Goal: Task Accomplishment & Management: Manage account settings

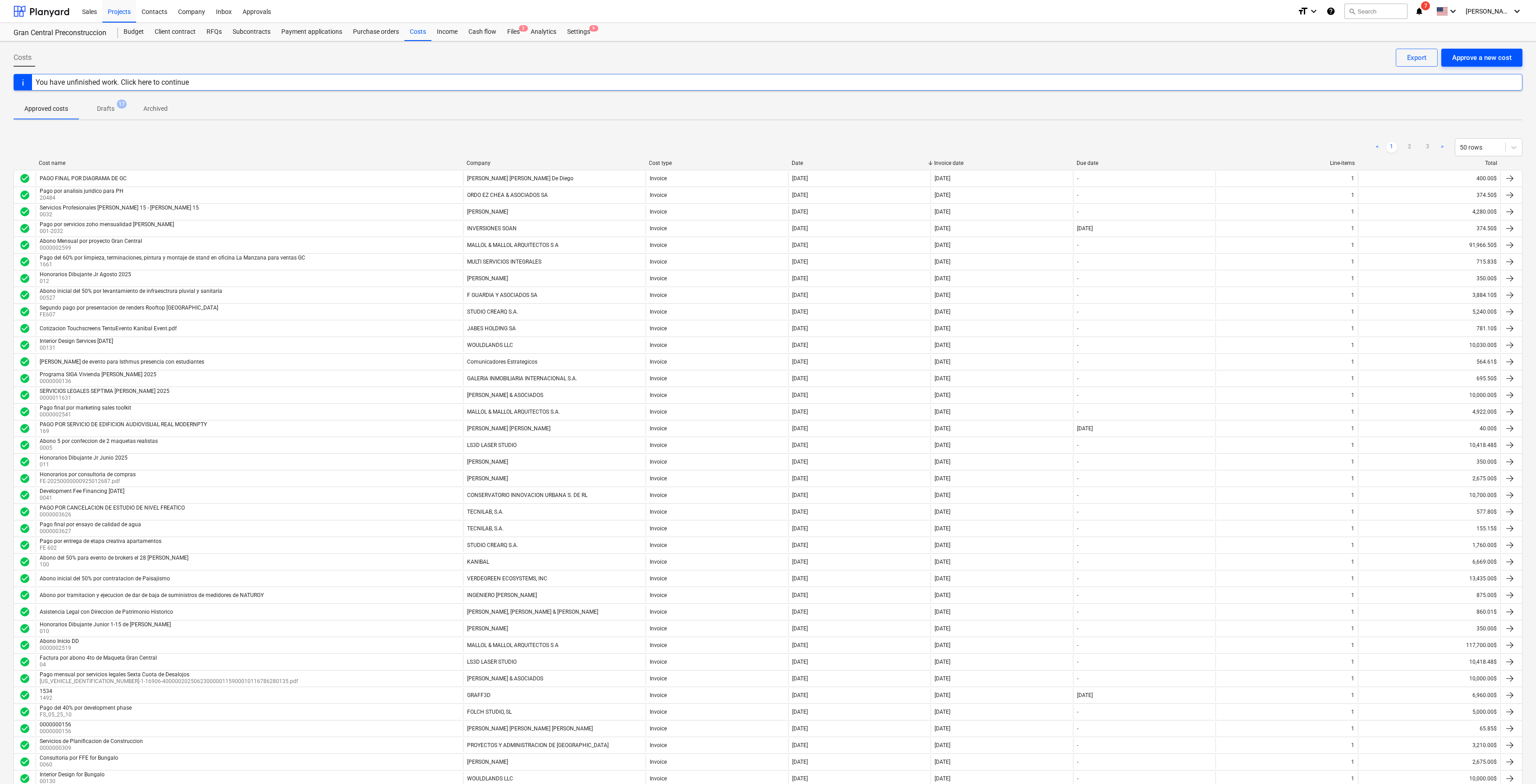
click at [773, 63] on div "Approve a new cost" at bounding box center [1482, 58] width 60 height 12
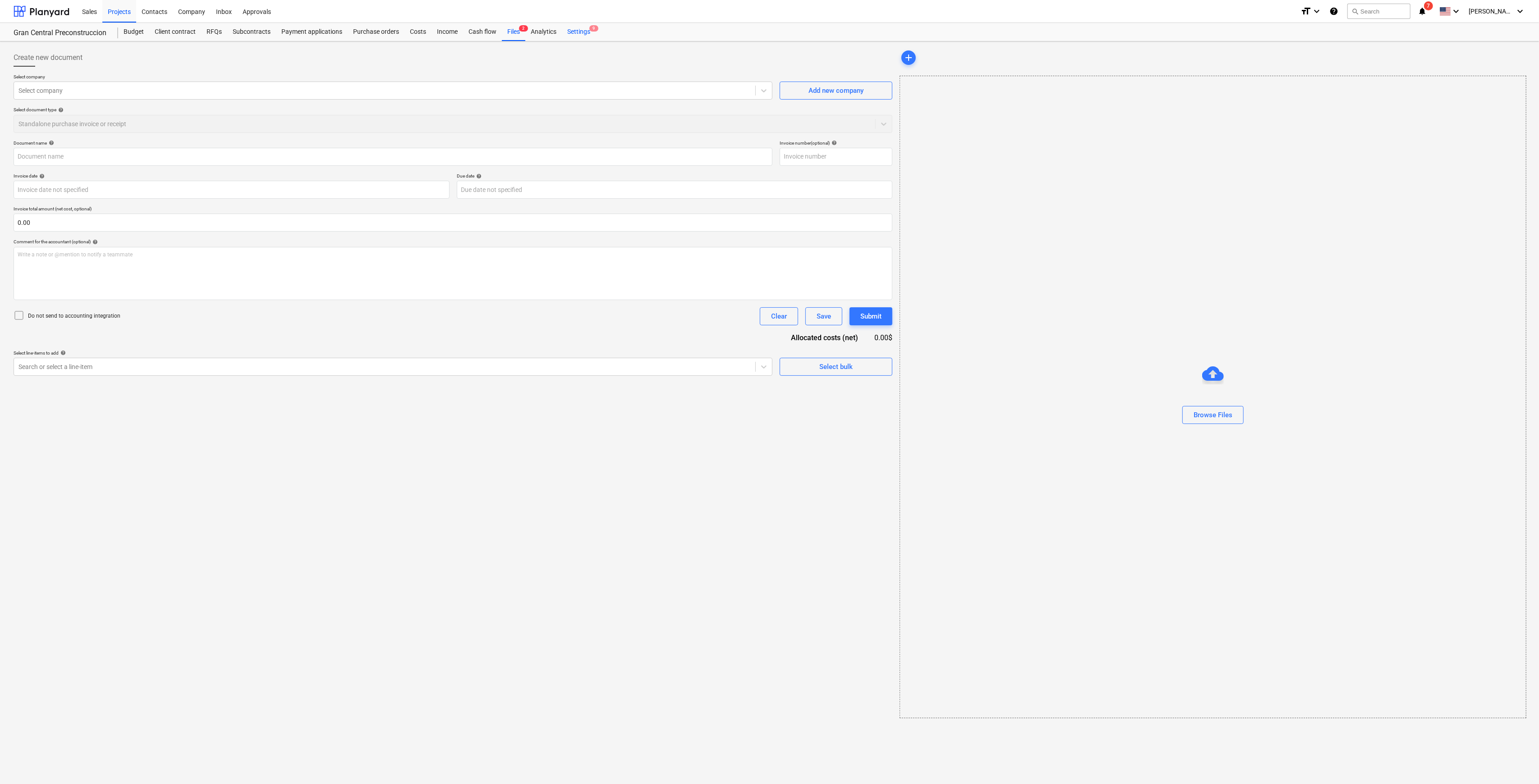
click at [566, 30] on div "Settings 9" at bounding box center [578, 32] width 34 height 18
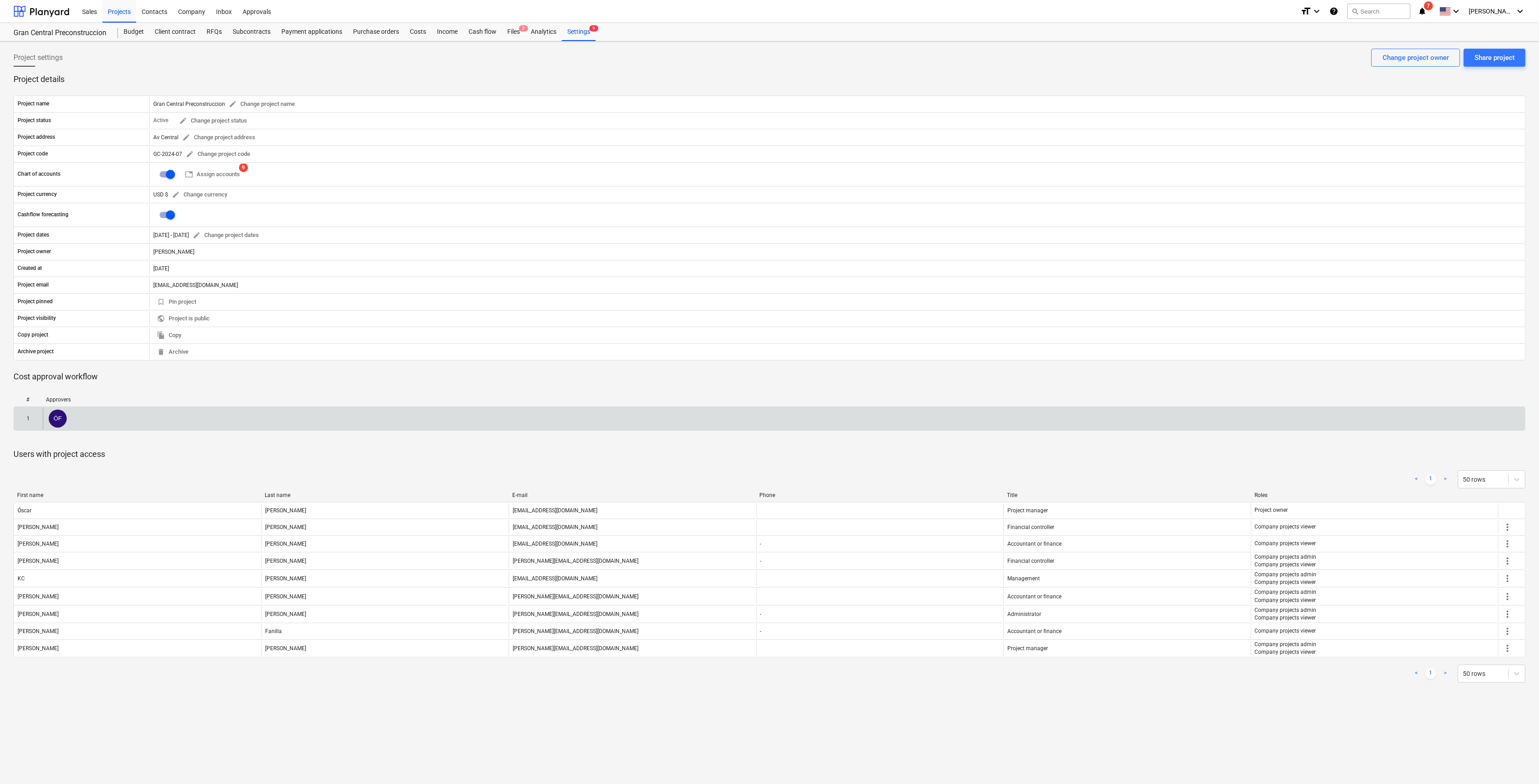
click at [125, 377] on div "ÓF" at bounding box center [784, 419] width 1482 height 21
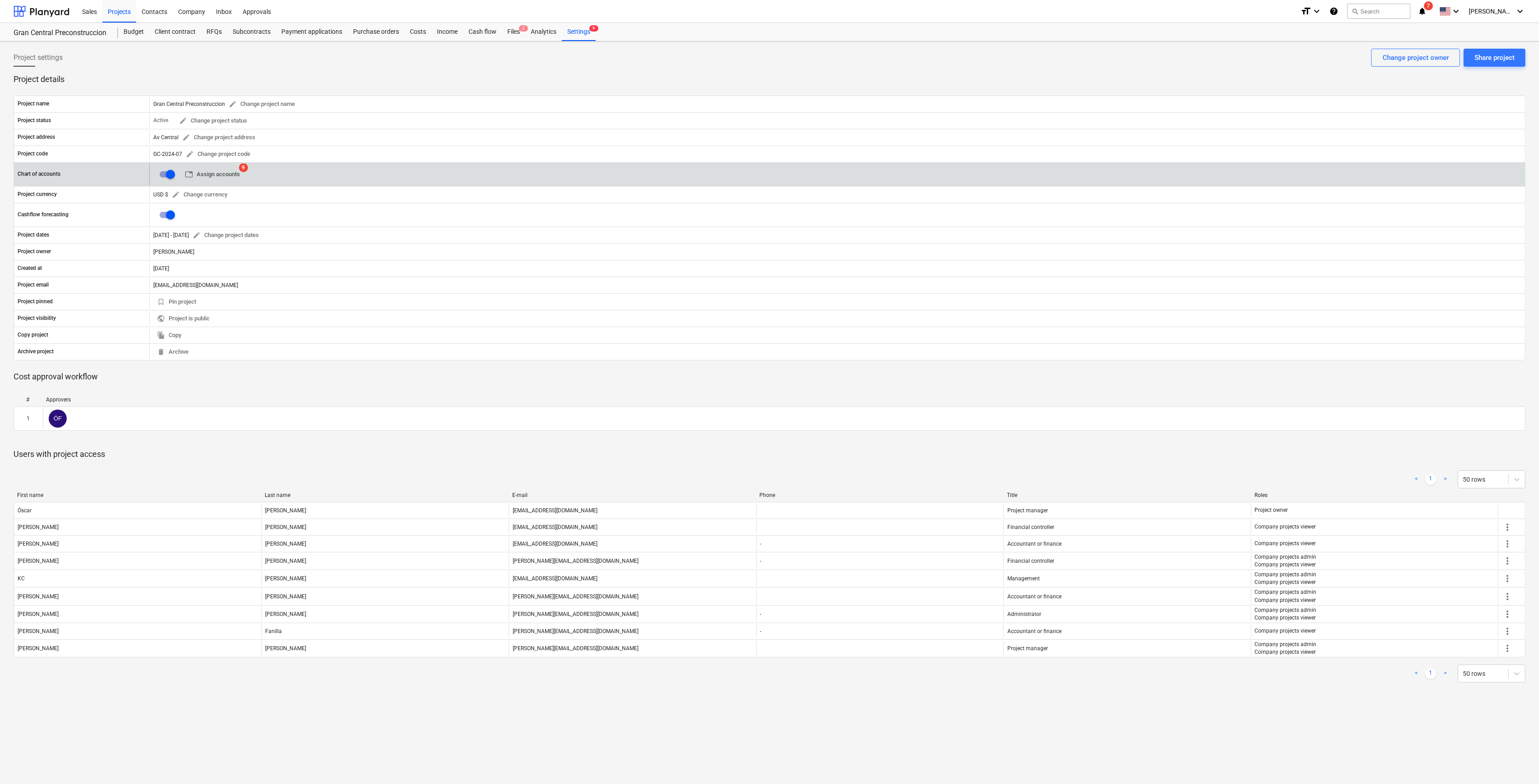
click at [229, 170] on span "table Assign accounts" at bounding box center [212, 174] width 55 height 10
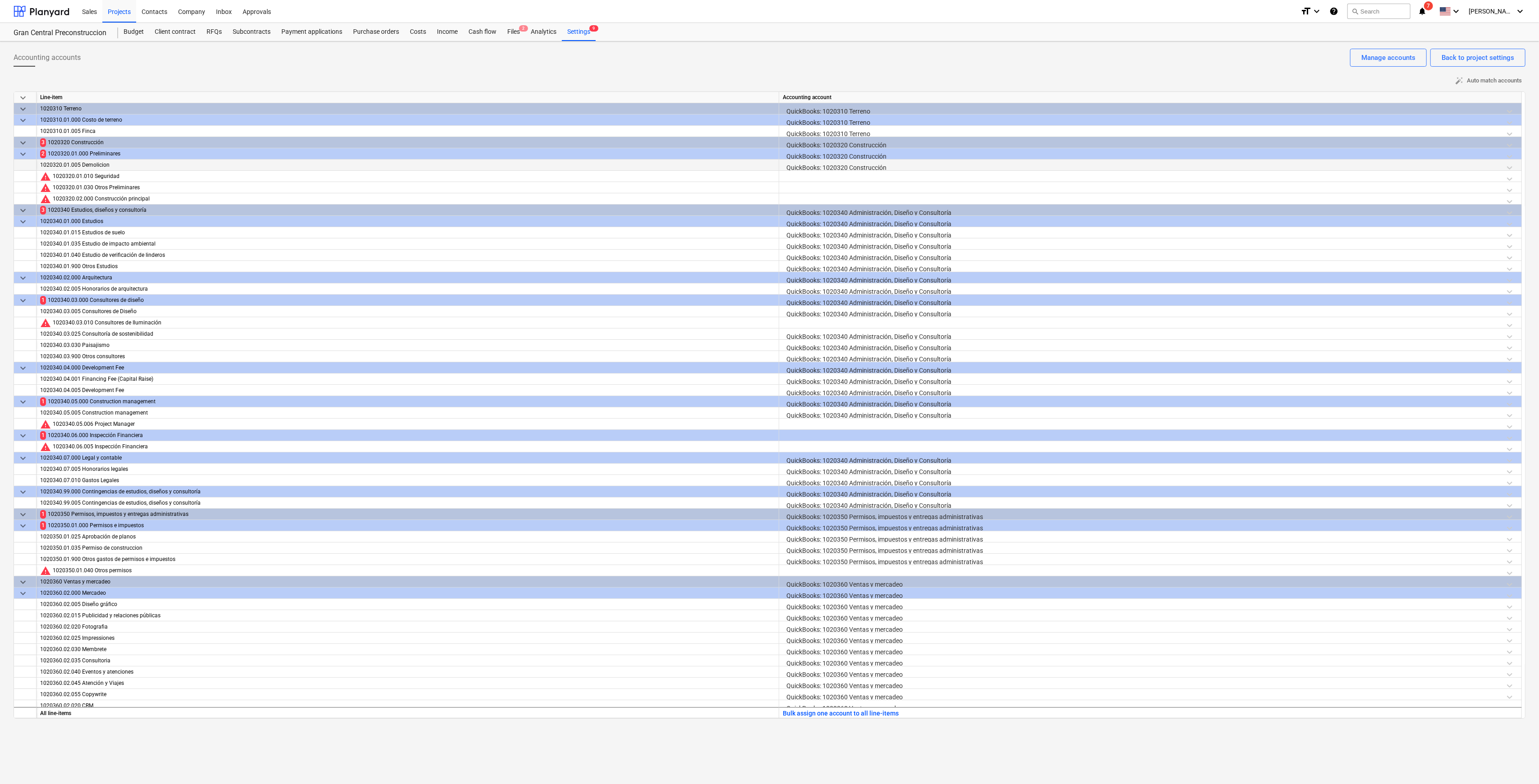
click at [773, 164] on div "QuickBooks: 1020320 Construcción" at bounding box center [1150, 167] width 735 height 16
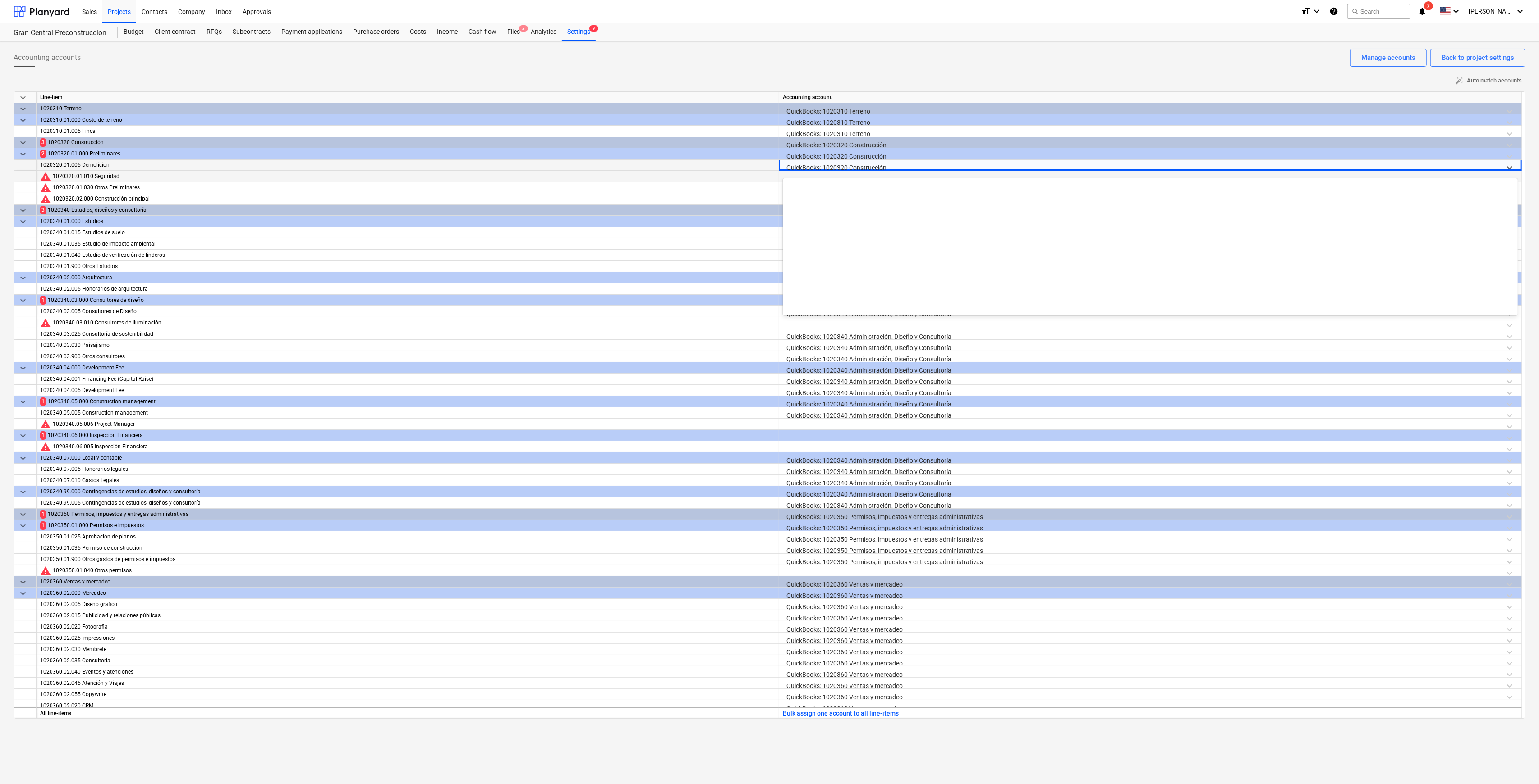
click at [773, 175] on div at bounding box center [1150, 179] width 735 height 16
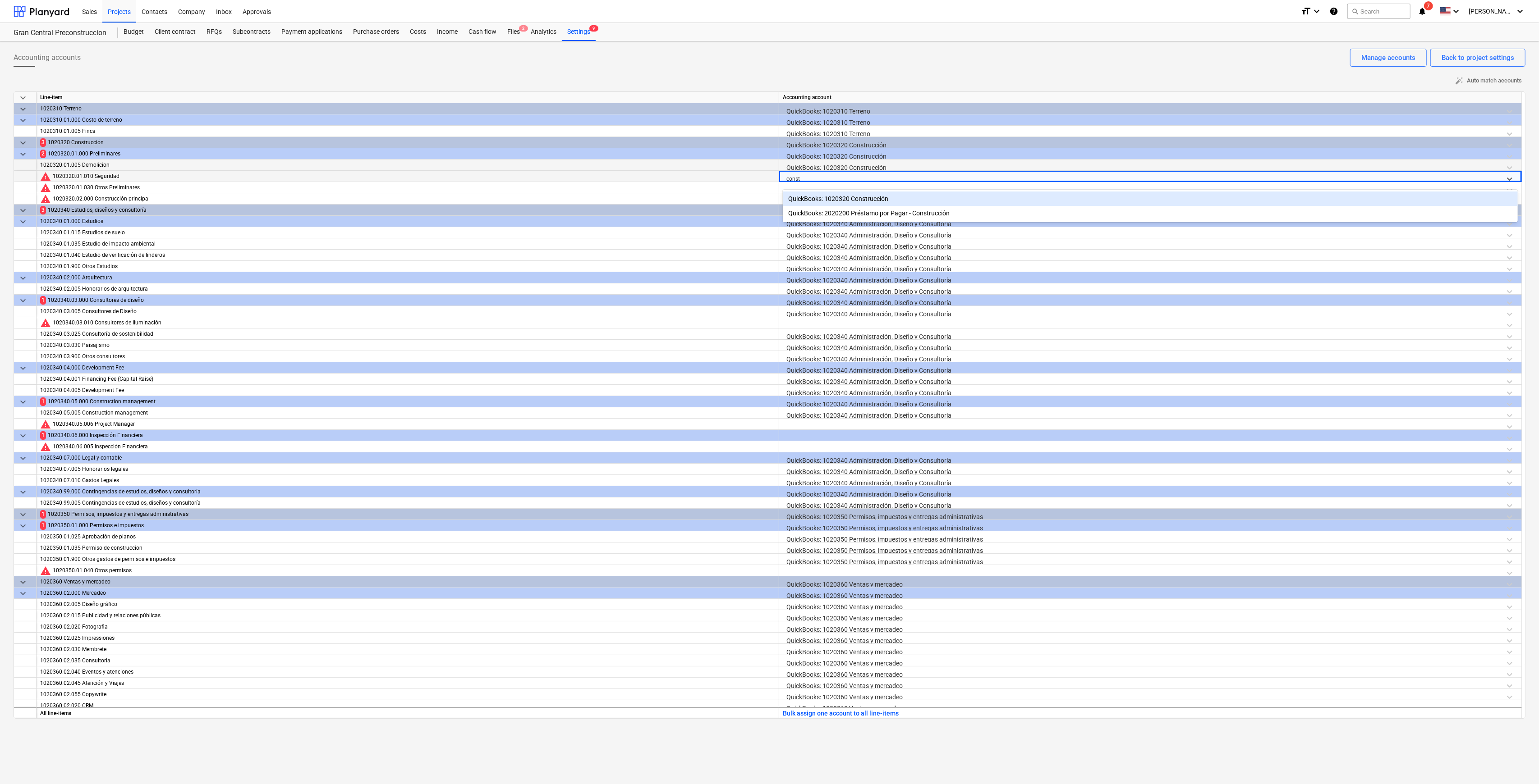
type input "constr"
click at [773, 202] on div "QuickBooks: 1020320 Construcción" at bounding box center [1150, 199] width 735 height 14
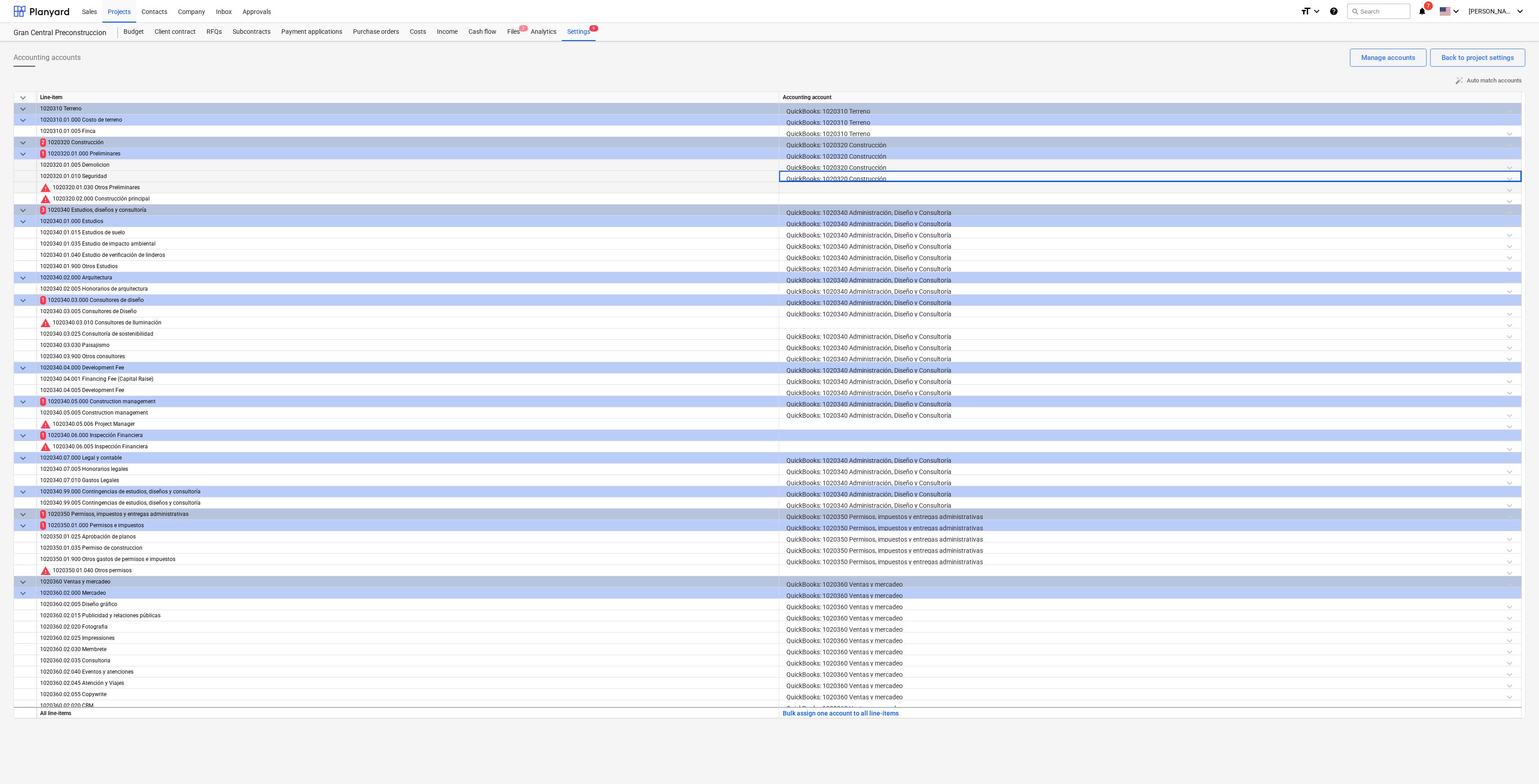
click at [773, 190] on div at bounding box center [1150, 190] width 735 height 16
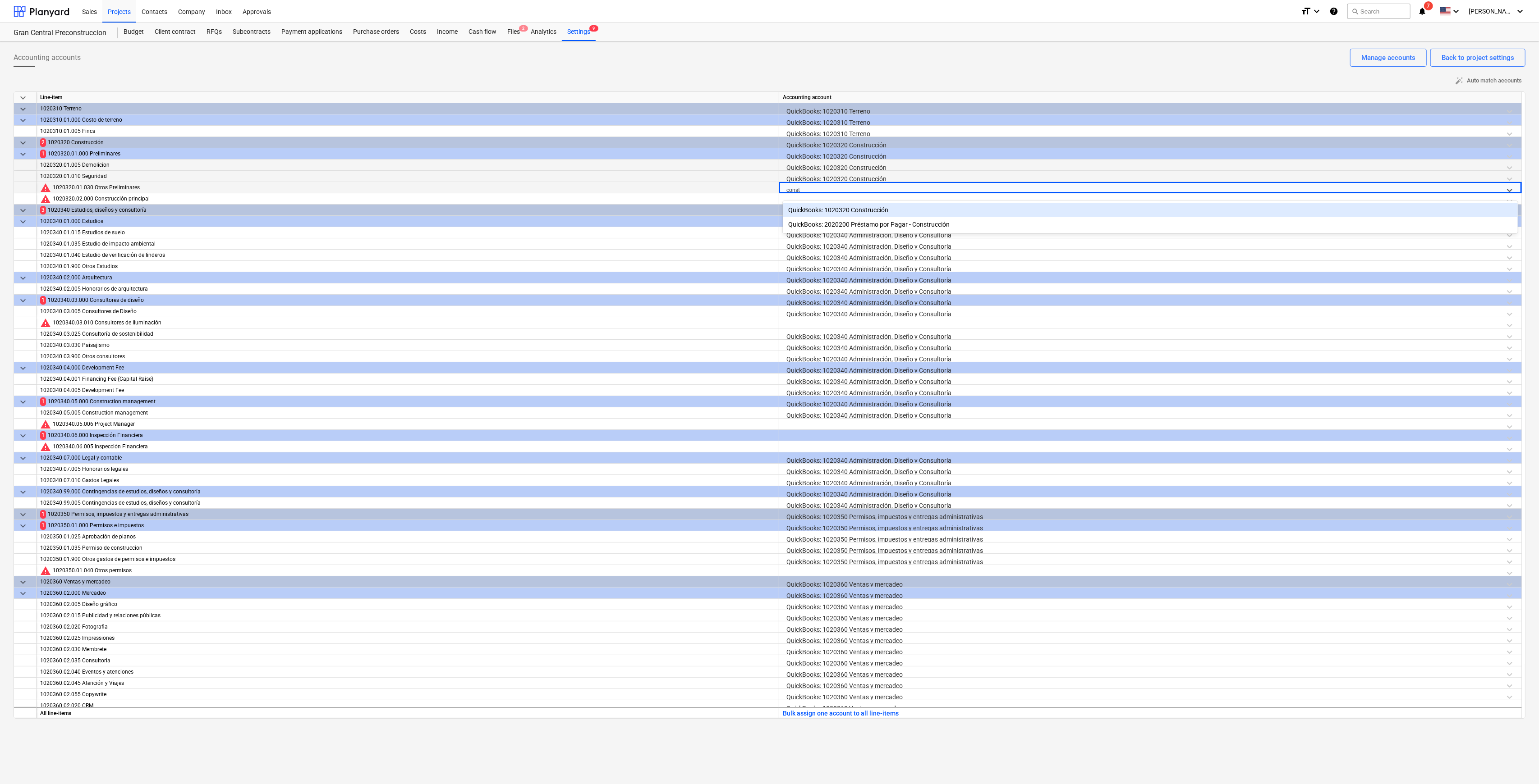
type input "constr"
click at [773, 214] on div "QuickBooks: 1020320 Construcción" at bounding box center [1150, 210] width 735 height 14
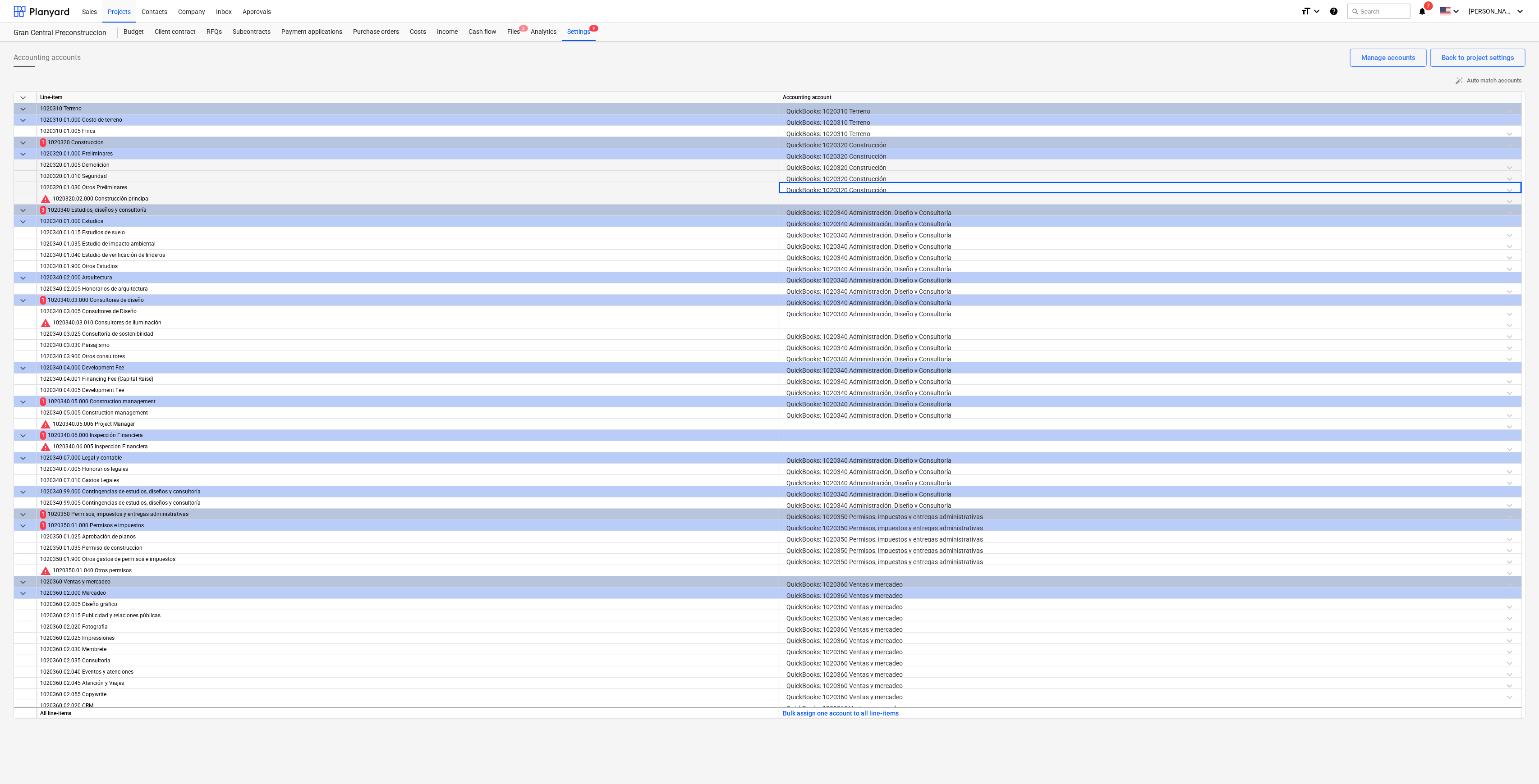
click at [773, 199] on div at bounding box center [1150, 201] width 735 height 16
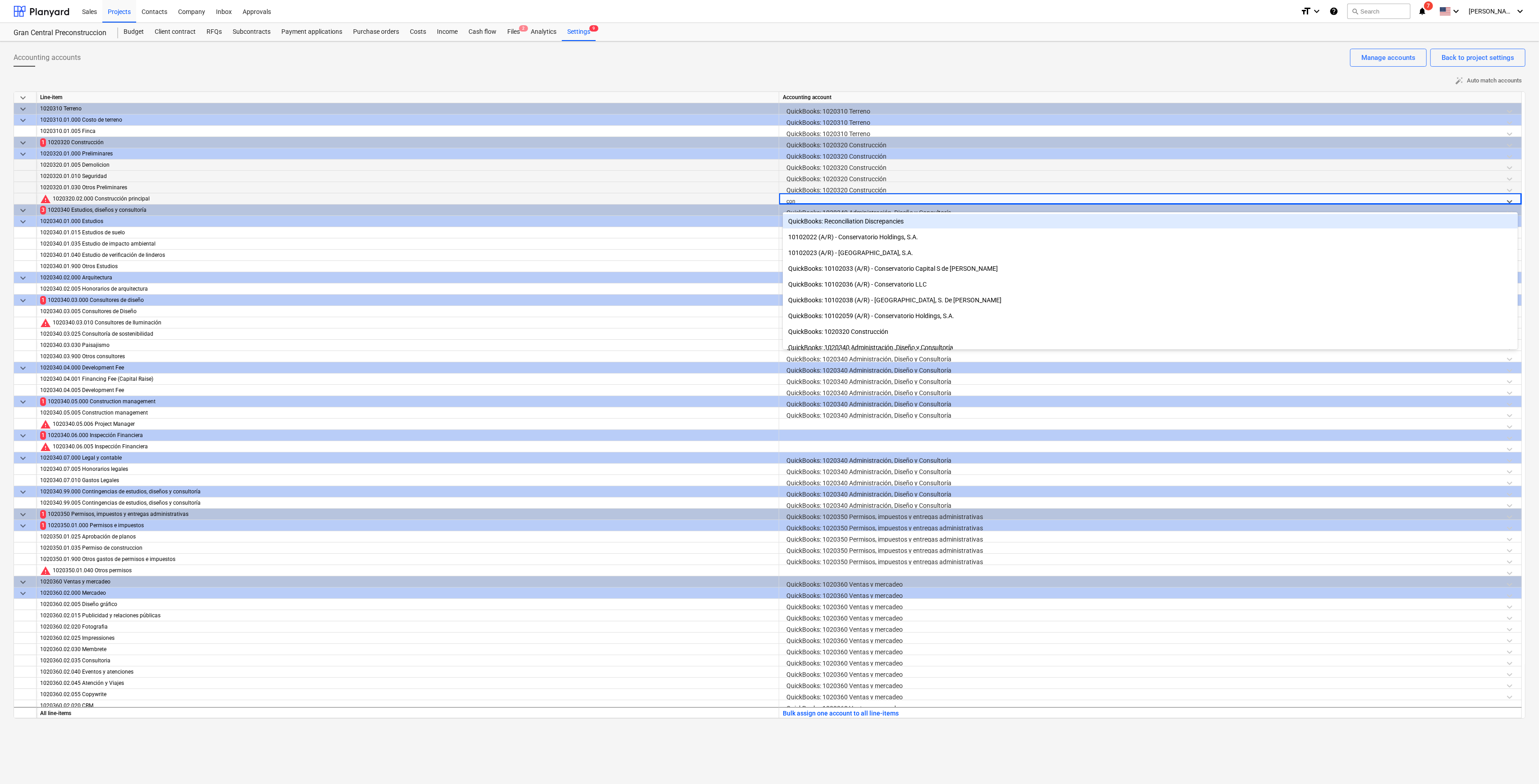
type input "cons"
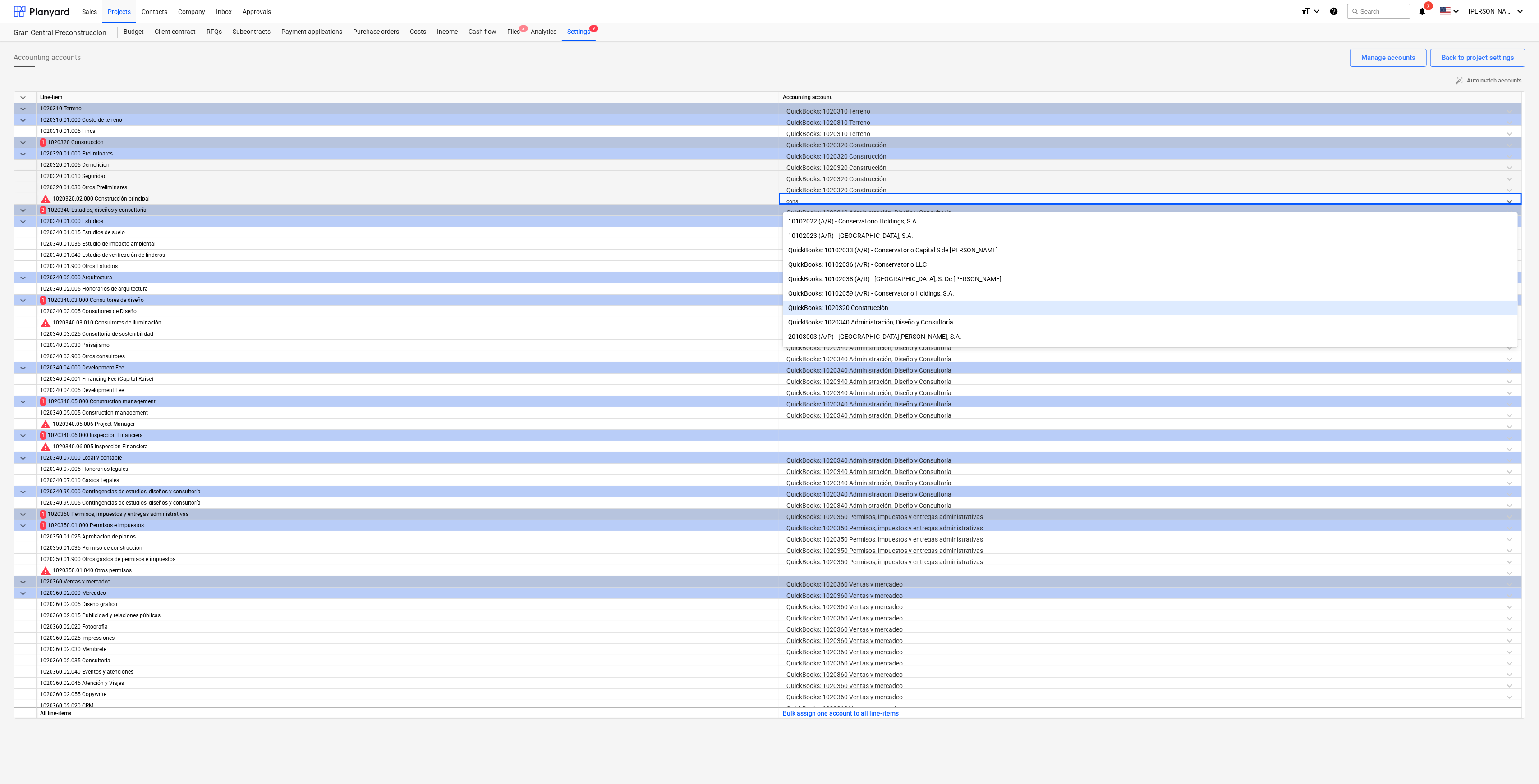
click at [773, 309] on div "QuickBooks: 1020320 Construcción" at bounding box center [1150, 308] width 735 height 14
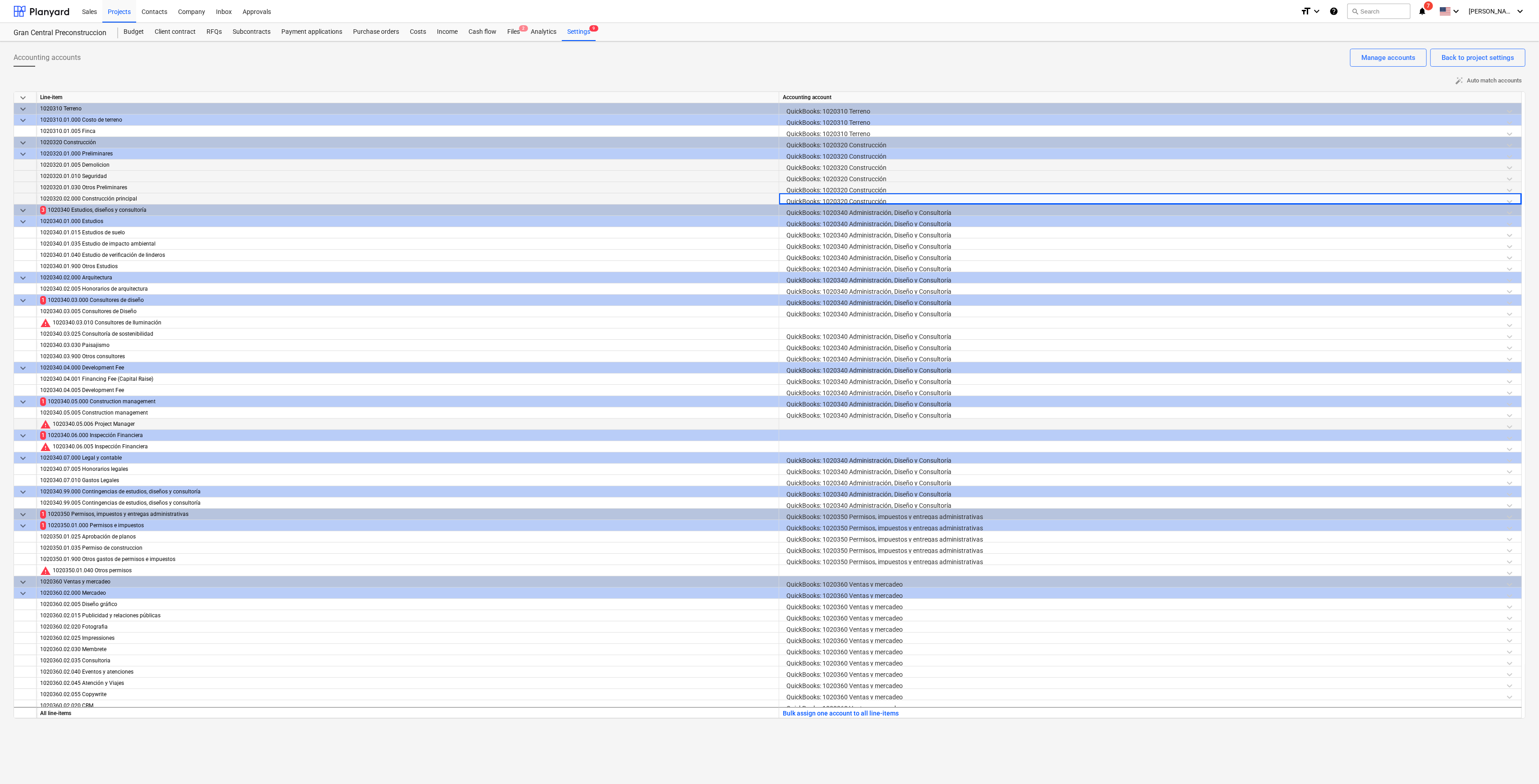
click at [773, 377] on div at bounding box center [1150, 426] width 735 height 16
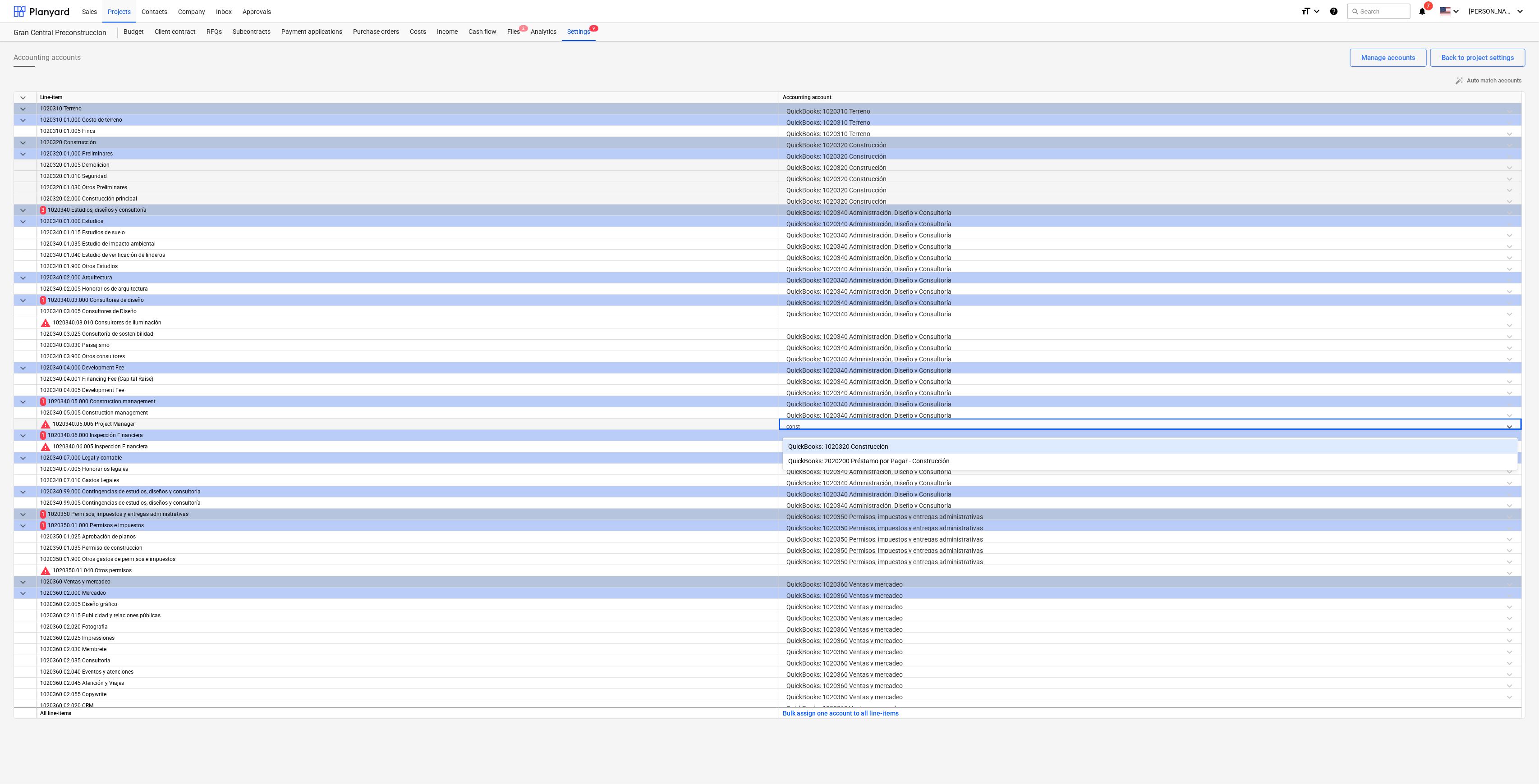
type input "constr"
click at [773, 377] on div "QuickBooks: 1020320 Construcción" at bounding box center [1150, 447] width 735 height 14
click at [773, 377] on div at bounding box center [1150, 449] width 735 height 16
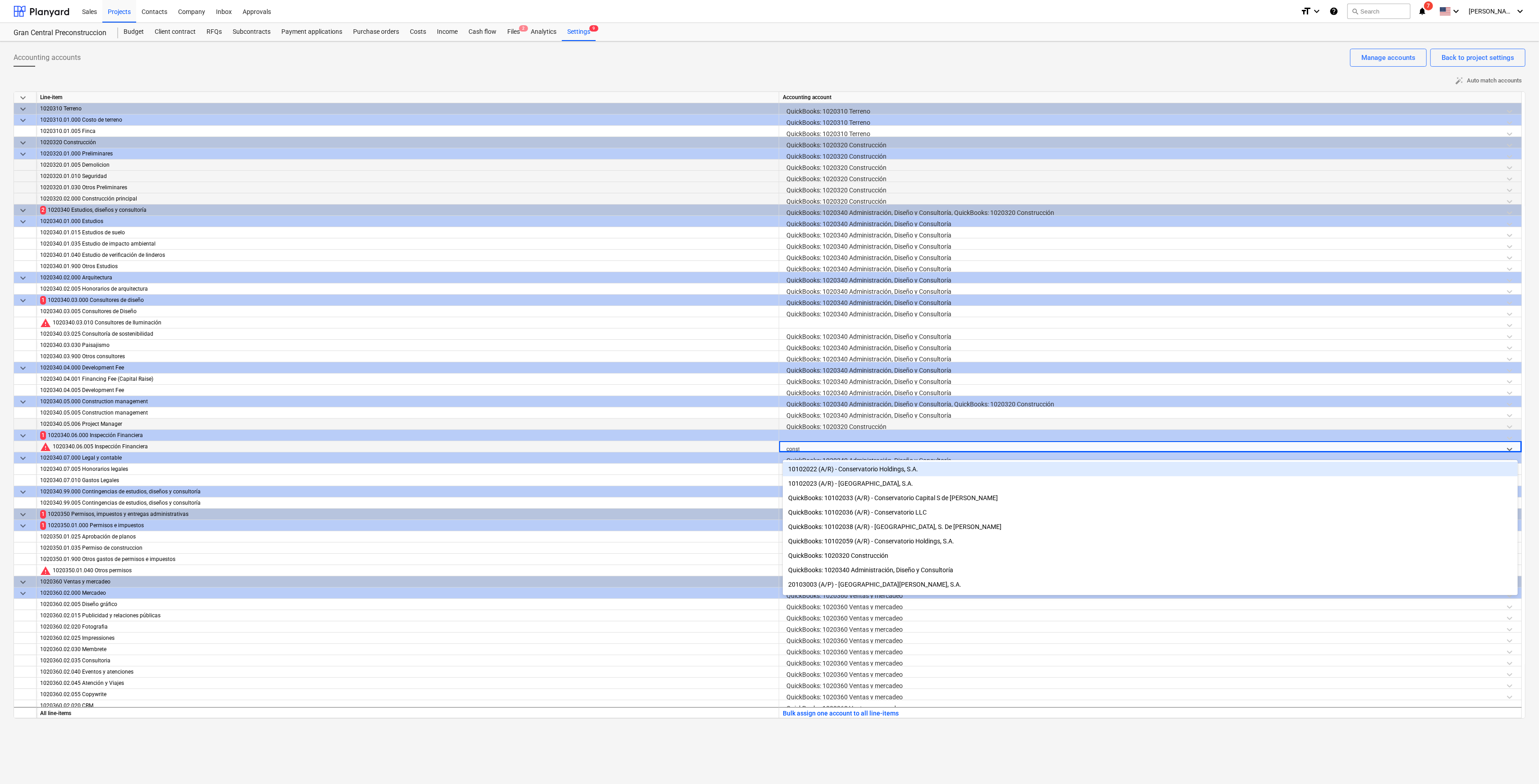
type input "constr"
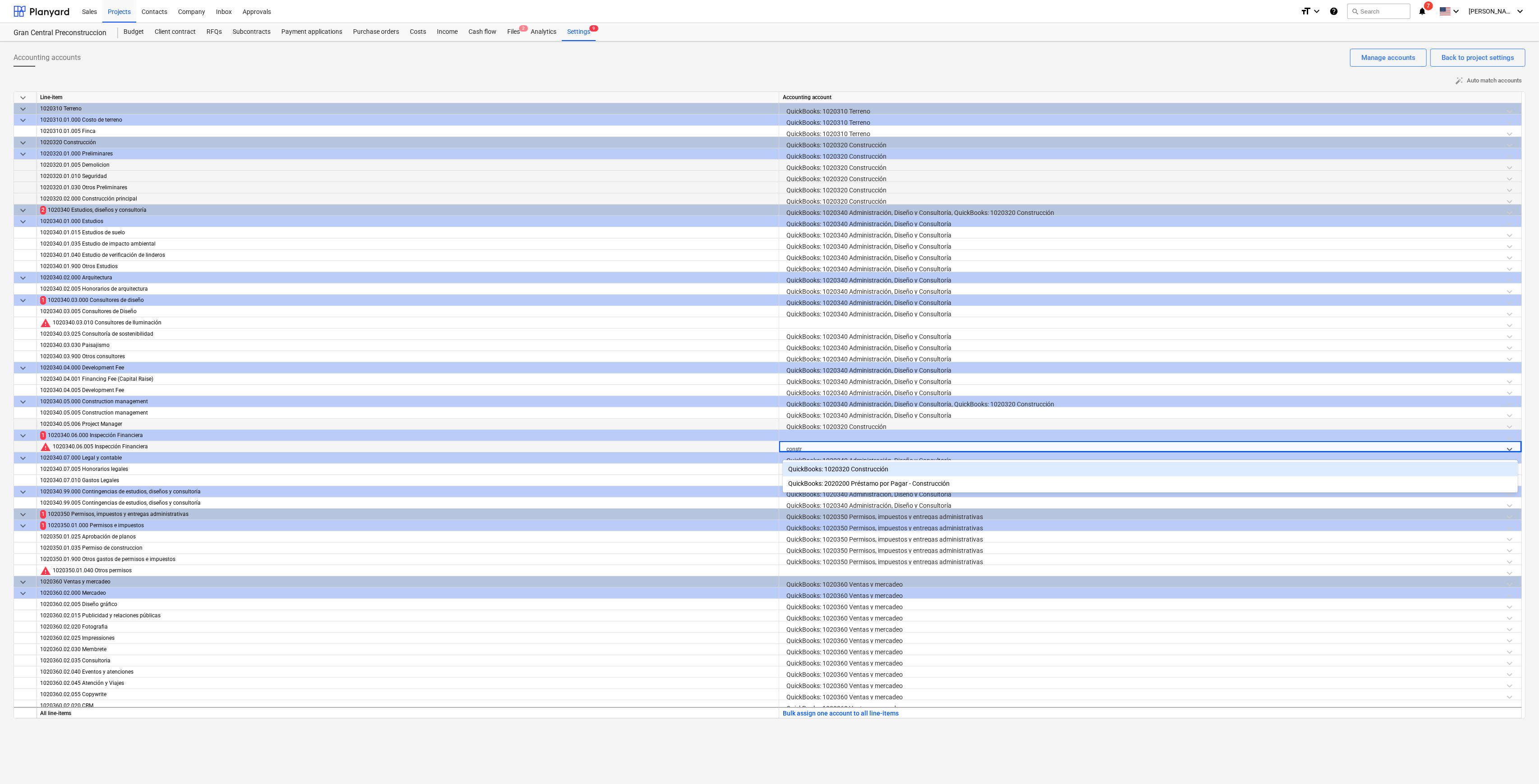
click at [773, 377] on div "QuickBooks: 1020320 Construcción" at bounding box center [1150, 469] width 735 height 14
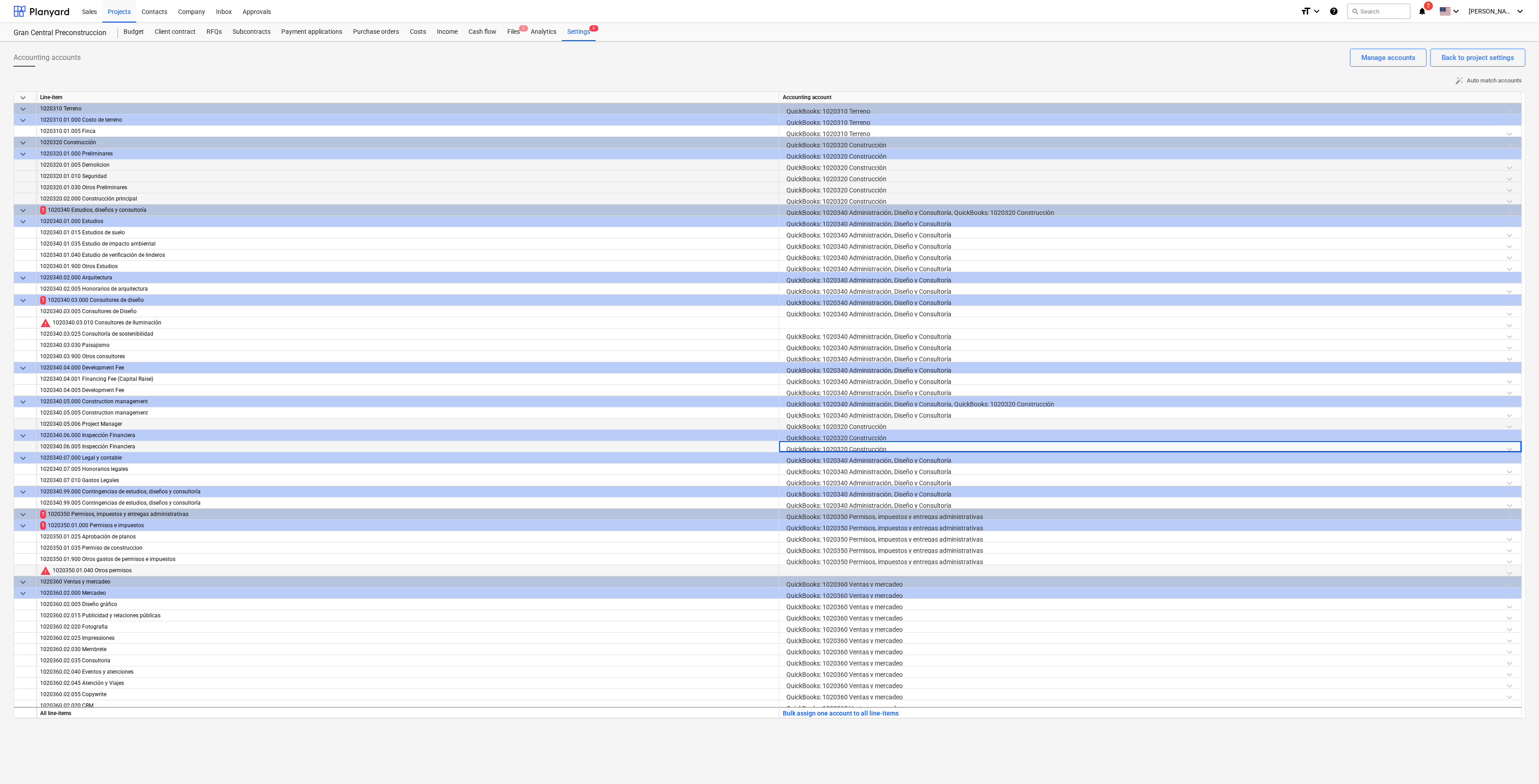
click at [773, 377] on div at bounding box center [1150, 573] width 735 height 16
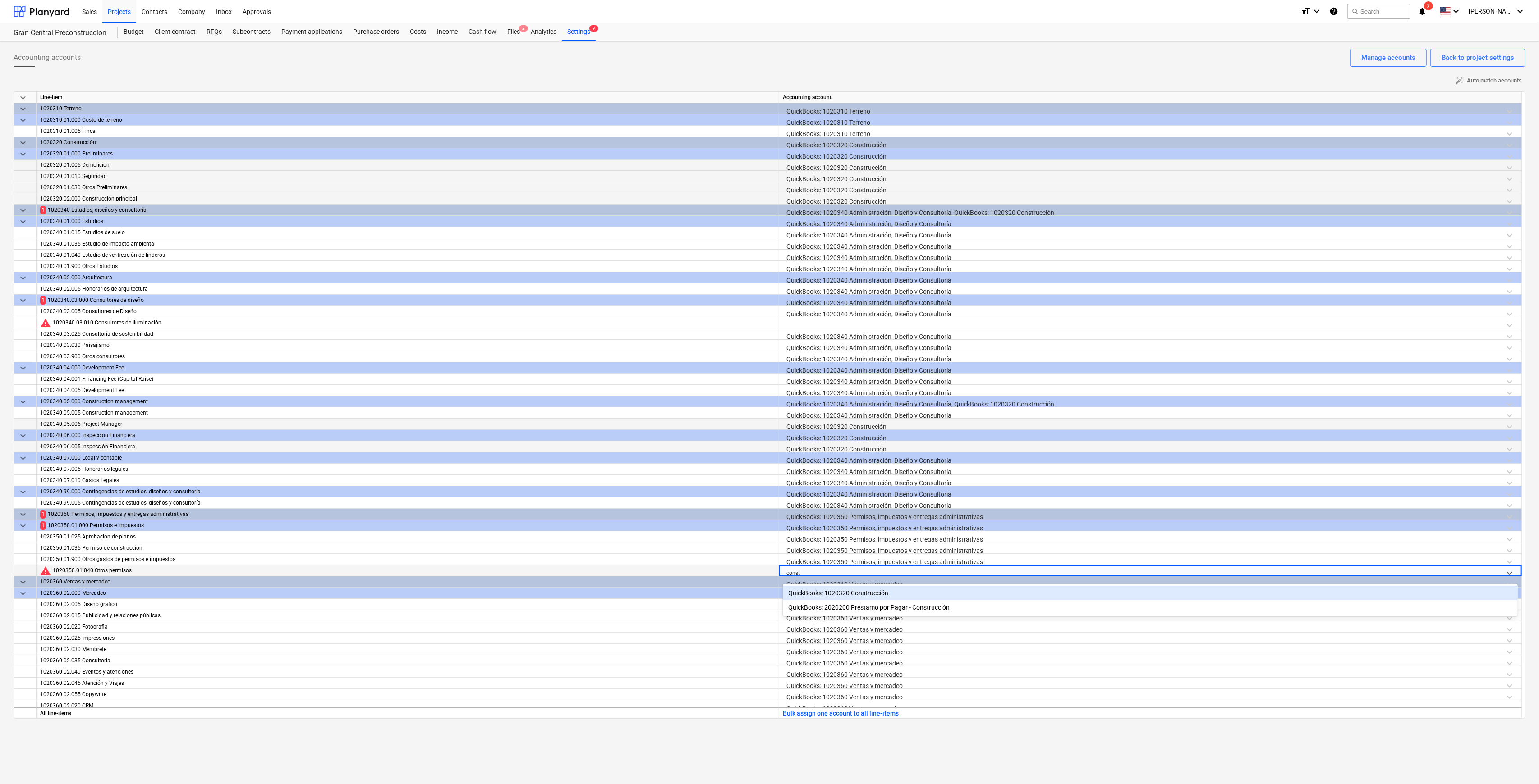
type input "constr"
click at [773, 377] on div "QuickBooks: 1020320 Construcción" at bounding box center [1150, 593] width 735 height 14
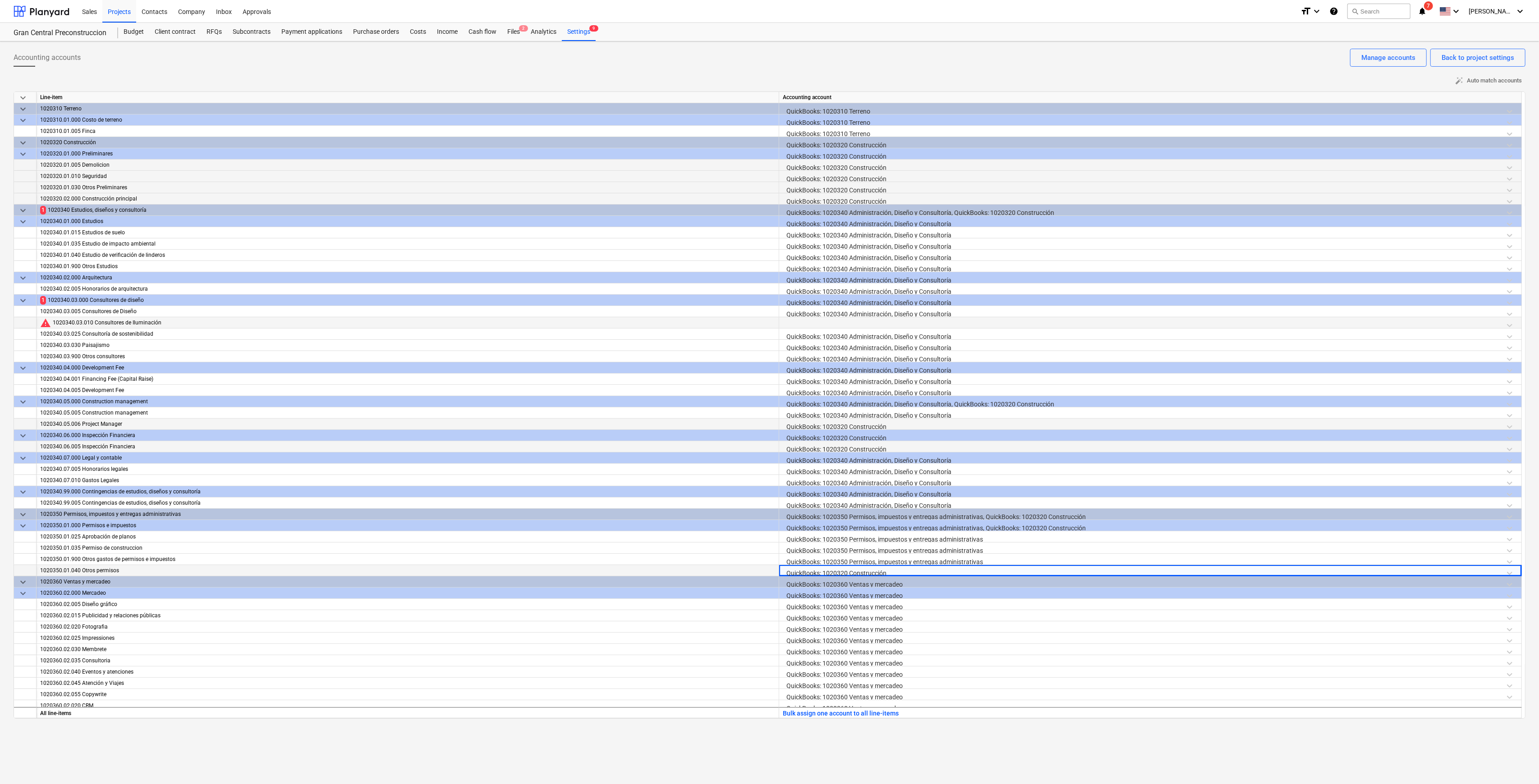
click at [773, 326] on div at bounding box center [1150, 325] width 735 height 16
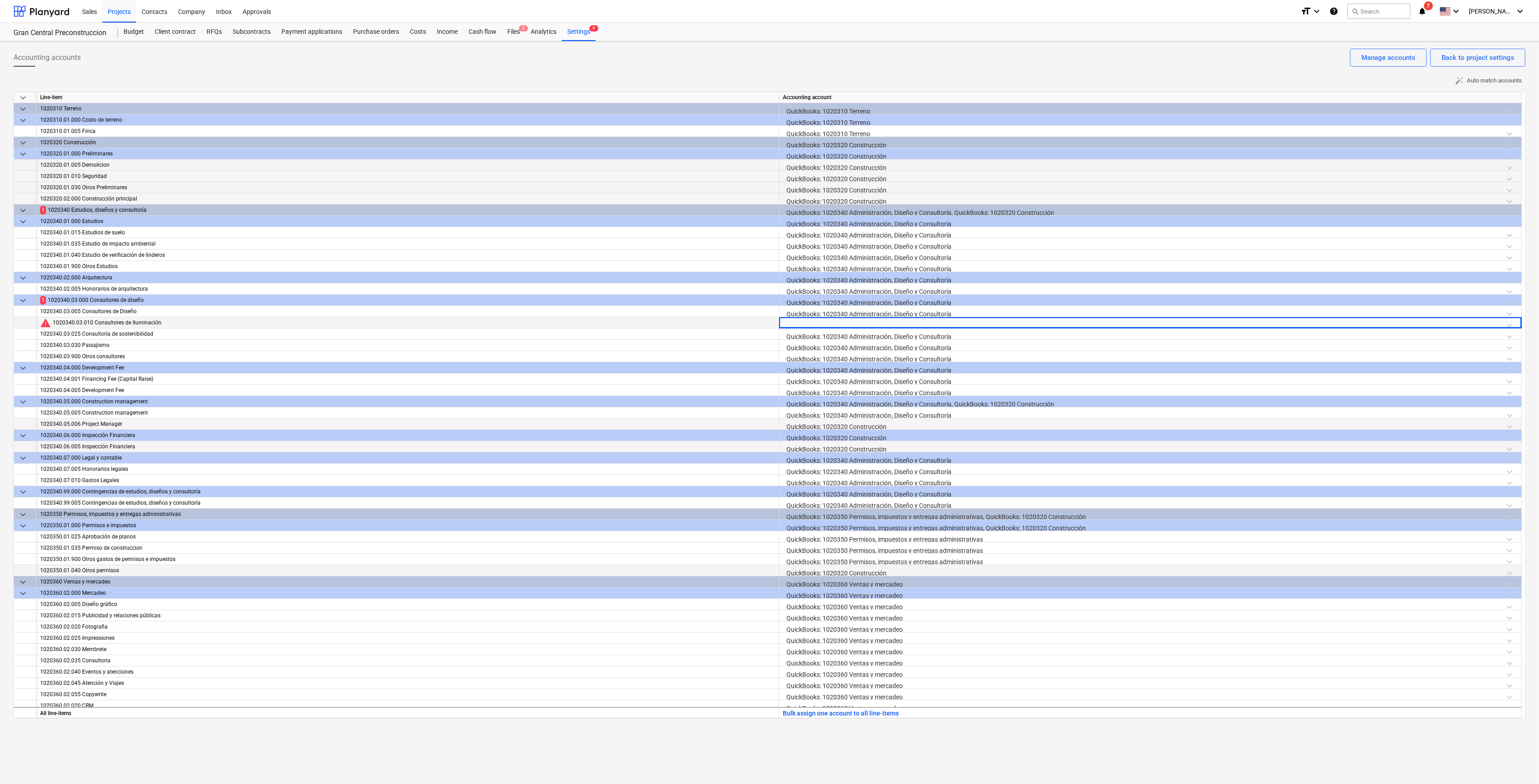
click at [773, 318] on div at bounding box center [1150, 325] width 735 height 16
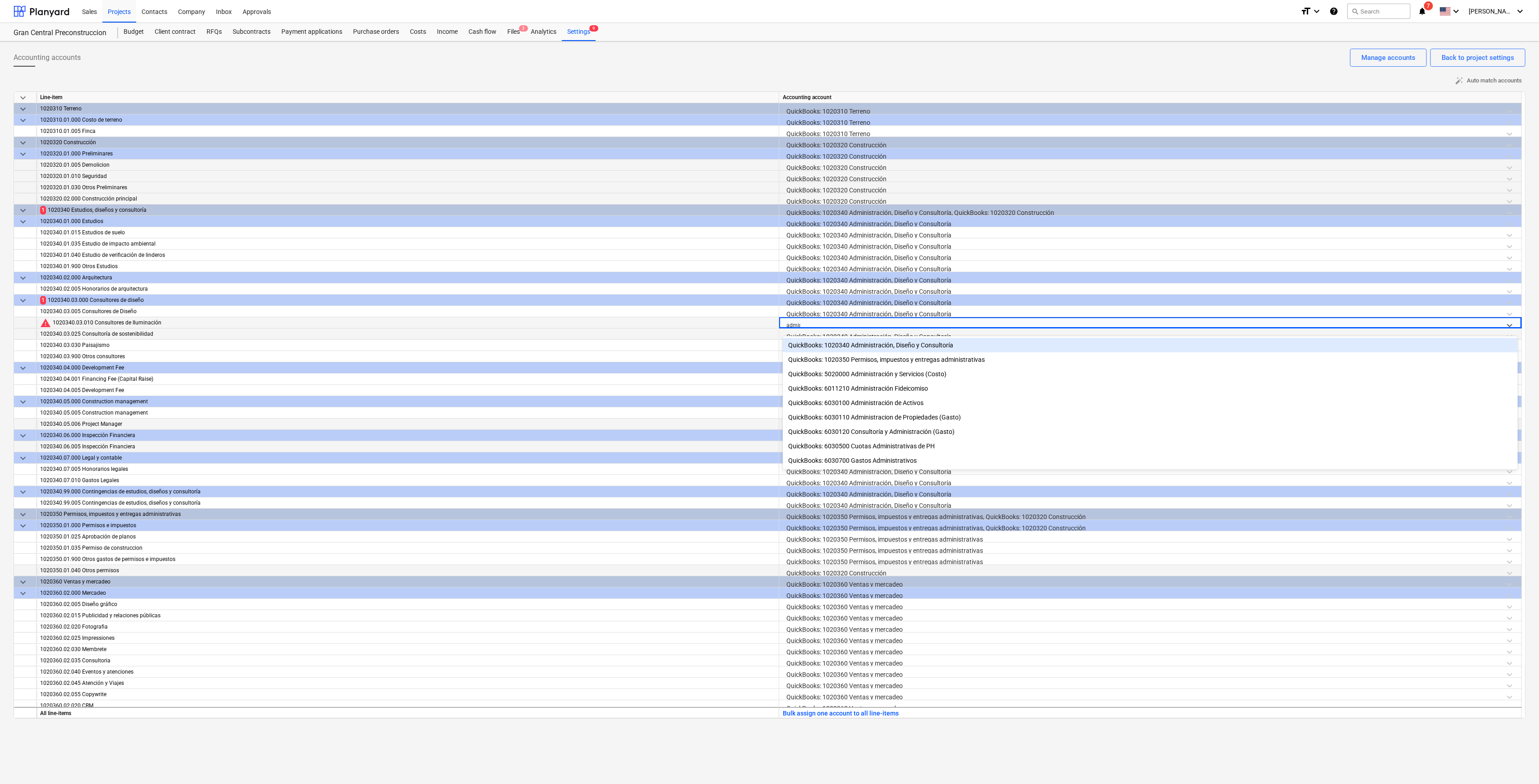
type input "admini"
click at [773, 343] on div "QuickBooks: 1020340 Administración, Diseño y Consultoría" at bounding box center [1150, 345] width 735 height 14
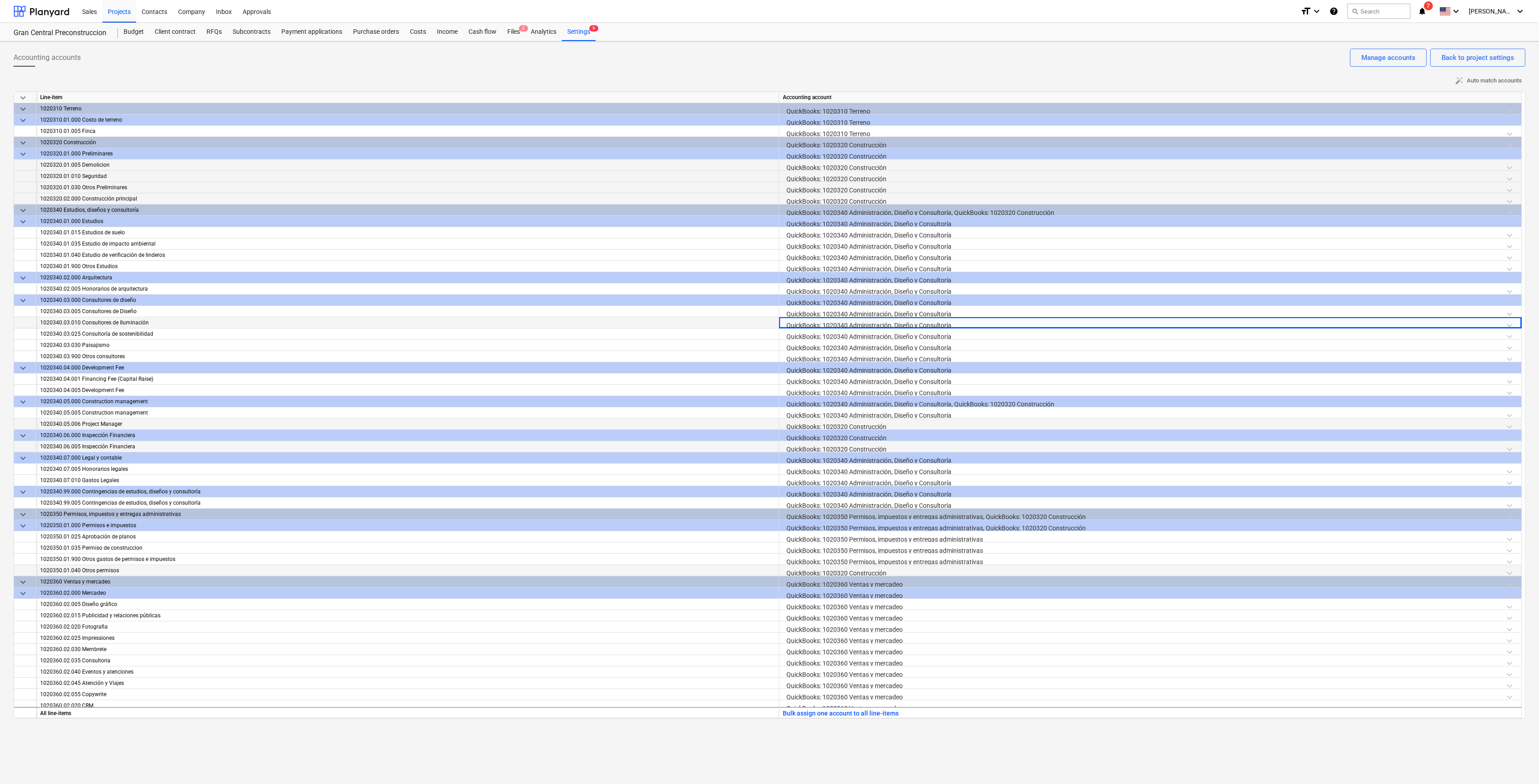
click at [773, 377] on div "QuickBooks: 1020320 Construcción" at bounding box center [1150, 426] width 735 height 16
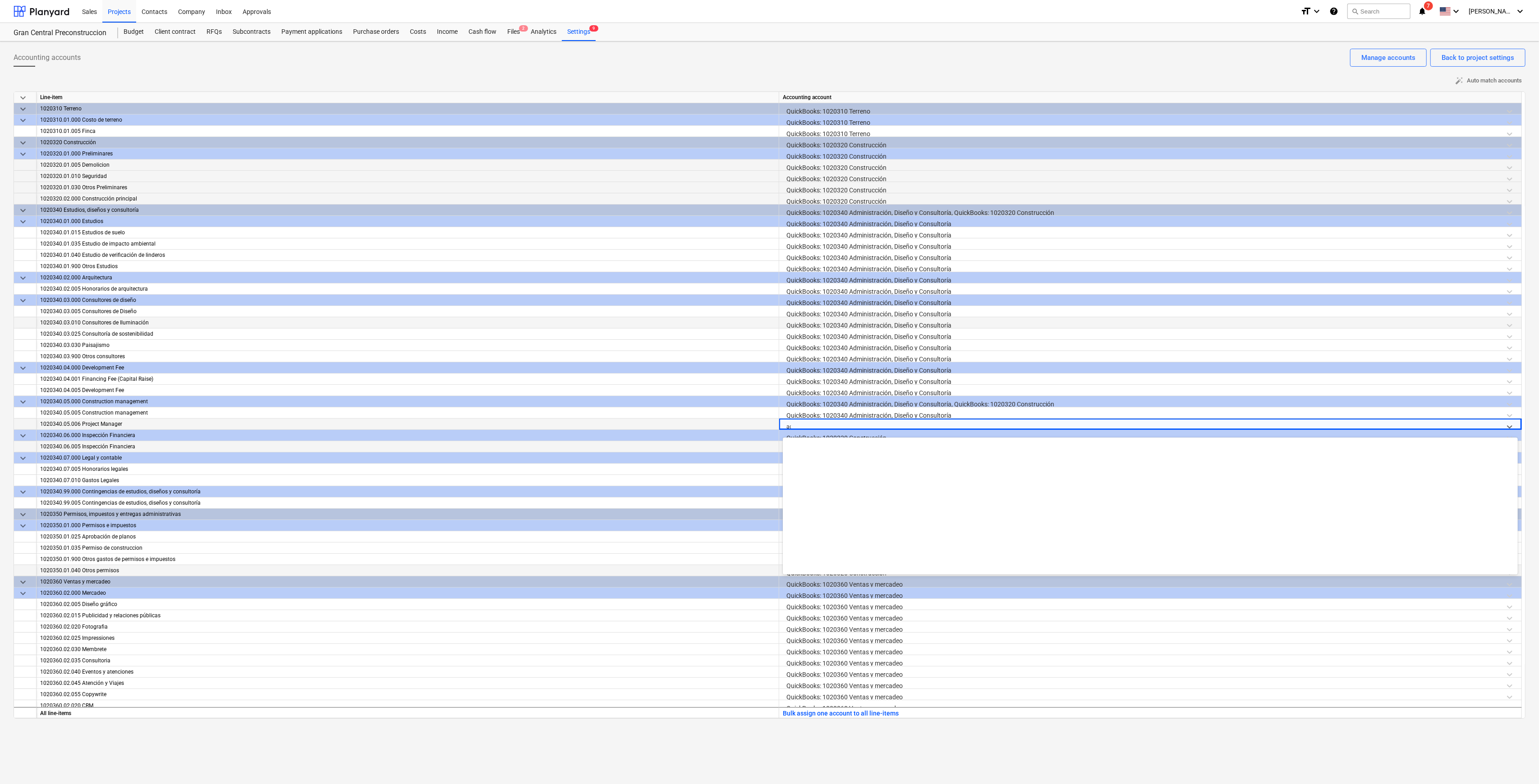
scroll to position [905, 0]
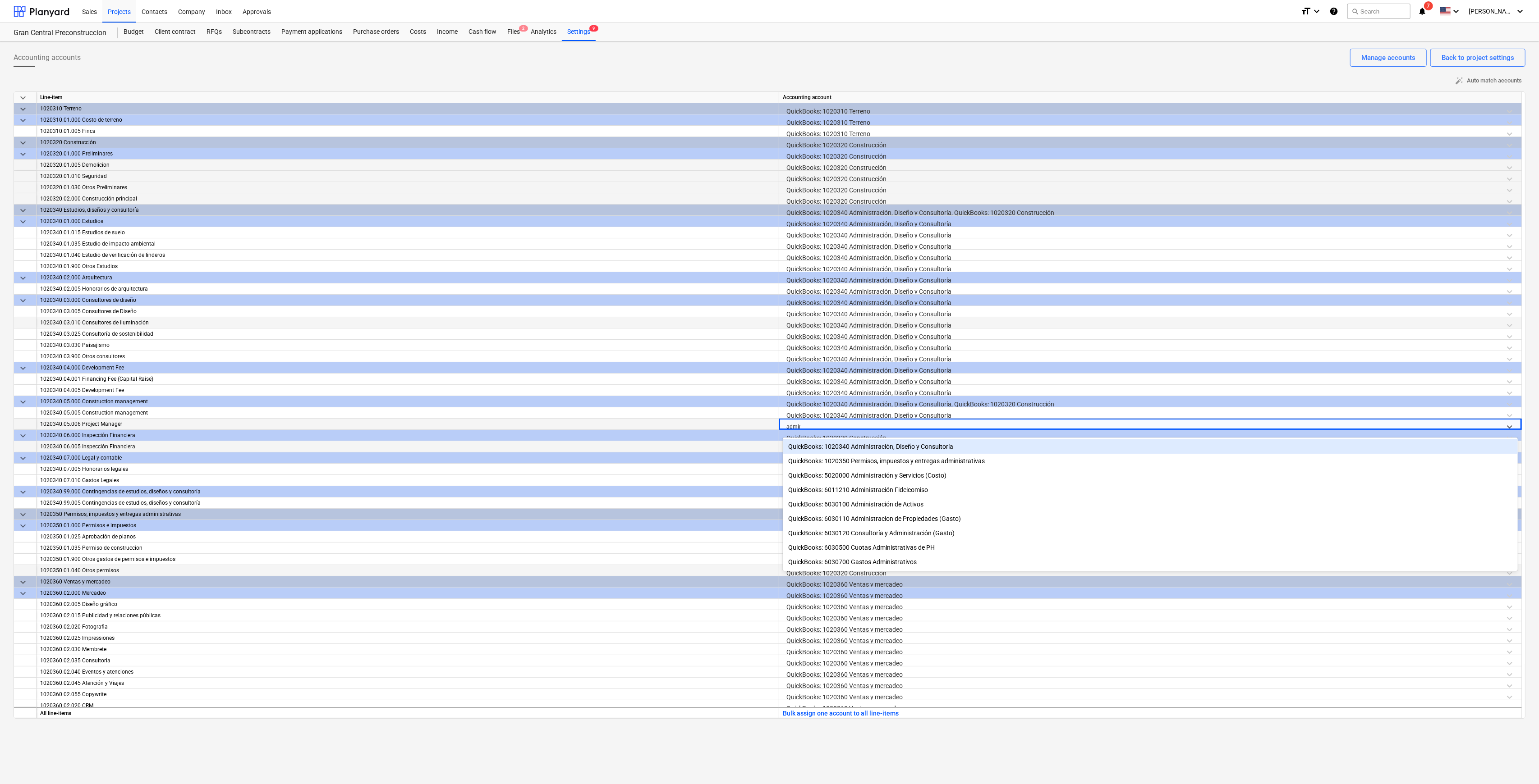
type input "admini"
click at [773, 377] on div "QuickBooks: 1020340 Administración, Diseño y Consultoría" at bounding box center [1150, 447] width 735 height 14
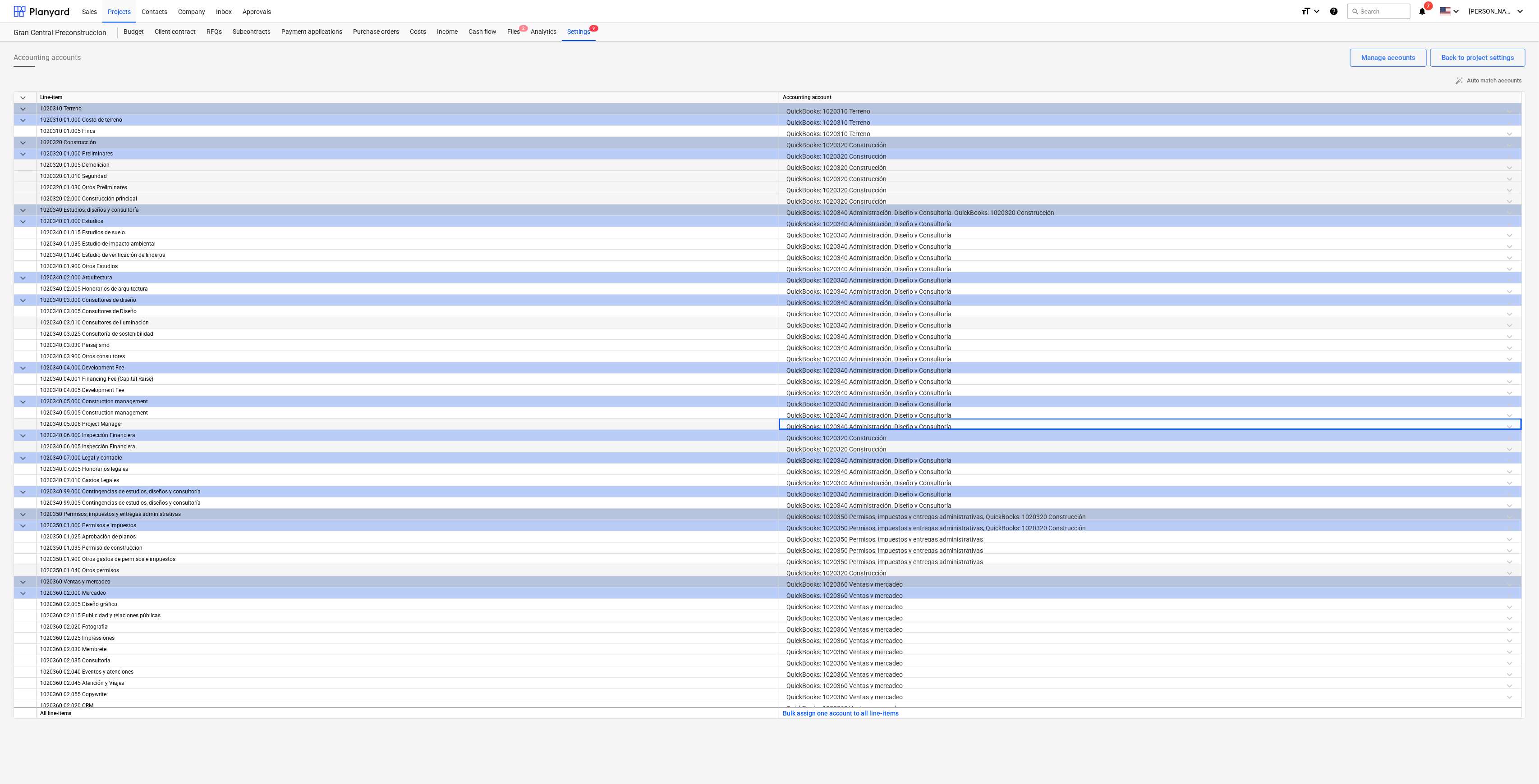
click at [773, 377] on div "QuickBooks: 1020320 Construcción" at bounding box center [1150, 449] width 735 height 16
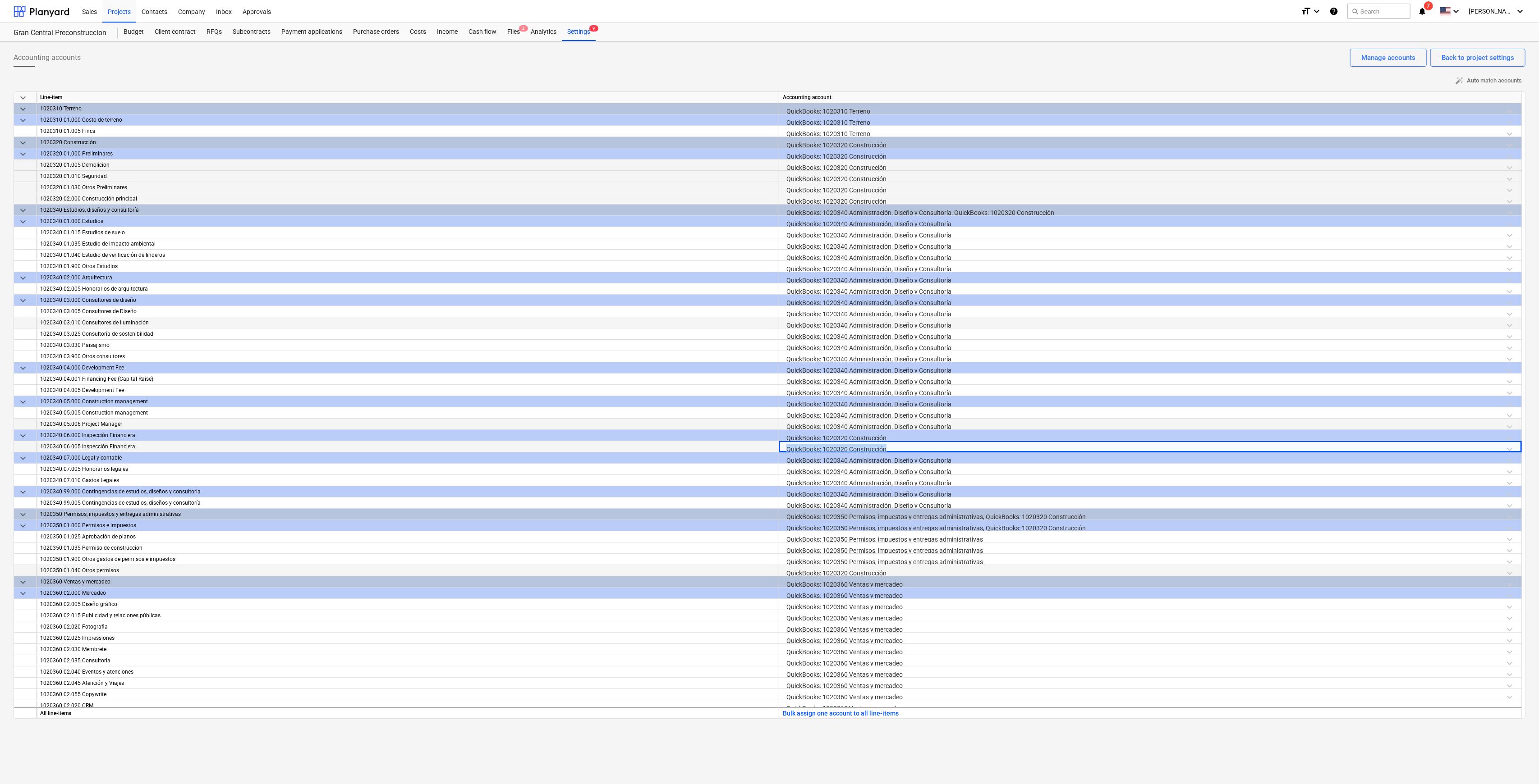
drag, startPoint x: 903, startPoint y: 445, endPoint x: 694, endPoint y: 442, distance: 209.0
click at [0, 0] on div "1020340.06.005 Inspección Financiera QuickBooks: 1020320 Construcción" at bounding box center [0, 0] width 0 height 0
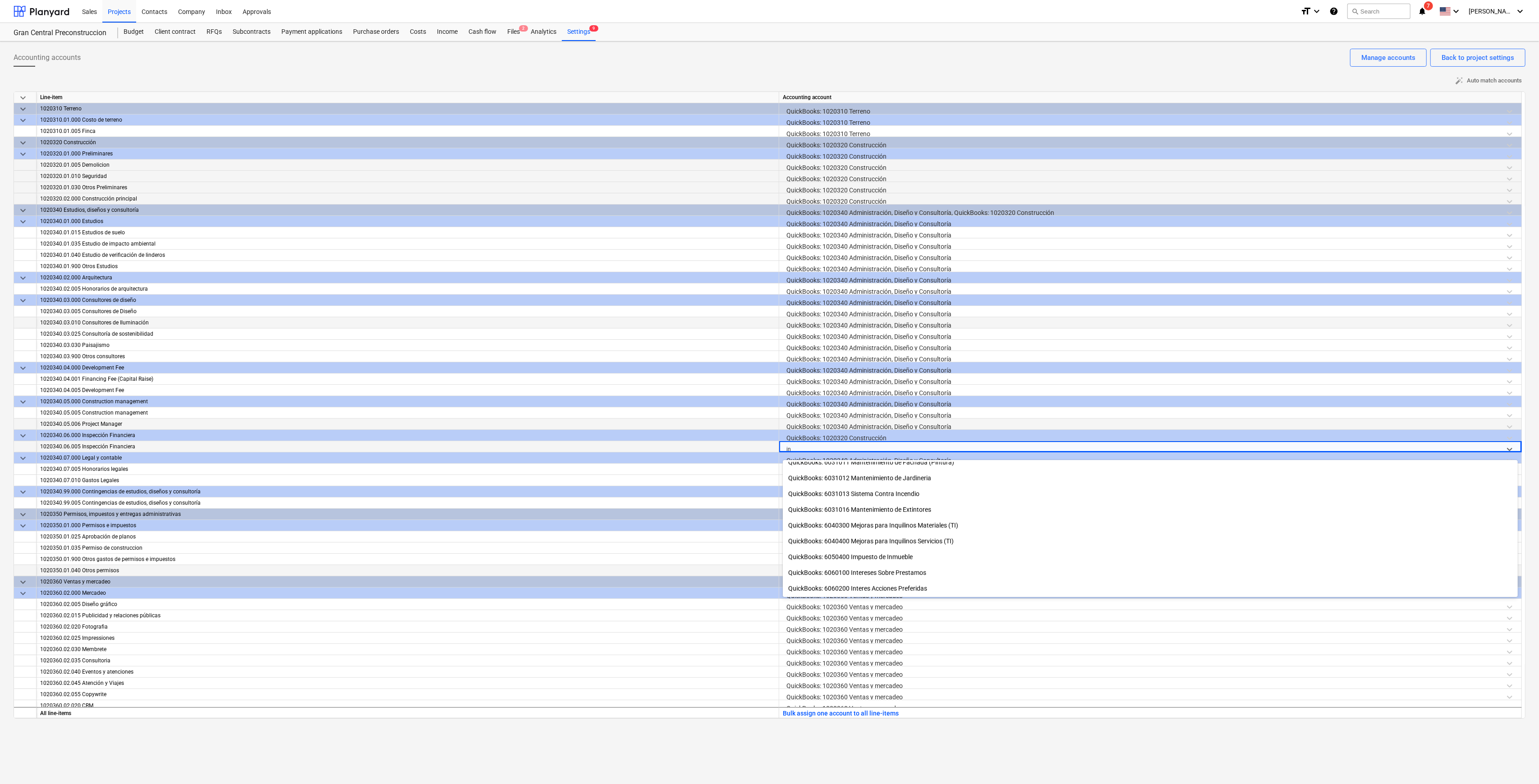
scroll to position [984, 0]
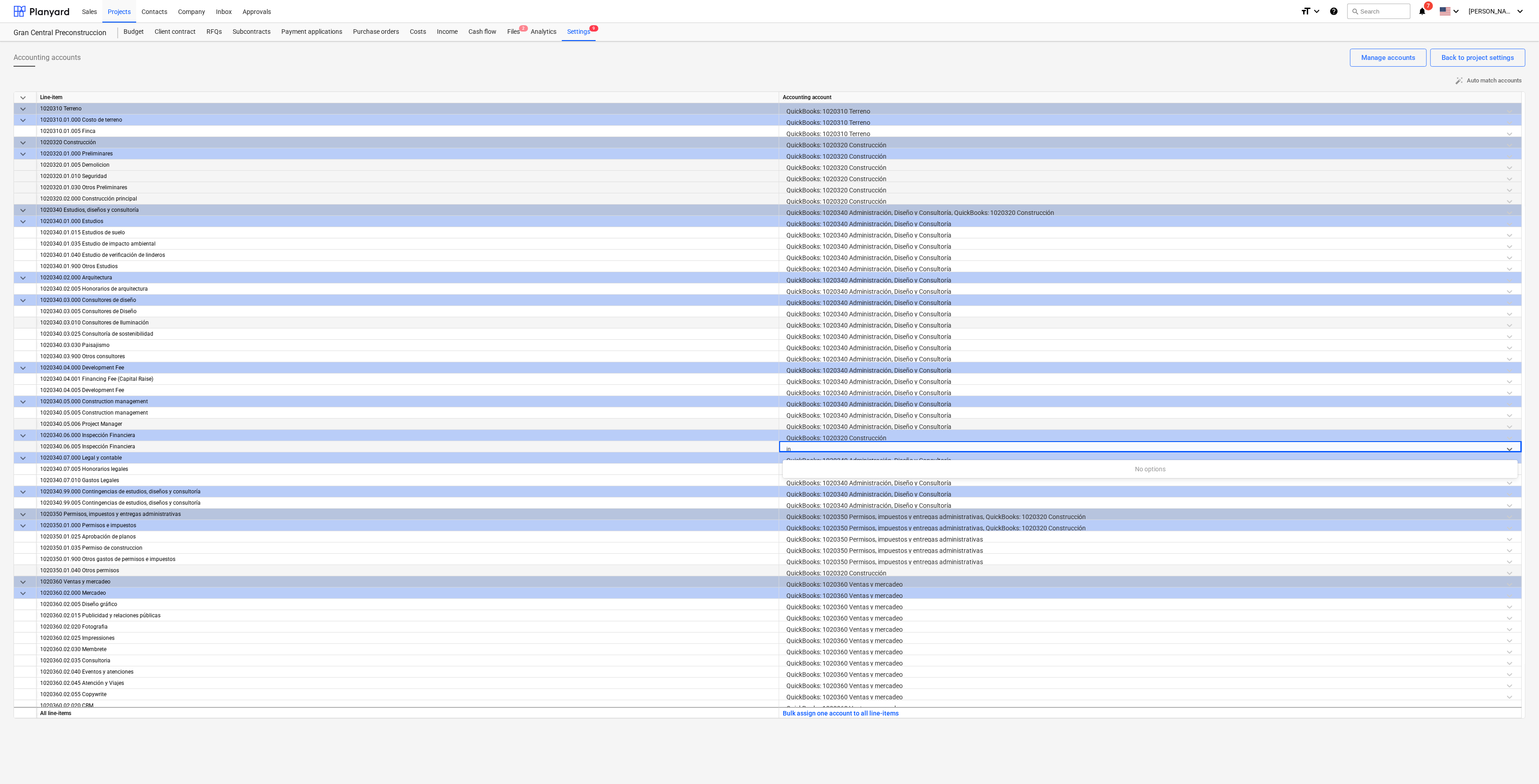
type input "i"
type input "[PERSON_NAME]"
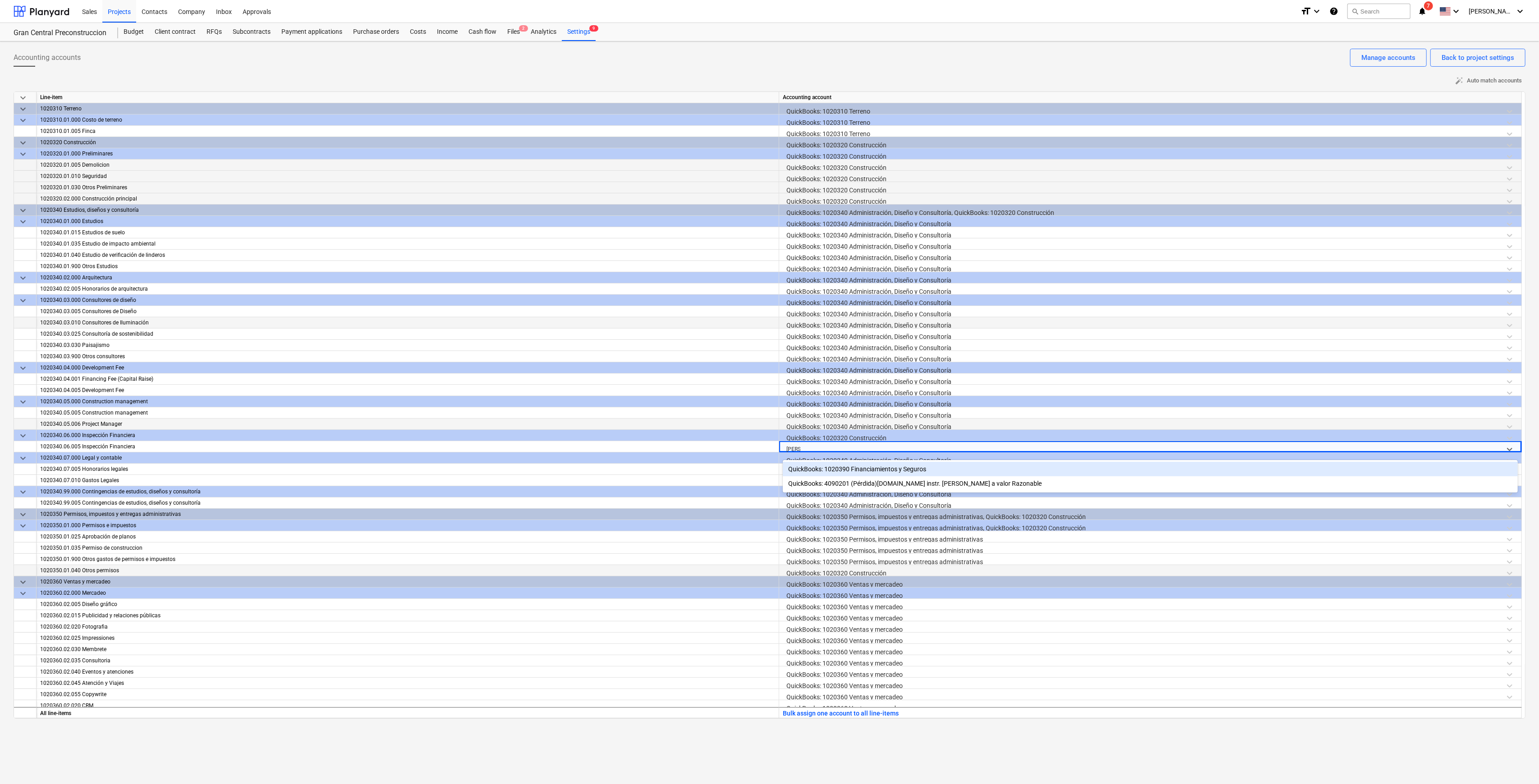
click at [773, 377] on div "QuickBooks: 1020390 Financiamientos y Seguros" at bounding box center [1150, 469] width 735 height 14
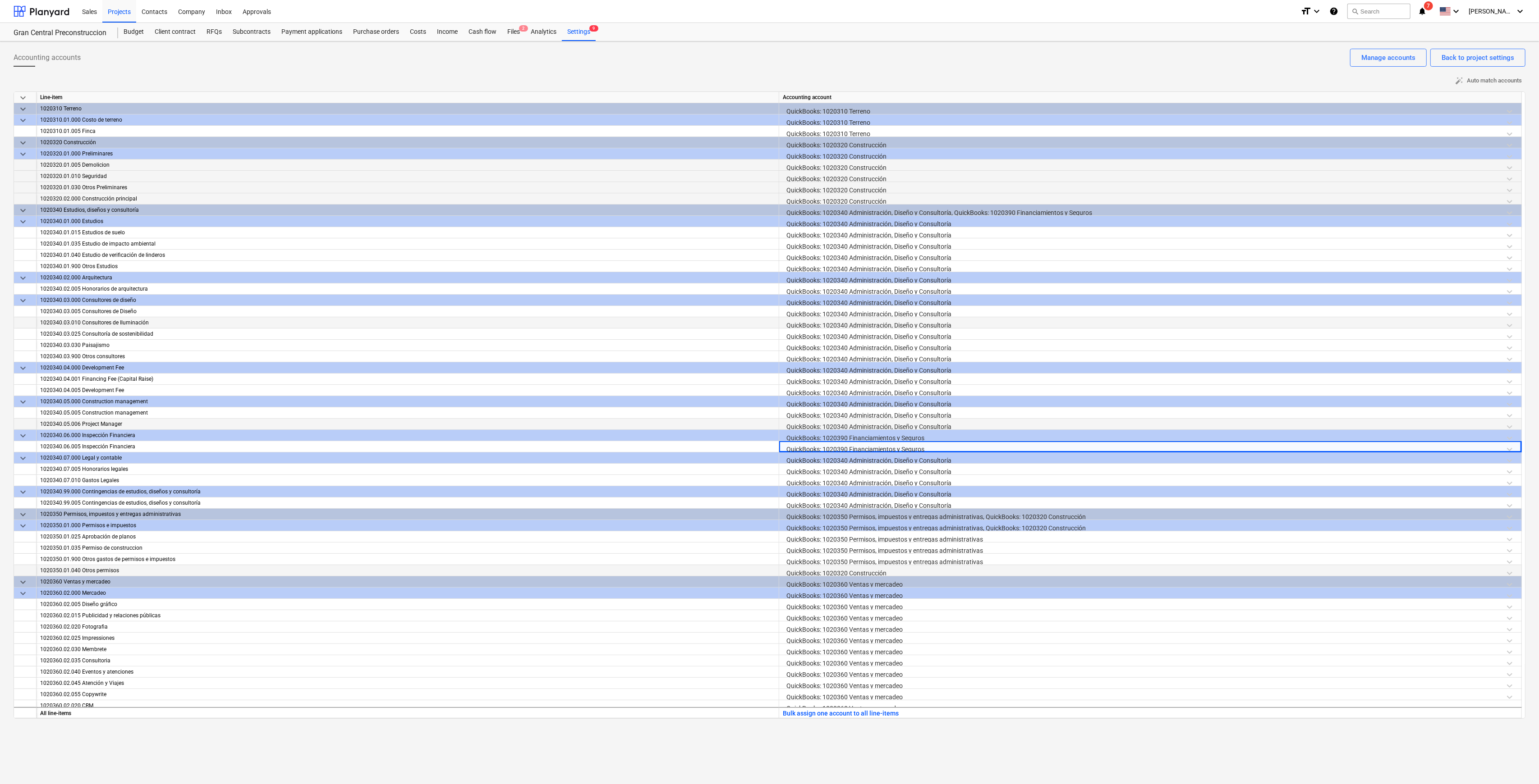
click at [773, 377] on div "QuickBooks: 1020320 Construcción" at bounding box center [1150, 573] width 735 height 16
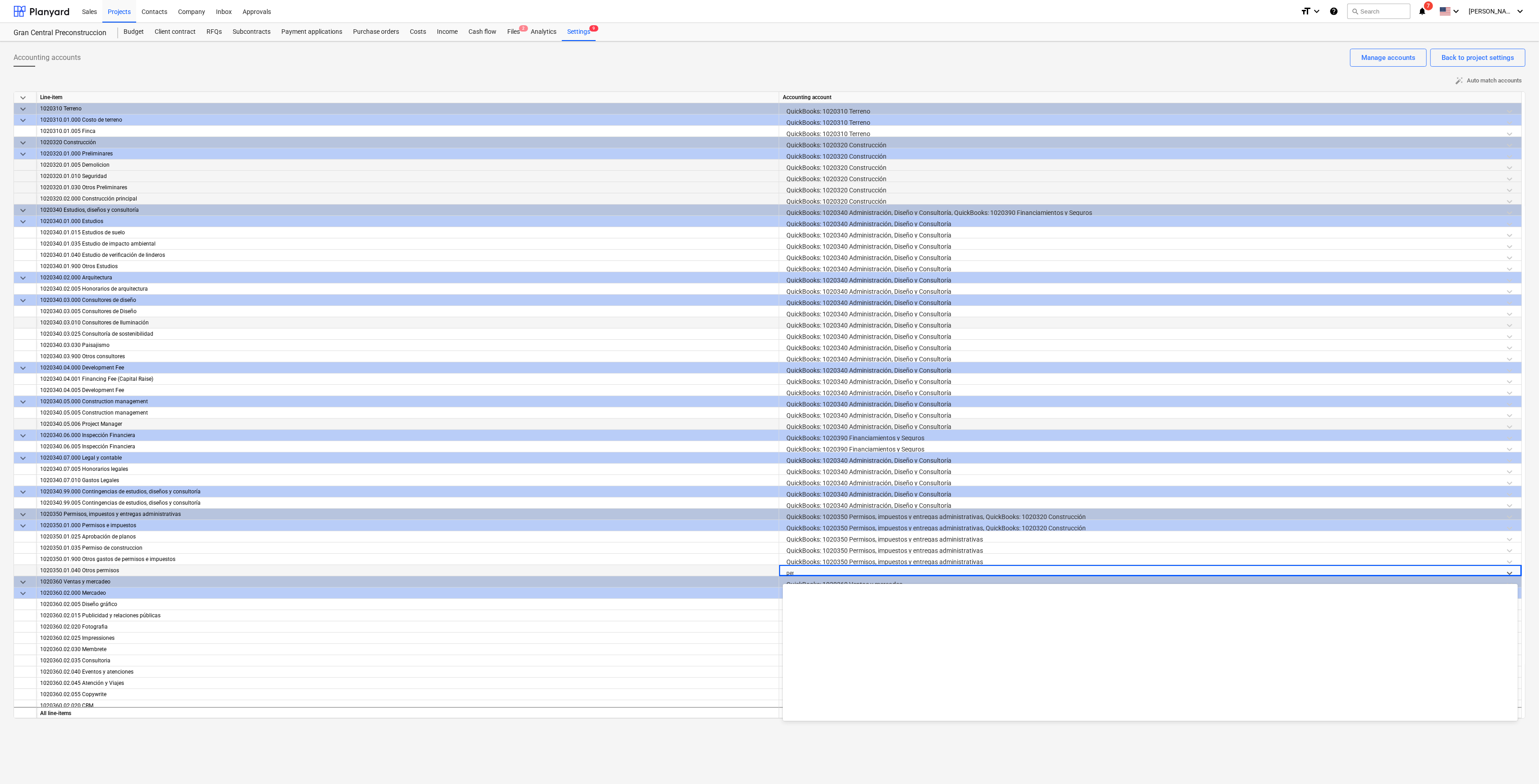
scroll to position [0, 0]
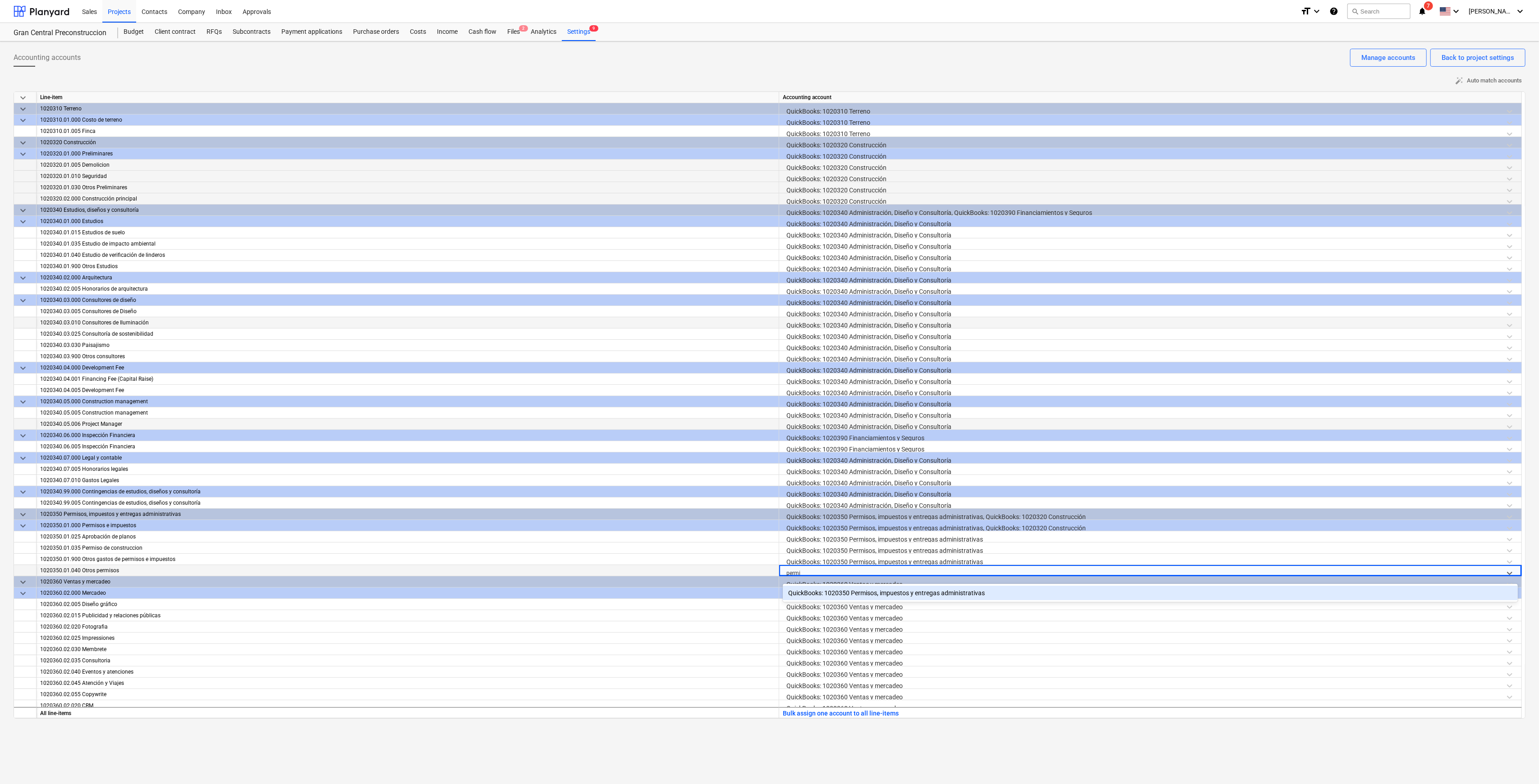
type input "permis"
click at [773, 377] on div "QuickBooks: 1020360 Ventas y mercadeo" at bounding box center [1150, 584] width 735 height 16
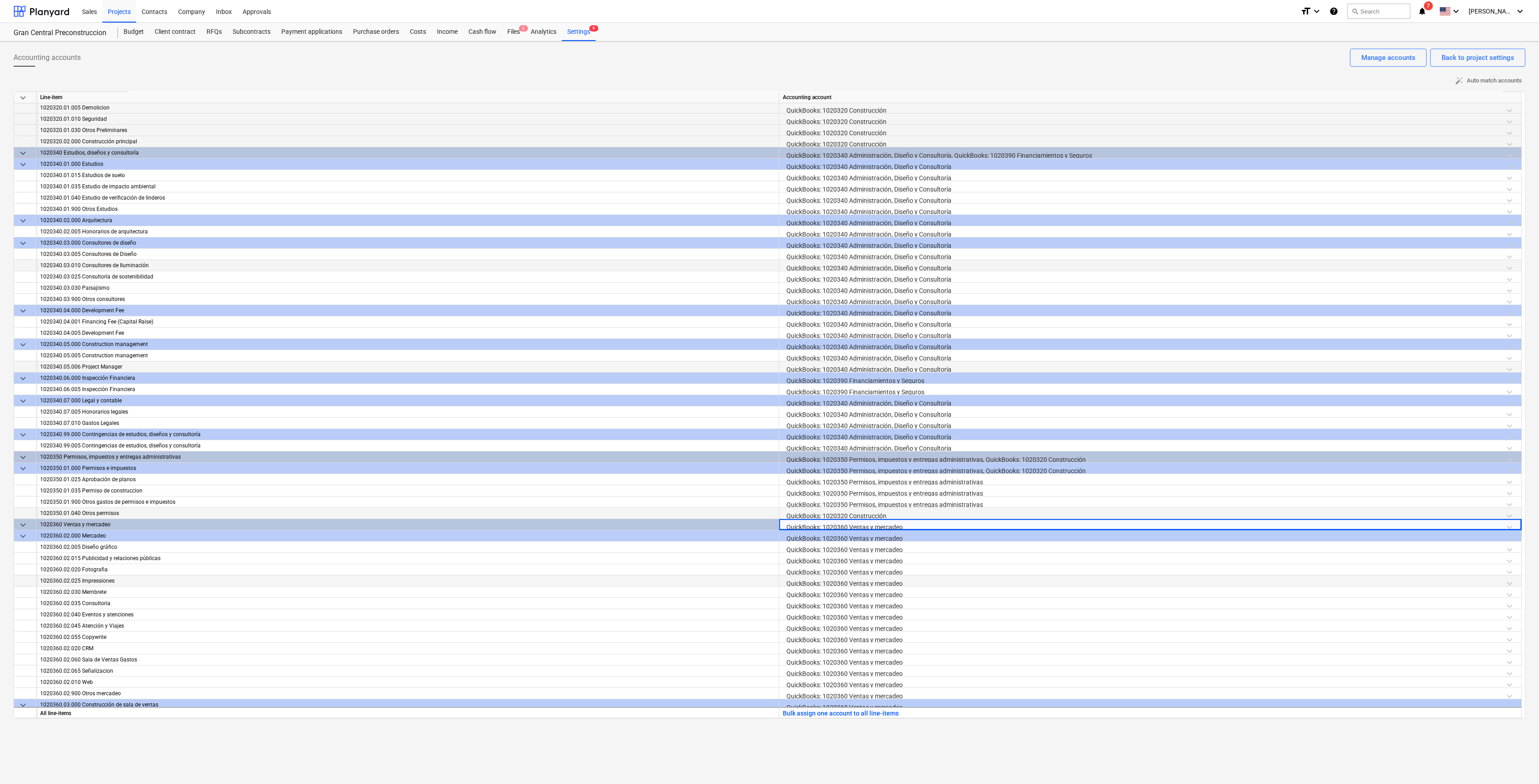
scroll to position [180, 0]
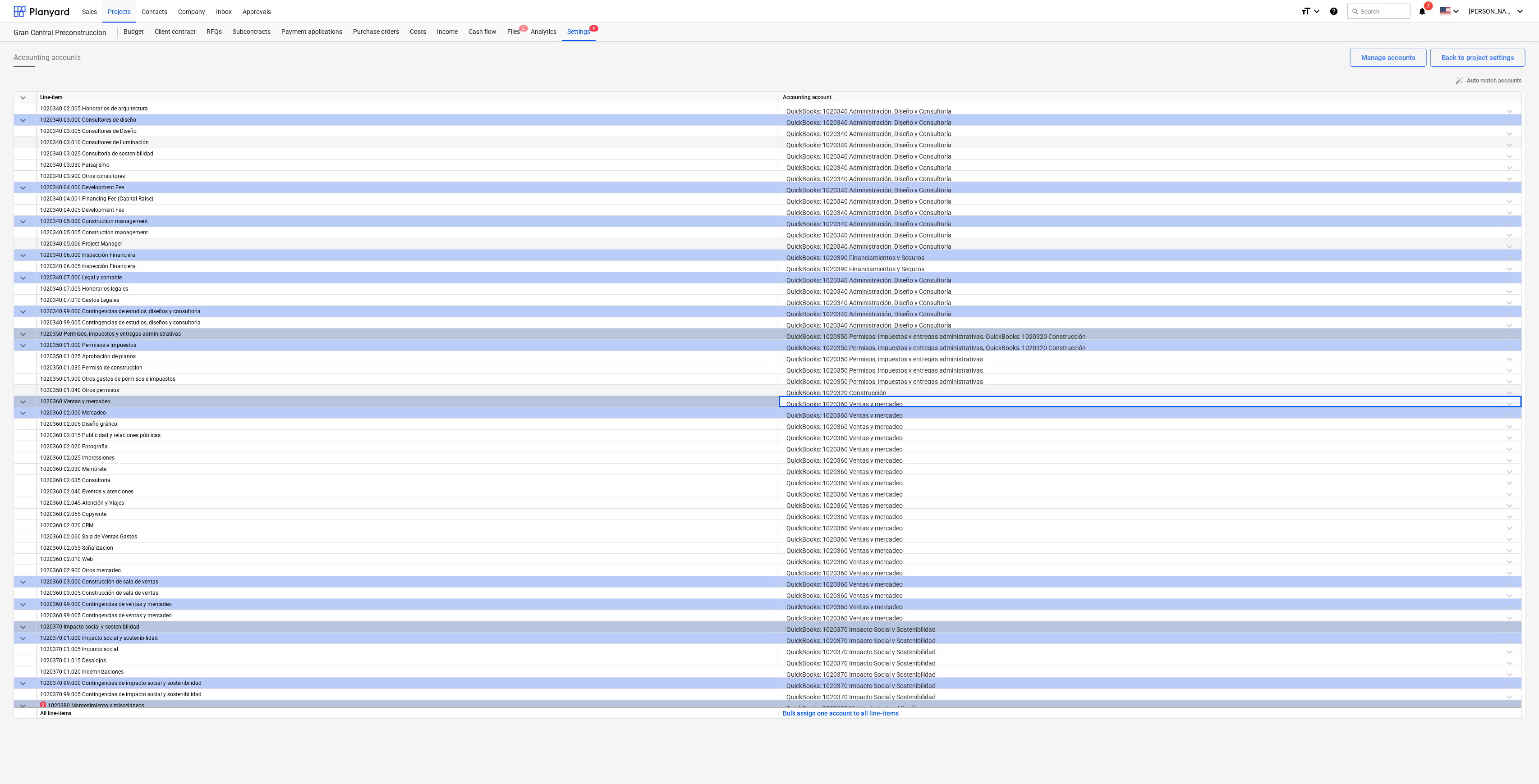
click at [773, 377] on div "QuickBooks: 1020320 Construcción" at bounding box center [1150, 393] width 735 height 16
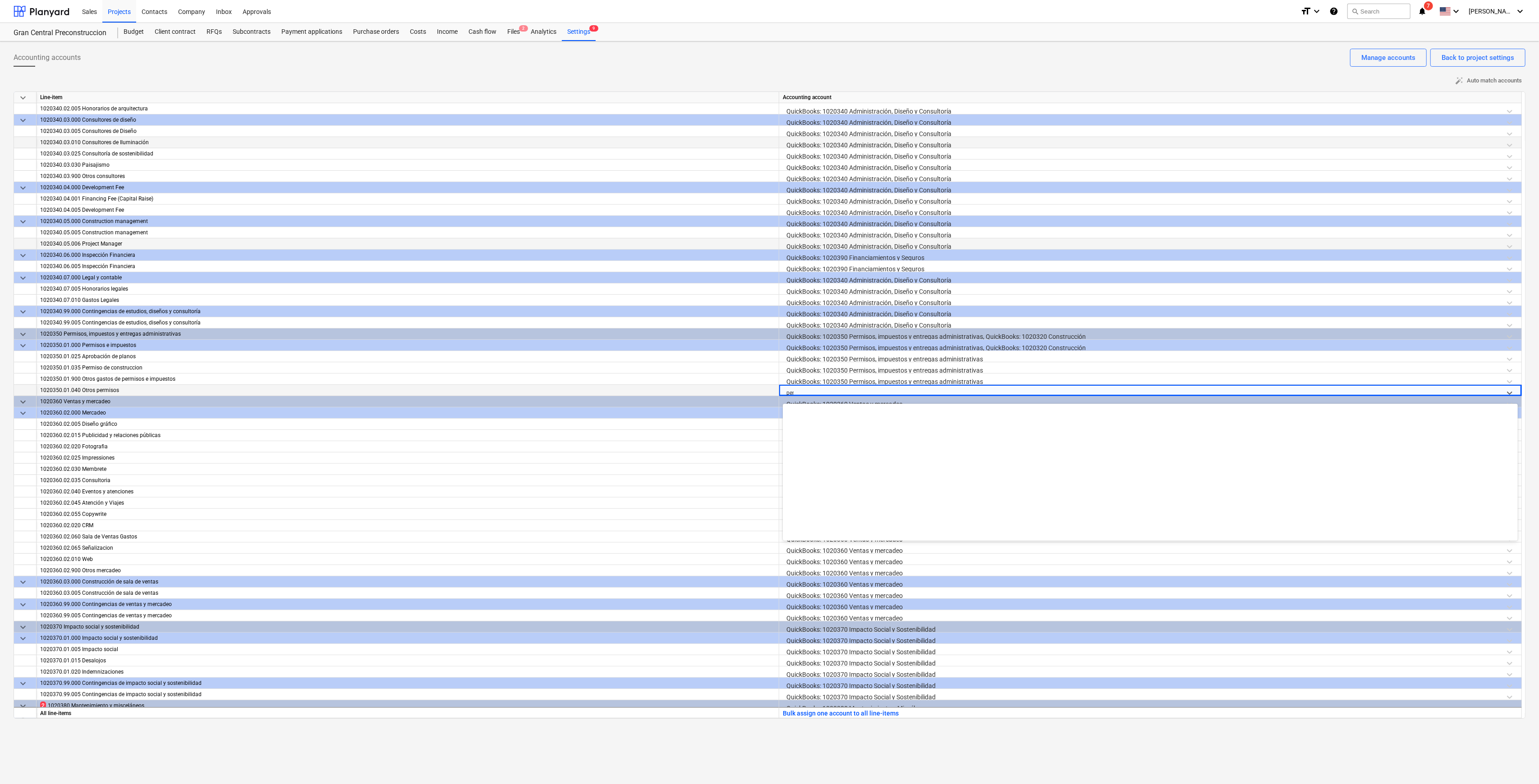
scroll to position [0, 0]
type input "permi"
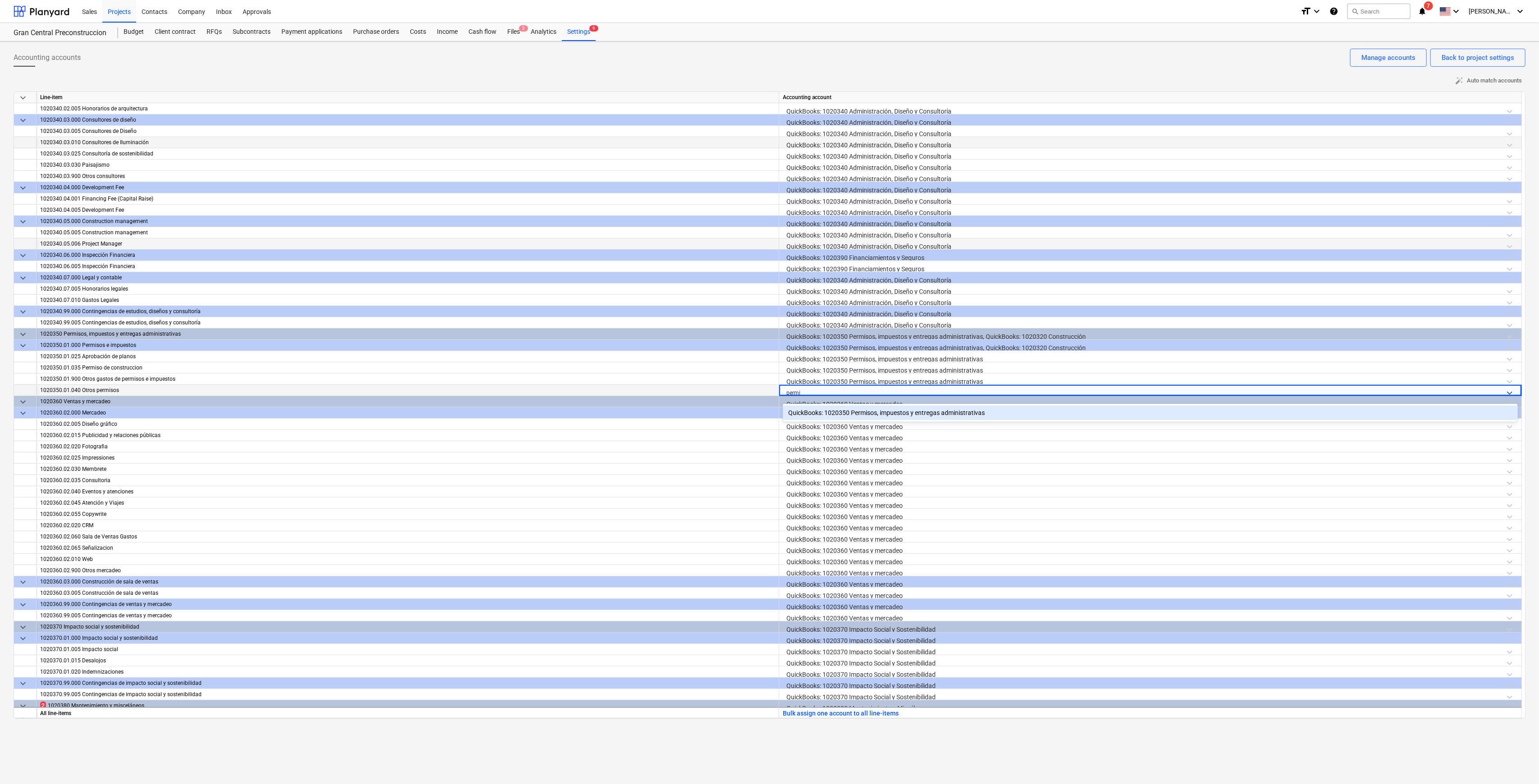
click at [773, 377] on div "QuickBooks: 1020350 Permisos, impuestos y entregas administrativas" at bounding box center [1150, 413] width 735 height 14
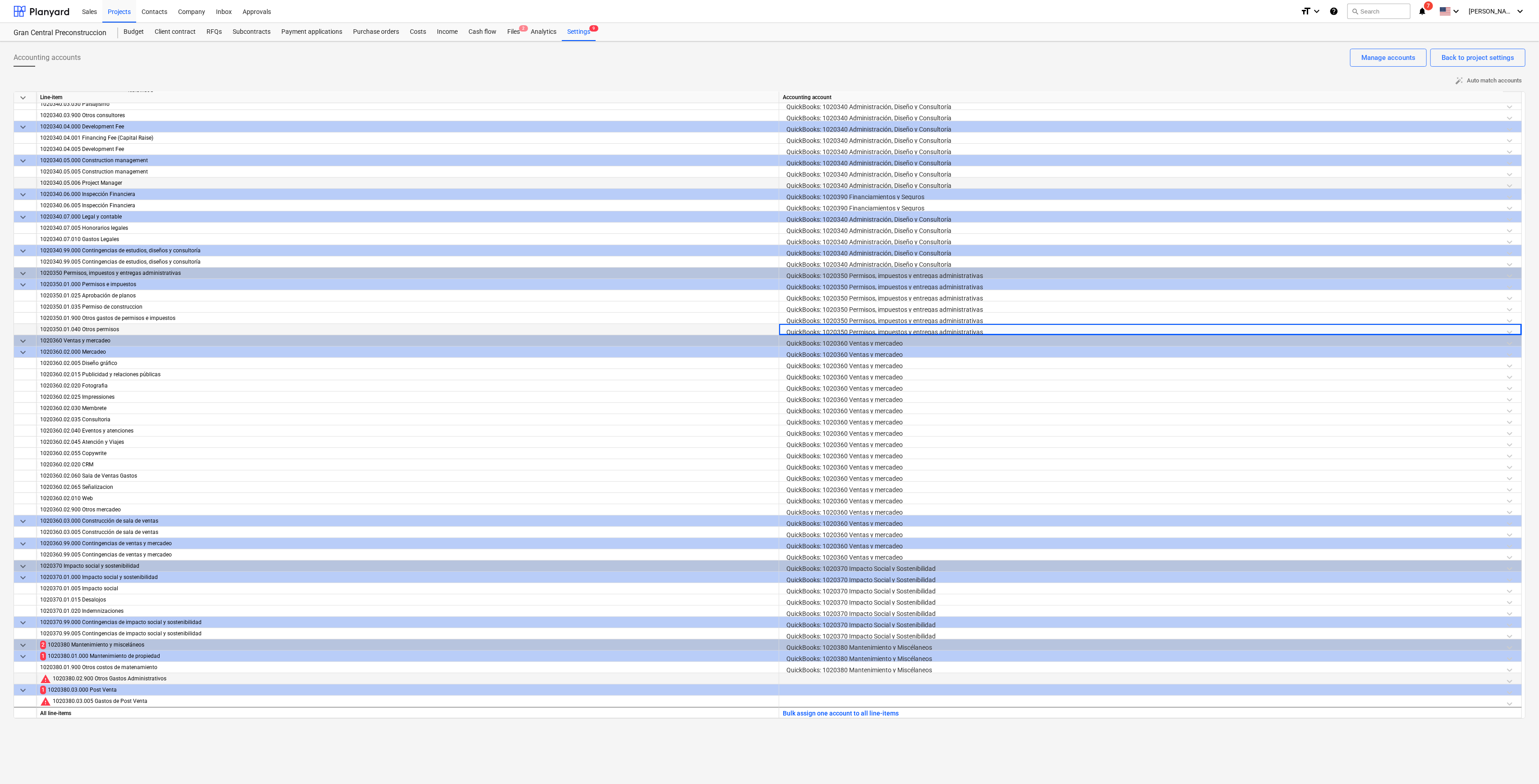
click at [773, 377] on div at bounding box center [1150, 681] width 735 height 16
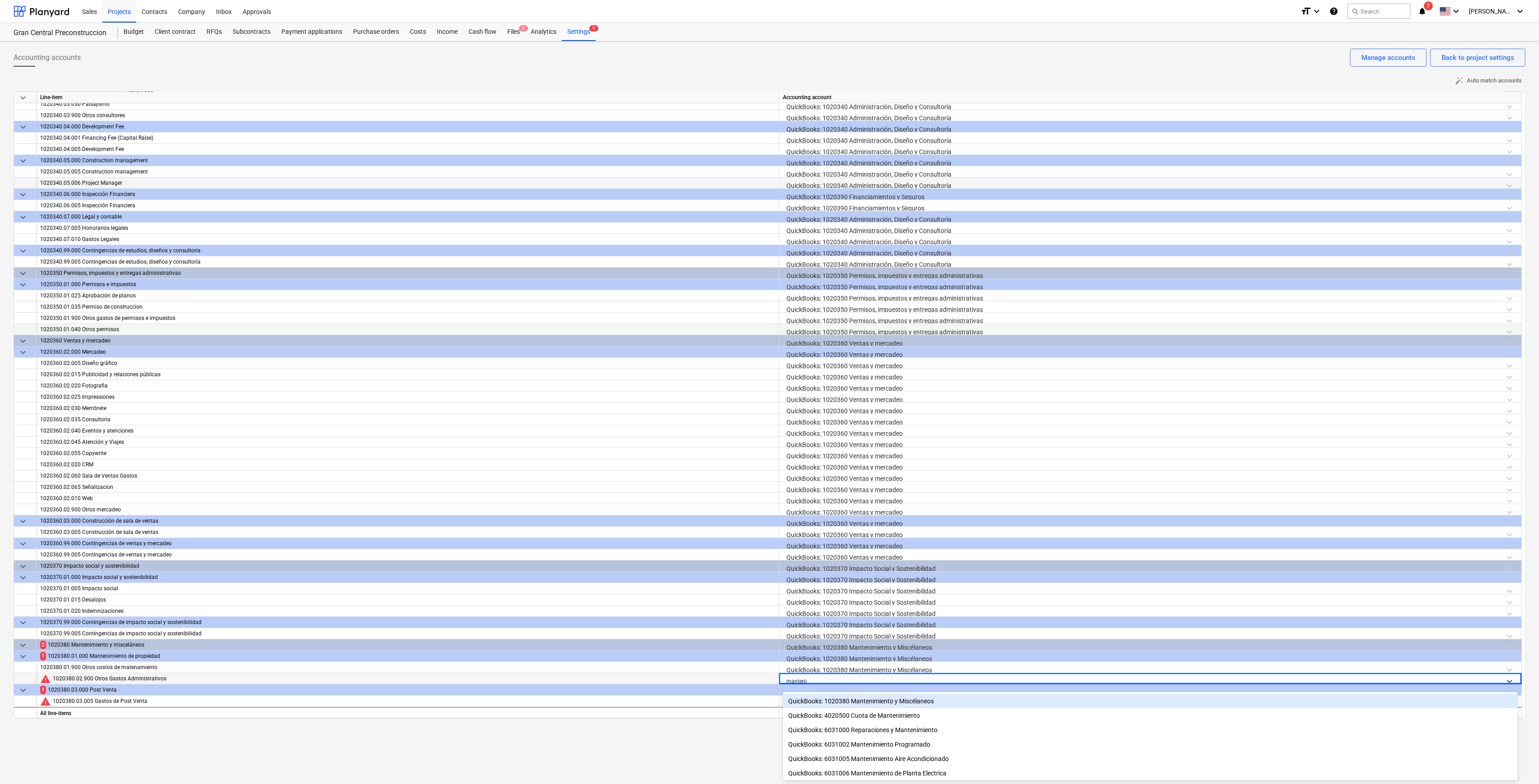
type input "mantenim"
click at [773, 377] on div "QuickBooks: 1020380 Mantenimiento y Miscélaneos" at bounding box center [1150, 701] width 735 height 14
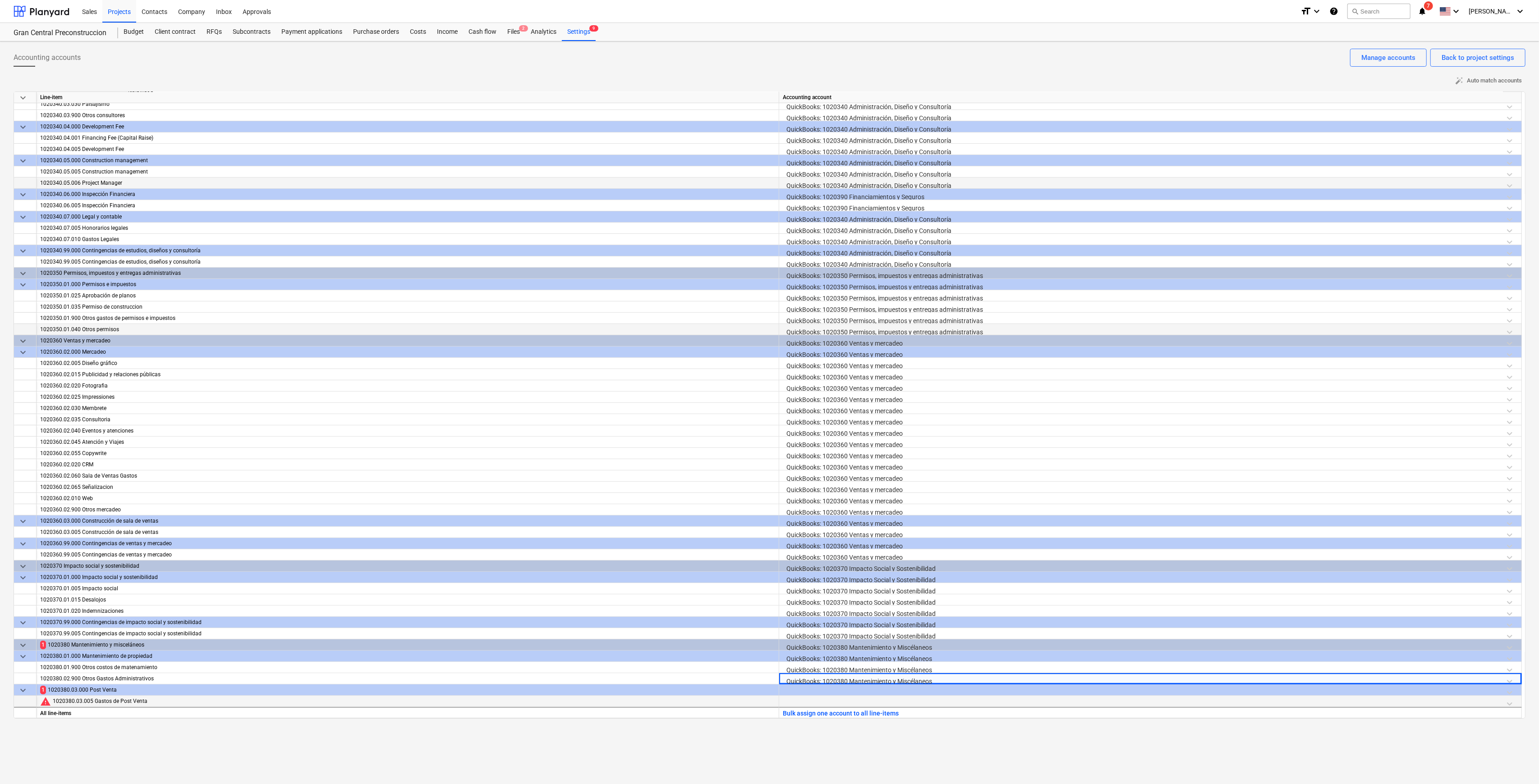
click at [773, 377] on div at bounding box center [1150, 703] width 735 height 16
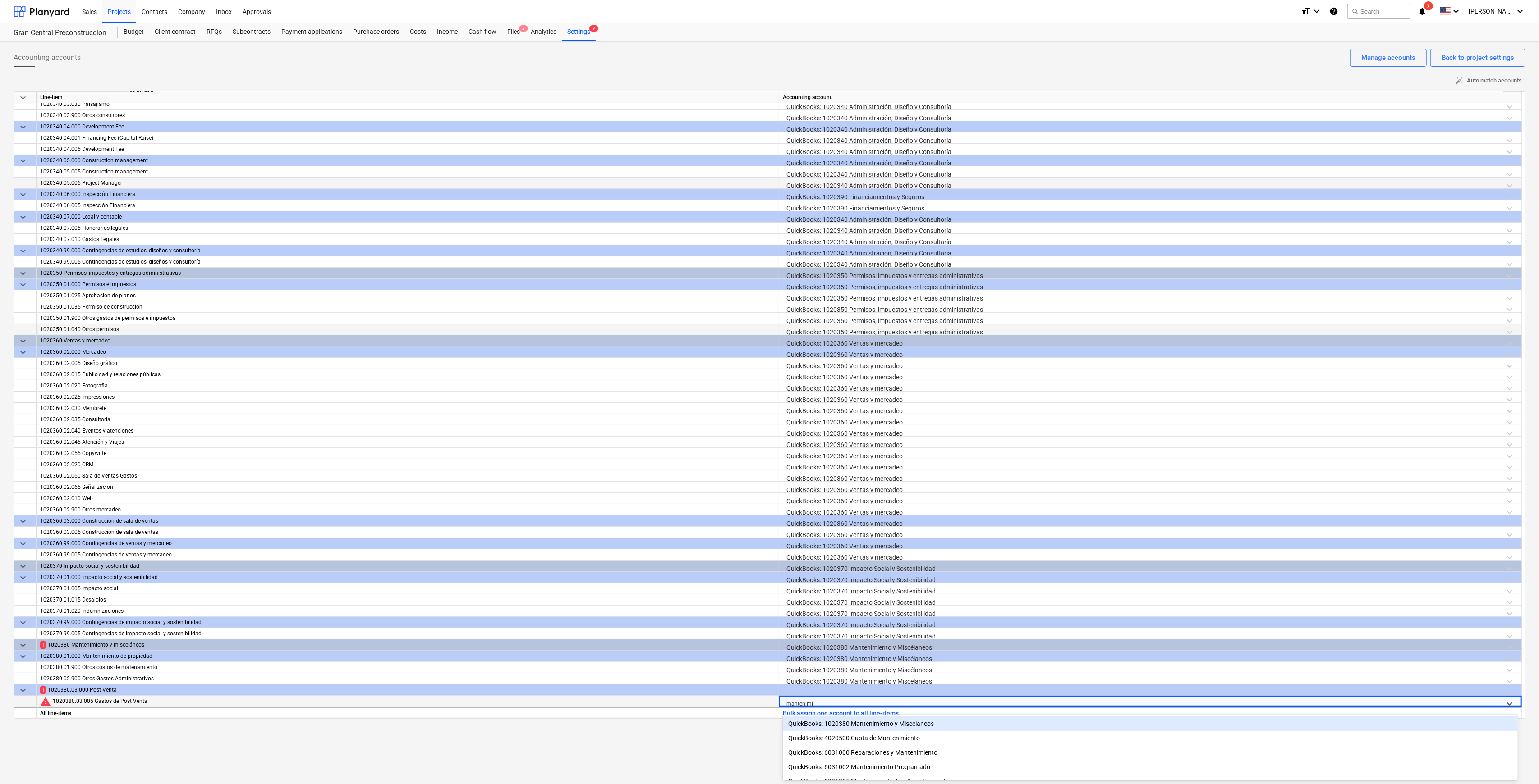
type input "mantenimie"
click at [773, 377] on div "QuickBooks: 1020380 Mantenimiento y Miscélaneos" at bounding box center [1150, 724] width 735 height 14
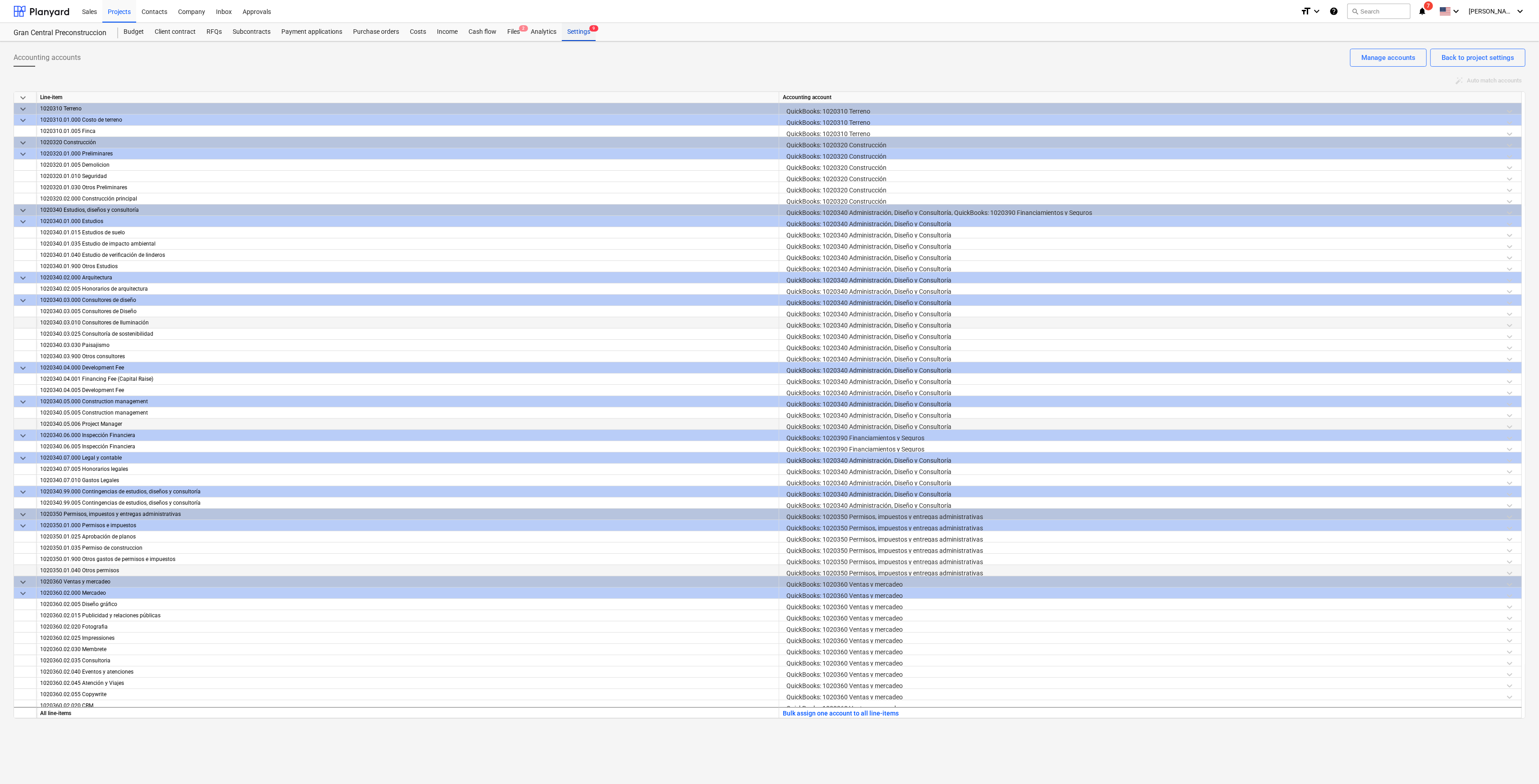
click at [573, 32] on div "Settings 9" at bounding box center [578, 32] width 34 height 18
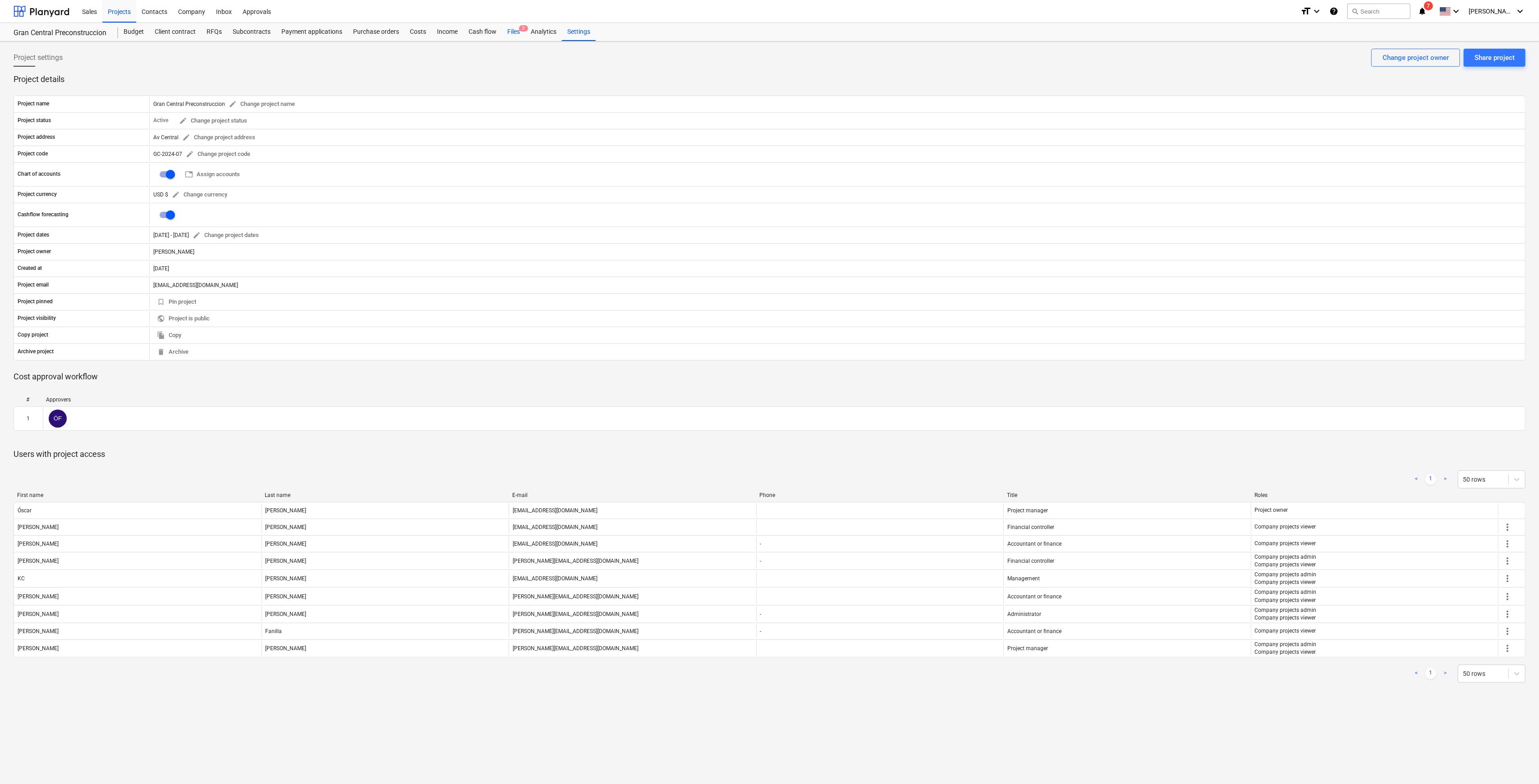
click at [519, 24] on div "Files 2" at bounding box center [513, 32] width 23 height 18
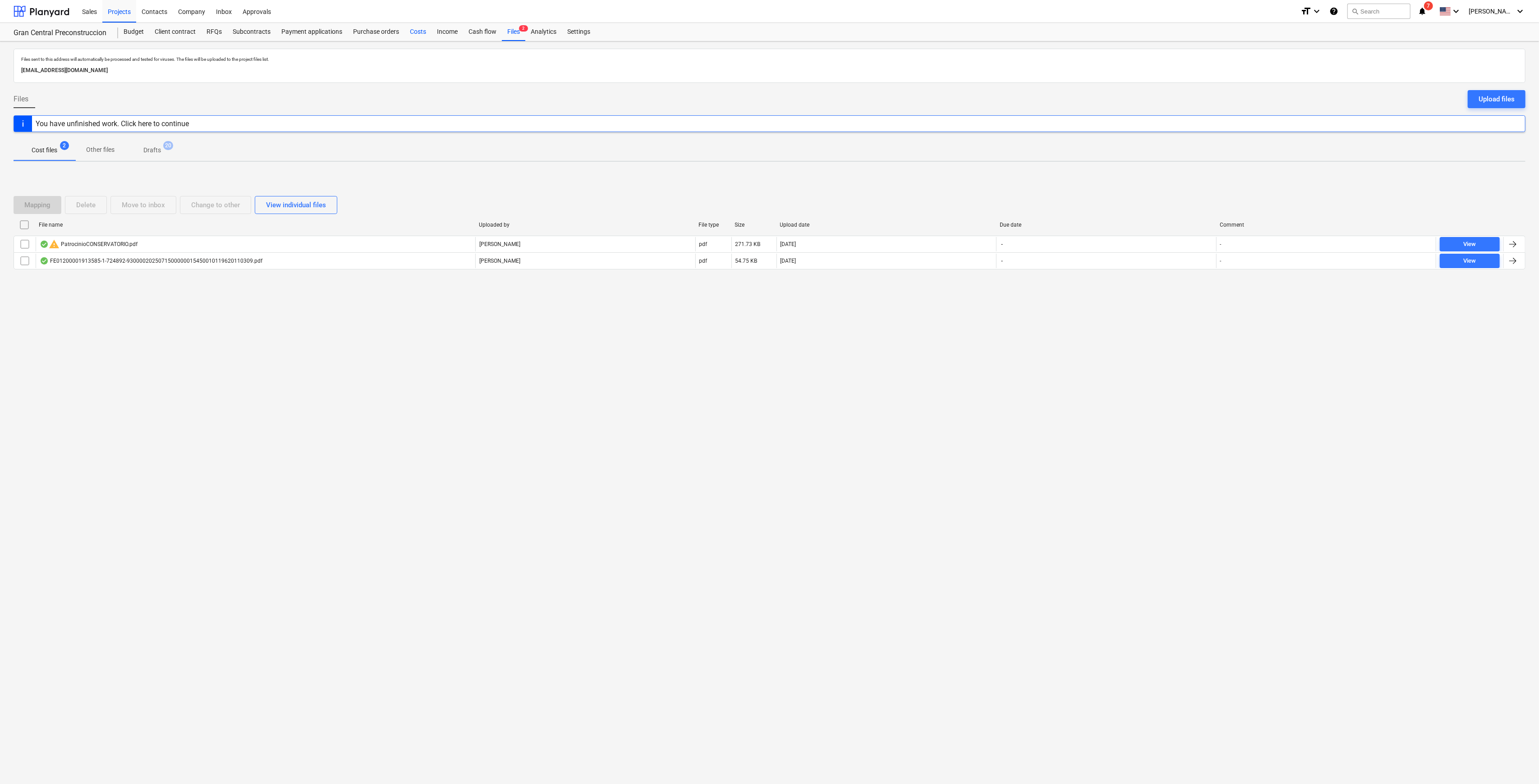
click at [417, 29] on div "Costs" at bounding box center [418, 32] width 27 height 18
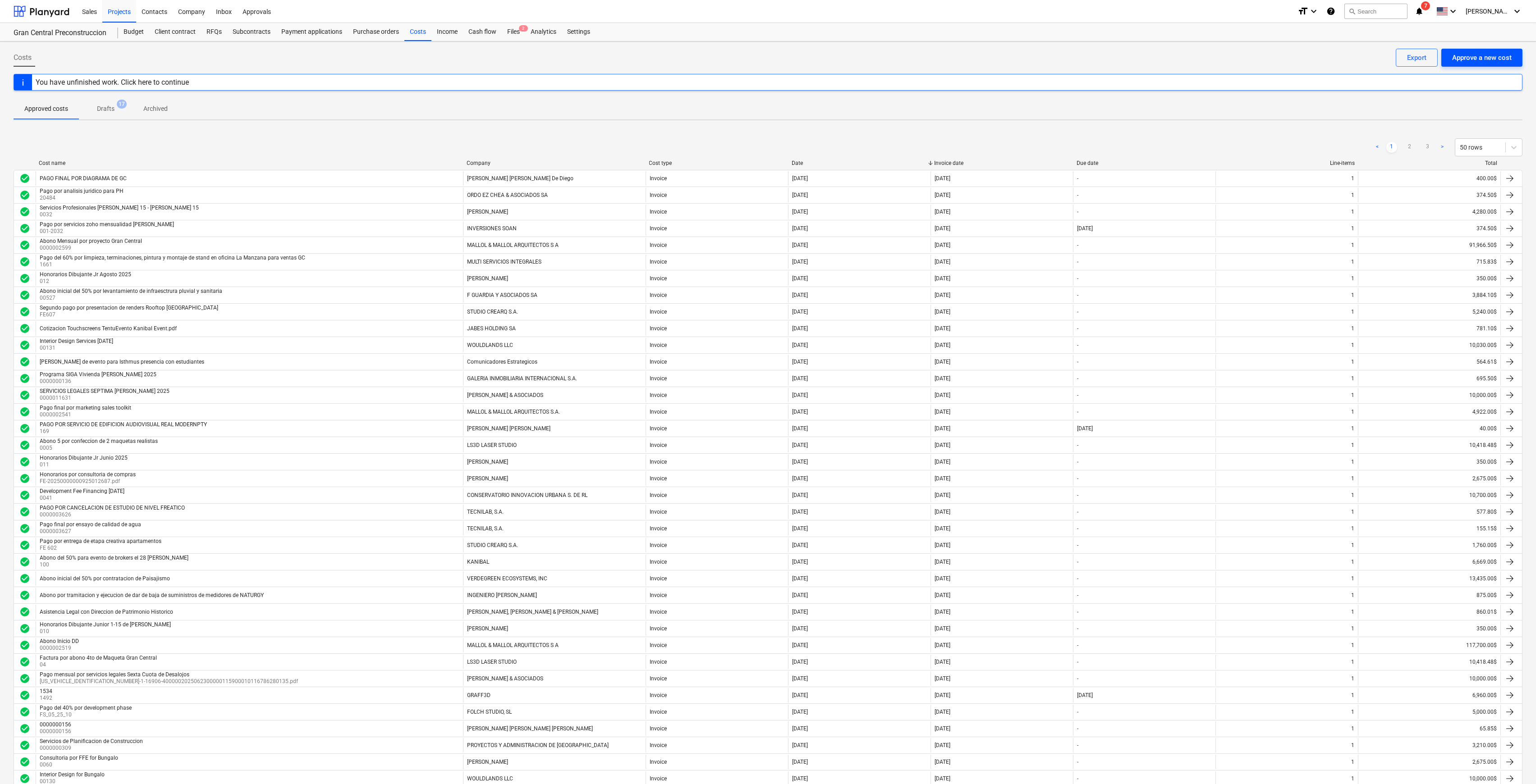
click at [773, 57] on div "Approve a new cost" at bounding box center [1482, 58] width 60 height 12
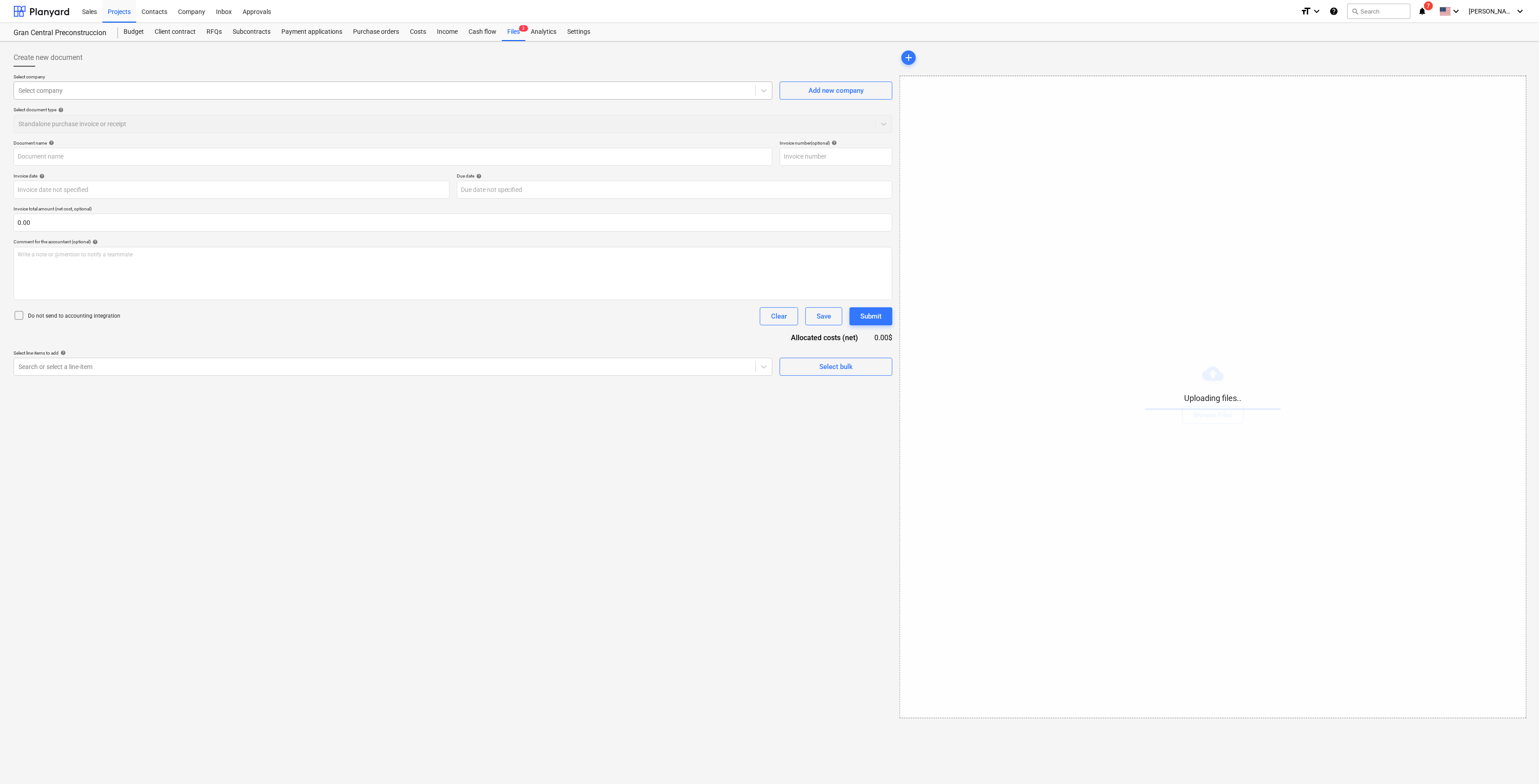
click at [109, 89] on div at bounding box center [385, 90] width 732 height 9
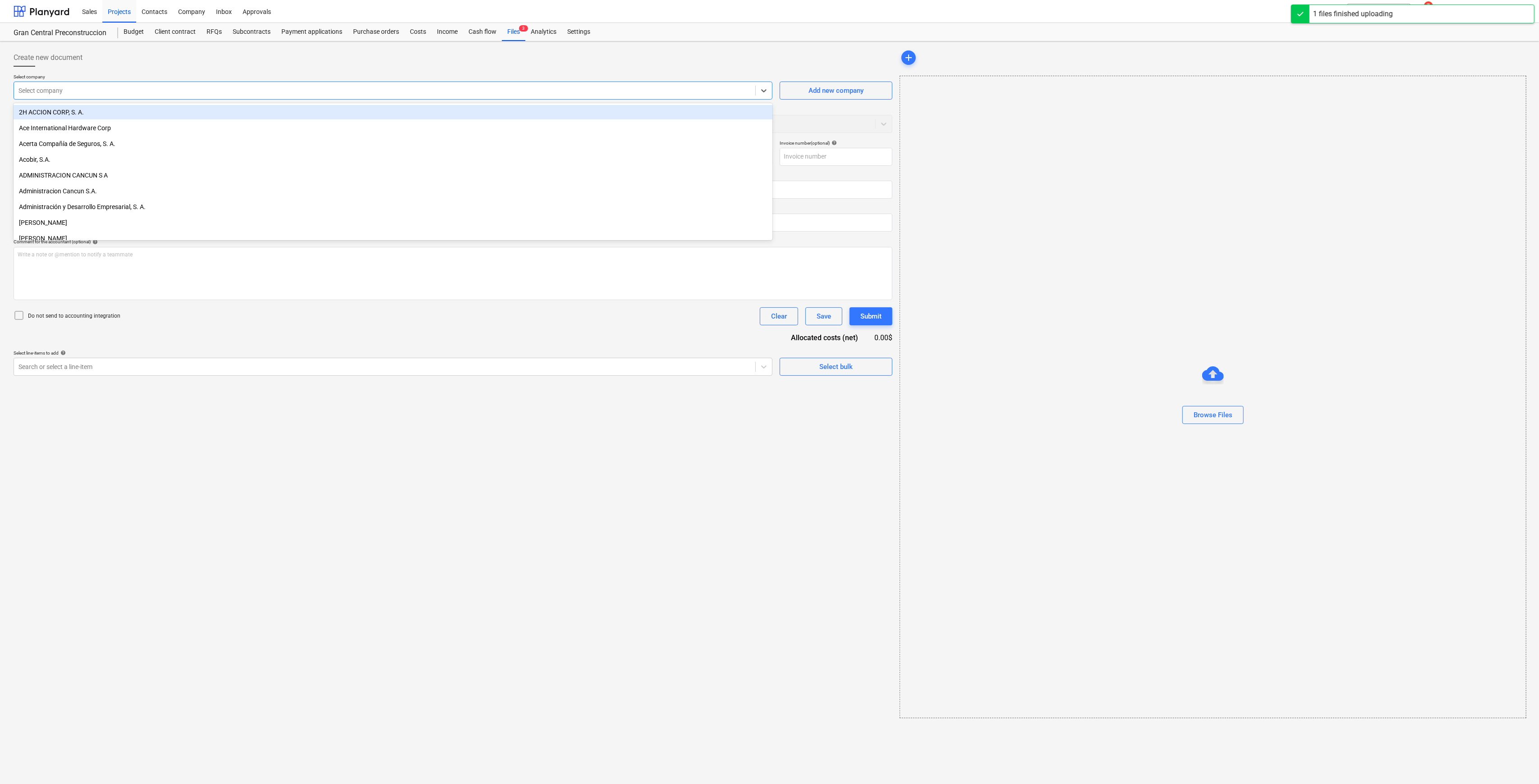
type input "F"
type input "[PERSON_NAME] - SHOWROOM.pdf"
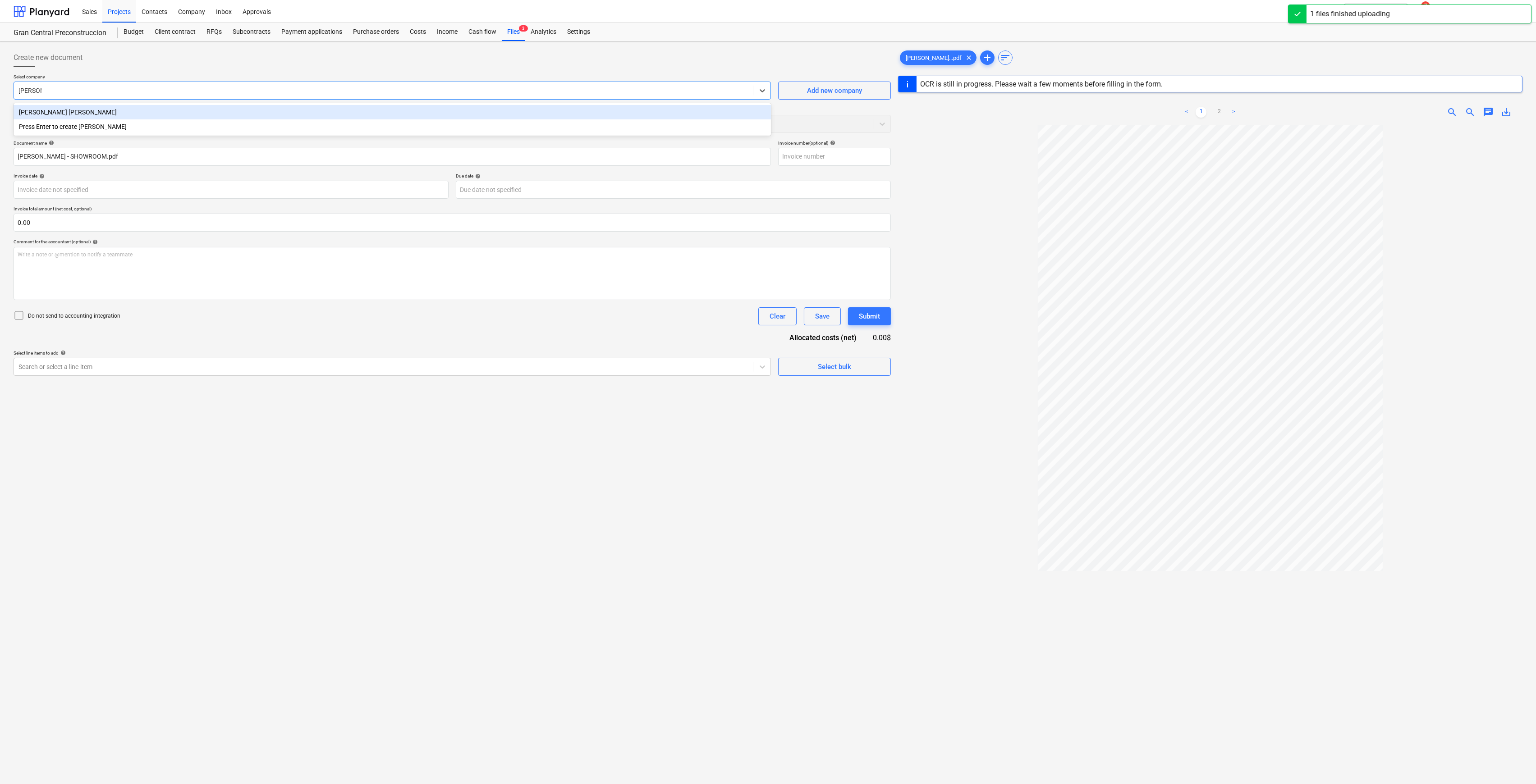
type input "FERDINA"
click at [134, 110] on div "[PERSON_NAME] [PERSON_NAME]" at bounding box center [393, 112] width 758 height 14
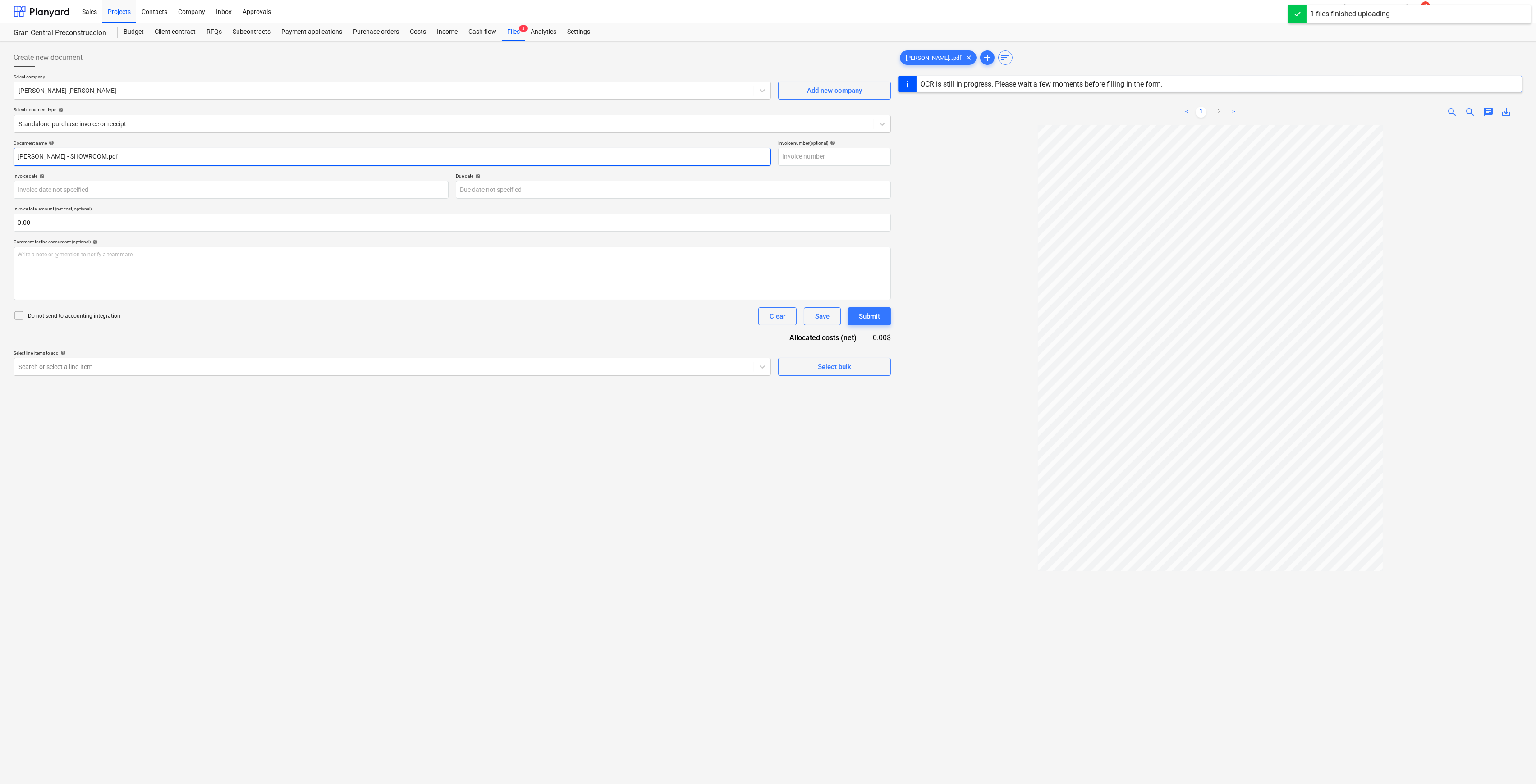
drag, startPoint x: 135, startPoint y: 161, endPoint x: 624, endPoint y: 137, distance: 489.6
click at [0, 136] on html "Sales Projects Contacts Company Inbox Approvals format_size keyboard_arrow_down…" at bounding box center [768, 392] width 1536 height 784
type input "ABONO INICIAL POR SHOWROOM LA MANZANA"
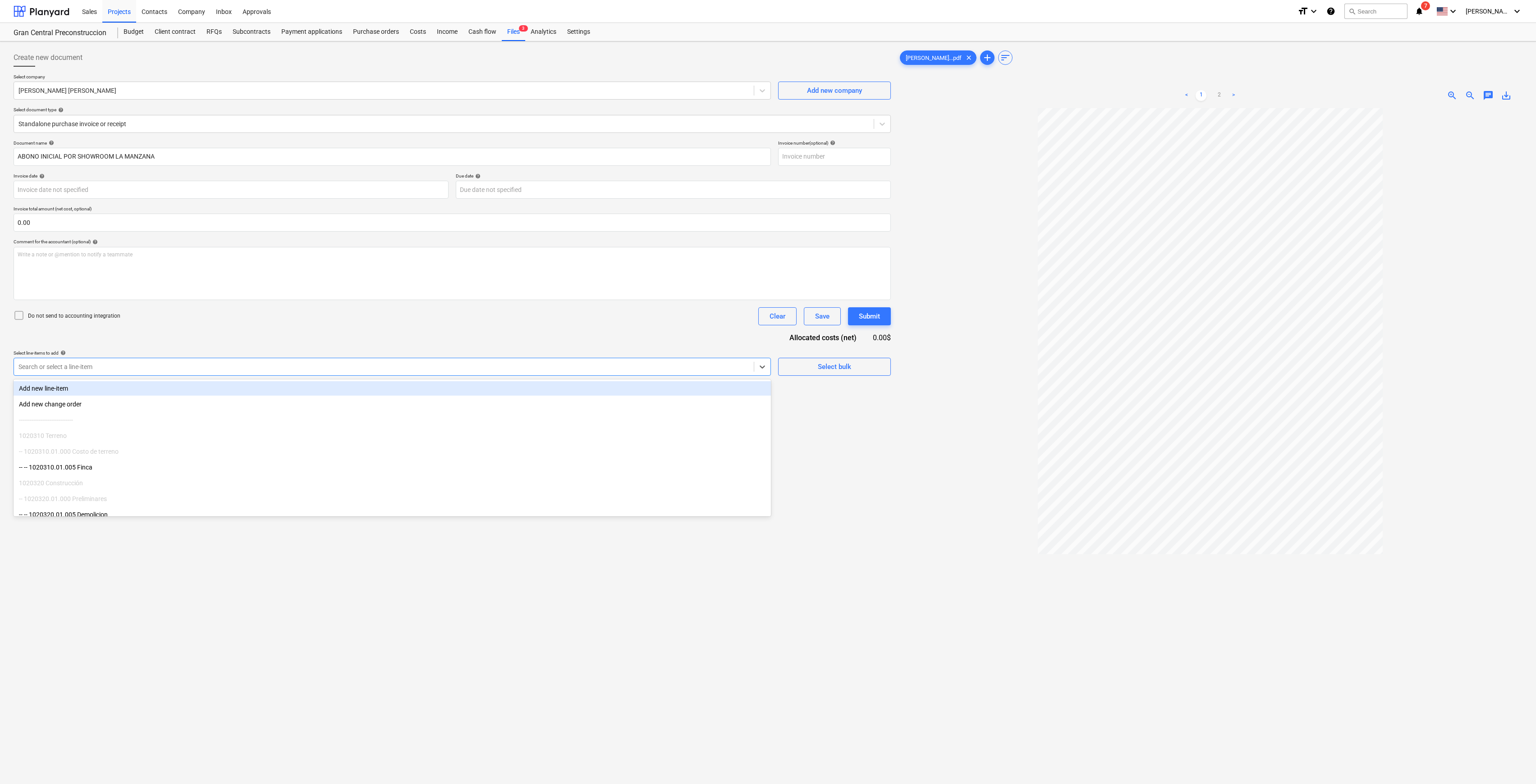
click at [538, 369] on div at bounding box center [384, 367] width 731 height 9
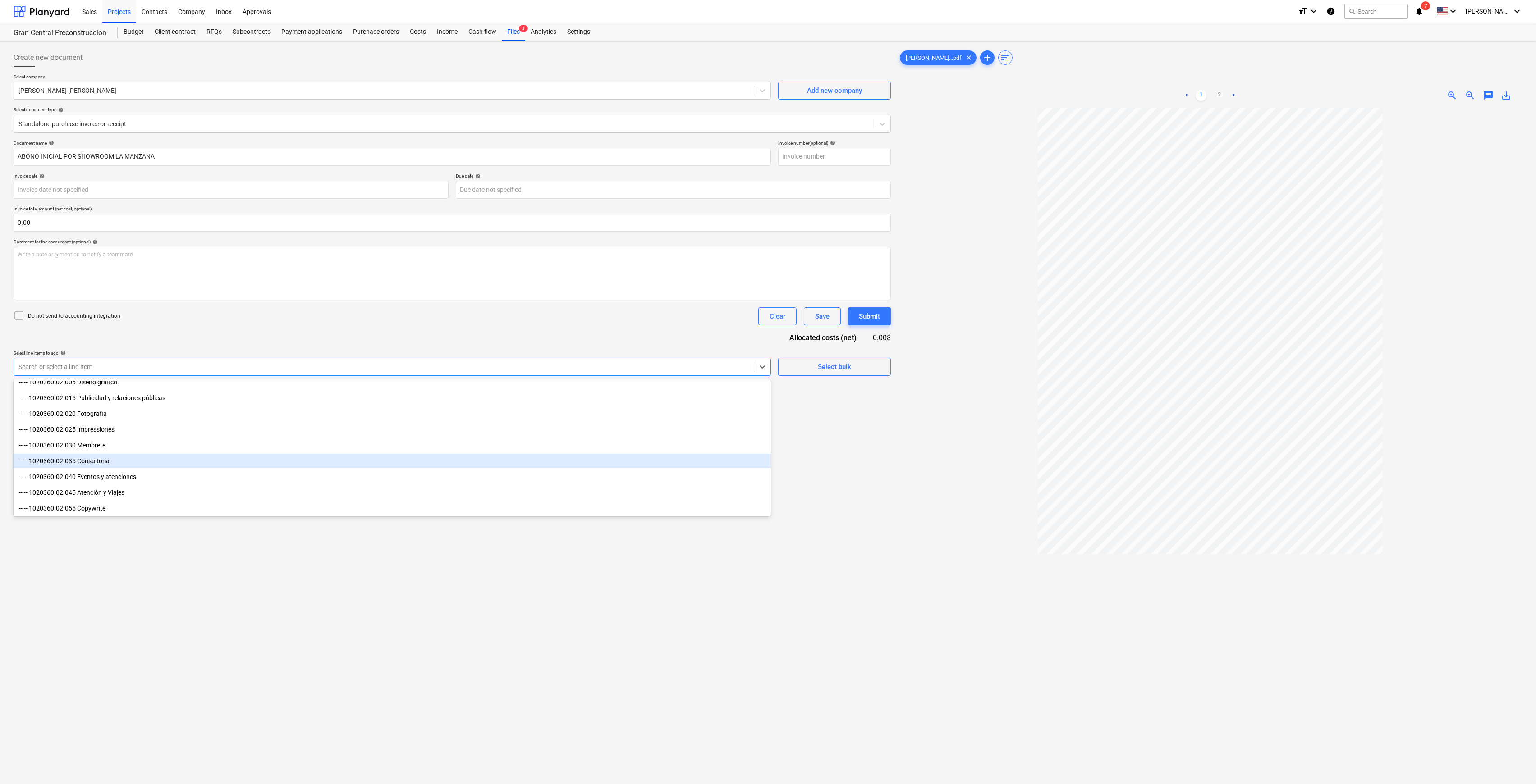
scroll to position [721, 0]
click at [146, 377] on div "-- -- 1020360.02.025 Impressiones" at bounding box center [393, 456] width 758 height 14
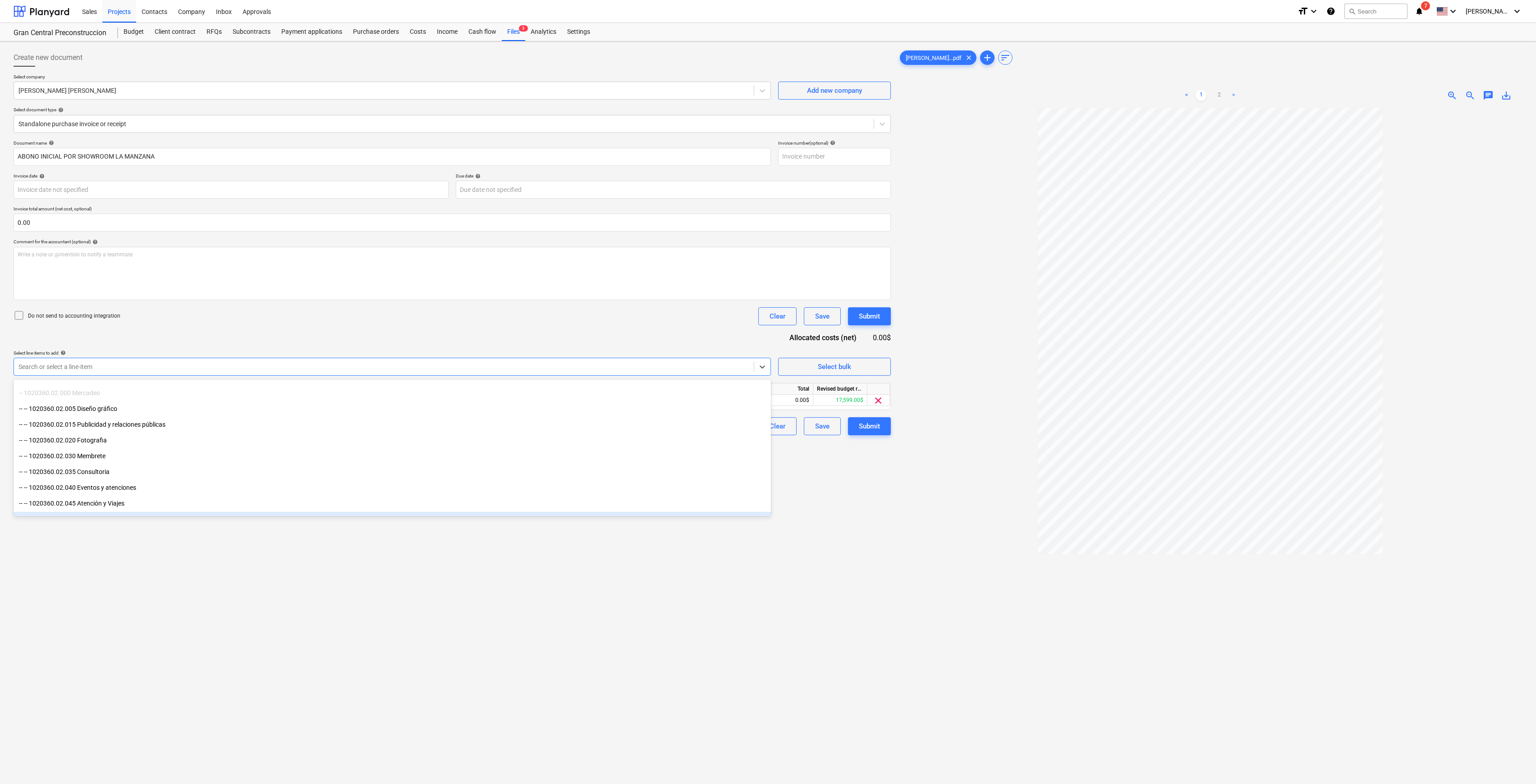
drag, startPoint x: 994, startPoint y: 609, endPoint x: 937, endPoint y: 571, distance: 68.5
click at [773, 377] on div at bounding box center [1210, 487] width 624 height 759
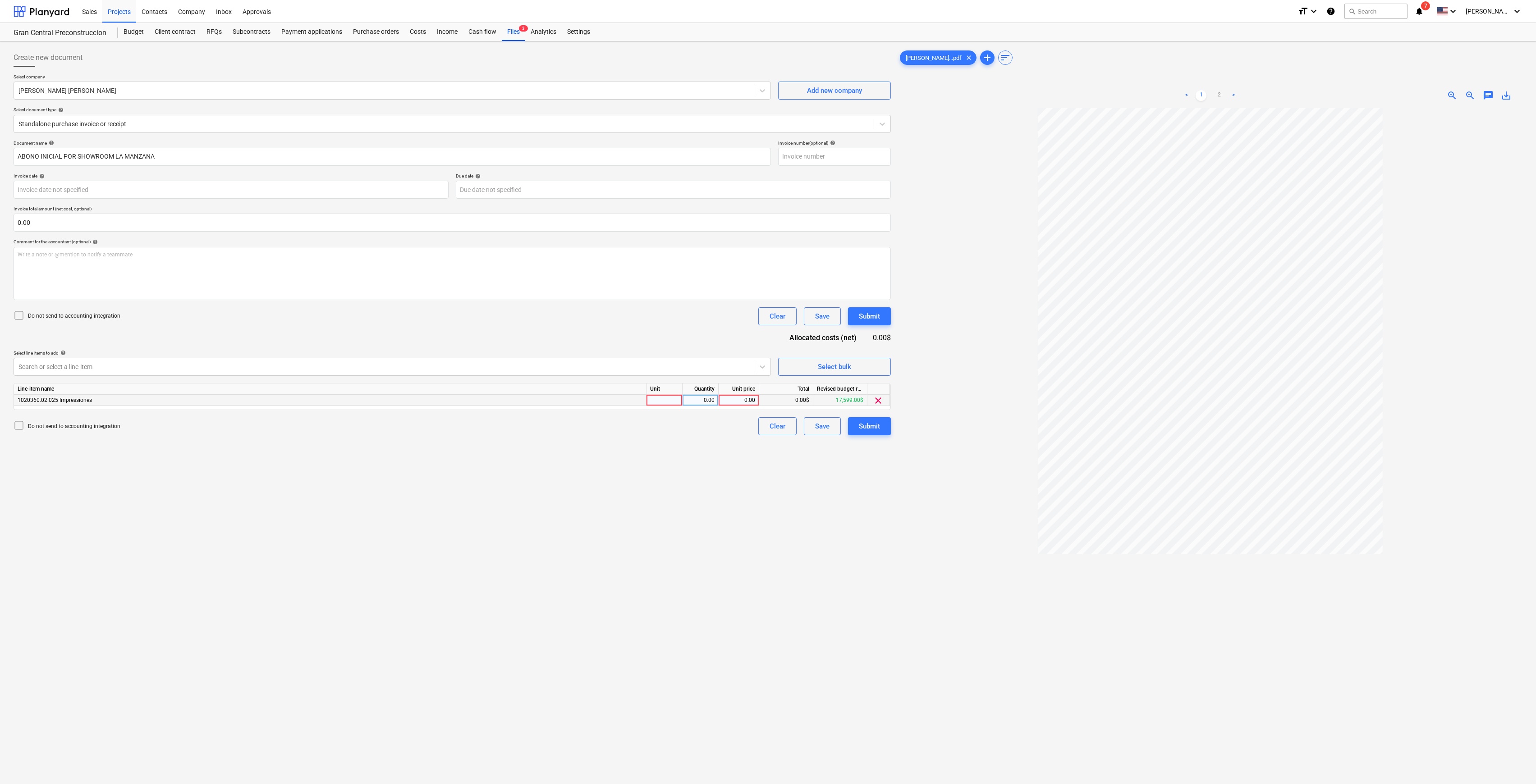
click at [753, 377] on div "0.00" at bounding box center [738, 400] width 33 height 11
click at [773, 93] on link "2" at bounding box center [1219, 96] width 11 height 11
type input "768.26"
click at [549, 377] on div "Create new document Select company [PERSON_NAME] [PERSON_NAME] Add new company …" at bounding box center [452, 457] width 885 height 826
click at [773, 377] on div "Submit" at bounding box center [869, 426] width 21 height 12
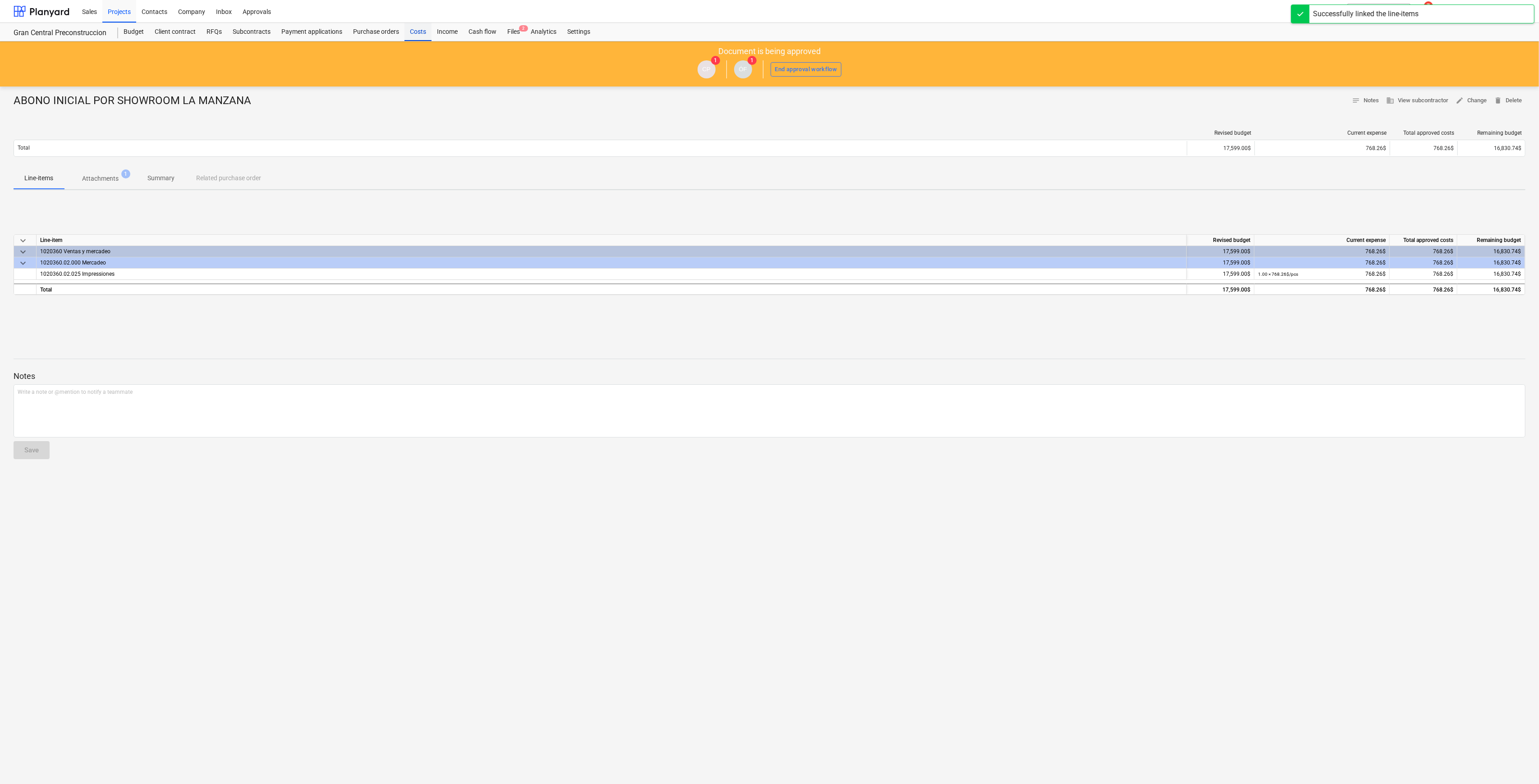
click at [427, 30] on div "Costs" at bounding box center [418, 32] width 27 height 18
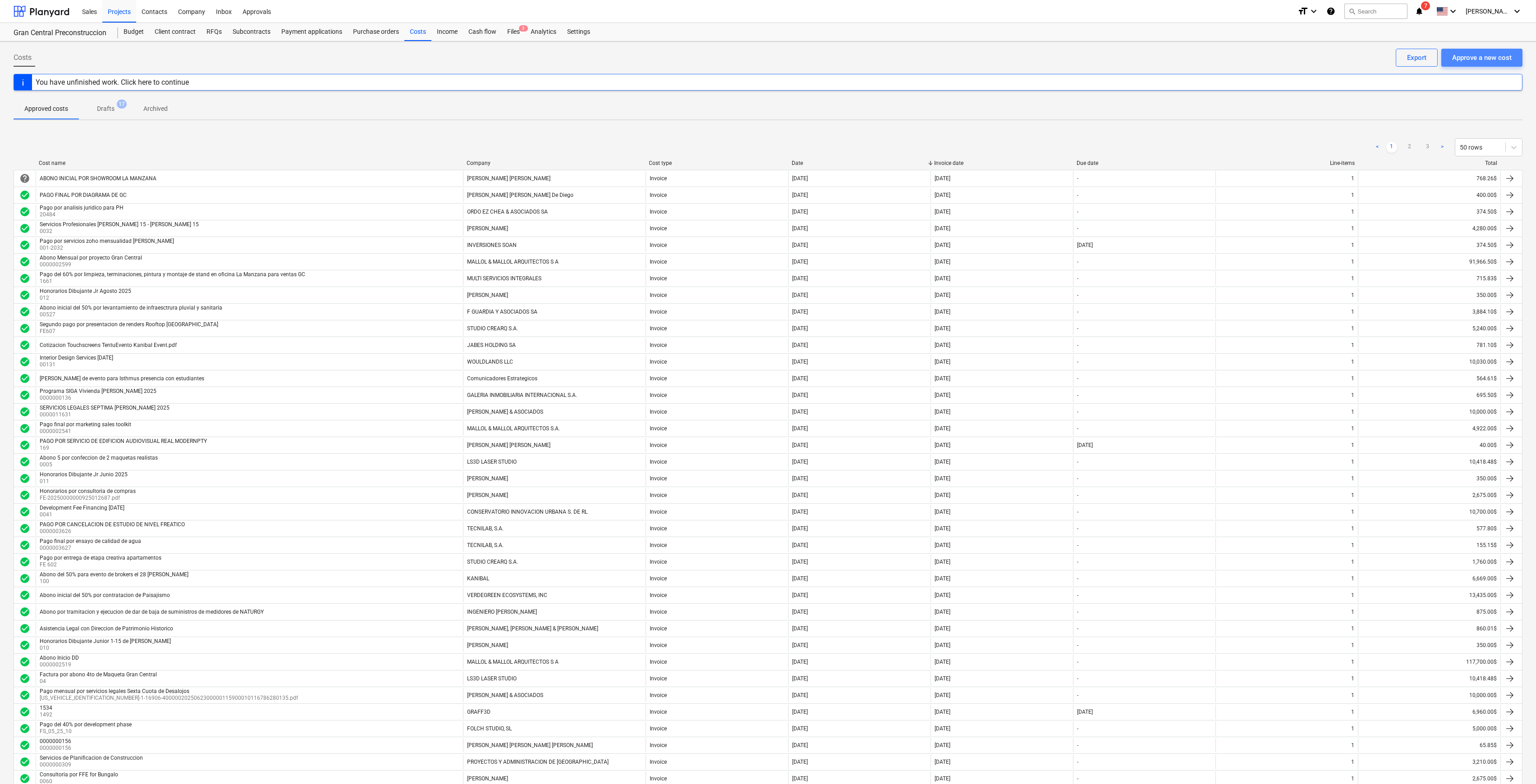
click at [773, 53] on div "Approve a new cost" at bounding box center [1482, 58] width 60 height 12
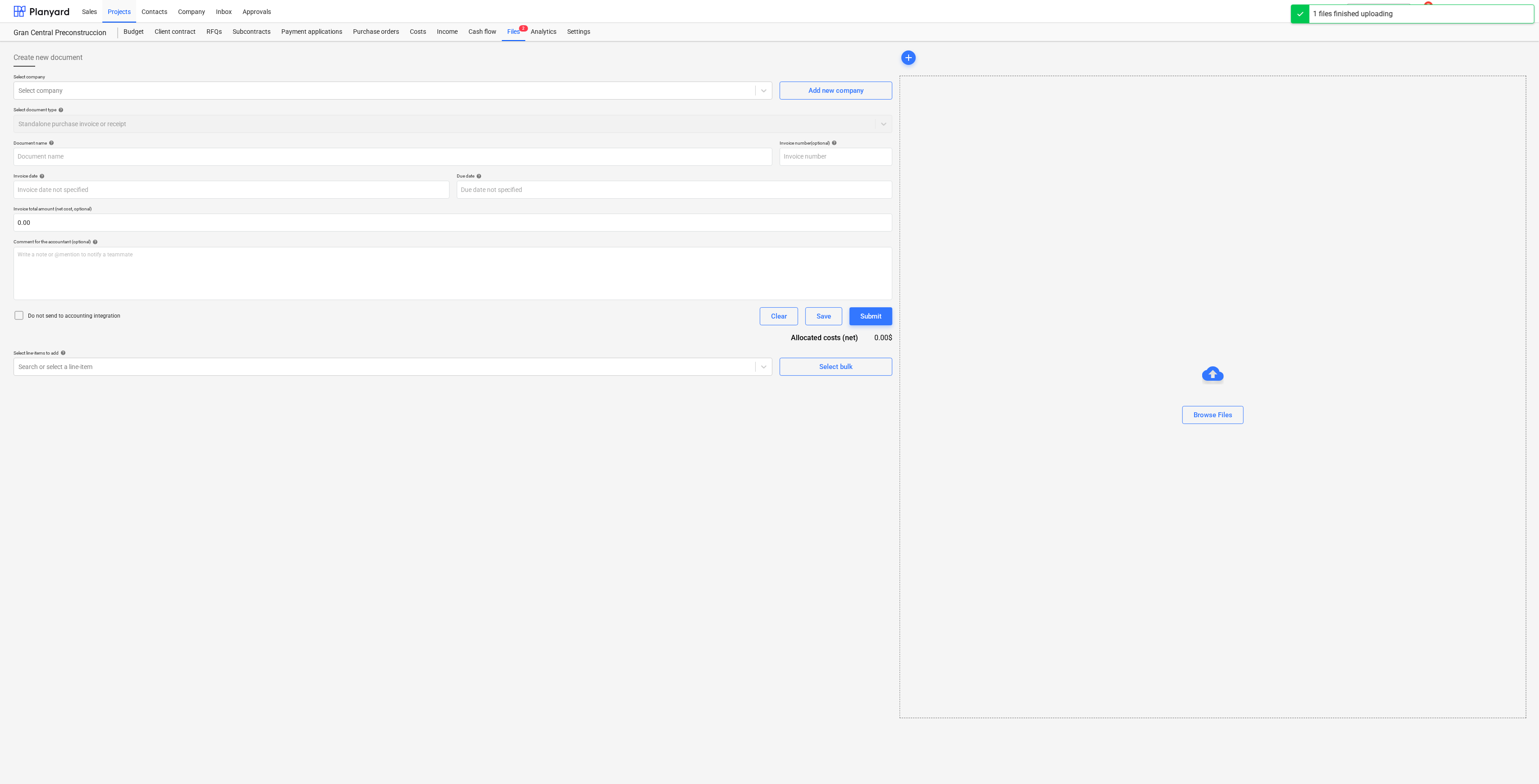
type input "Invoice 1562_Gran Central - Hito 4_Al.pdf"
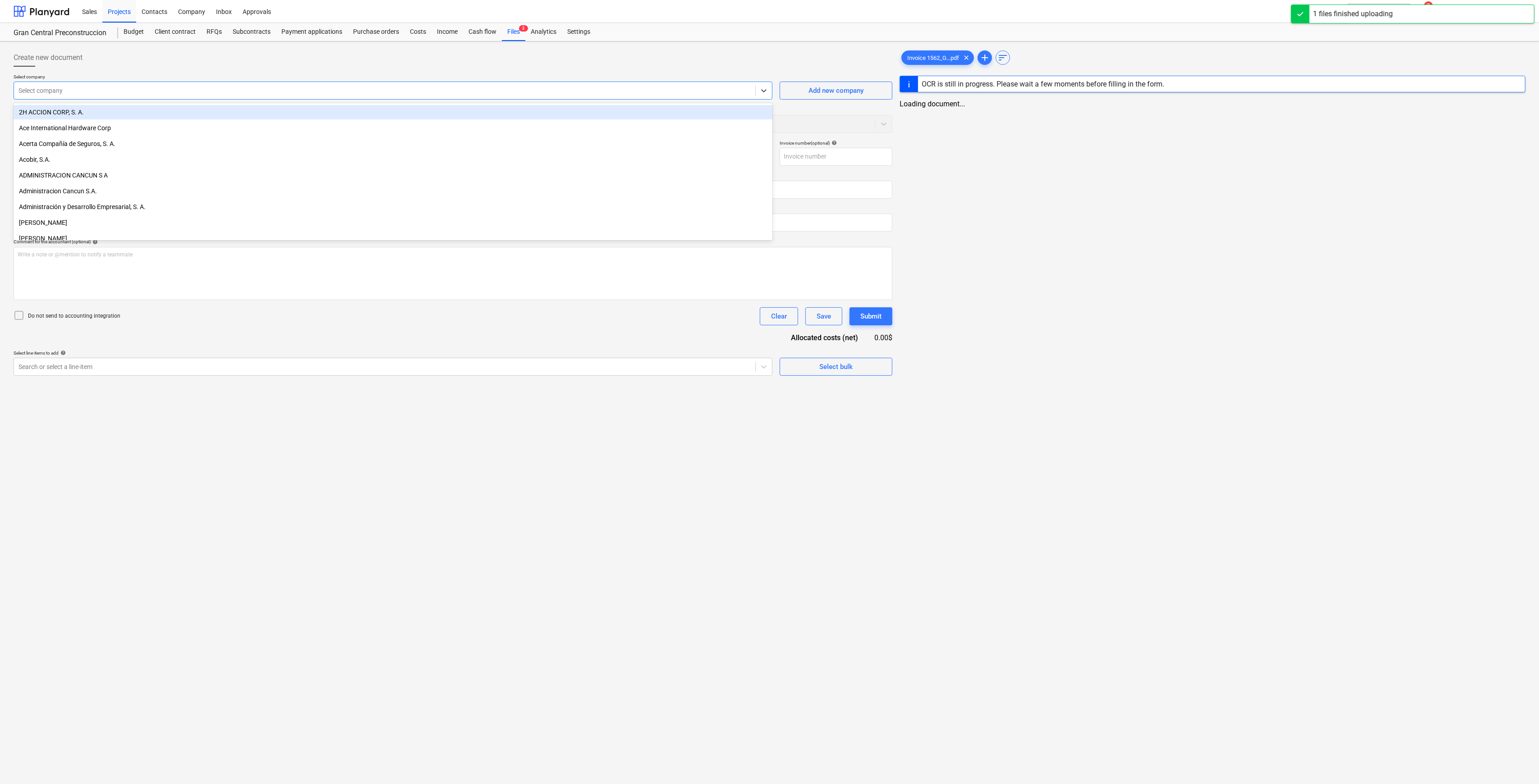
click at [163, 94] on div at bounding box center [385, 90] width 732 height 9
type input "GRAFT"
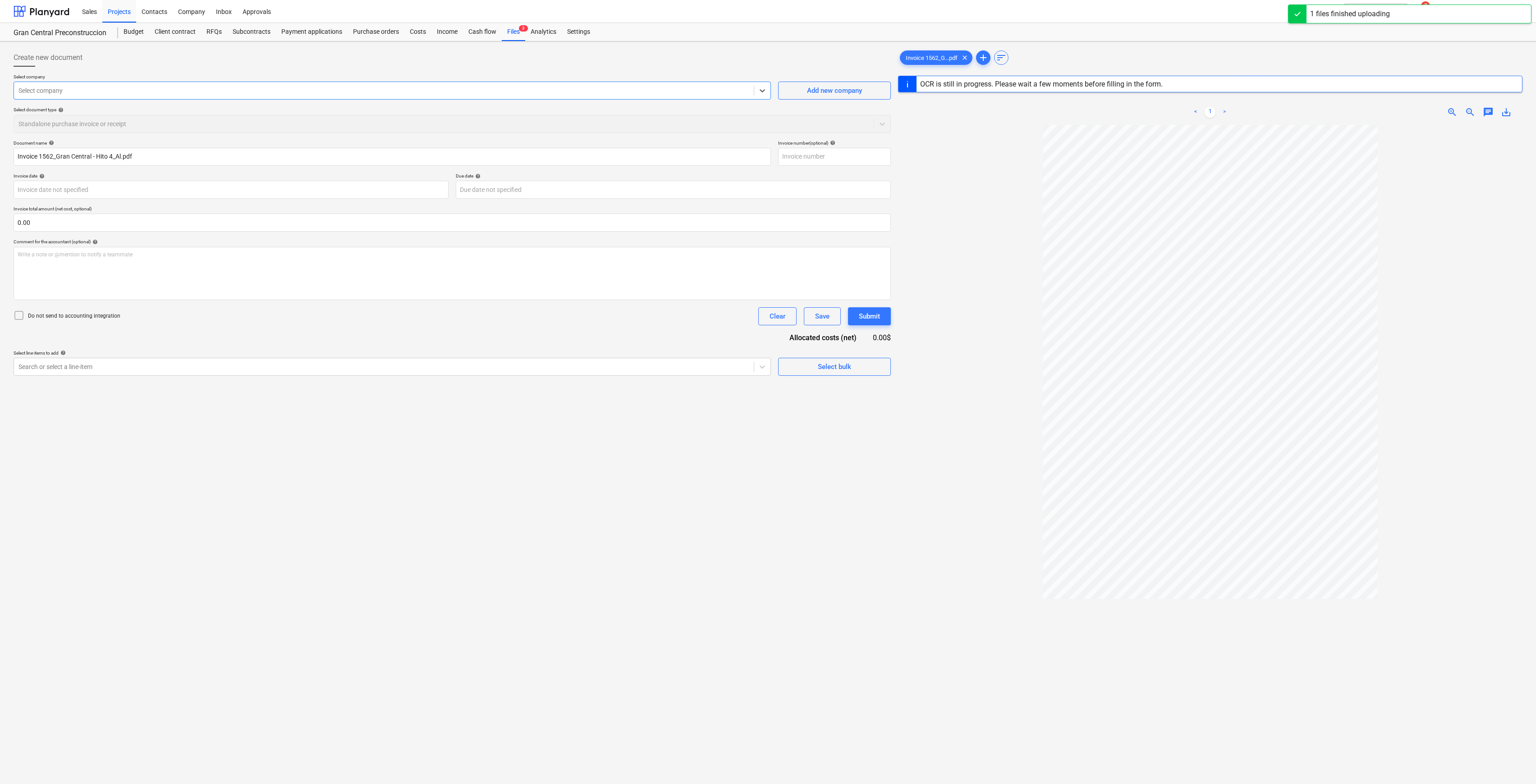
type input "1562"
type input "[DATE]"
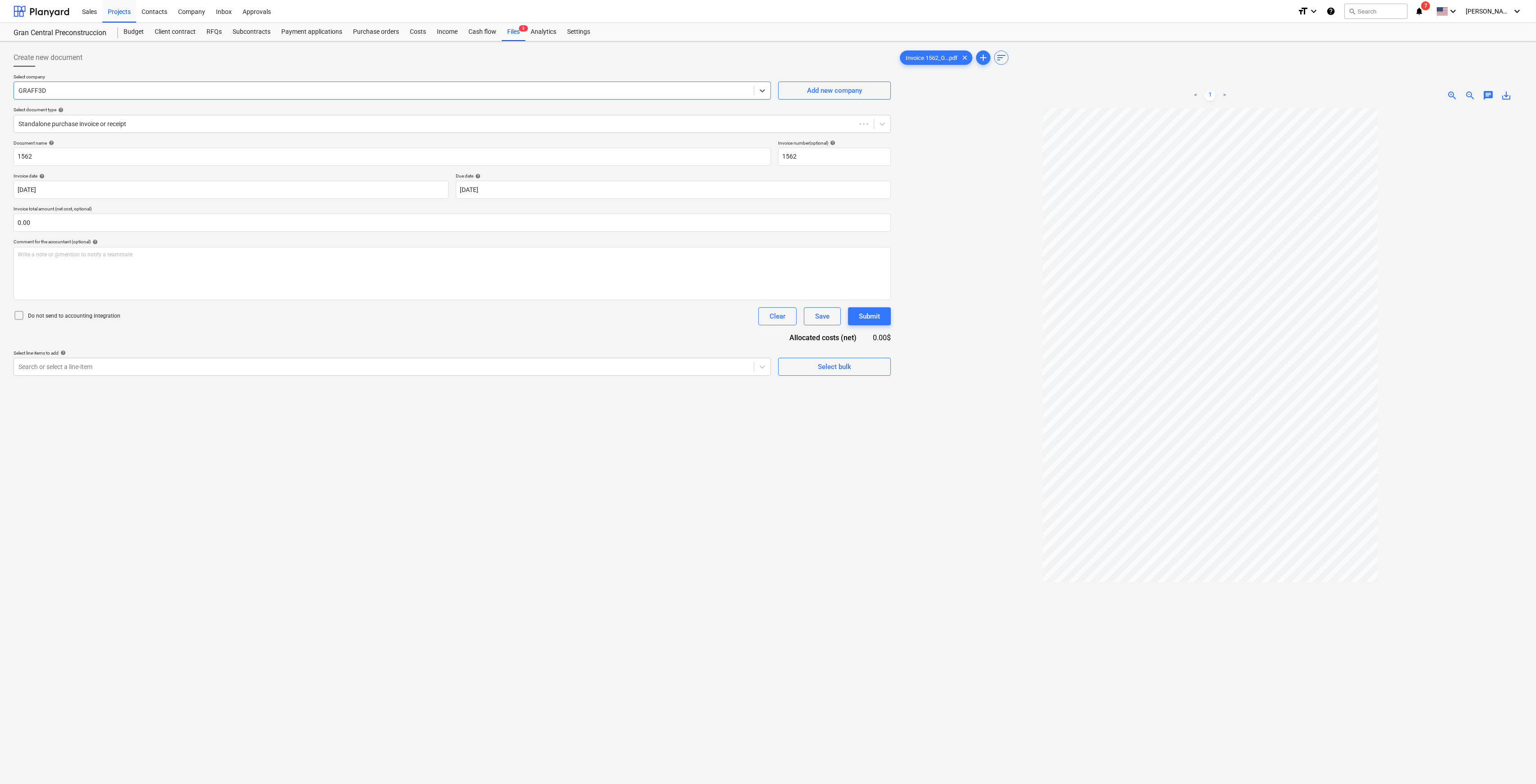
click at [367, 91] on div at bounding box center [384, 90] width 731 height 9
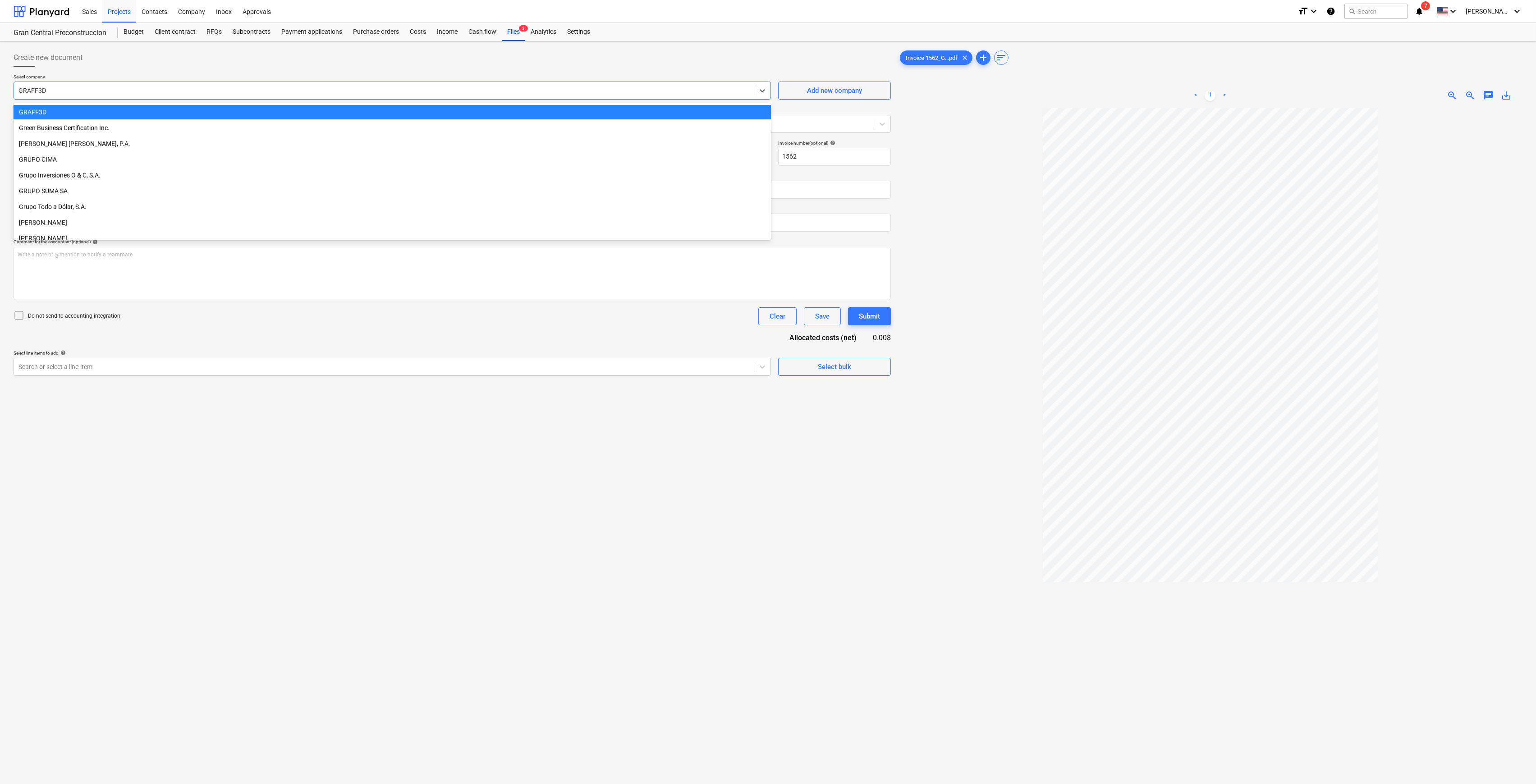
click at [47, 116] on div "GRAFF3D" at bounding box center [393, 112] width 758 height 14
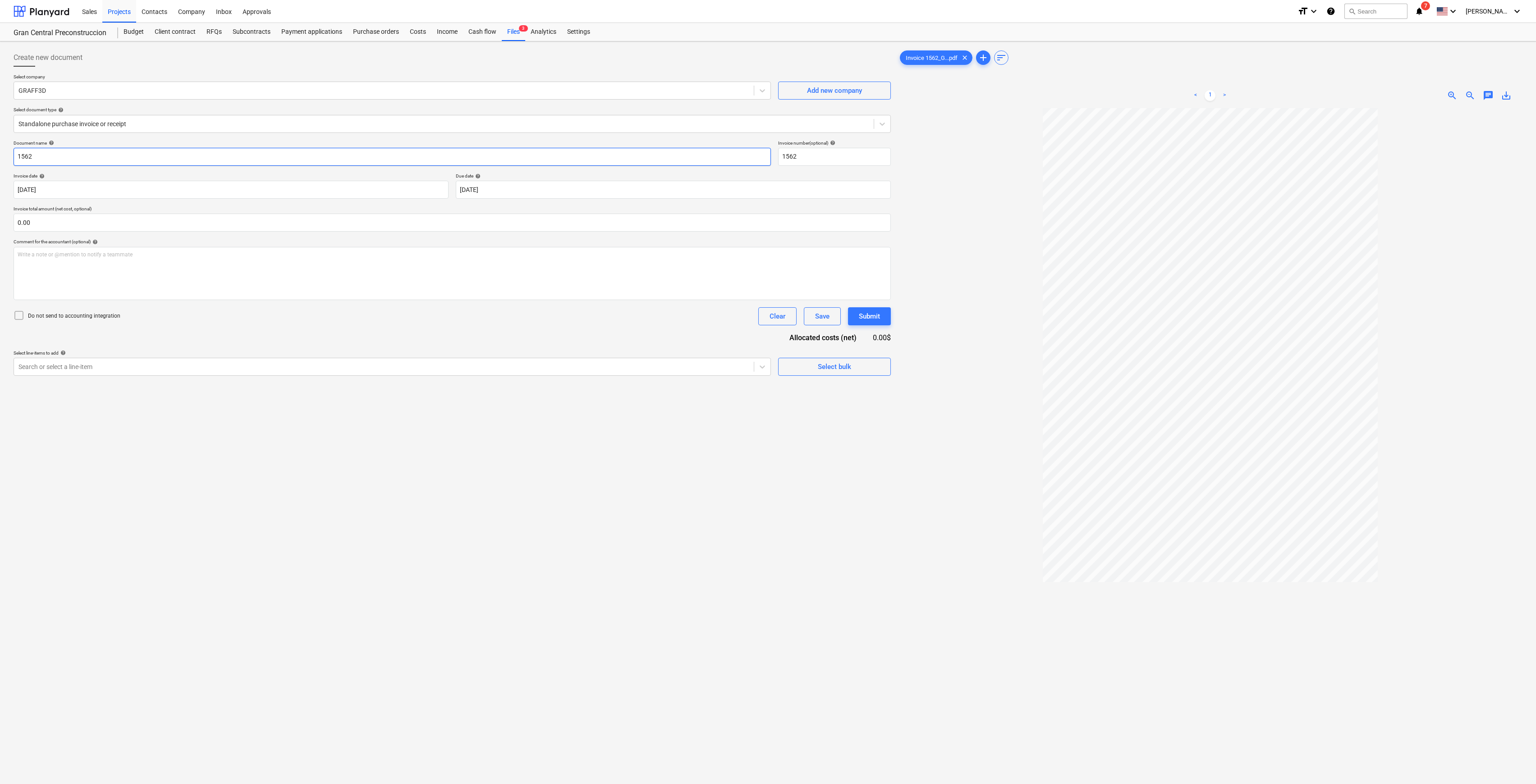
drag, startPoint x: 119, startPoint y: 162, endPoint x: -75, endPoint y: 152, distance: 194.3
click at [0, 152] on html "Sales Projects Contacts Company Inbox Approvals format_size keyboard_arrow_down…" at bounding box center [768, 392] width 1536 height 784
type input "PAGO POR RENDERS ADICIONALES EDIFICIO B"
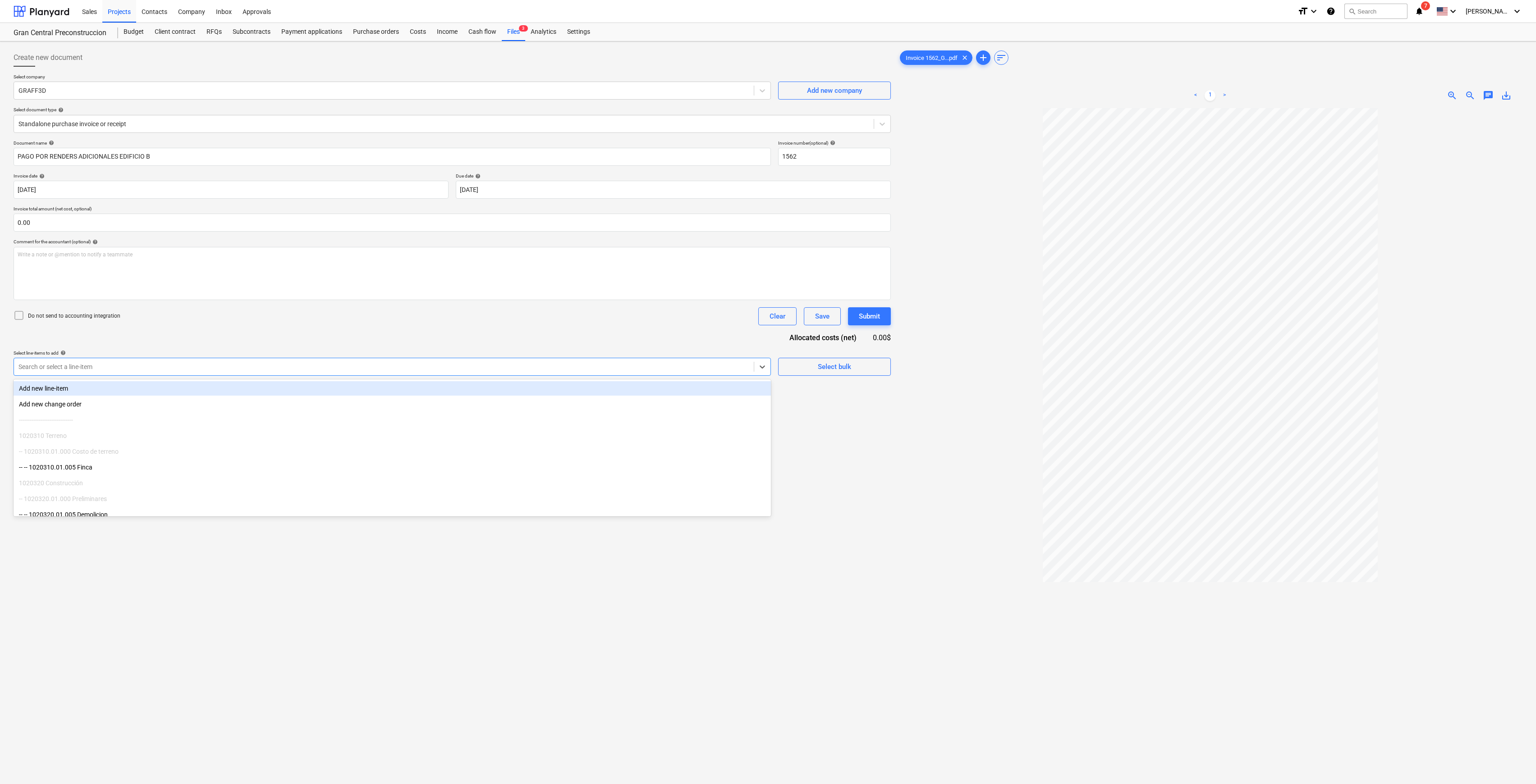
click at [429, 367] on div at bounding box center [384, 367] width 731 height 9
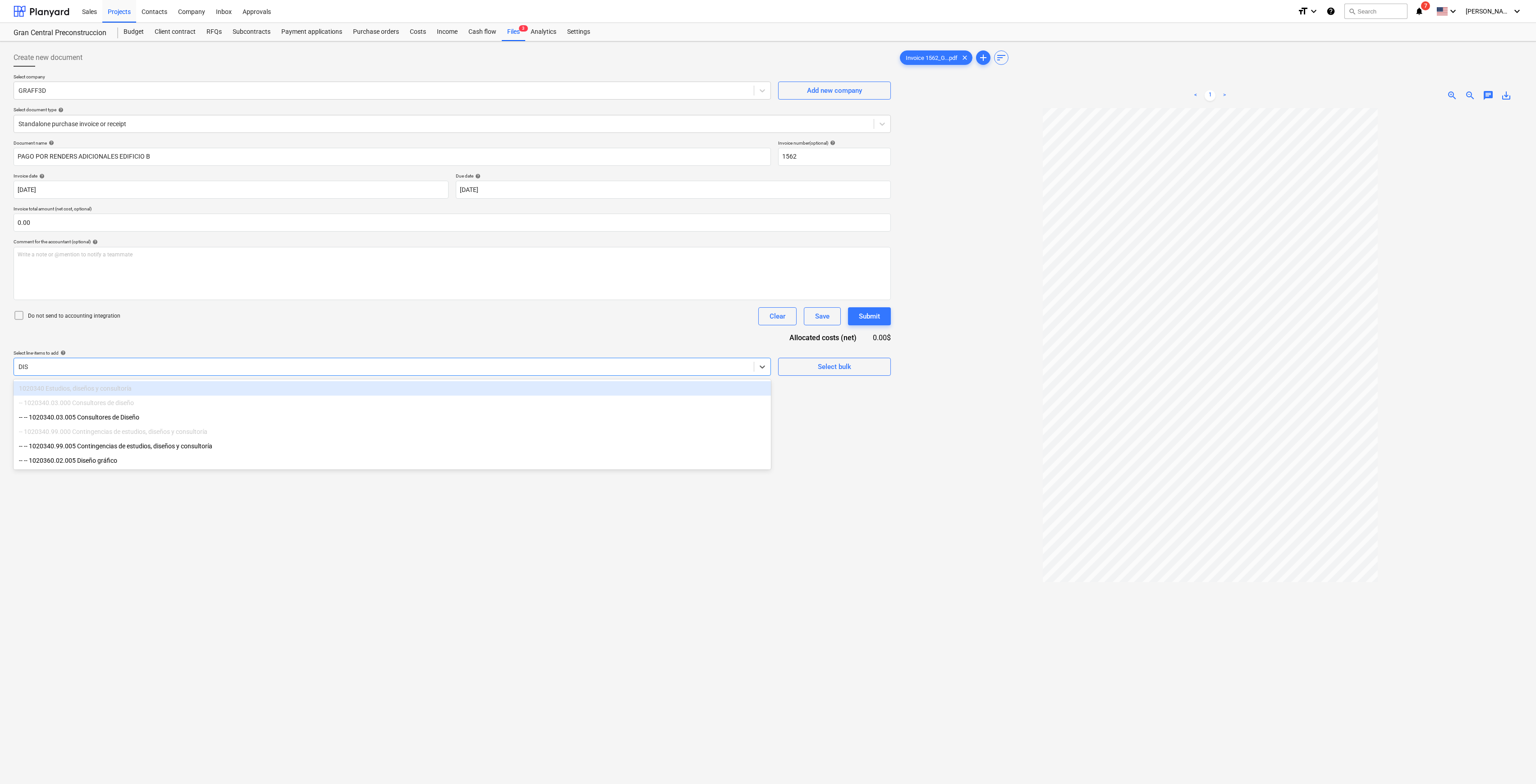
type input "DISE"
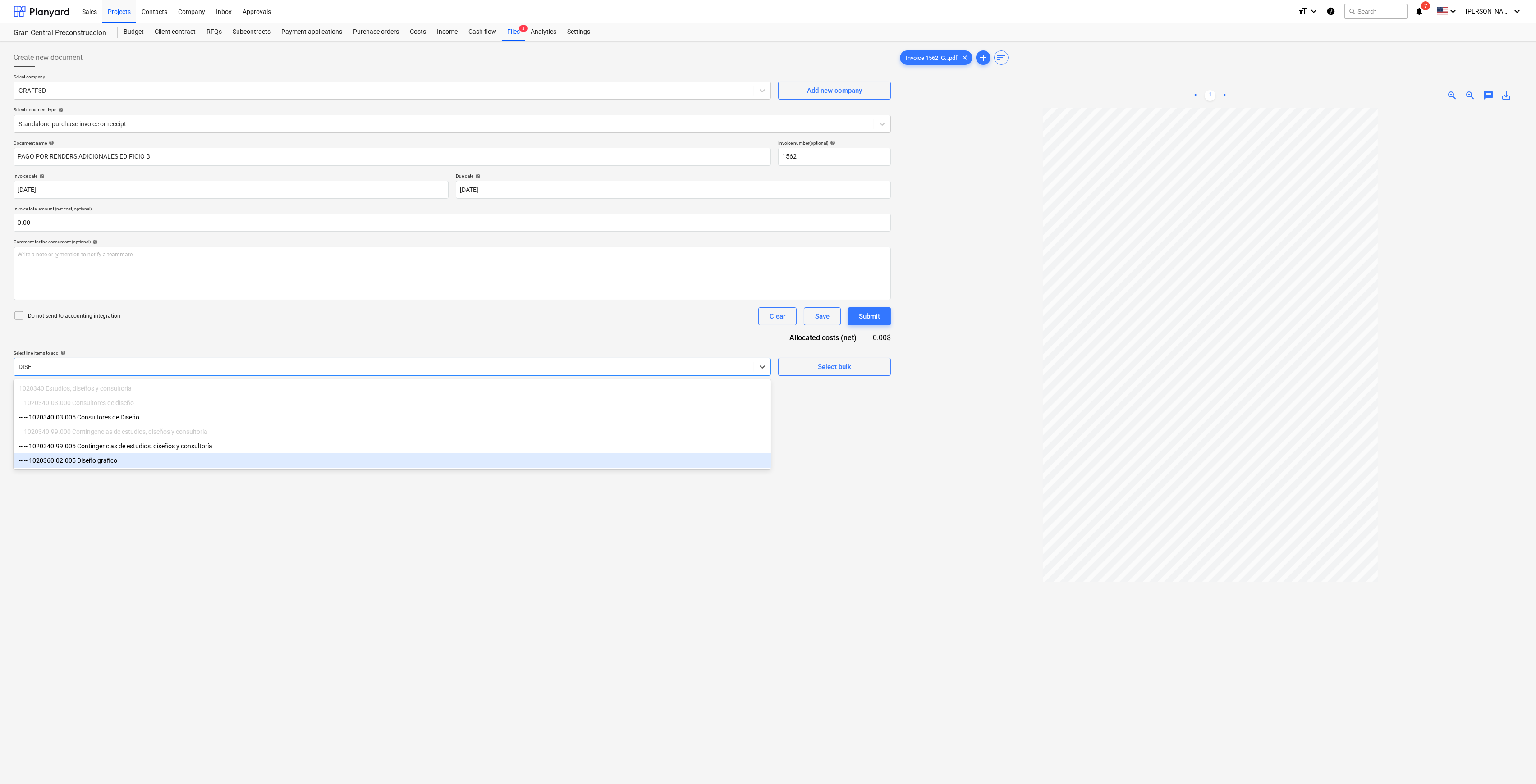
click at [220, 377] on div "-- -- 1020360.02.005 Diseño gráfico" at bounding box center [393, 460] width 758 height 14
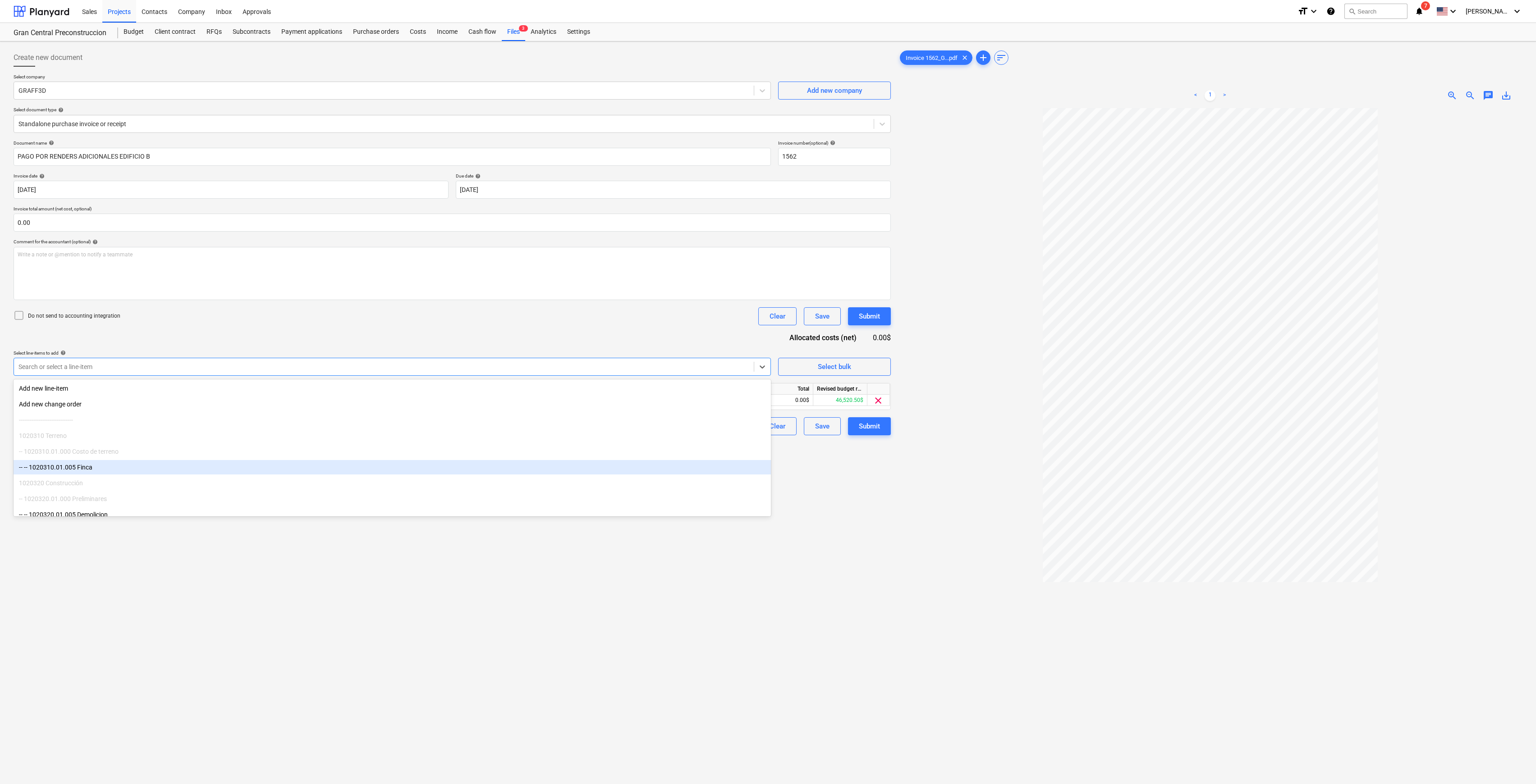
drag, startPoint x: 902, startPoint y: 517, endPoint x: 869, endPoint y: 470, distance: 57.4
click at [773, 377] on div at bounding box center [1210, 487] width 624 height 759
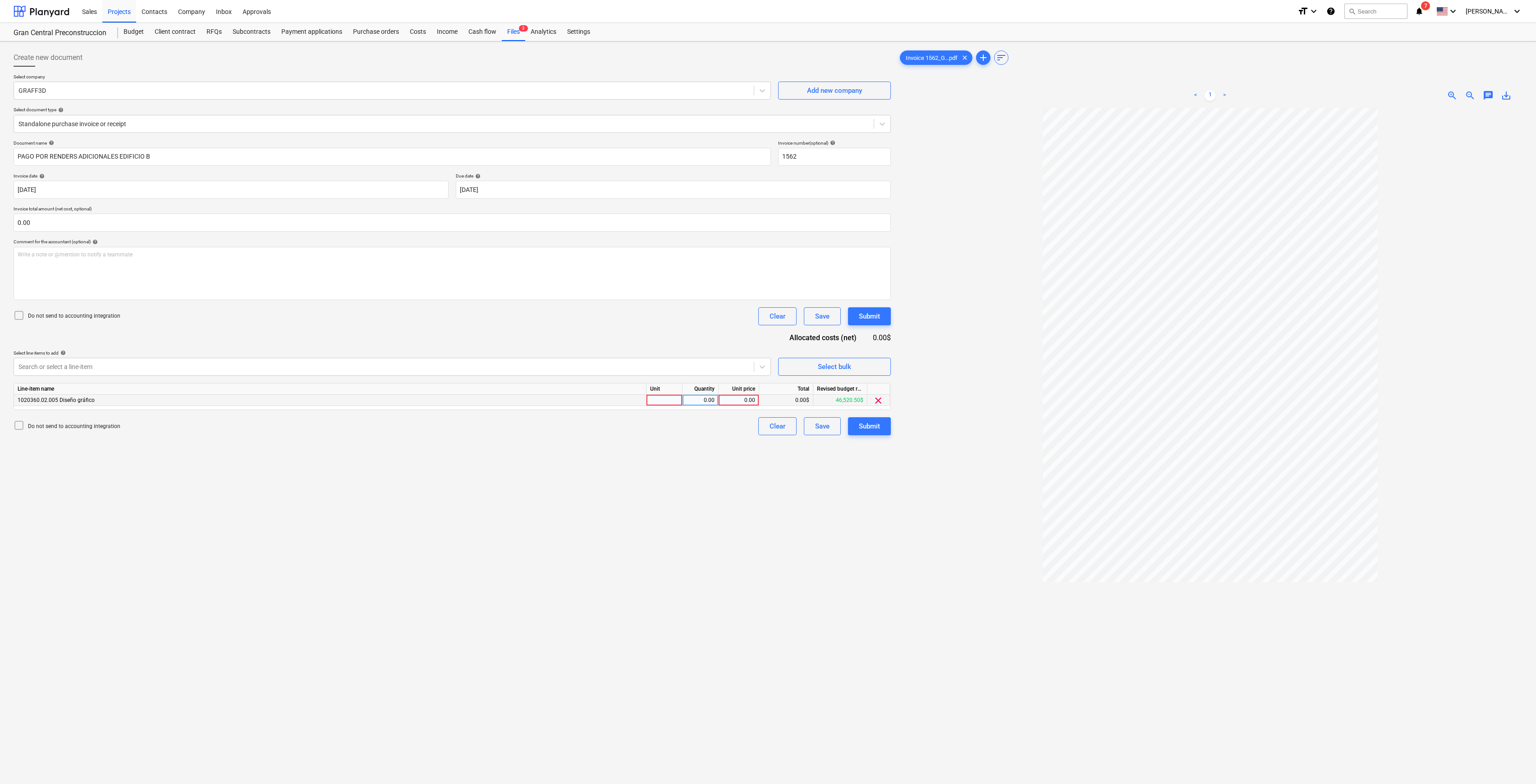
click at [749, 377] on div "0.00" at bounding box center [738, 400] width 33 height 11
type input "600"
click at [706, 377] on div "Create new document Select company GRAFF3D Add new company Select document type…" at bounding box center [452, 457] width 885 height 826
click at [773, 377] on div "Submit" at bounding box center [869, 426] width 21 height 12
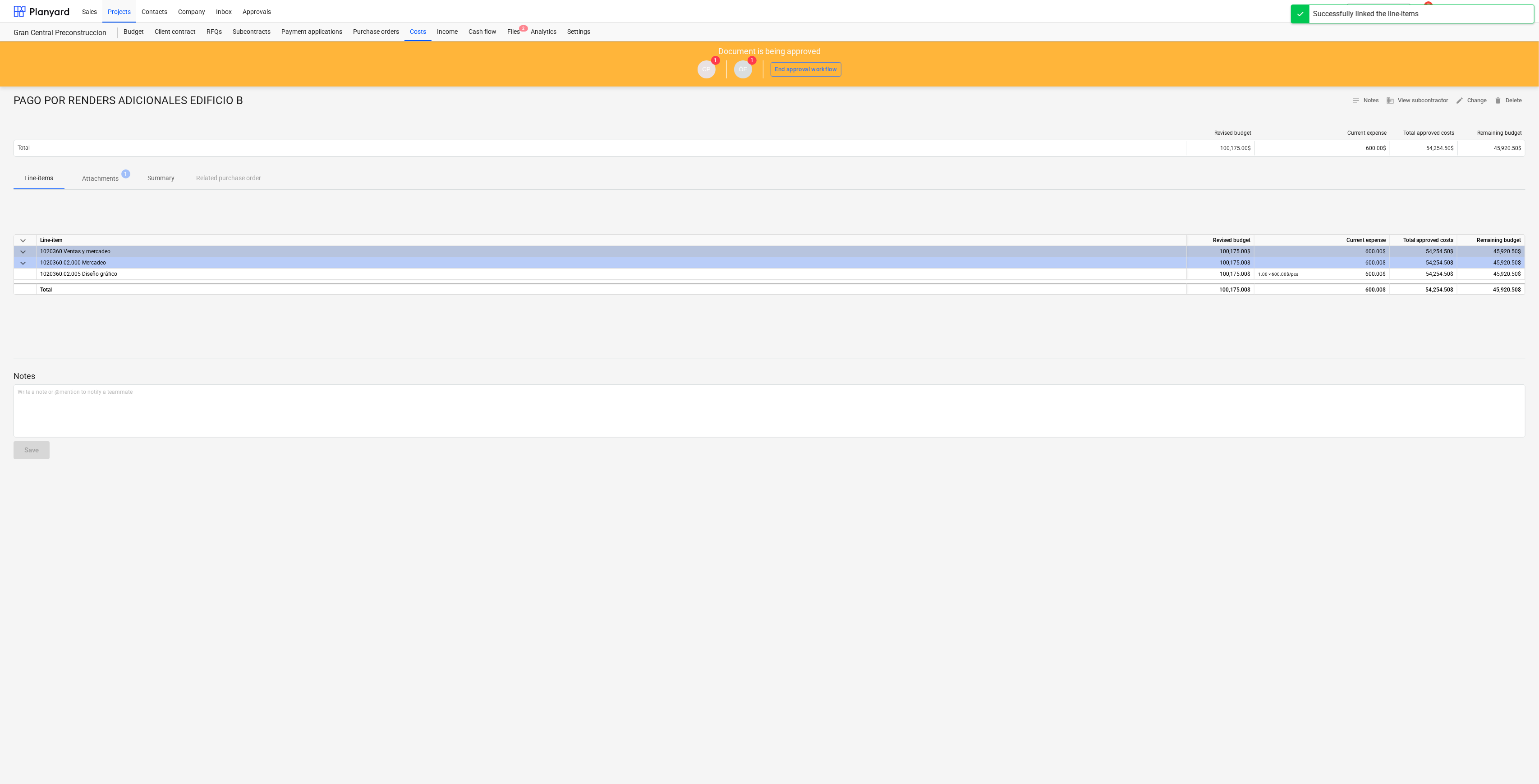
drag, startPoint x: 418, startPoint y: 32, endPoint x: 451, endPoint y: 1, distance: 45.3
click at [418, 32] on div "Costs" at bounding box center [418, 32] width 27 height 18
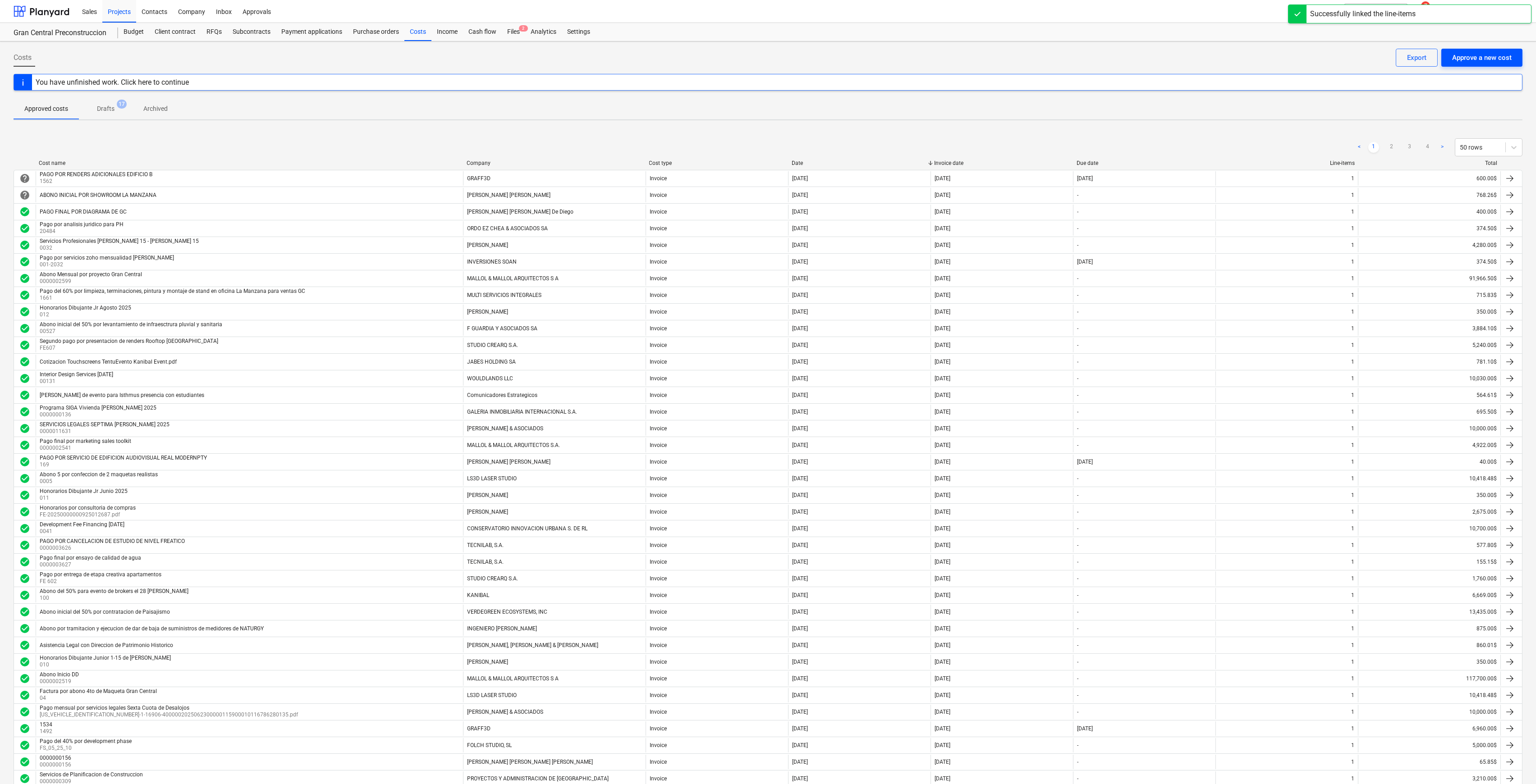
click at [773, 56] on div "Approve a new cost" at bounding box center [1482, 58] width 60 height 12
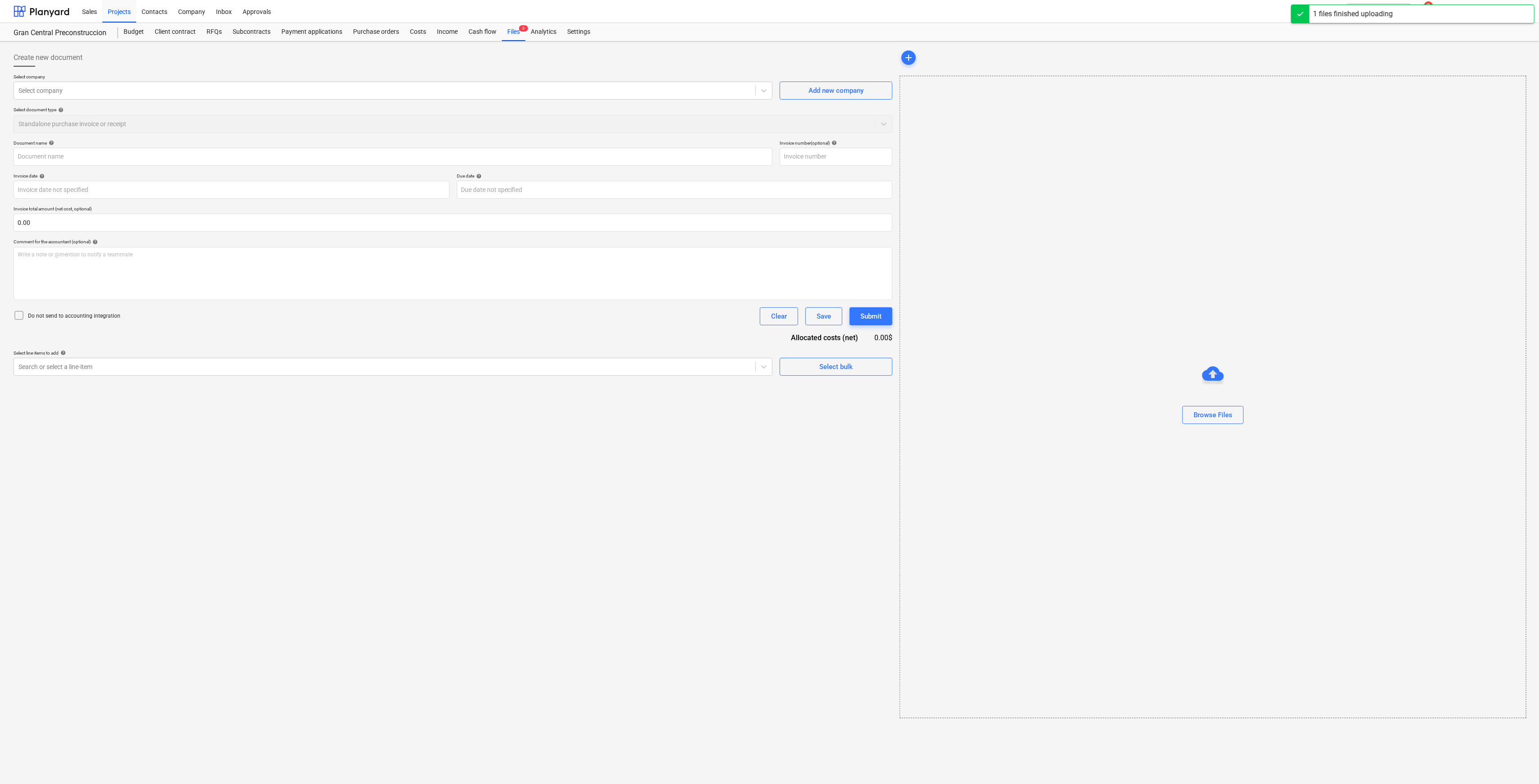
type input "Cotización Star Land Enterprise.pdf"
click at [773, 93] on div "Add new company" at bounding box center [835, 91] width 55 height 12
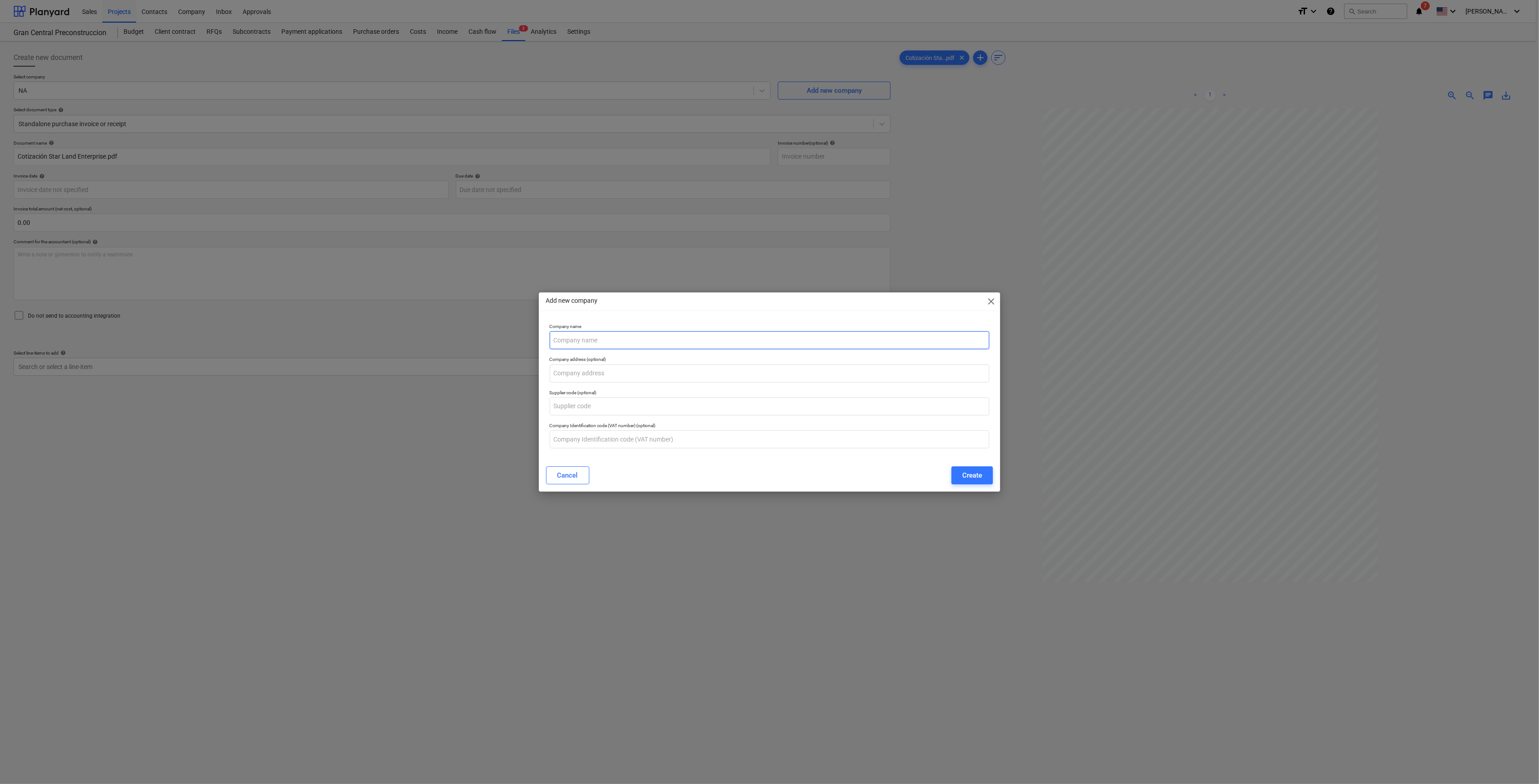
click at [687, 334] on input "text" at bounding box center [770, 340] width 440 height 18
type input "a"
type input "APEX GLOBAL MULTISERVICES"
click at [773, 377] on div "Create" at bounding box center [972, 475] width 20 height 12
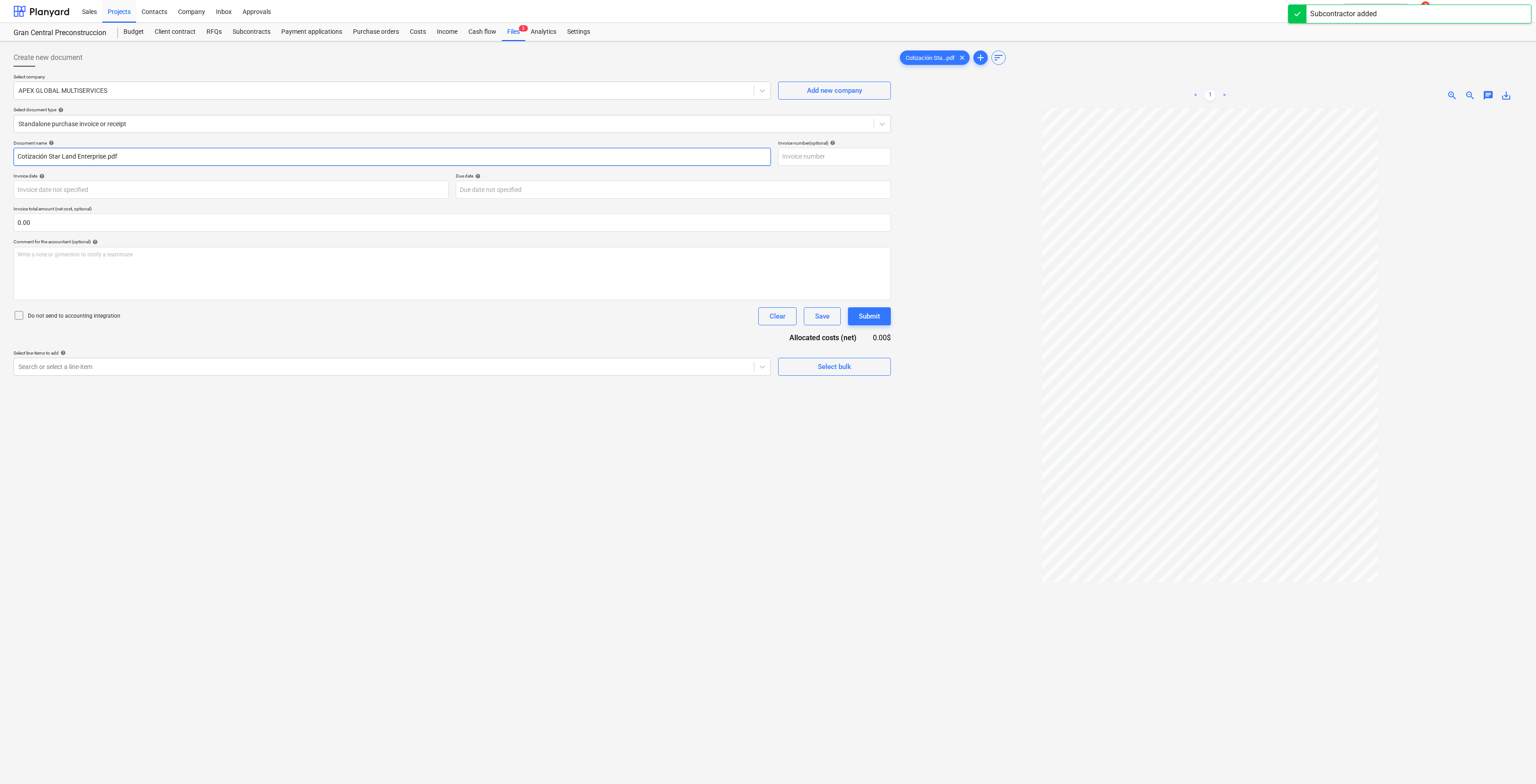
drag, startPoint x: 144, startPoint y: 158, endPoint x: -88, endPoint y: 157, distance: 232.0
click at [0, 157] on html "Sales Projects Contacts Company Inbox Approvals format_size keyboard_arrow_down…" at bounding box center [768, 392] width 1536 height 784
type input "Pago por pulimiento de piso para showroom La Manzana"
click at [425, 370] on div at bounding box center [384, 367] width 731 height 9
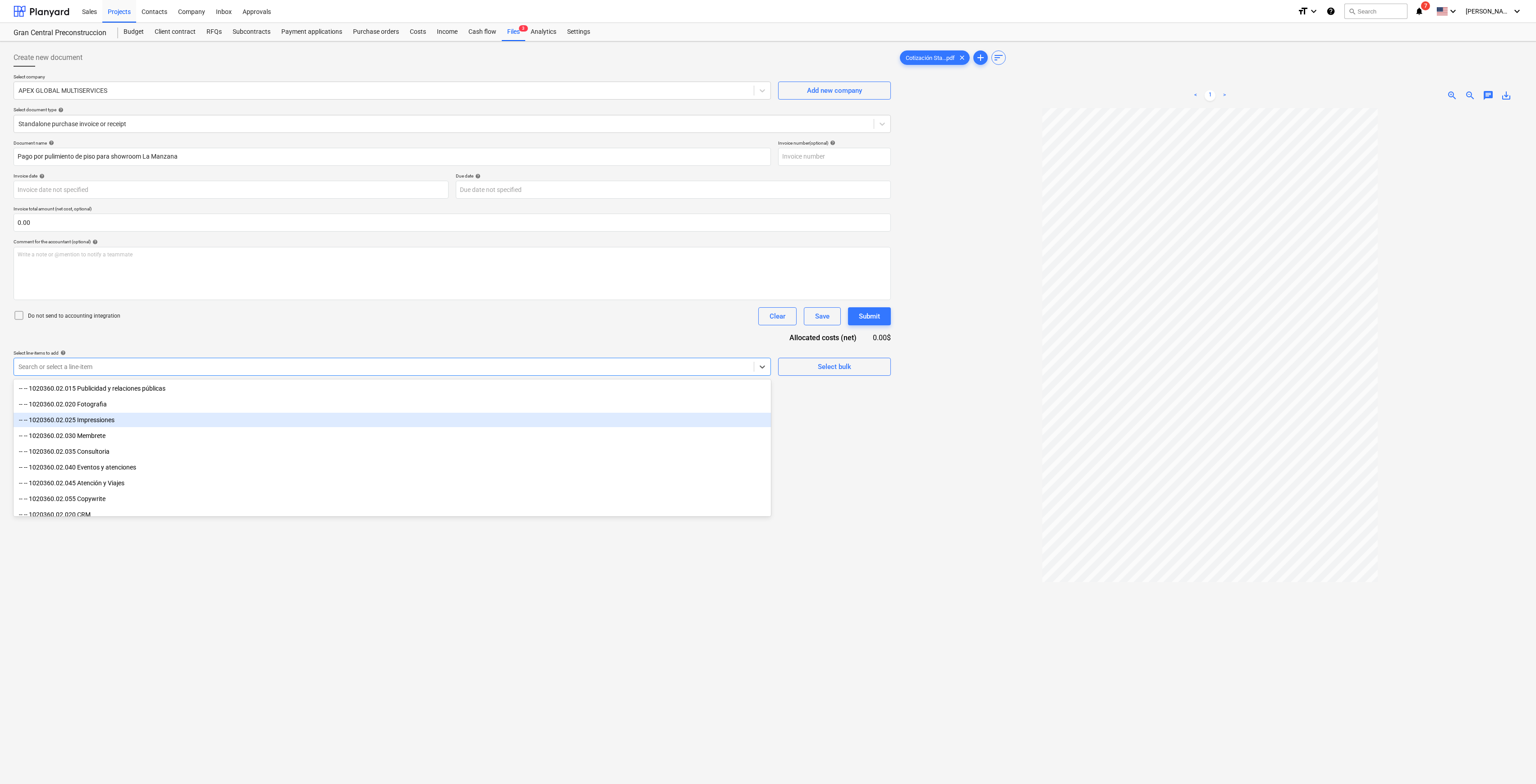
scroll to position [781, 0]
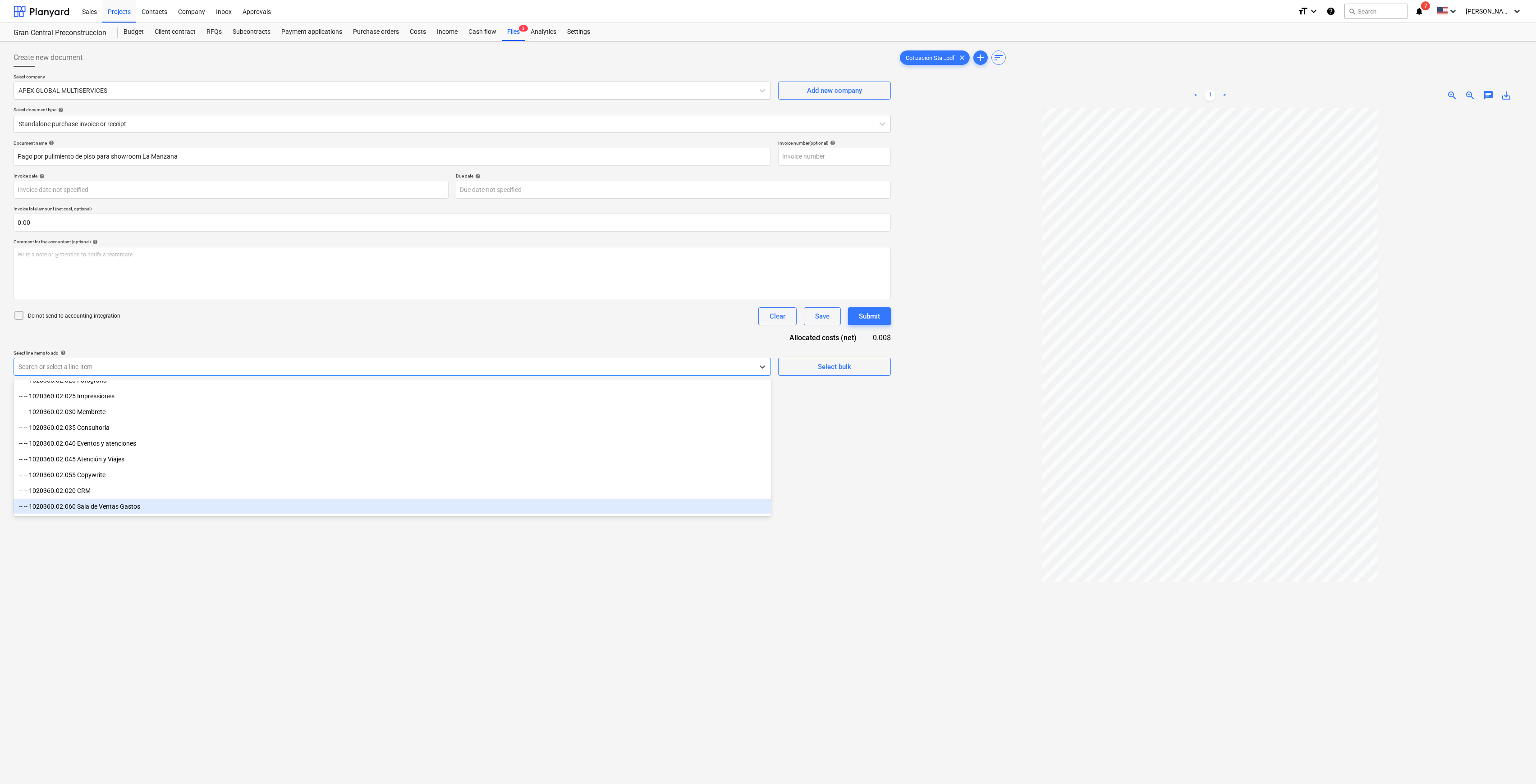
click at [141, 377] on div "-- -- 1020360.02.060 Sala de Ventas Gastos" at bounding box center [393, 506] width 758 height 14
drag, startPoint x: 986, startPoint y: 635, endPoint x: 819, endPoint y: 495, distance: 217.9
click at [773, 377] on div at bounding box center [1210, 487] width 624 height 759
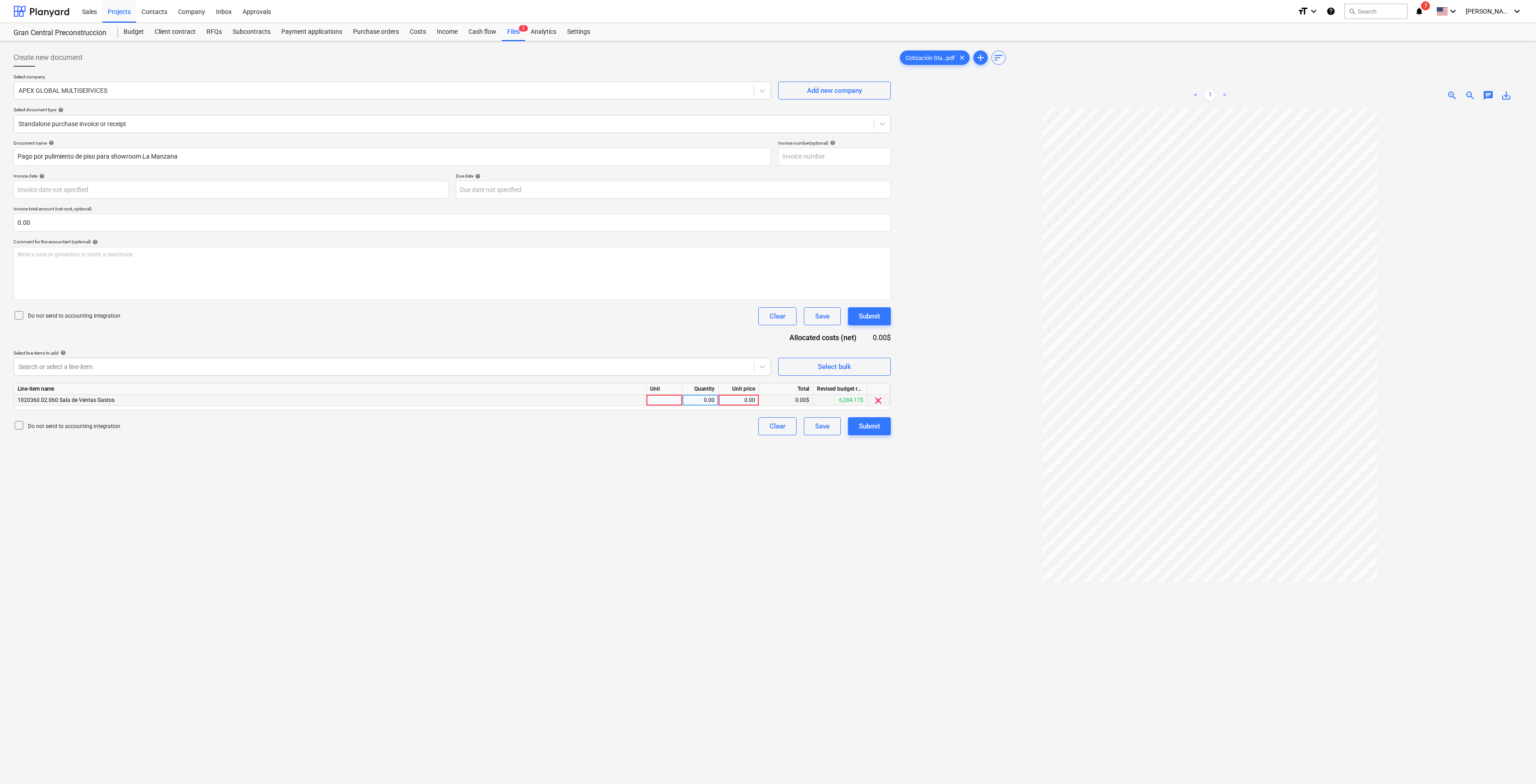
click at [755, 377] on div "0.00" at bounding box center [738, 400] width 33 height 11
type input "475"
click at [643, 377] on div "Create new document Select company APEX GLOBAL MULTISERVICES Add new company Se…" at bounding box center [452, 457] width 885 height 826
click at [773, 377] on div "Submit" at bounding box center [869, 426] width 21 height 12
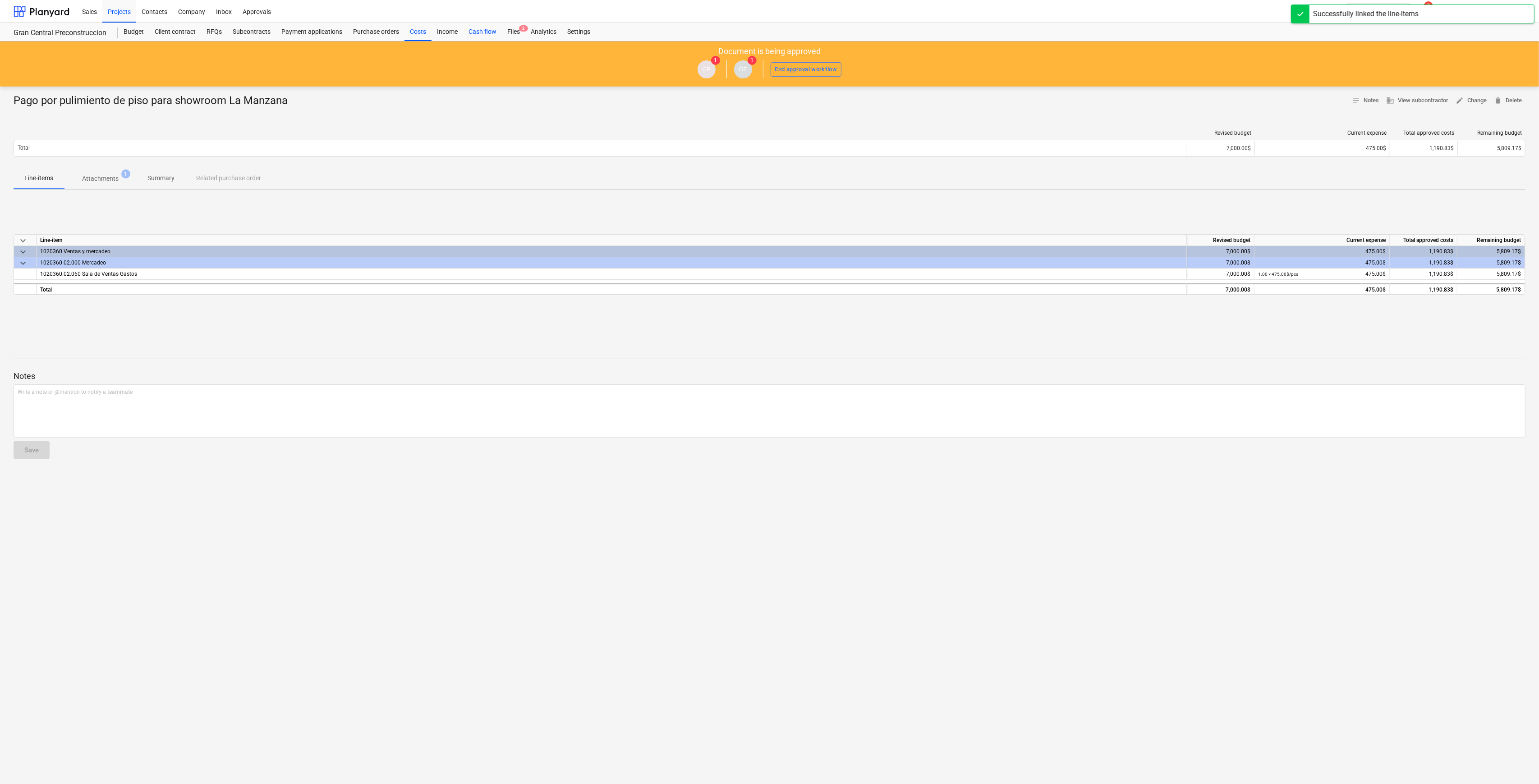
drag, startPoint x: 422, startPoint y: 34, endPoint x: 473, endPoint y: 33, distance: 51.0
click at [422, 34] on div "Costs" at bounding box center [418, 32] width 27 height 18
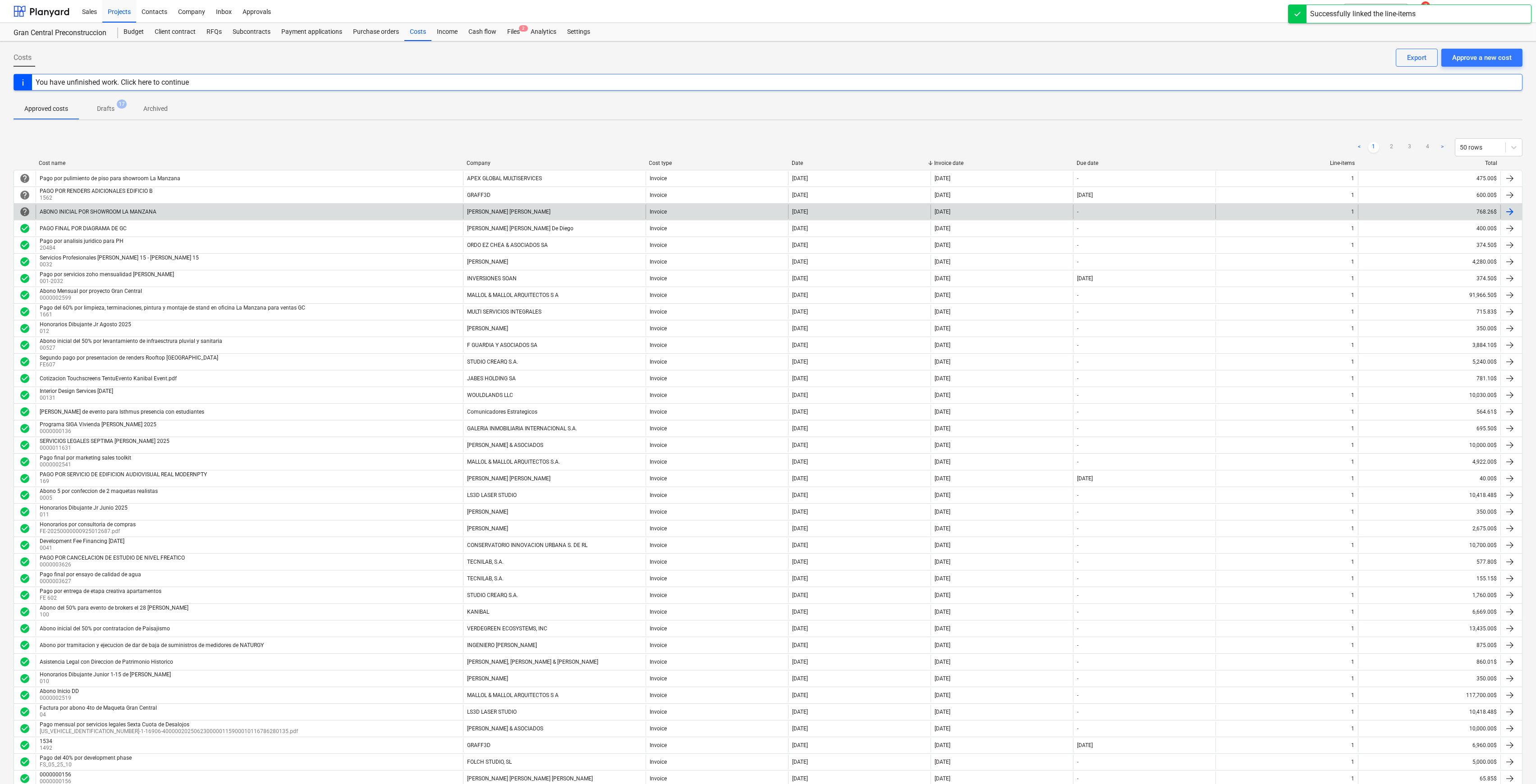
click at [505, 216] on div "[PERSON_NAME] [PERSON_NAME]" at bounding box center [554, 212] width 183 height 14
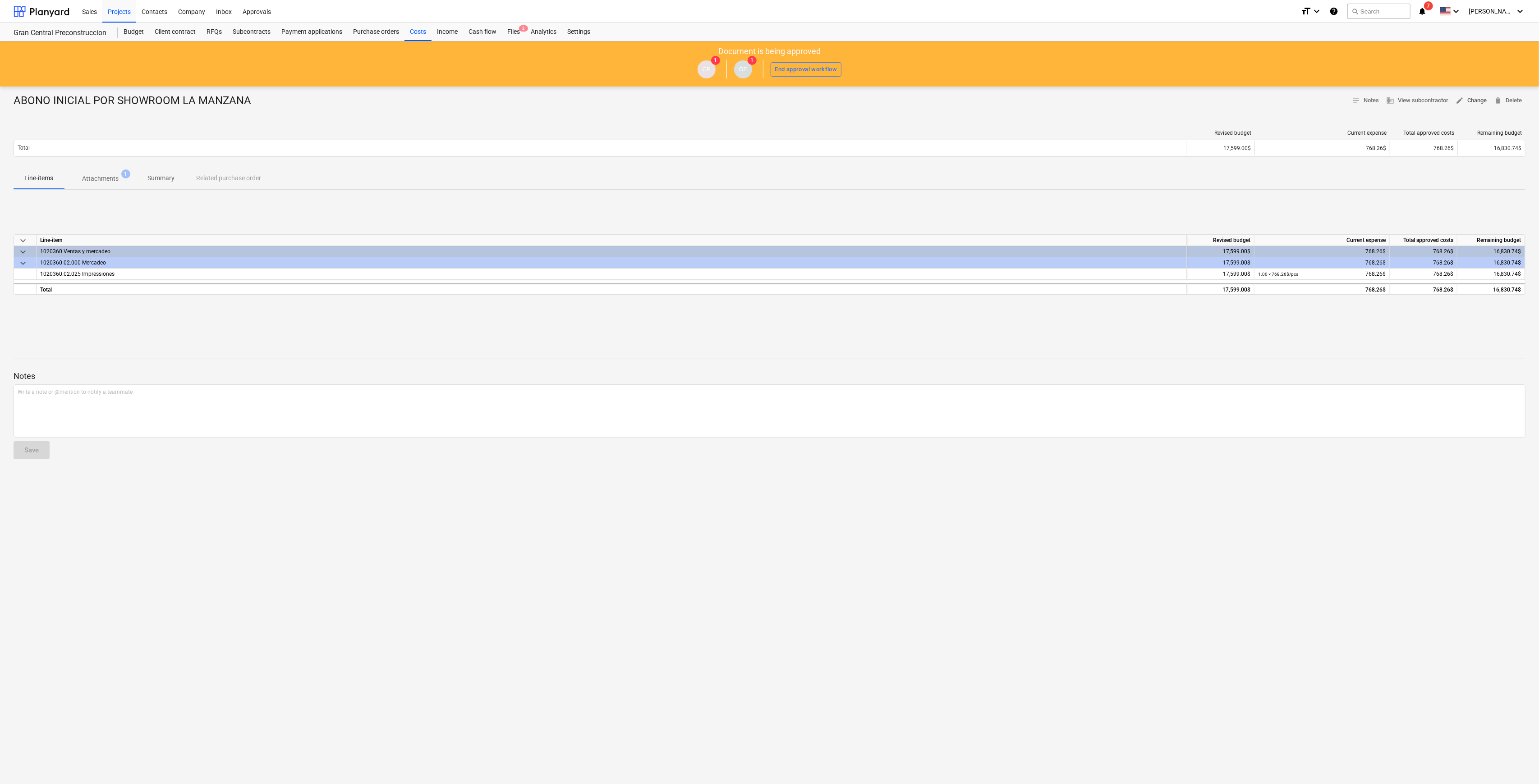
click at [773, 96] on span "edit Change" at bounding box center [1471, 100] width 31 height 10
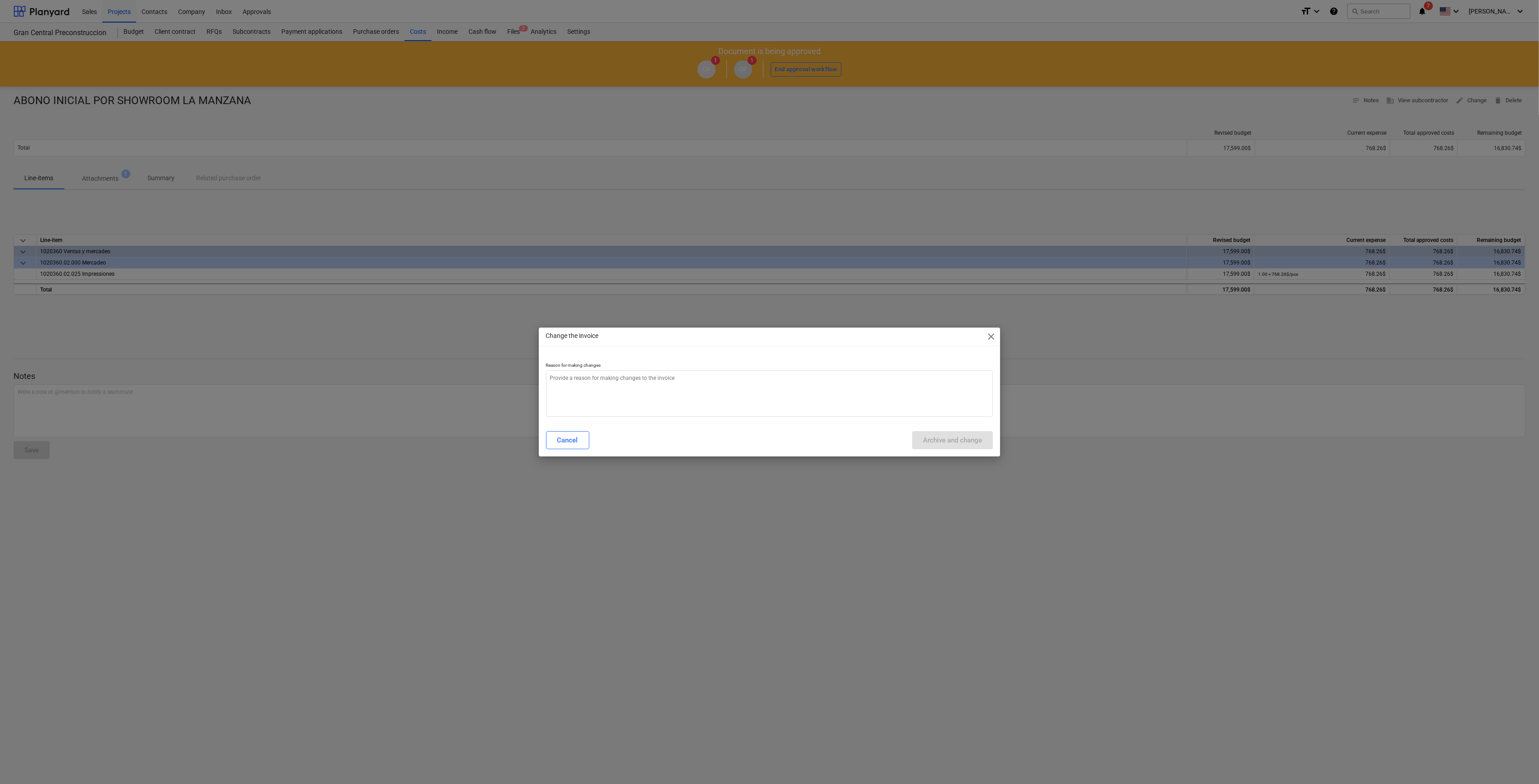
type textarea "x"
click at [773, 377] on textarea at bounding box center [770, 393] width 447 height 47
type textarea "c"
type textarea "x"
type textarea "ca"
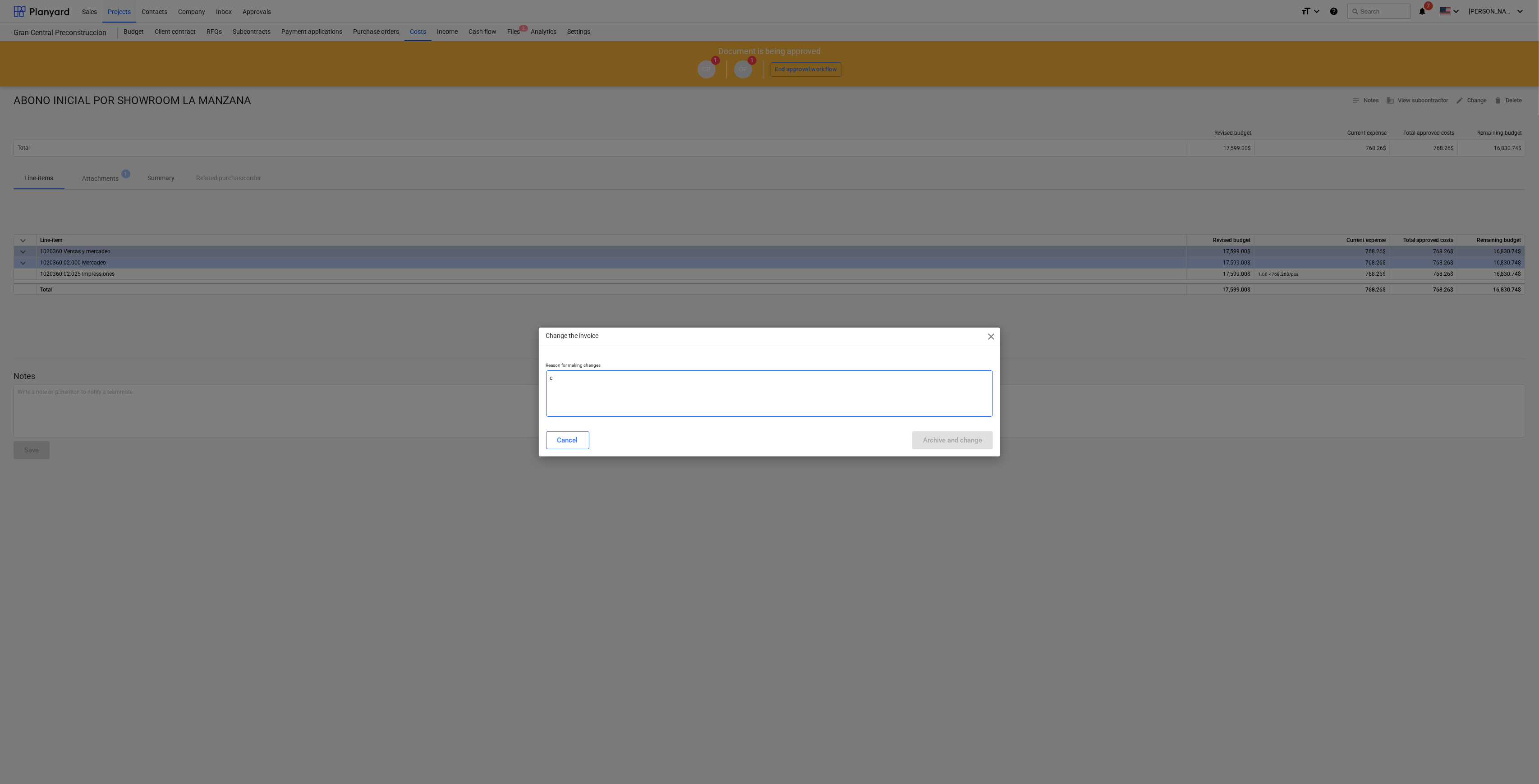
type textarea "x"
type textarea "cam"
type textarea "x"
type textarea "camb"
type textarea "x"
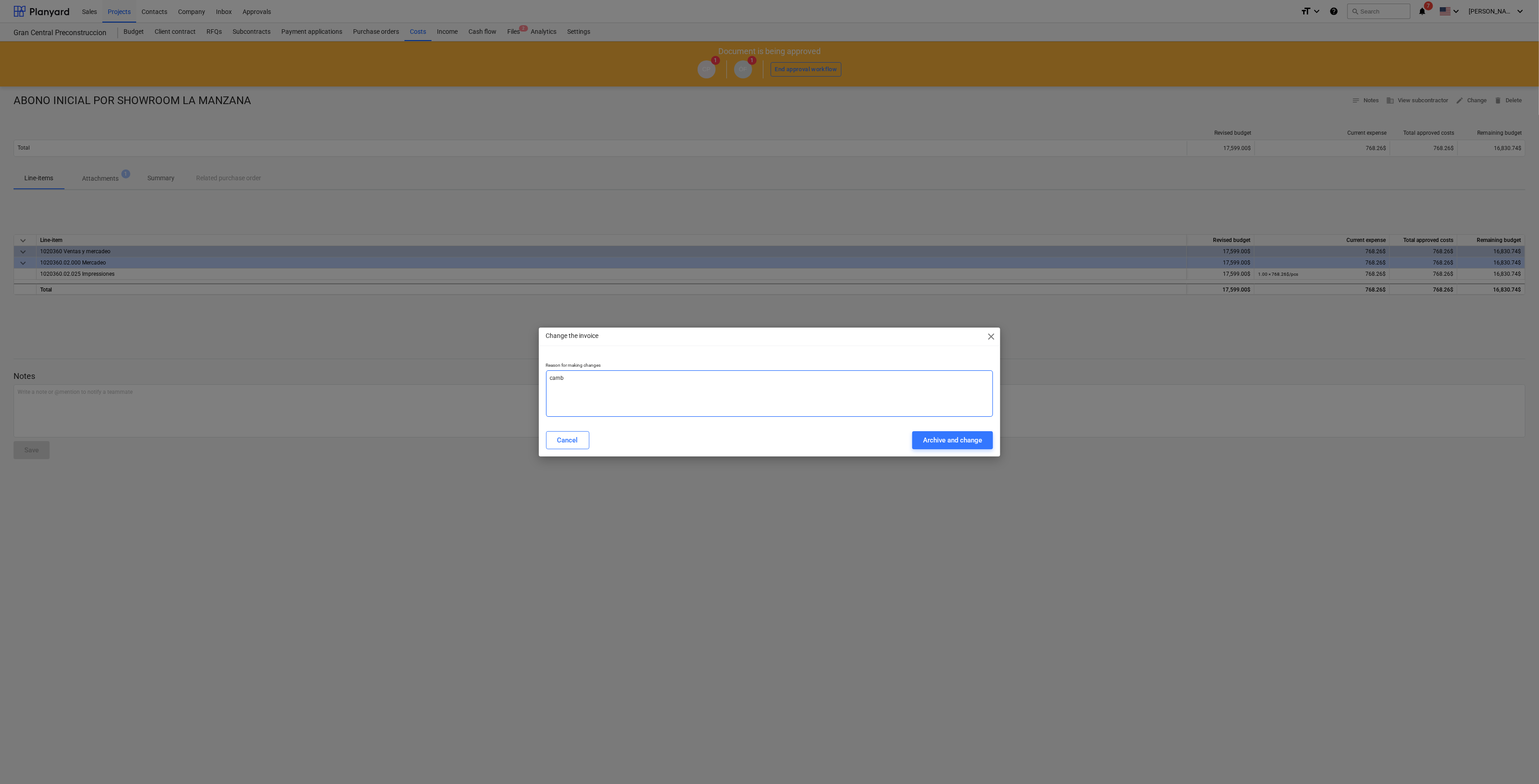
type textarea "cambi"
type textarea "x"
type textarea "cambio"
type textarea "x"
type textarea "cambio"
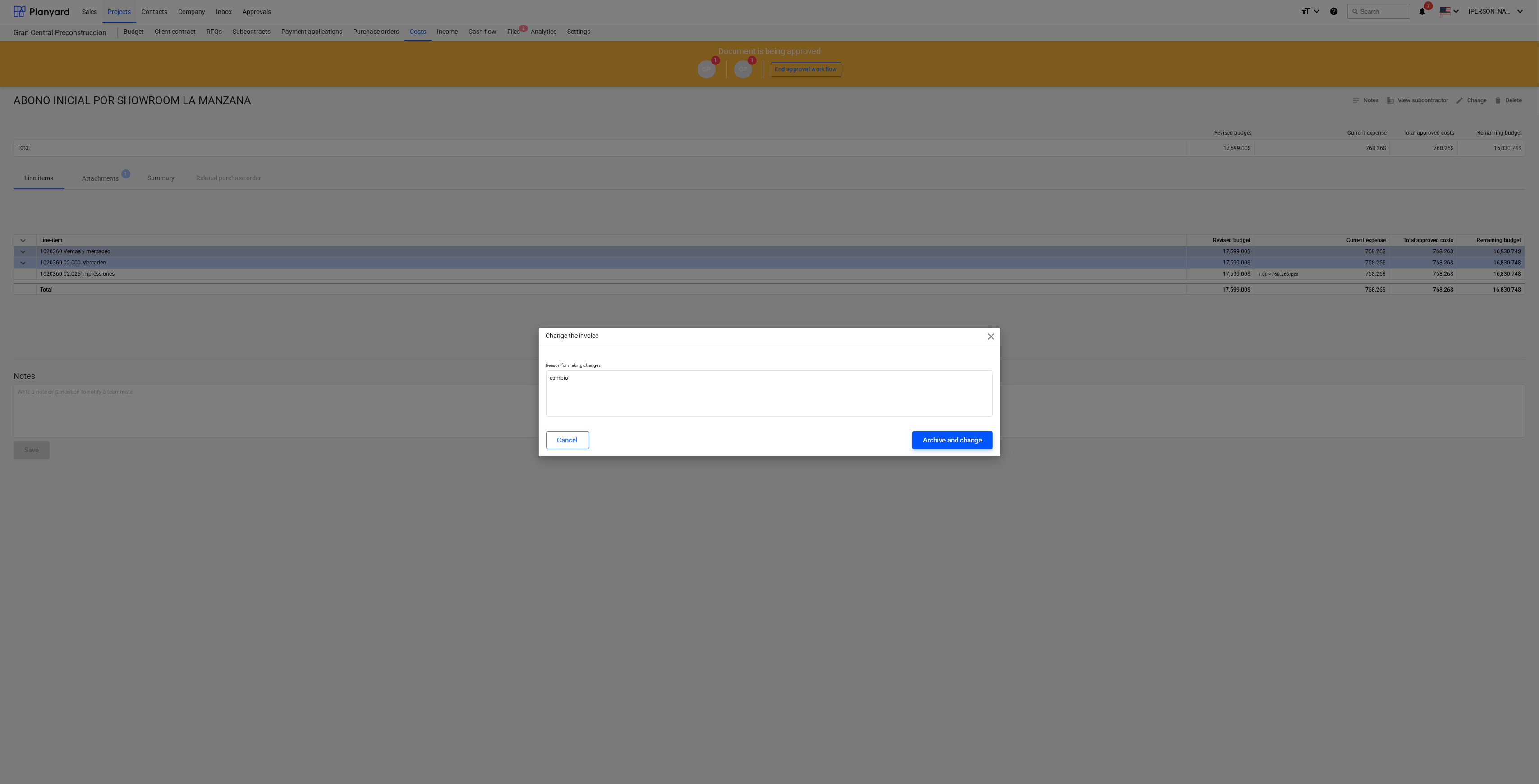
click at [773, 377] on div "Archive and change" at bounding box center [952, 441] width 59 height 12
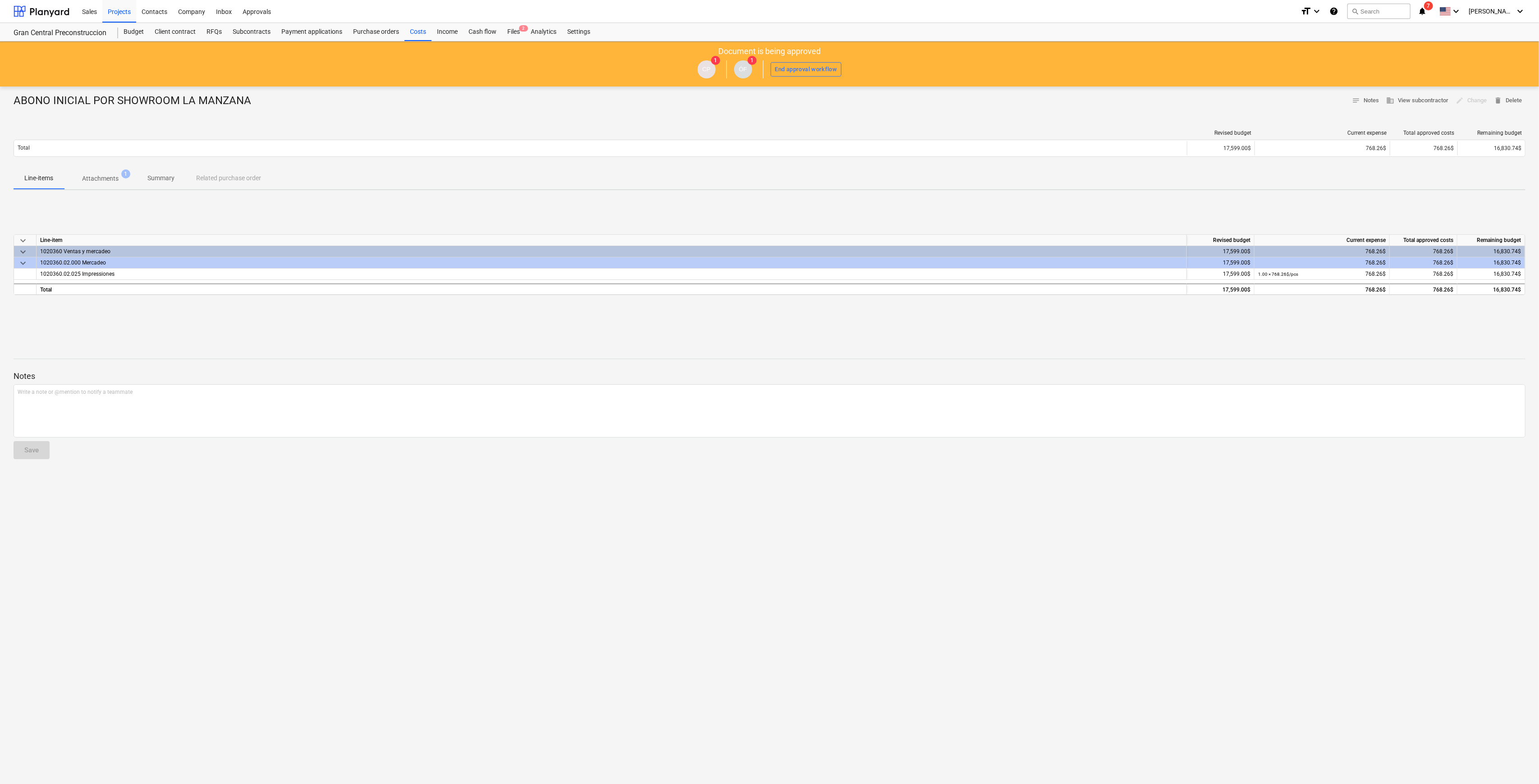
type textarea "x"
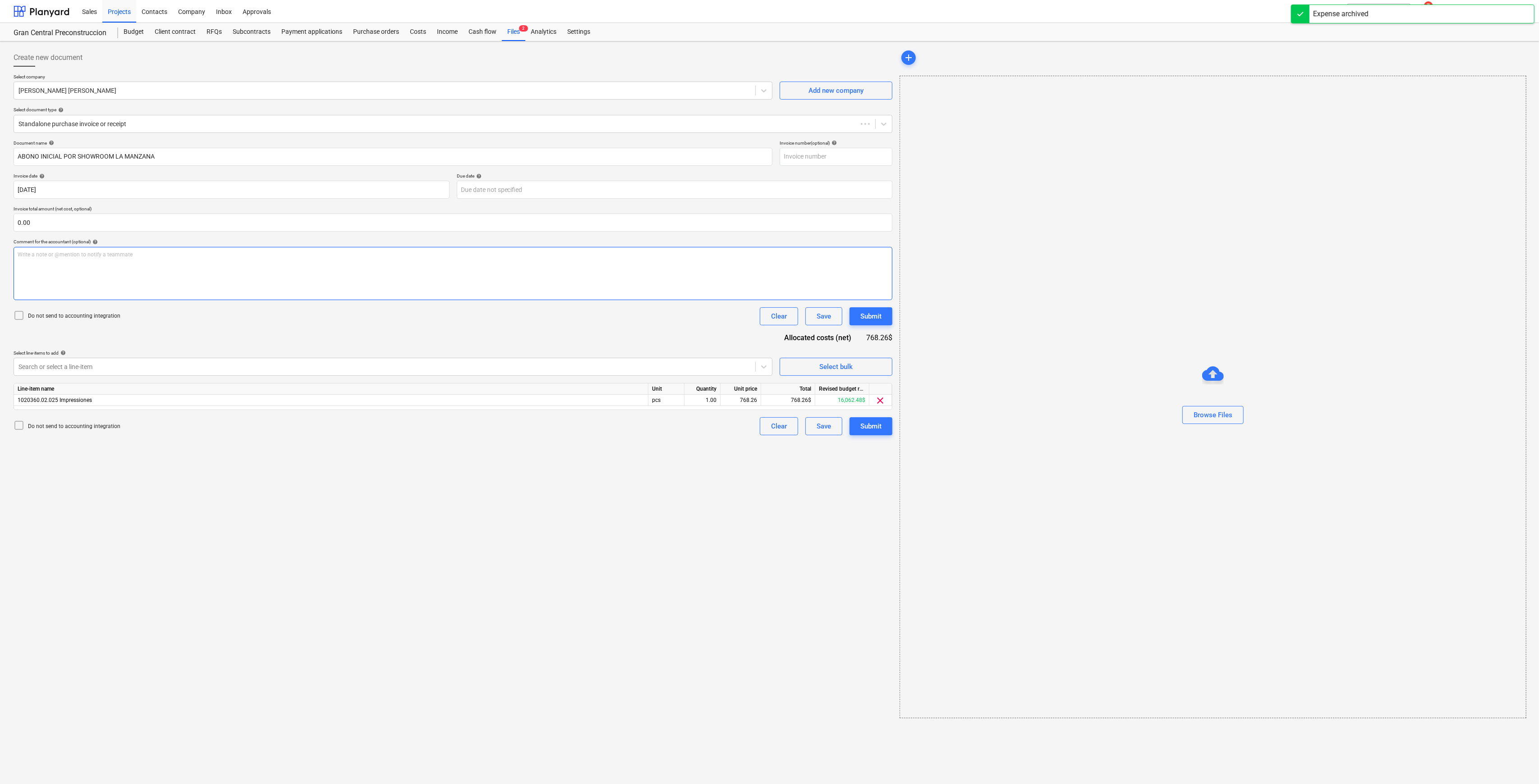
type input "ABONO INICIAL POR SHOWROOM LA MANZANA"
type input "[DATE]"
click at [602, 369] on div at bounding box center [384, 367] width 731 height 9
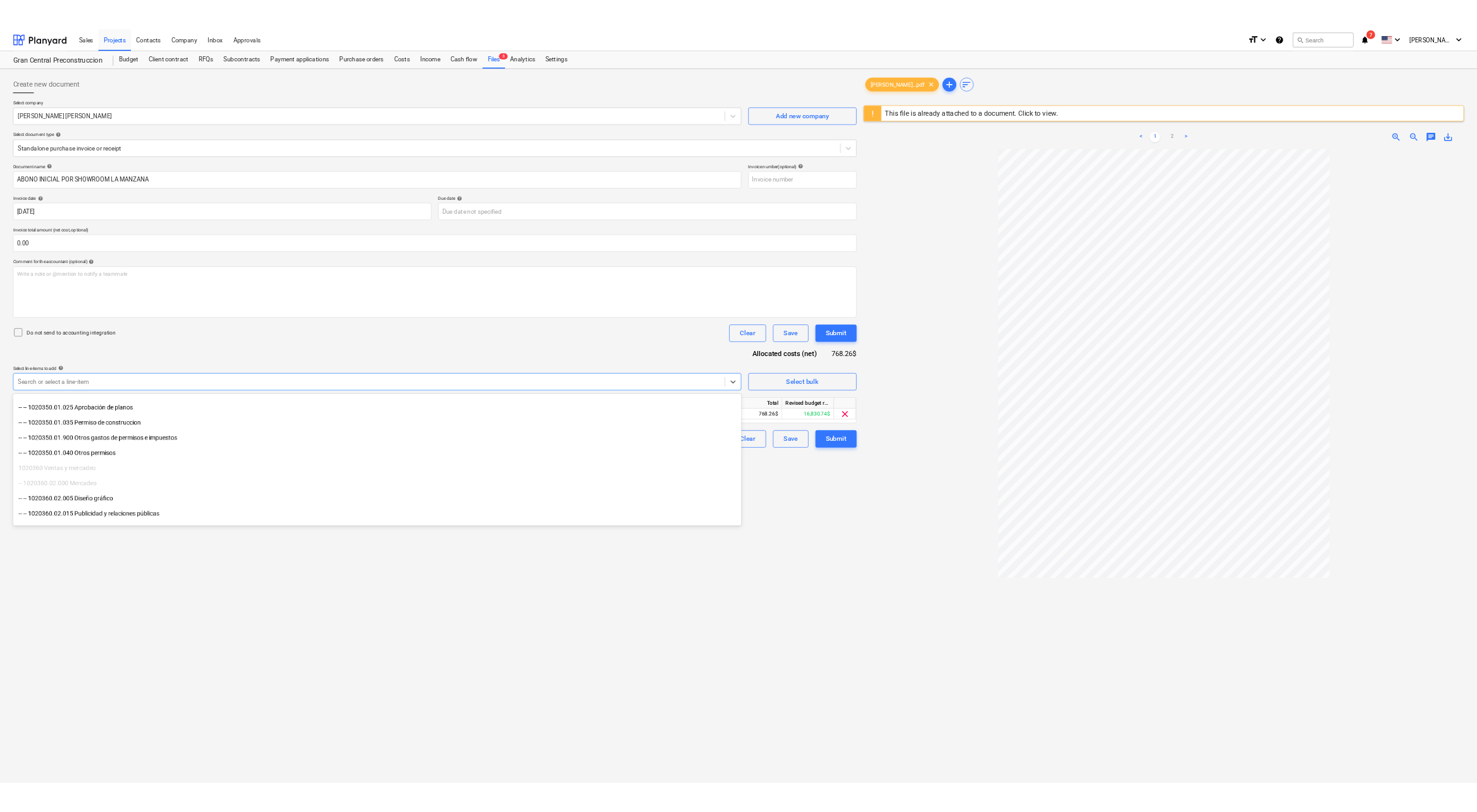
scroll to position [1096, 0]
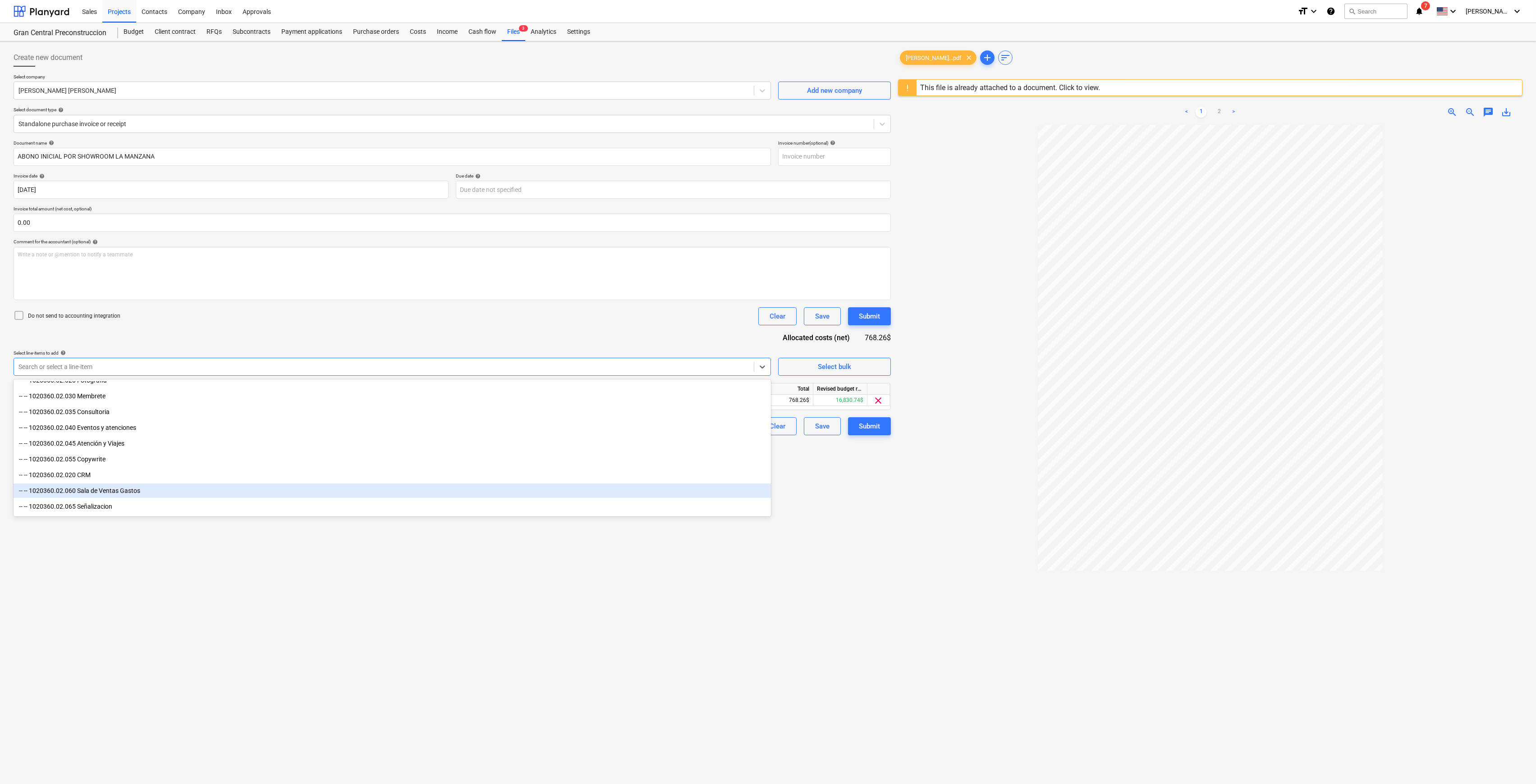
click at [126, 377] on div "-- -- 1020360.02.060 Sala de Ventas Gastos" at bounding box center [393, 491] width 758 height 14
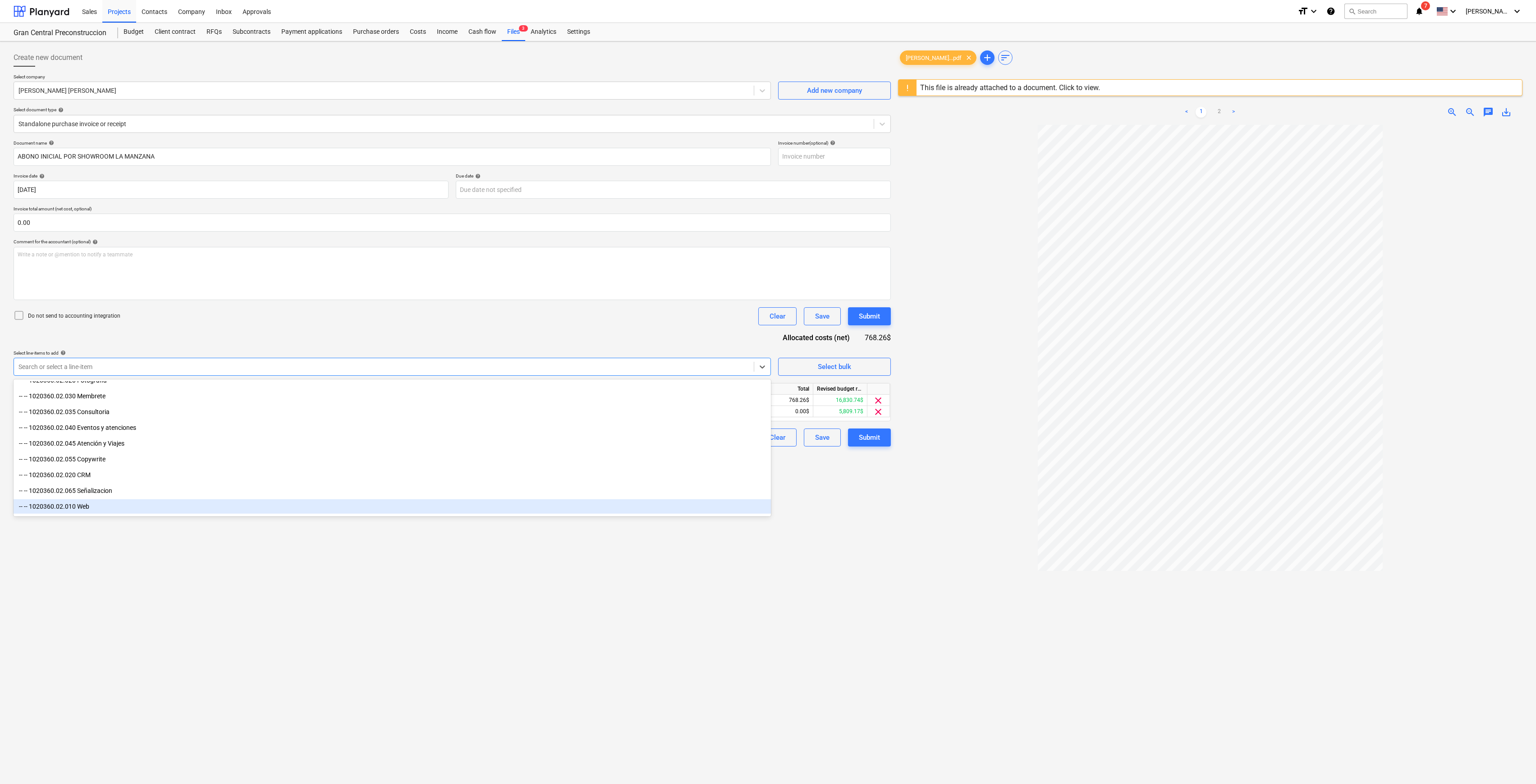
click at [773, 377] on div at bounding box center [1210, 504] width 624 height 759
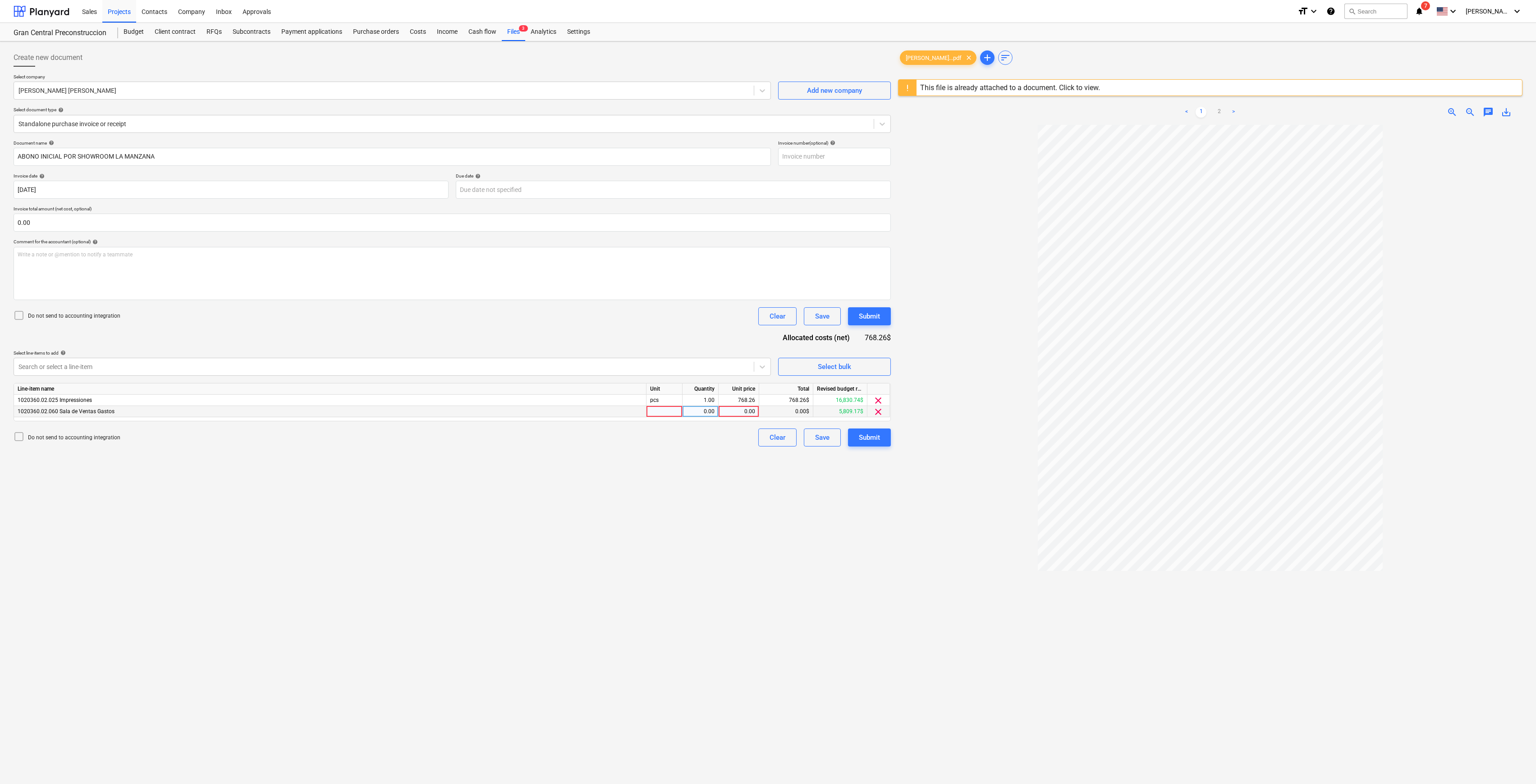
click at [735, 377] on div "0.00" at bounding box center [738, 411] width 33 height 11
type input "768.26"
click at [707, 377] on div "Create new document Select company [PERSON_NAME] [PERSON_NAME] Add new company …" at bounding box center [452, 466] width 885 height 843
click at [773, 377] on span "clear" at bounding box center [879, 401] width 11 height 11
click at [773, 377] on div "Submit" at bounding box center [869, 426] width 21 height 12
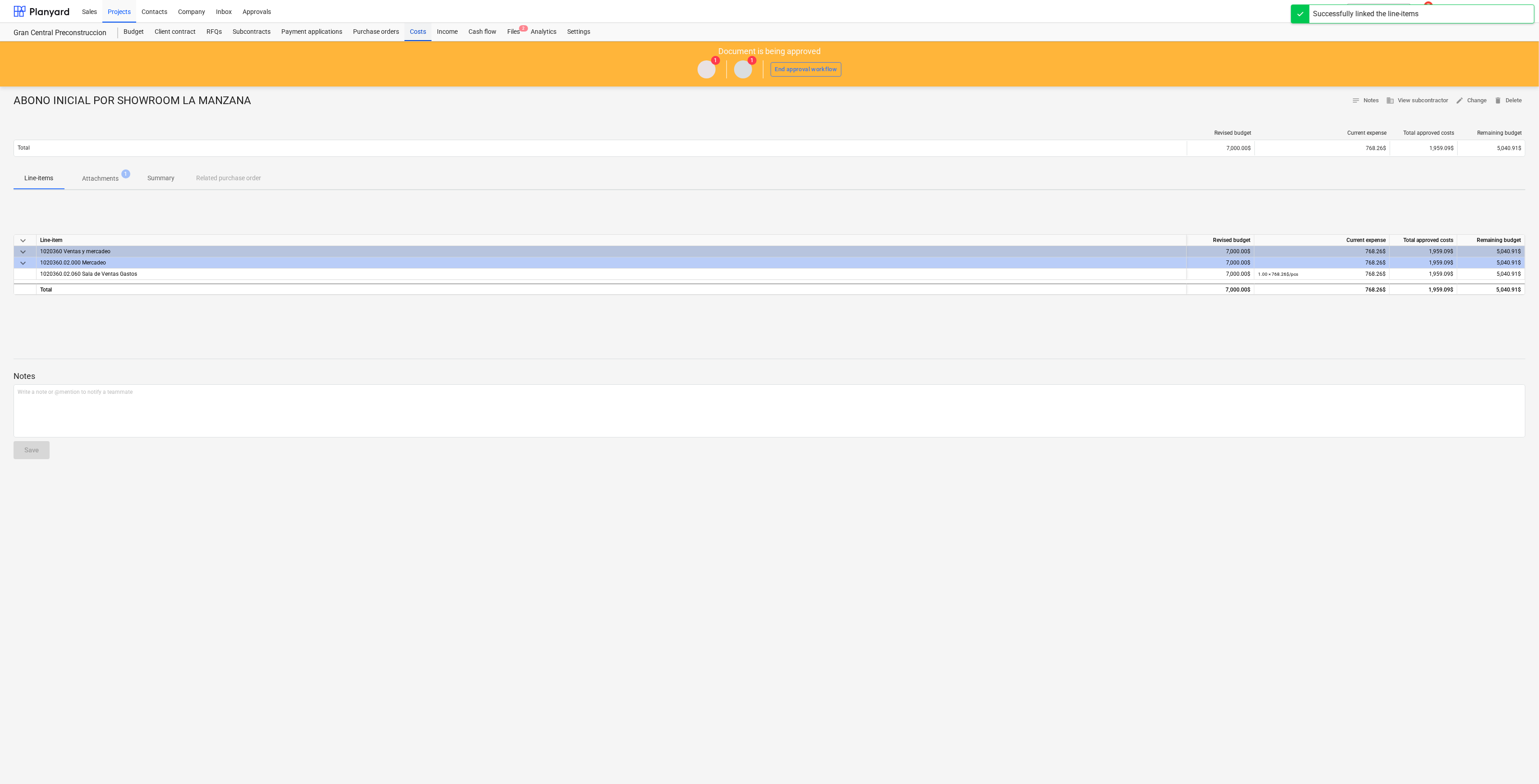
click at [427, 32] on div "Costs" at bounding box center [418, 32] width 27 height 18
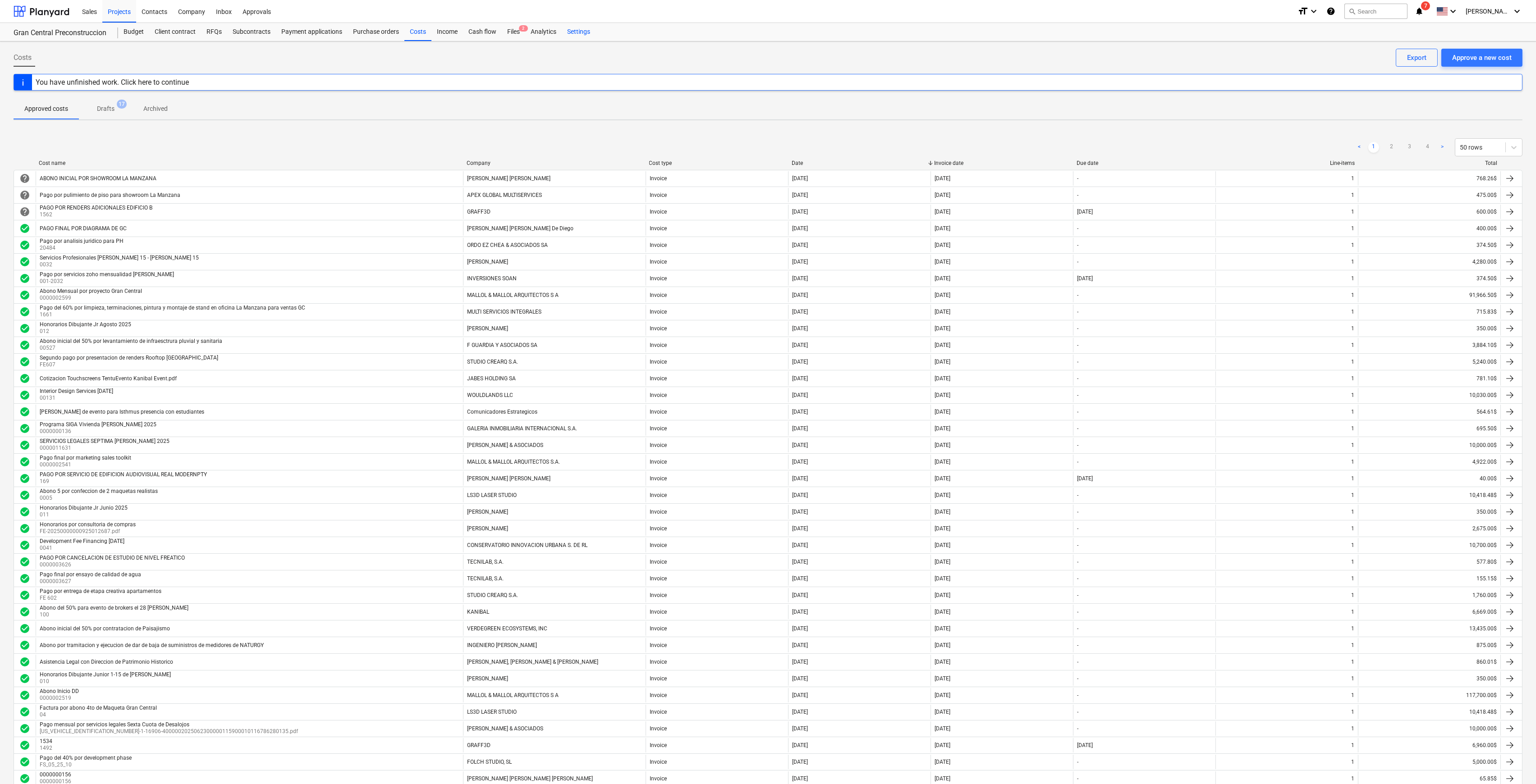
click at [573, 32] on div "Settings" at bounding box center [578, 32] width 34 height 18
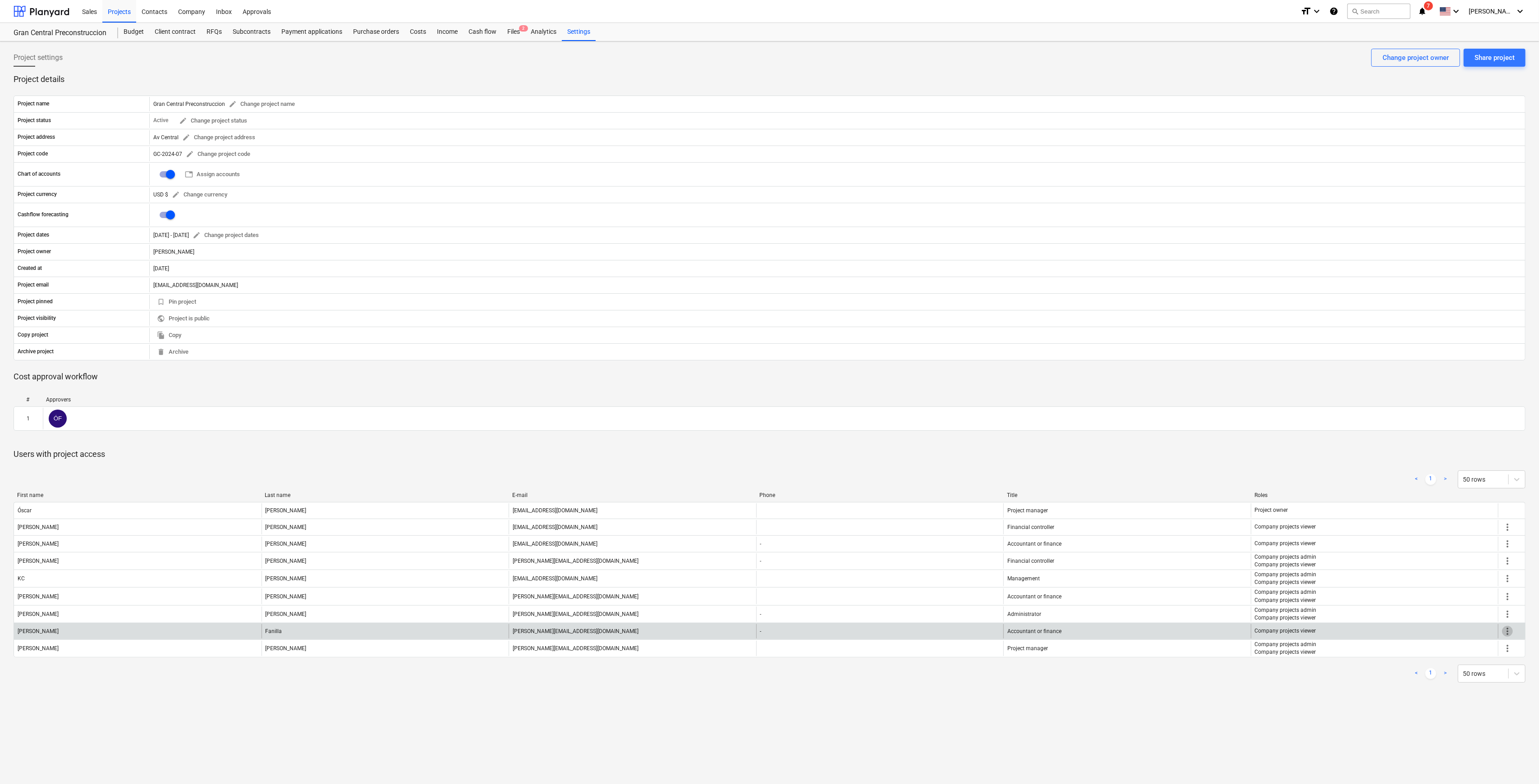
click at [773, 377] on span "more_vert" at bounding box center [1507, 631] width 11 height 11
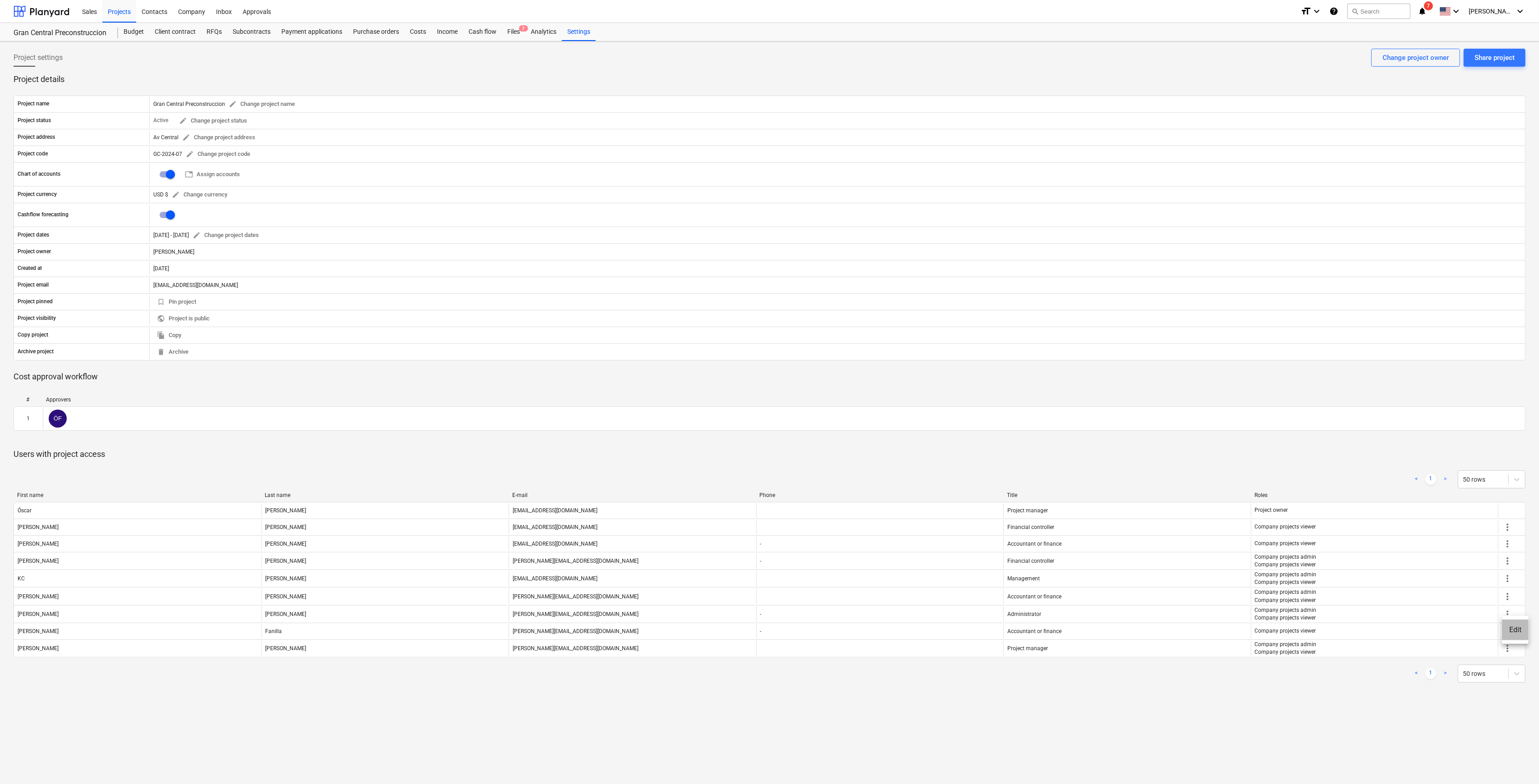
click at [773, 377] on li "Edit" at bounding box center [1515, 630] width 27 height 21
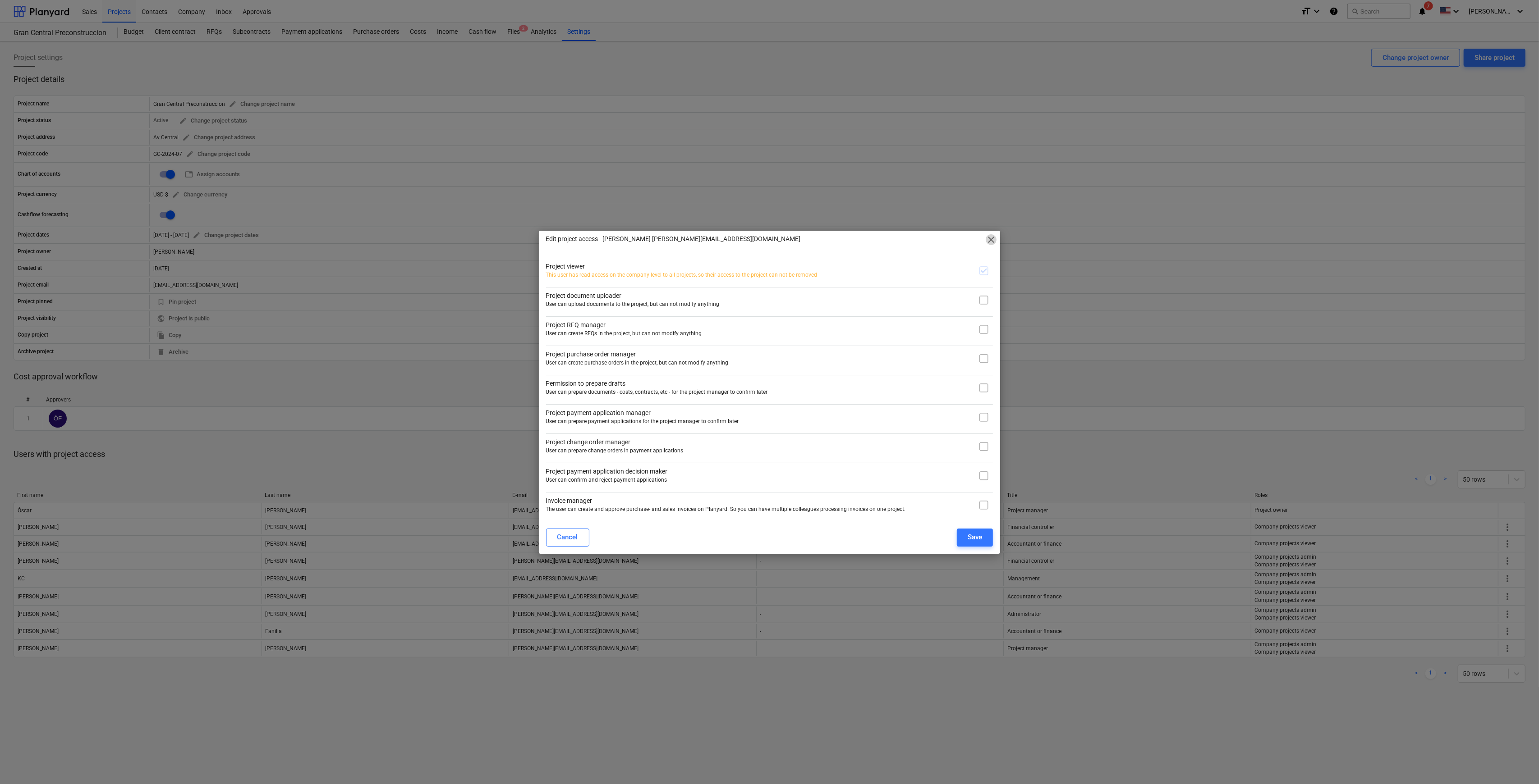
click at [773, 242] on span "close" at bounding box center [991, 239] width 11 height 11
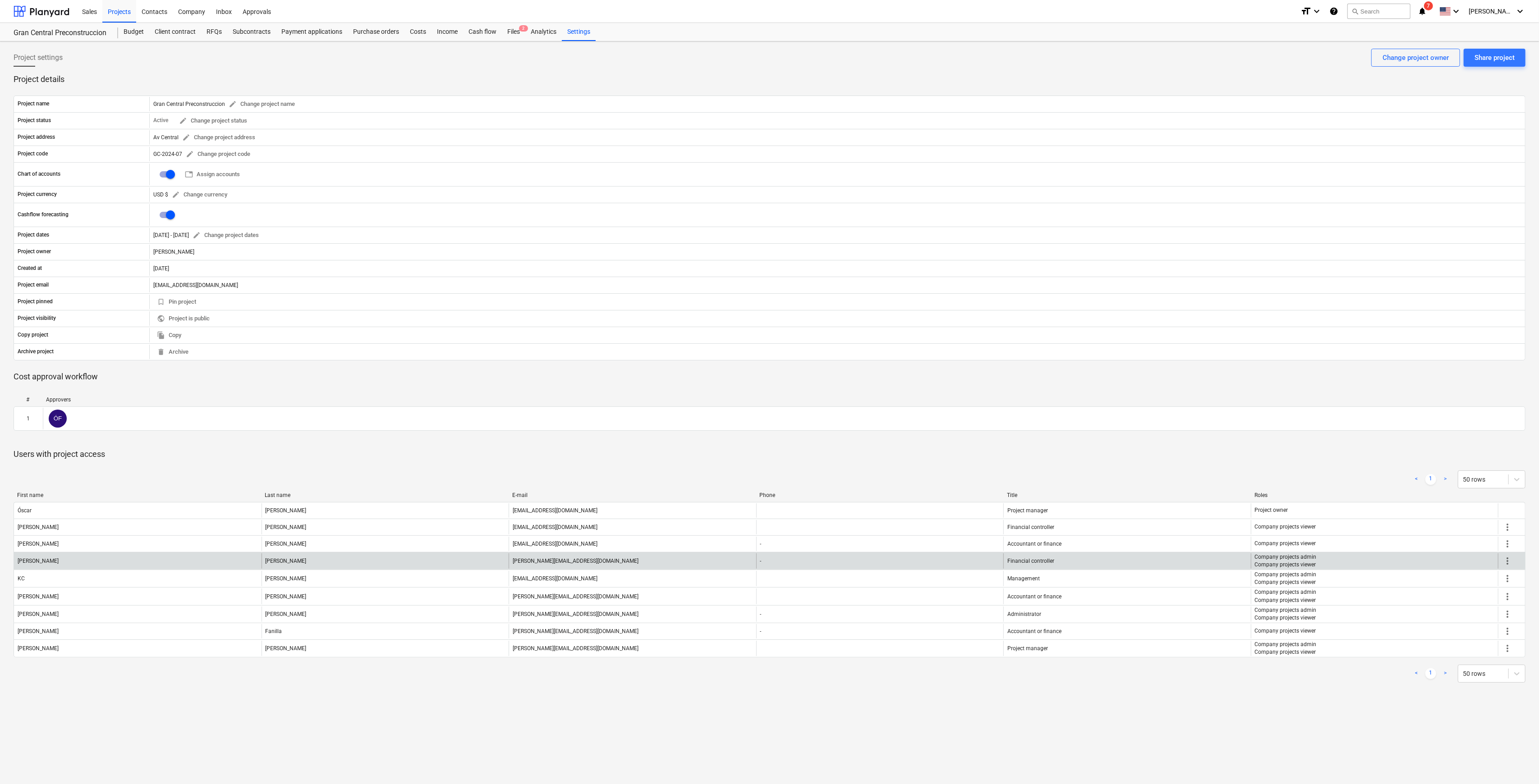
click at [773, 377] on span "more_vert" at bounding box center [1507, 561] width 11 height 11
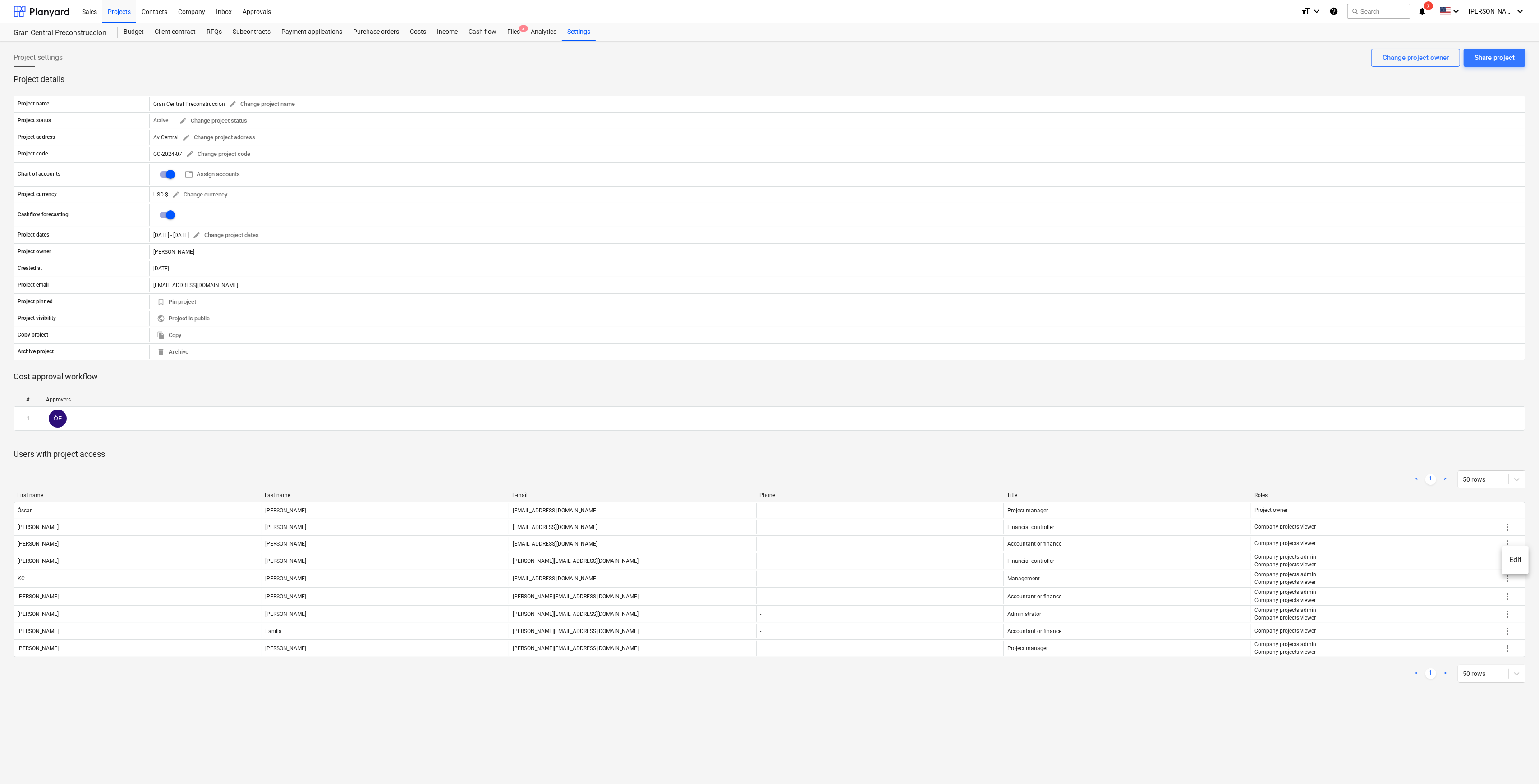
click at [773, 377] on li "Edit" at bounding box center [1515, 560] width 27 height 21
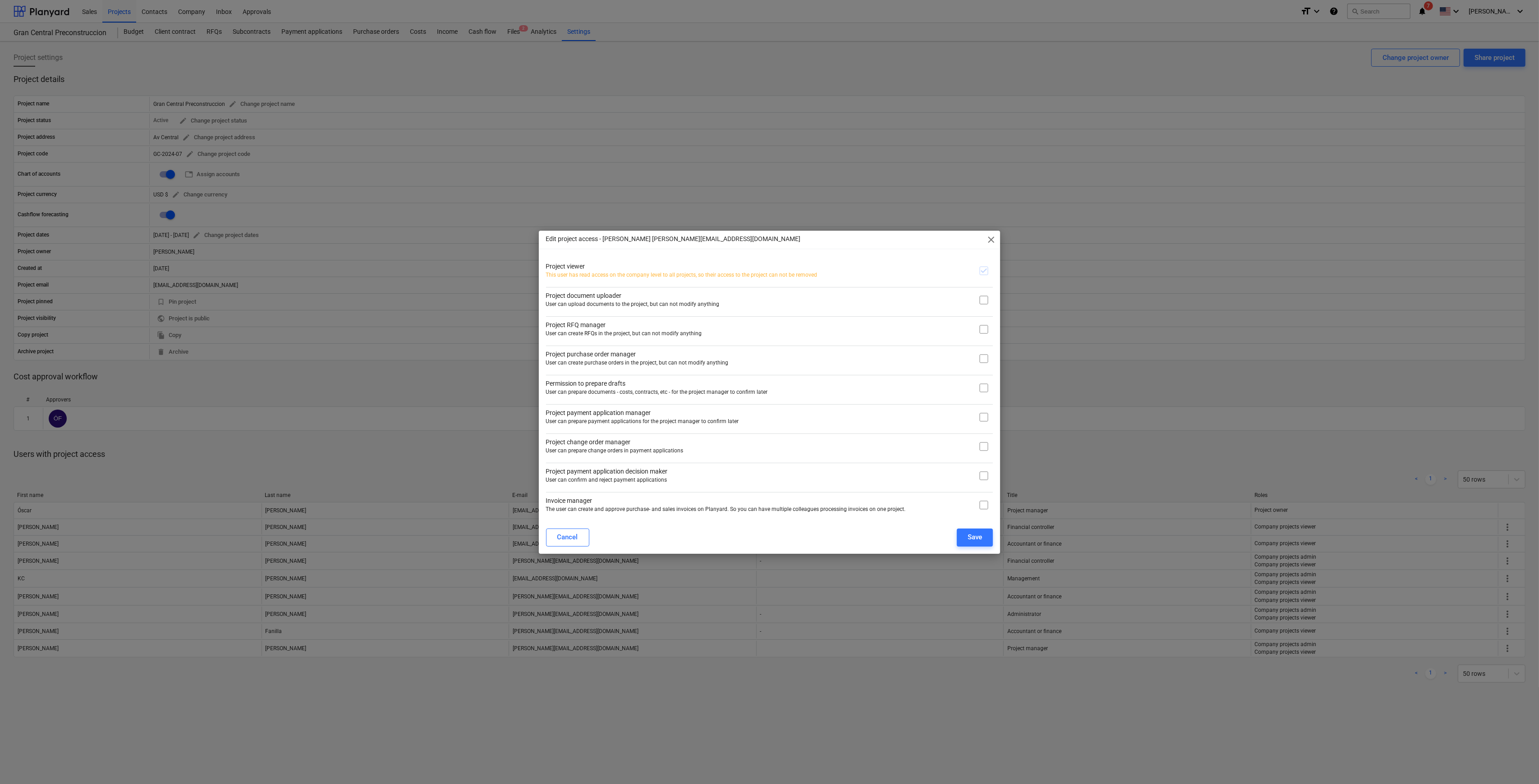
click at [773, 238] on span "close" at bounding box center [991, 239] width 11 height 11
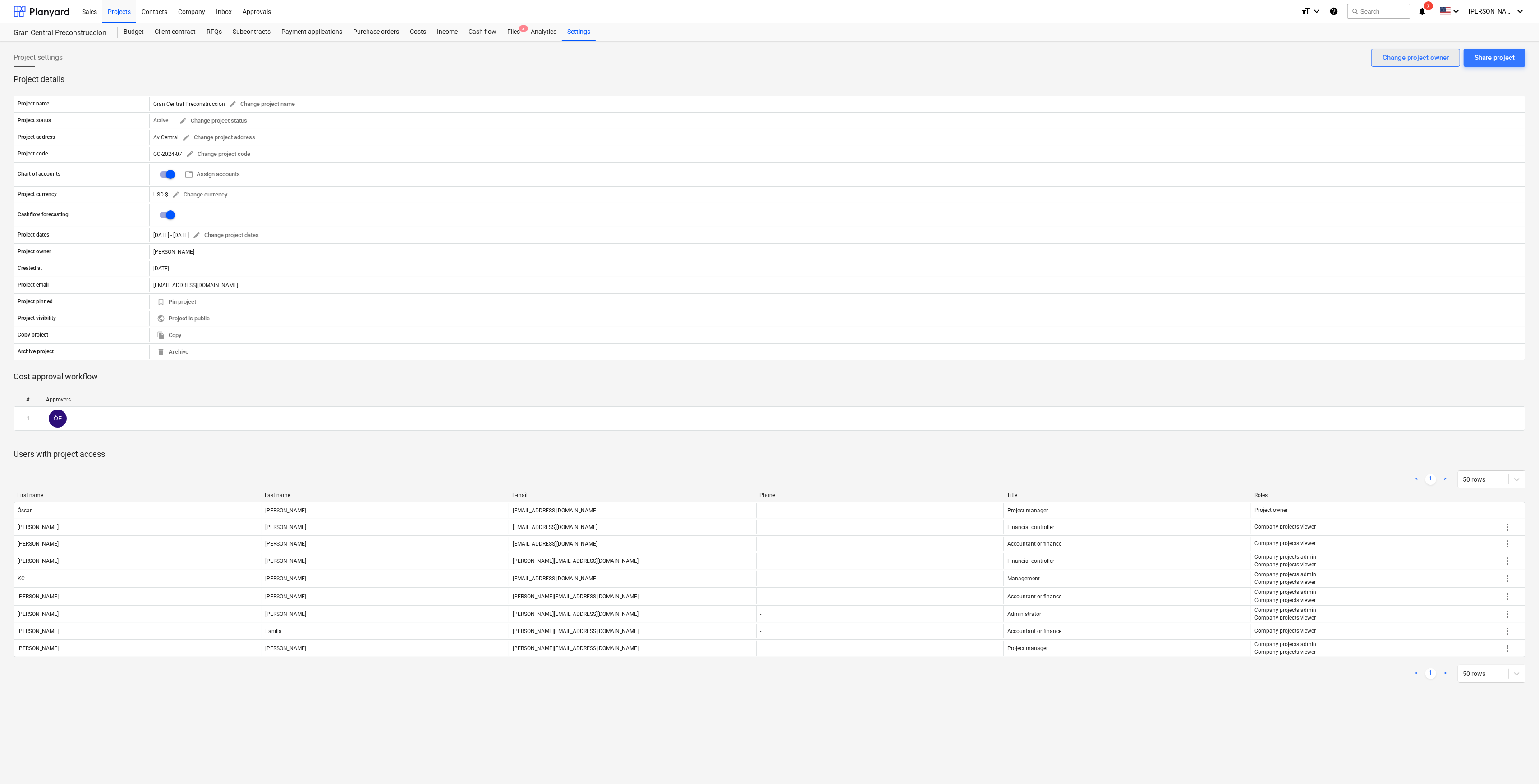
click at [773, 57] on button "Change project owner" at bounding box center [1415, 58] width 89 height 18
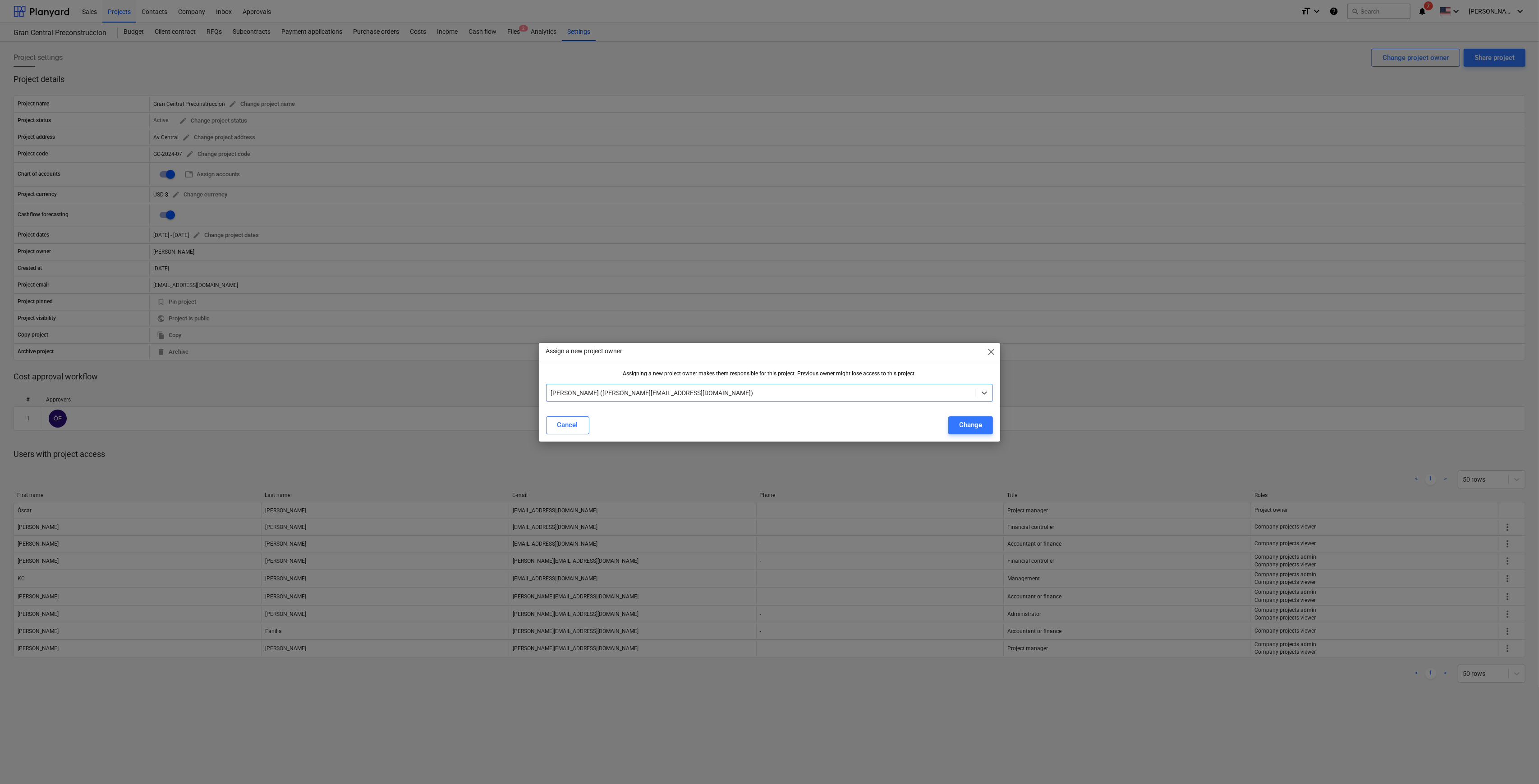
click at [639, 377] on div "[PERSON_NAME] ([PERSON_NAME][EMAIL_ADDRESS][DOMAIN_NAME])" at bounding box center [761, 393] width 430 height 13
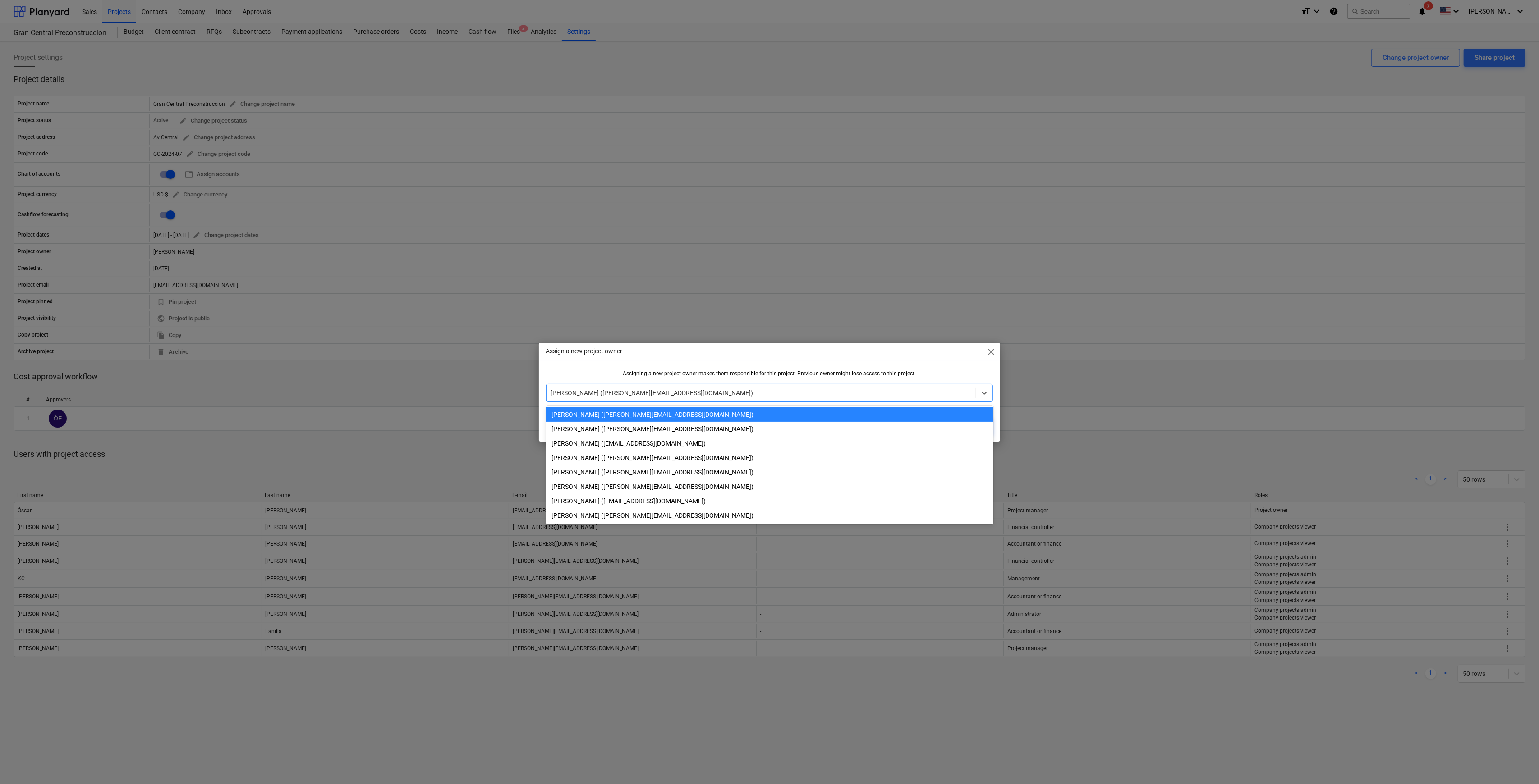
click at [773, 353] on span "close" at bounding box center [991, 352] width 11 height 11
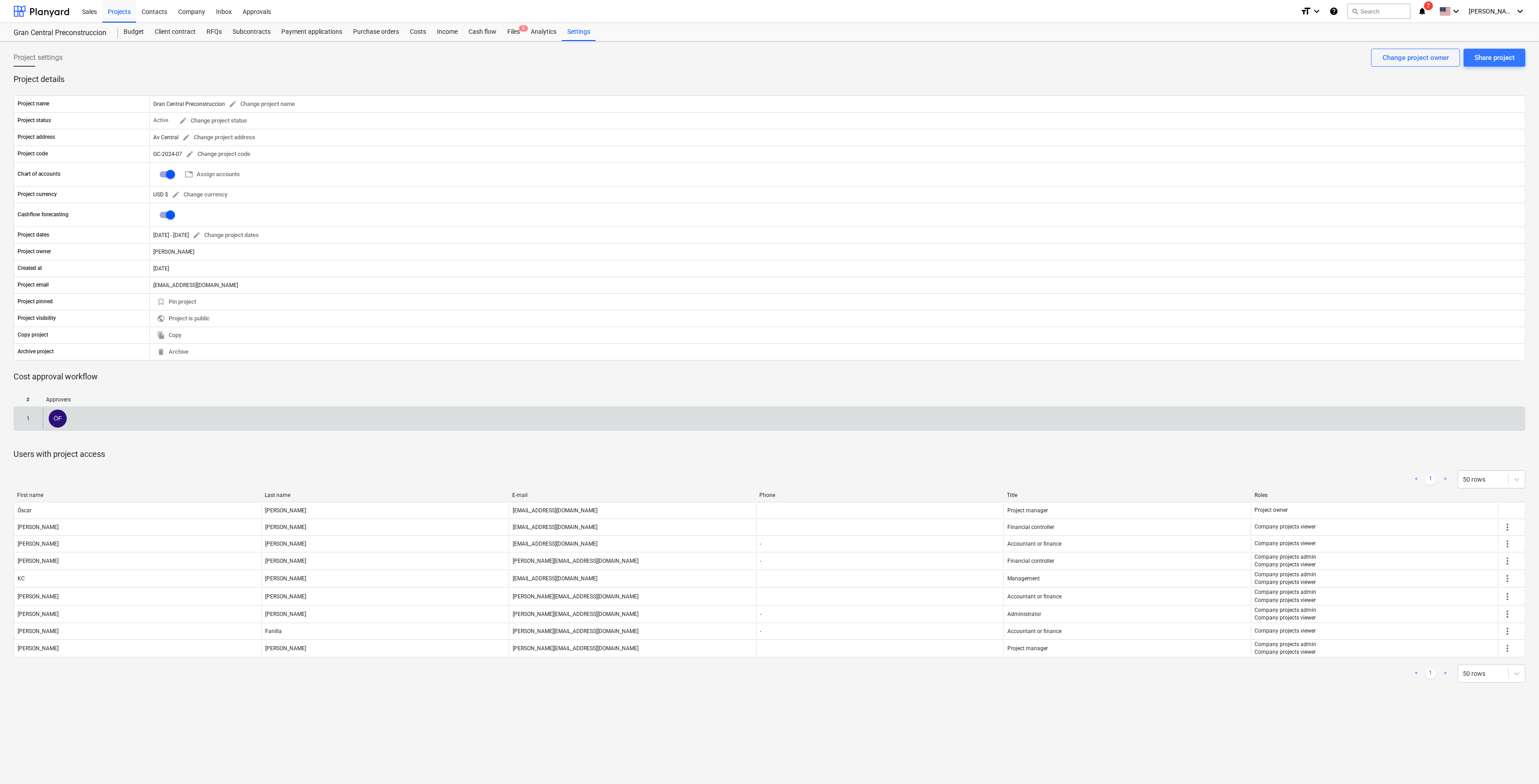
click at [78, 377] on div "ÓF" at bounding box center [784, 419] width 1482 height 21
click at [61, 377] on span "ÓF" at bounding box center [58, 419] width 18 height 18
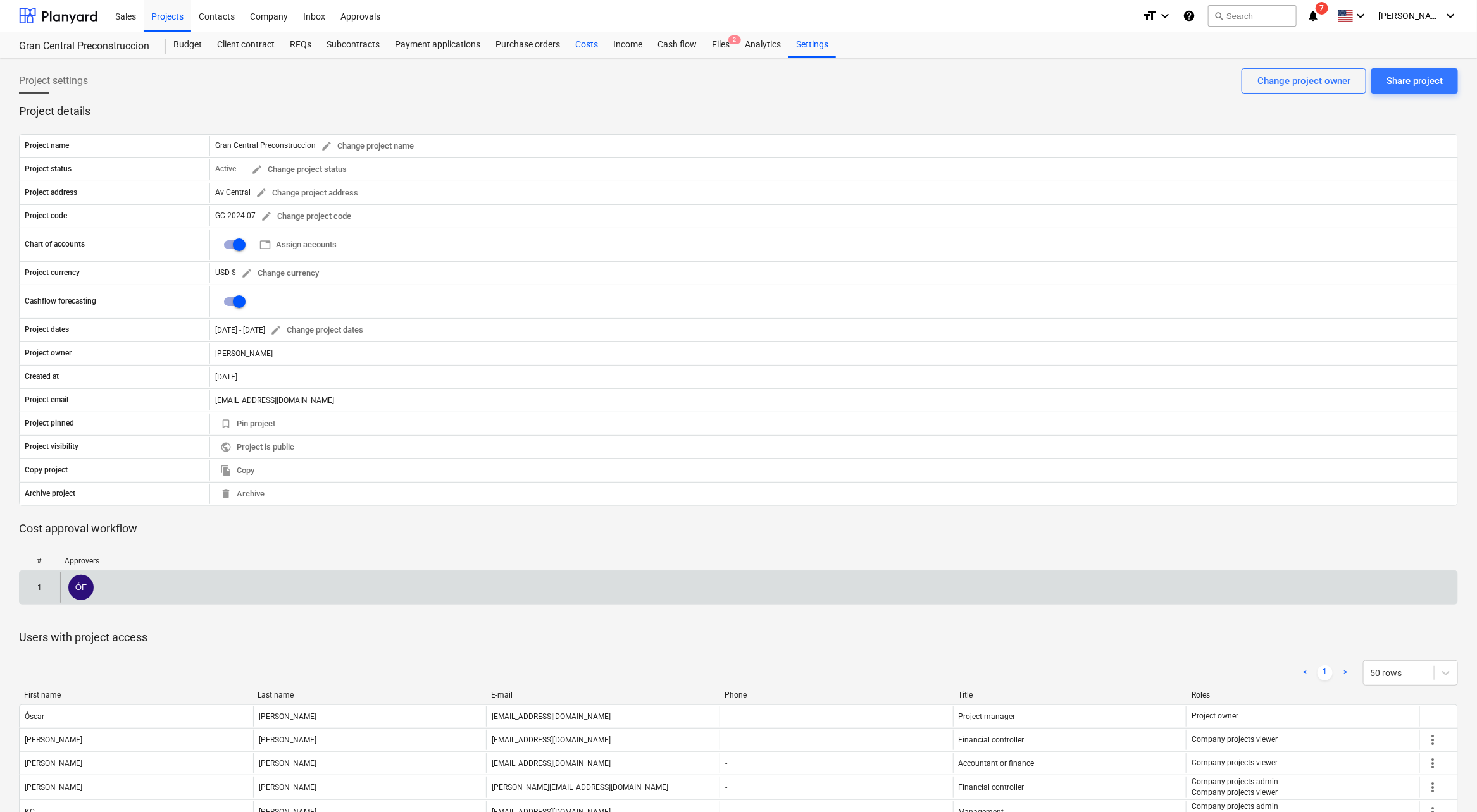
drag, startPoint x: 578, startPoint y: 44, endPoint x: 578, endPoint y: 53, distance: 9.0
click at [578, 44] on div "Costs" at bounding box center [586, 44] width 38 height 25
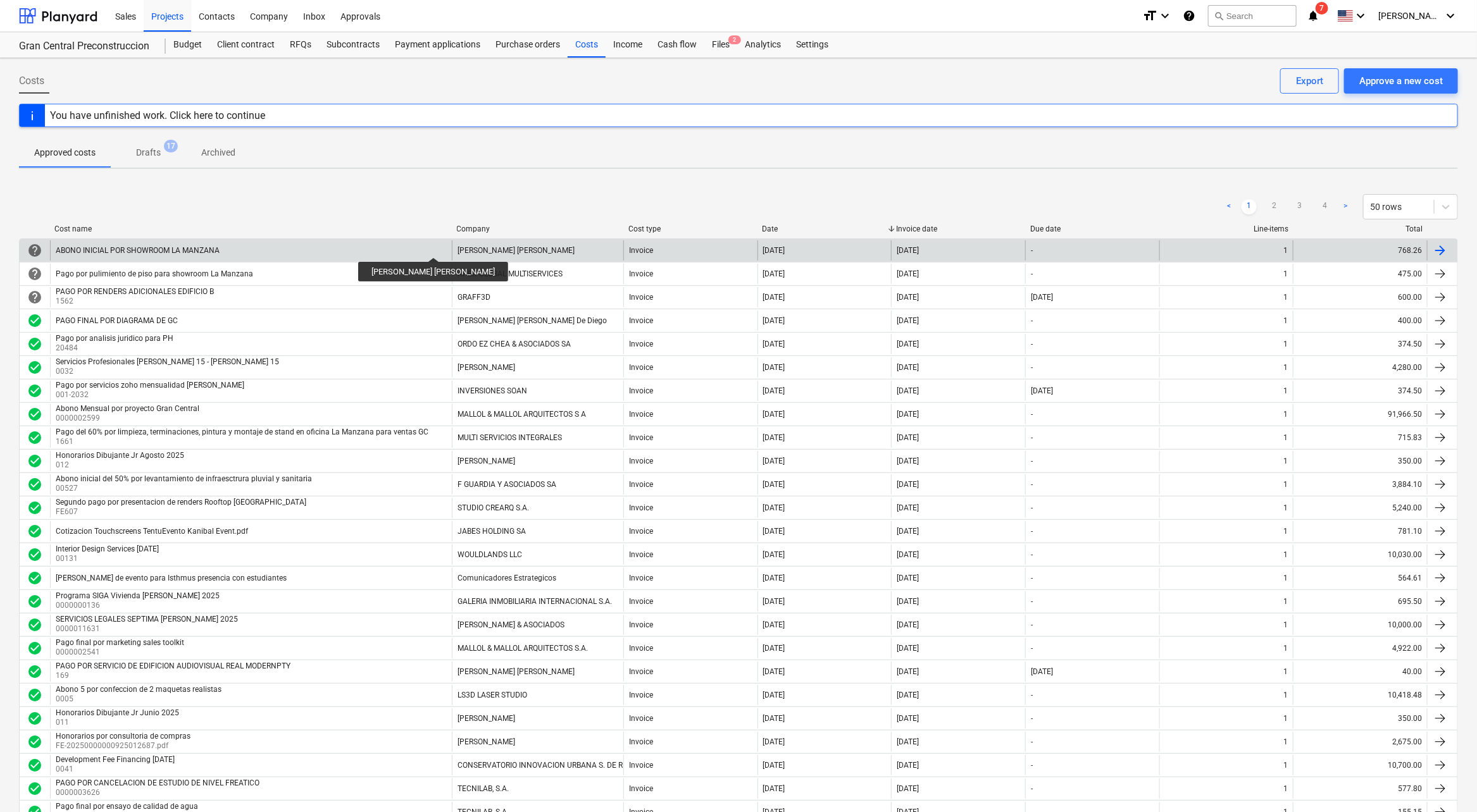
click at [460, 246] on div "[PERSON_NAME] [PERSON_NAME]" at bounding box center [516, 251] width 117 height 9
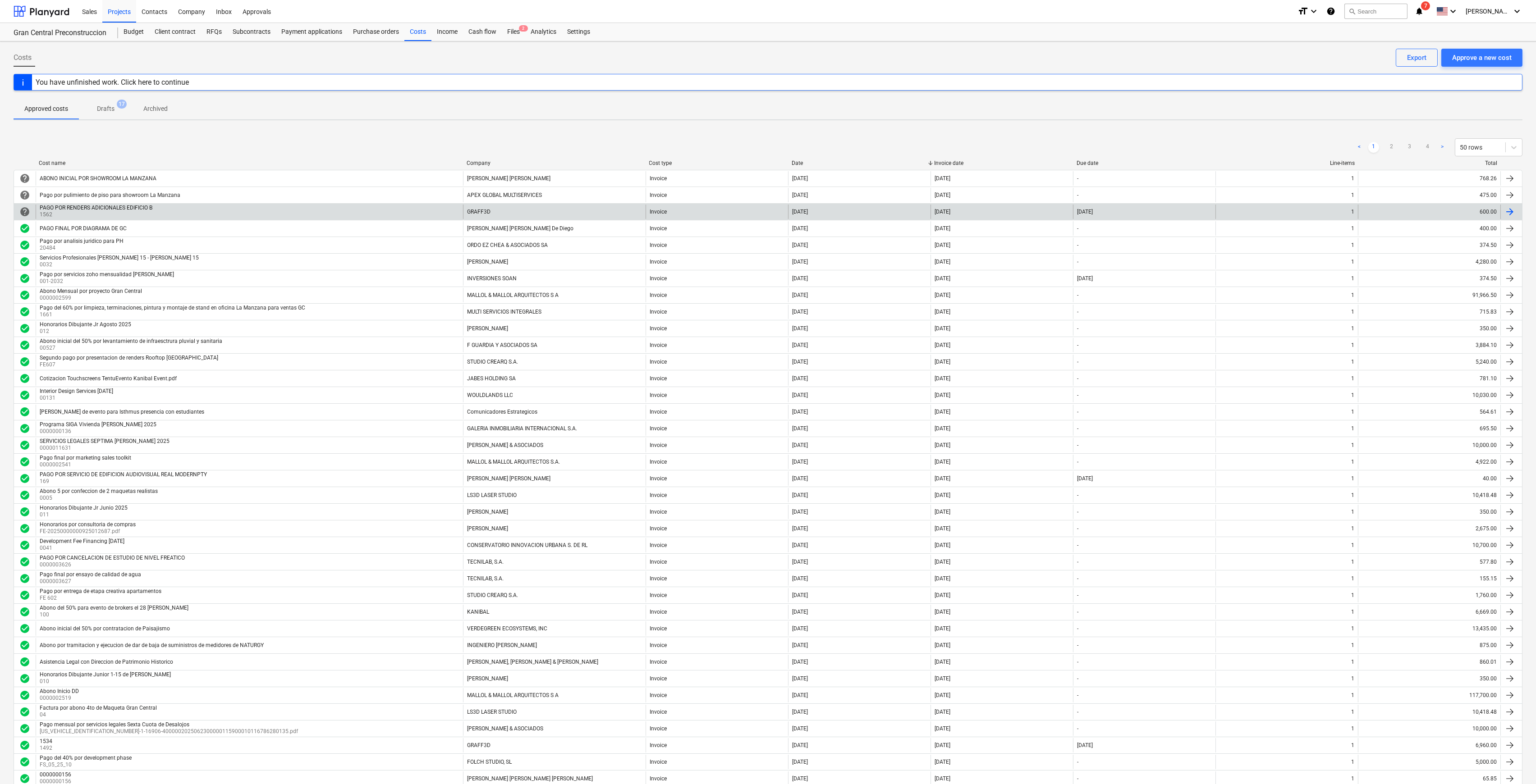
click at [527, 214] on div "GRAFF3D" at bounding box center [554, 212] width 183 height 14
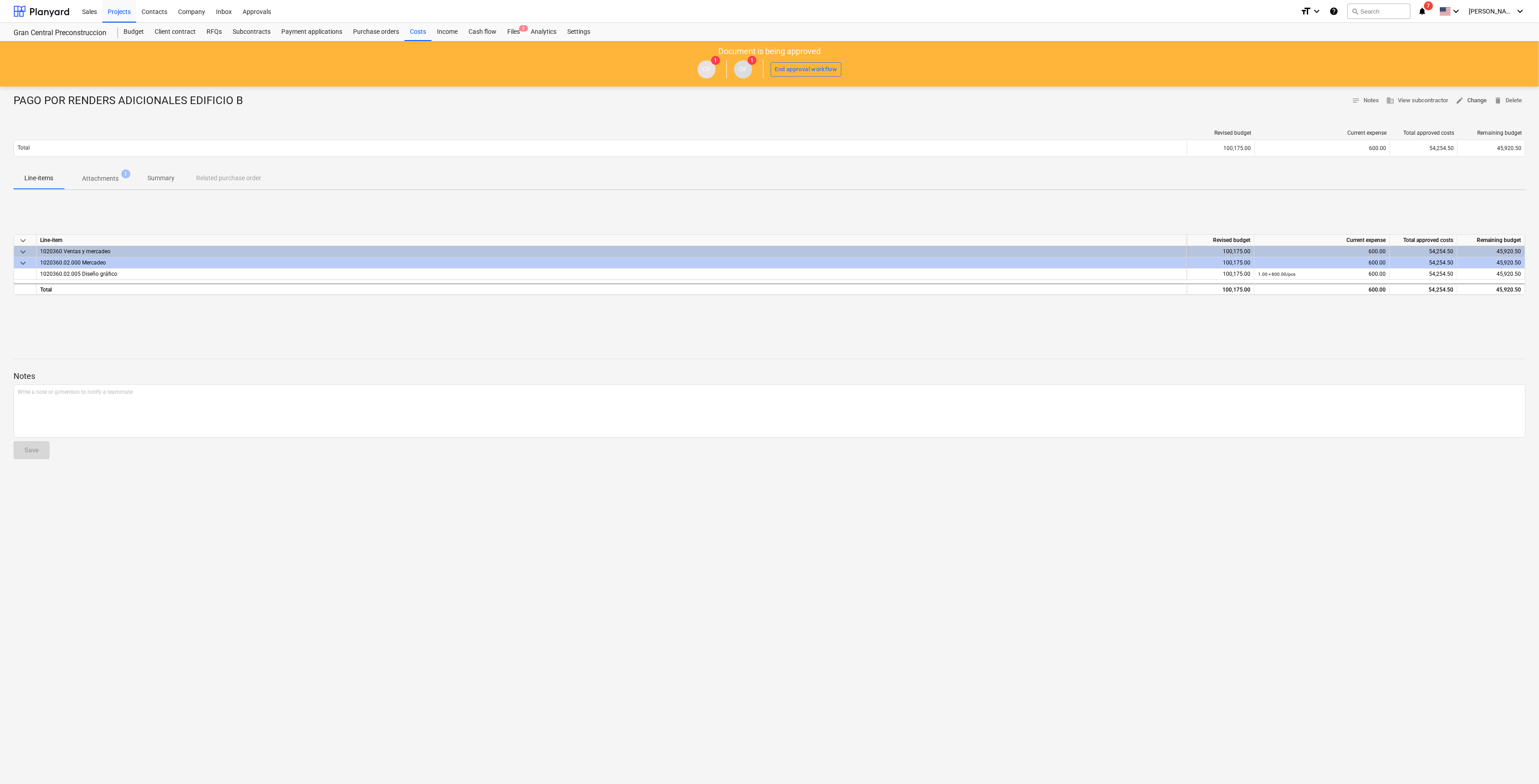
click at [773, 100] on span "edit Change" at bounding box center [1471, 100] width 31 height 10
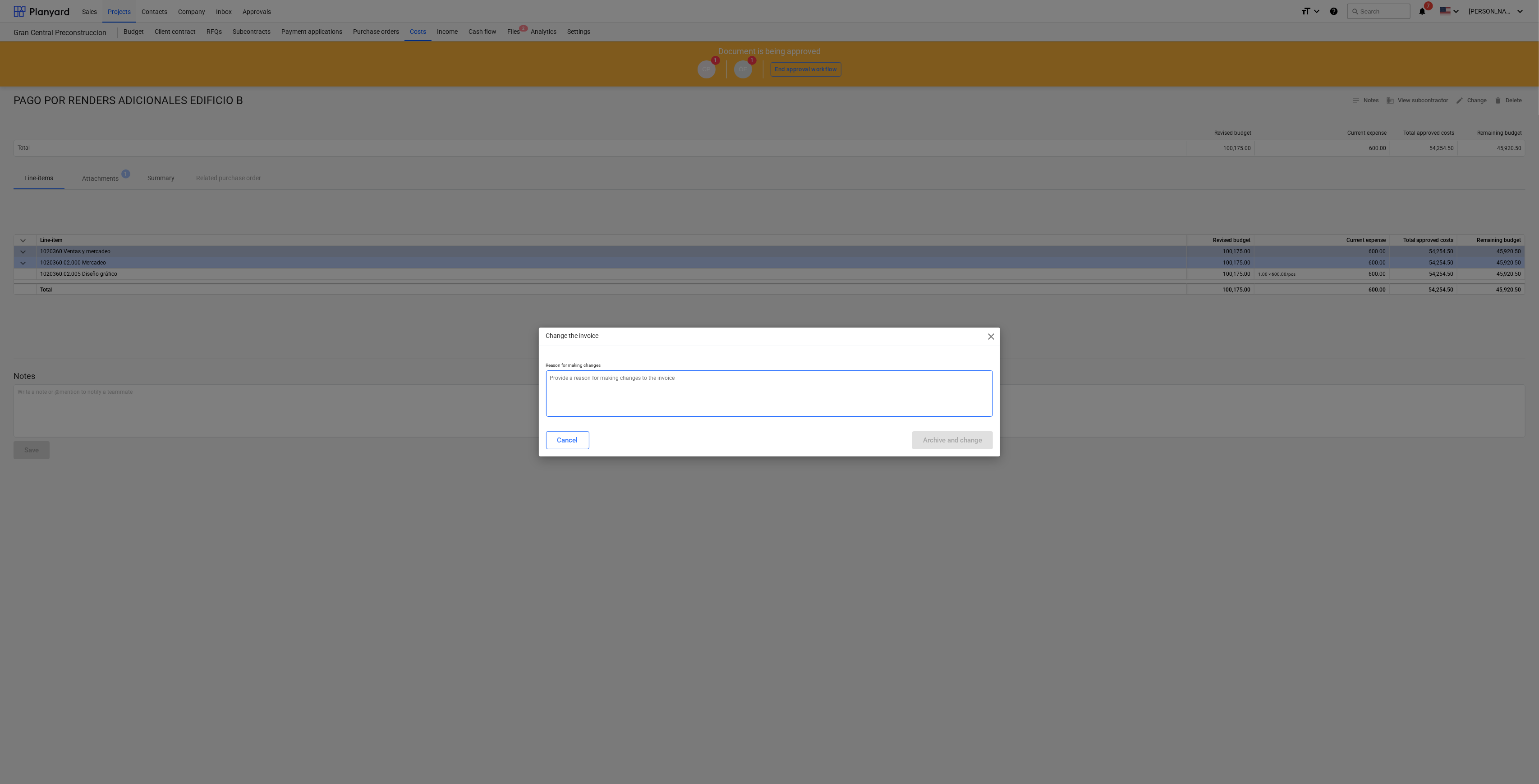
click at [773, 377] on textarea at bounding box center [770, 393] width 447 height 47
type textarea "x"
type textarea "c"
type textarea "x"
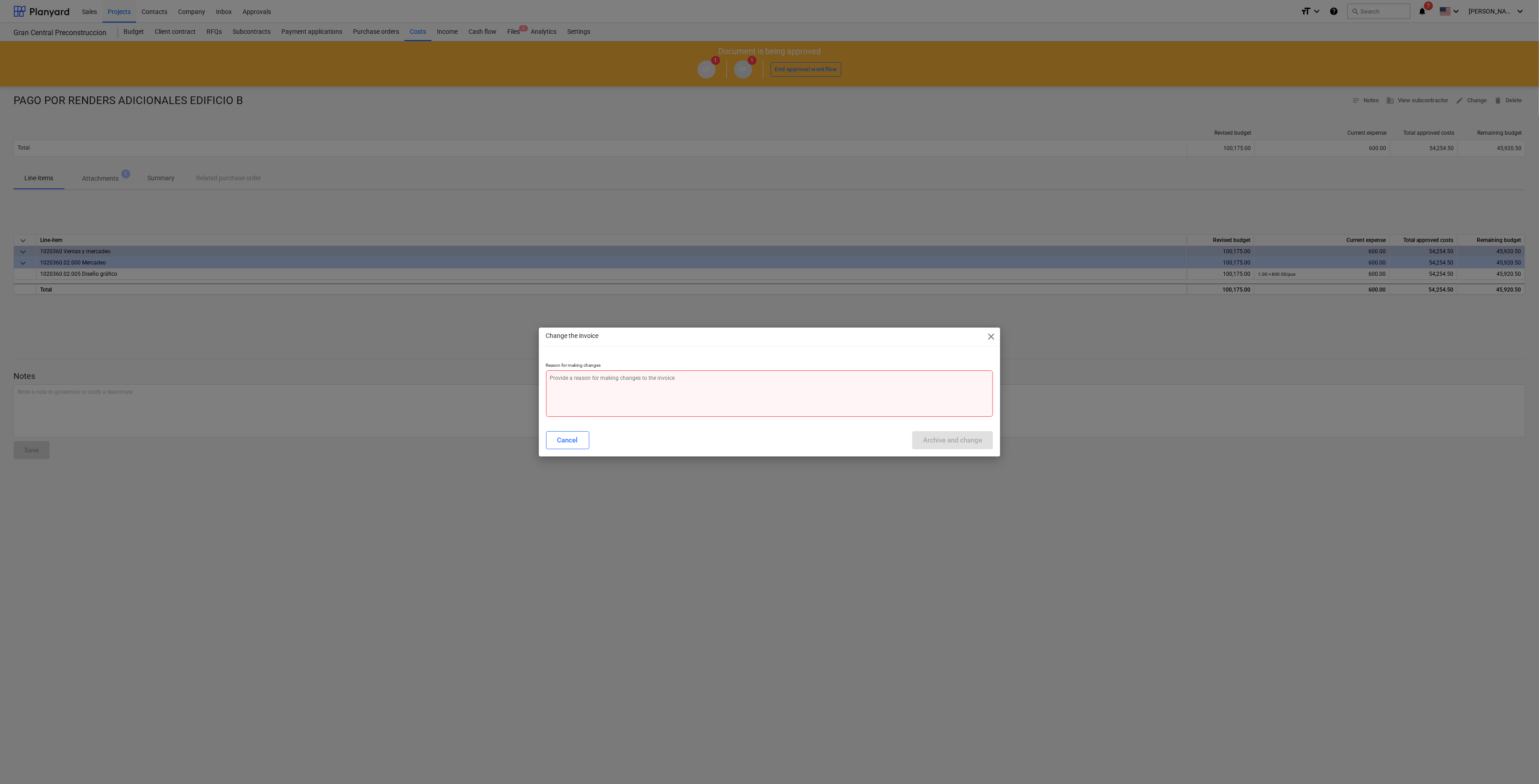
type textarea "x"
type textarea "c"
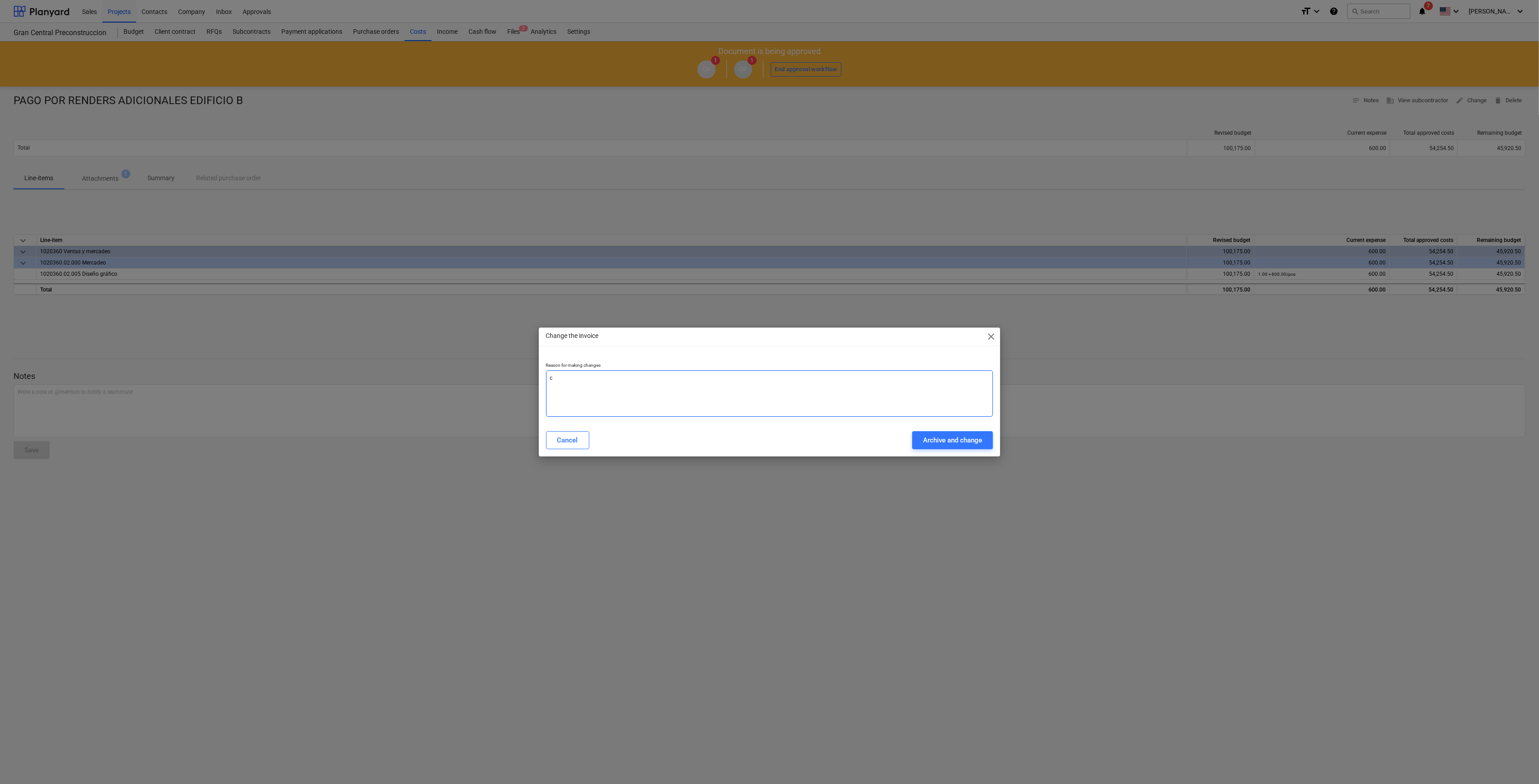
type textarea "x"
type textarea "ca"
type textarea "x"
type textarea "cam"
type textarea "x"
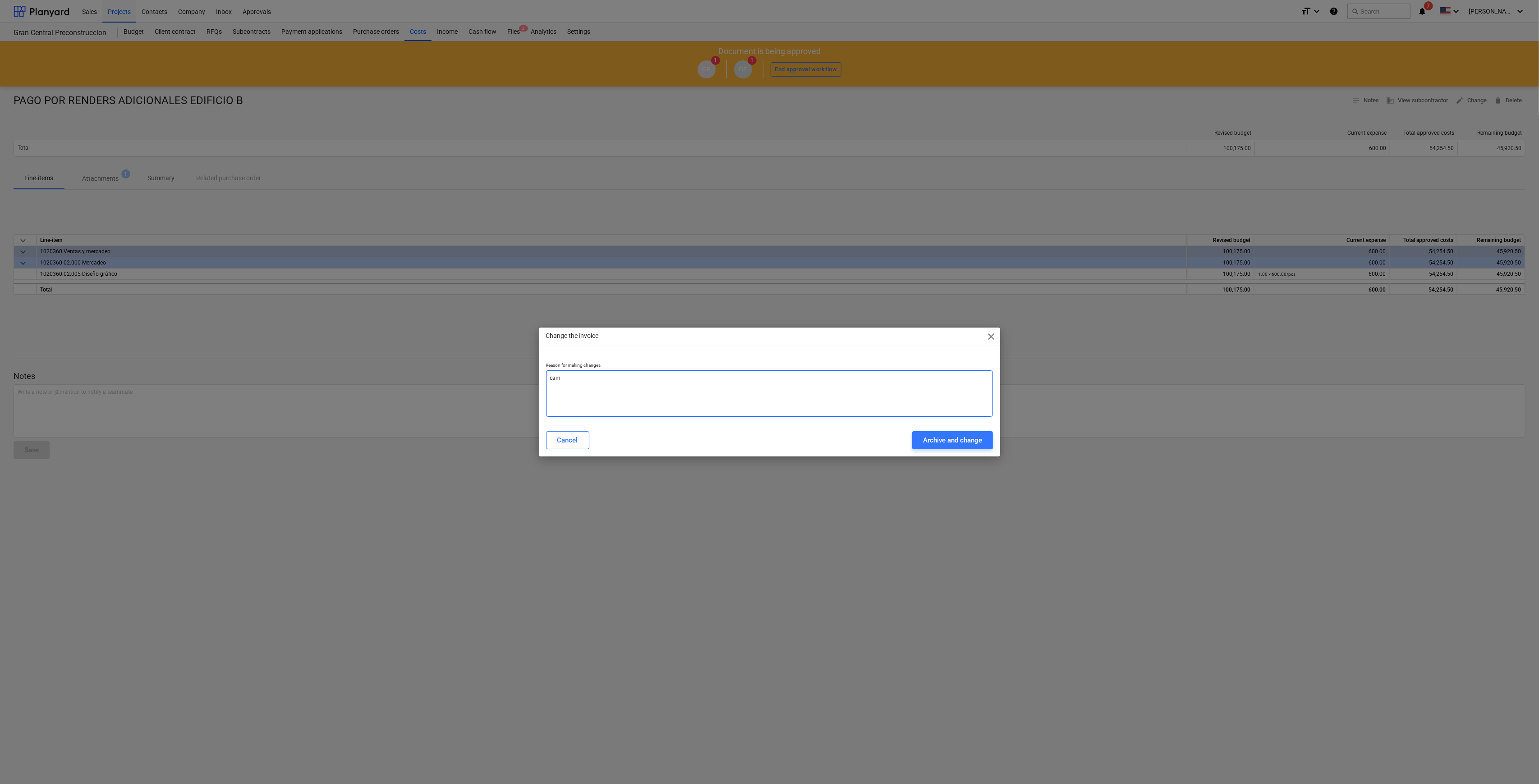
type textarea "camv"
type textarea "x"
type textarea "camvi"
type textarea "x"
type textarea "camvio"
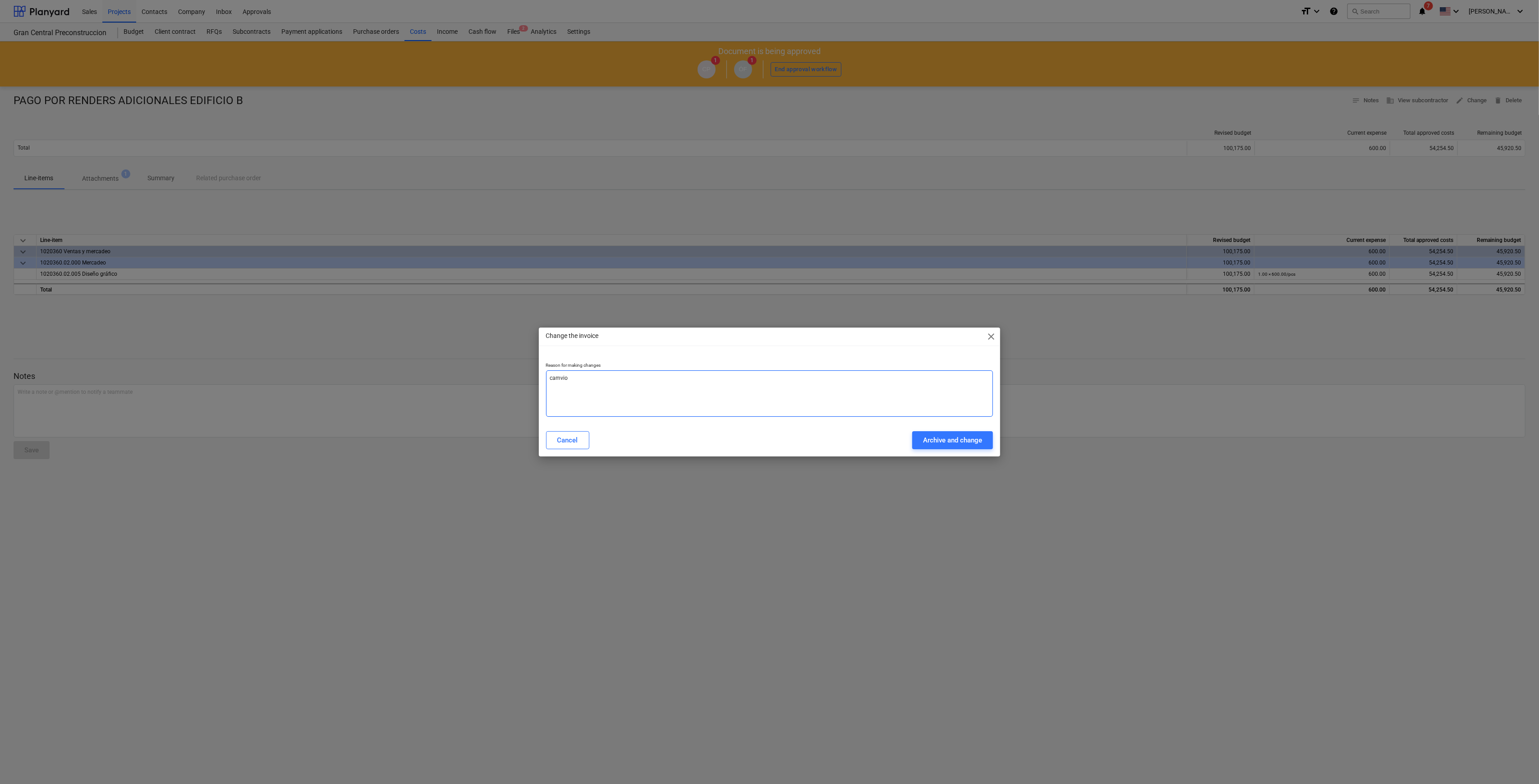
type textarea "x"
type textarea "camvio"
type textarea "x"
type textarea "camvio c"
type textarea "x"
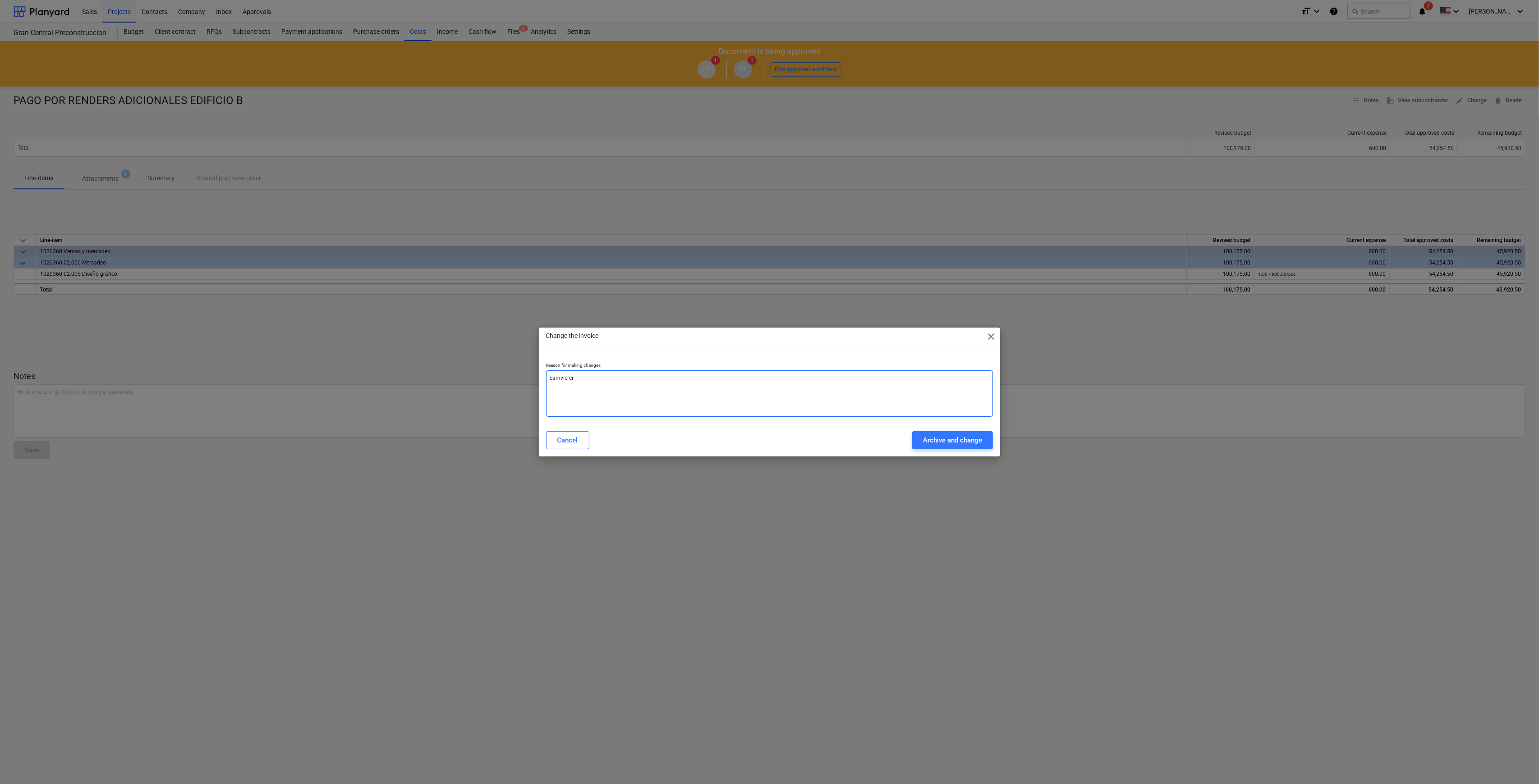
type textarea "camvio cil"
type textarea "x"
type textarea "camvio cilco"
type textarea "x"
type textarea "camvio cilco"
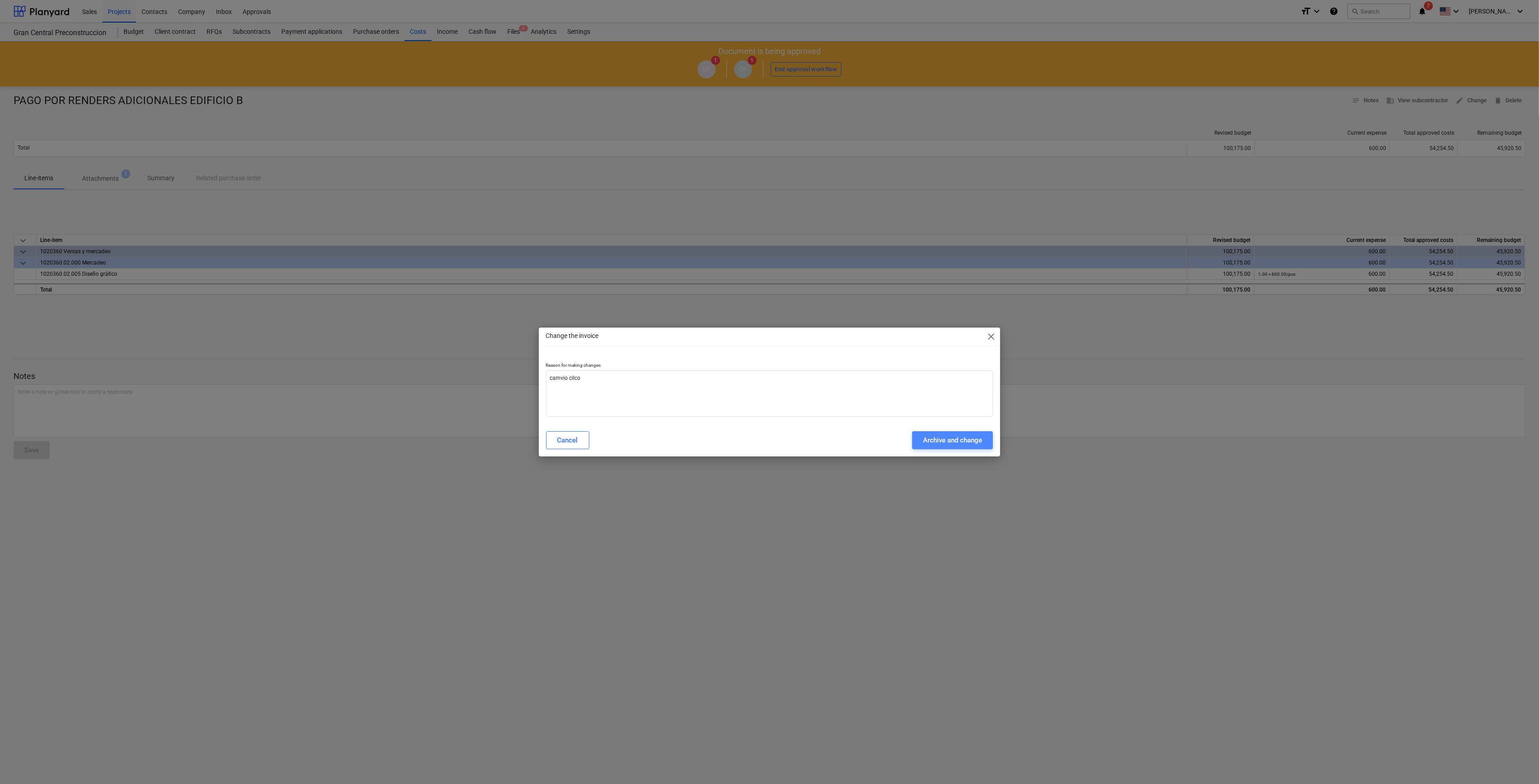
click at [773, 377] on div "Archive and change" at bounding box center [952, 441] width 59 height 12
type textarea "x"
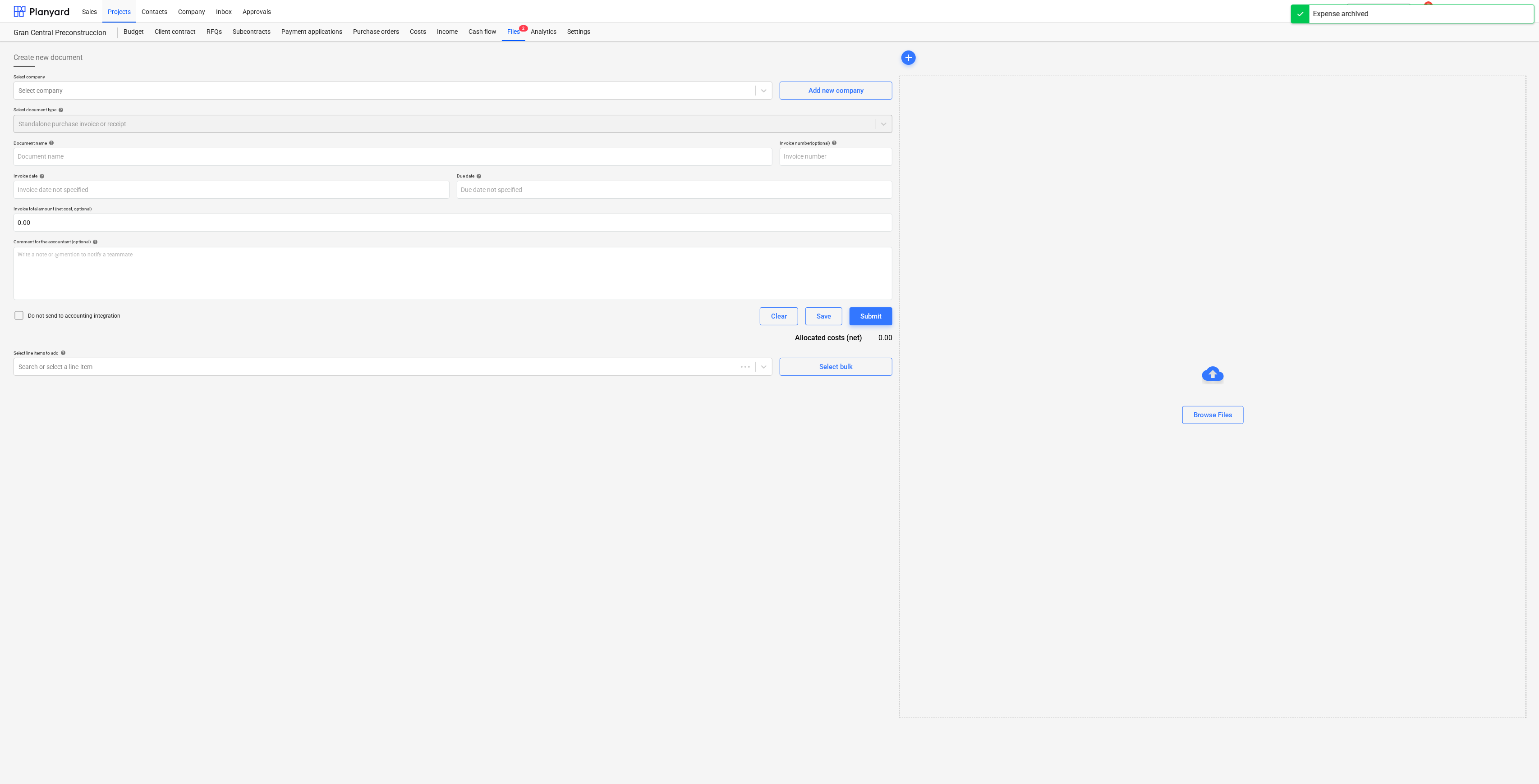
type input "PAGO POR RENDERS ADICIONALES EDIFICIO B"
type input "1562"
type input "[DATE]"
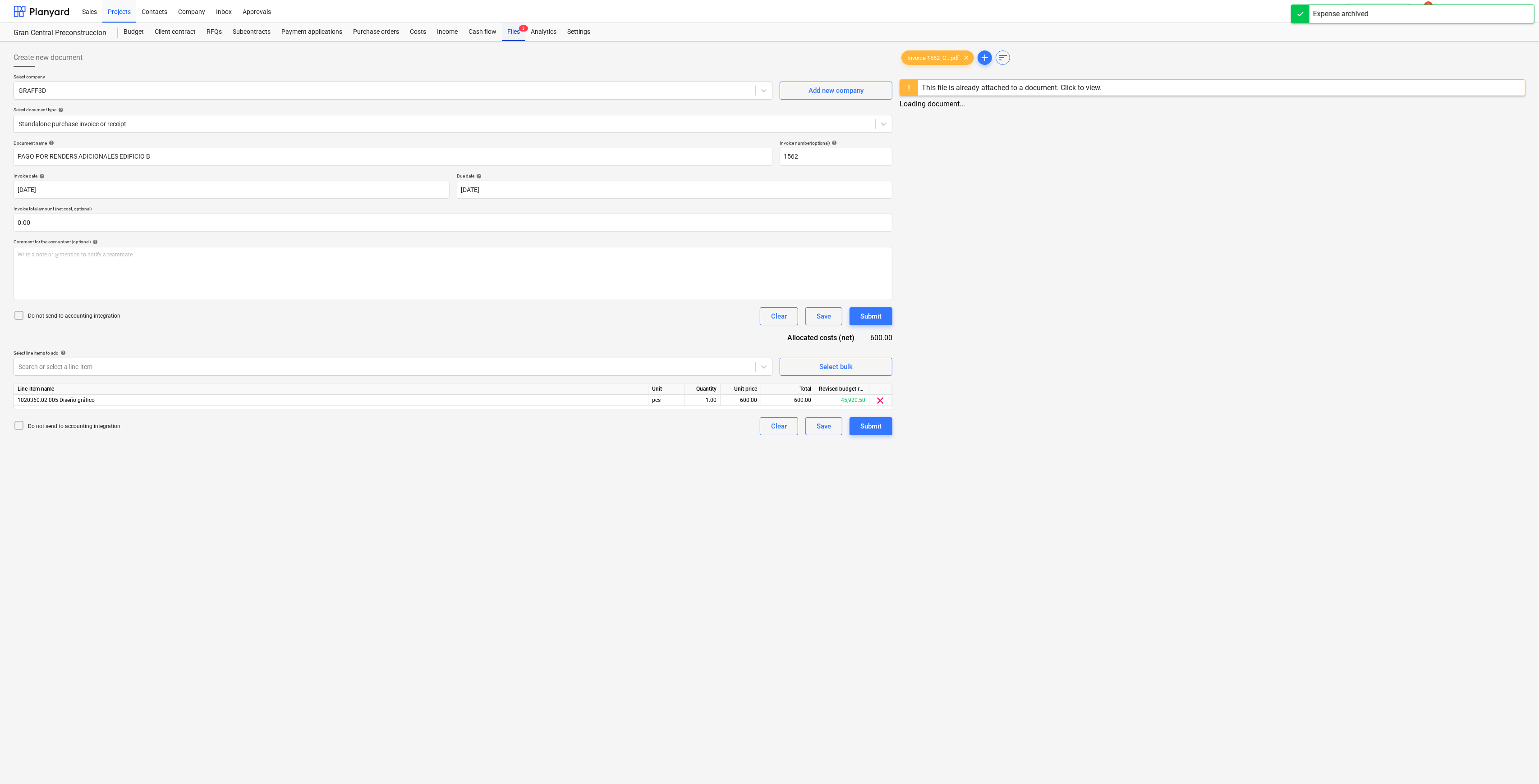
click at [519, 27] on span "3" at bounding box center [523, 28] width 9 height 7
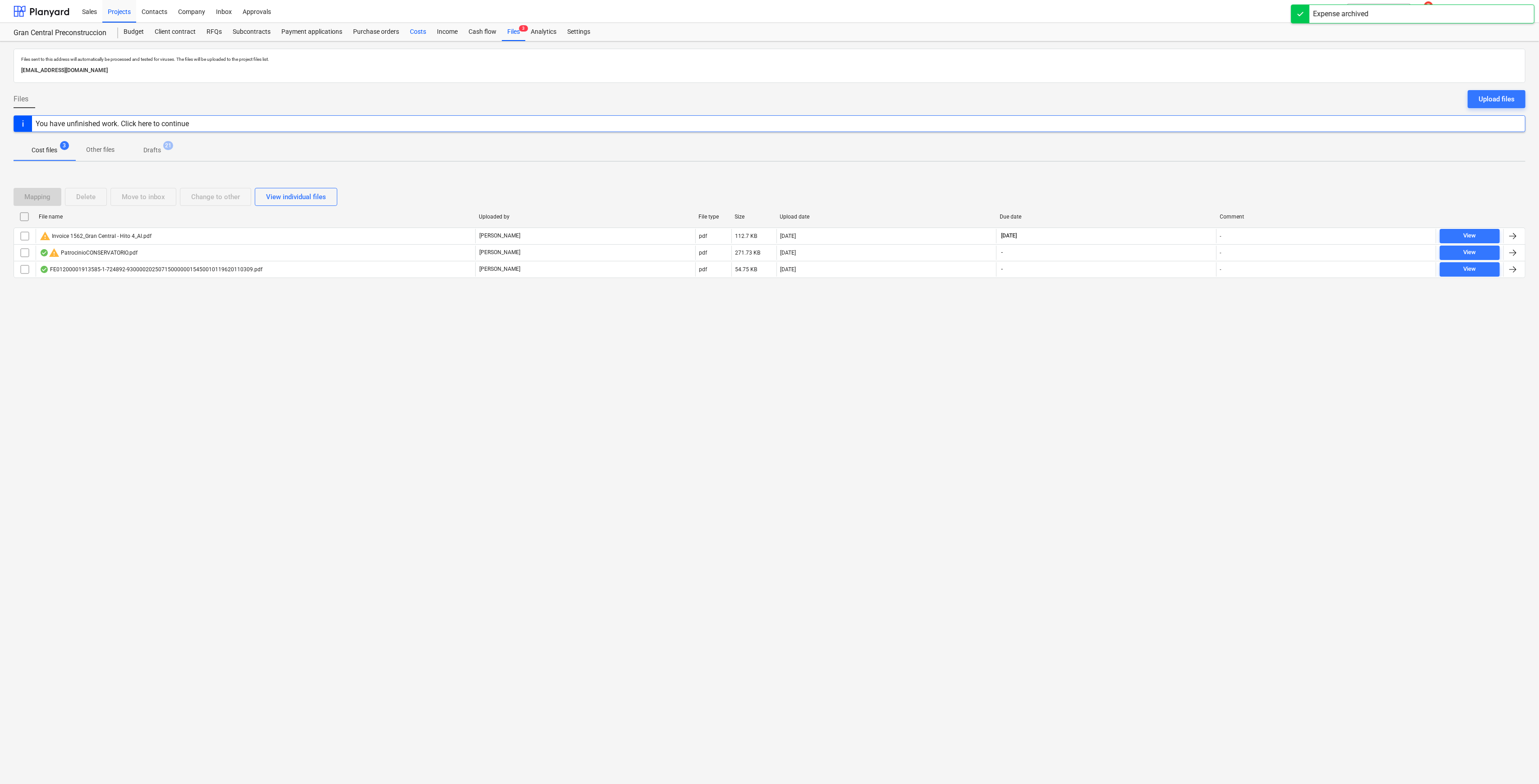
click at [422, 30] on div "Costs" at bounding box center [418, 32] width 27 height 18
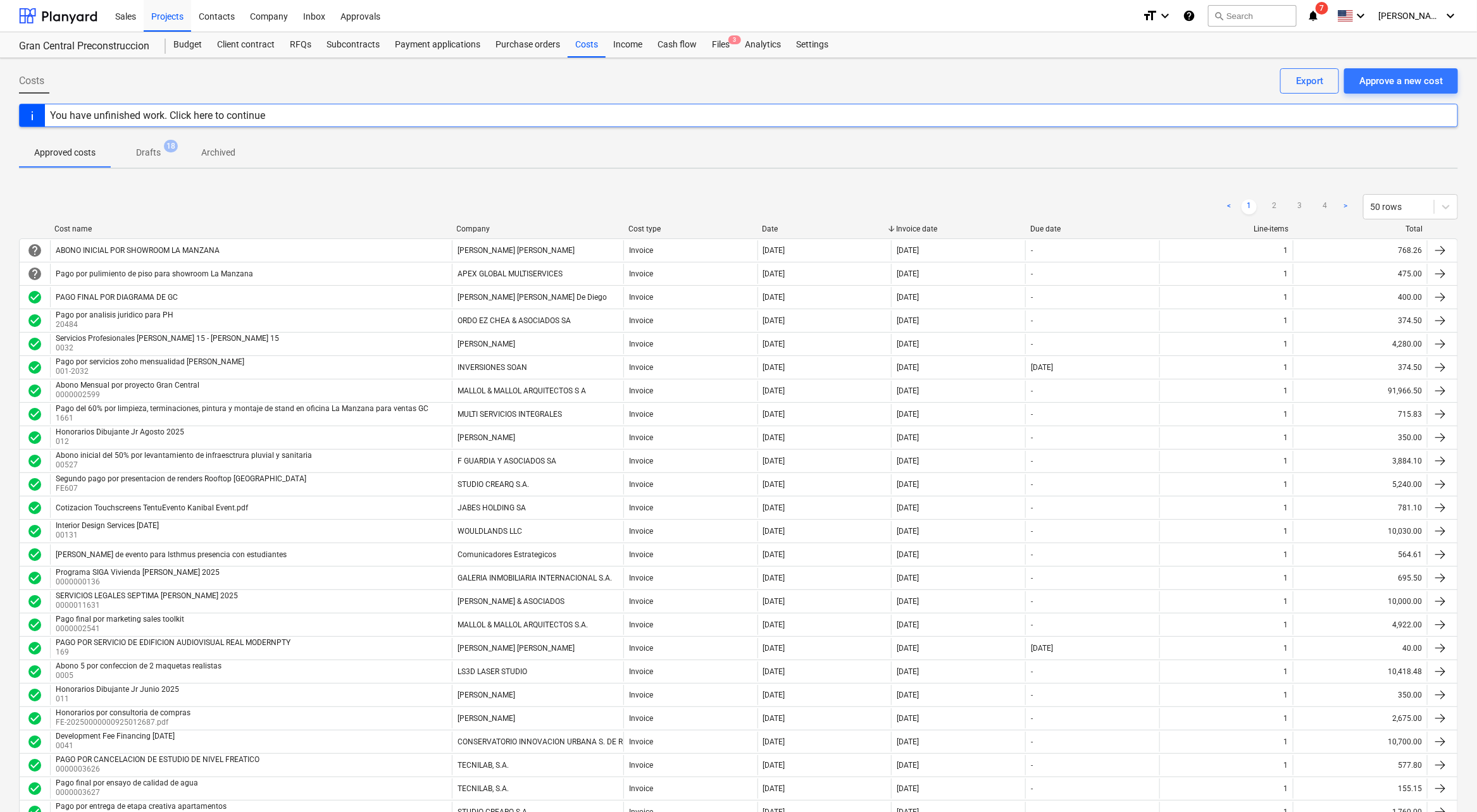
click at [465, 230] on div "Company" at bounding box center [537, 229] width 161 height 9
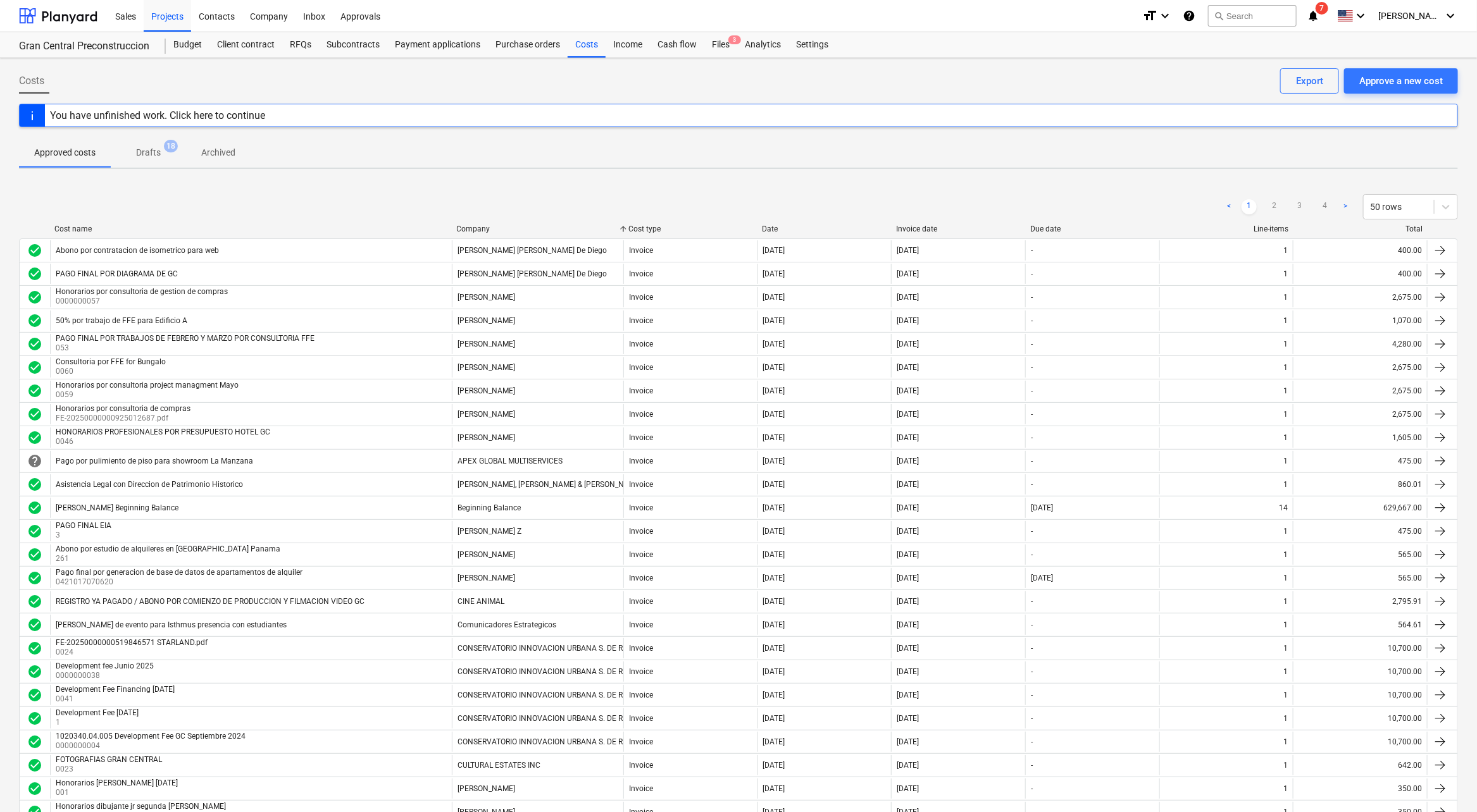
click at [472, 223] on div "< 1 2 3 4 > 50 rows" at bounding box center [738, 207] width 1438 height 35
click at [54, 14] on div at bounding box center [59, 16] width 79 height 32
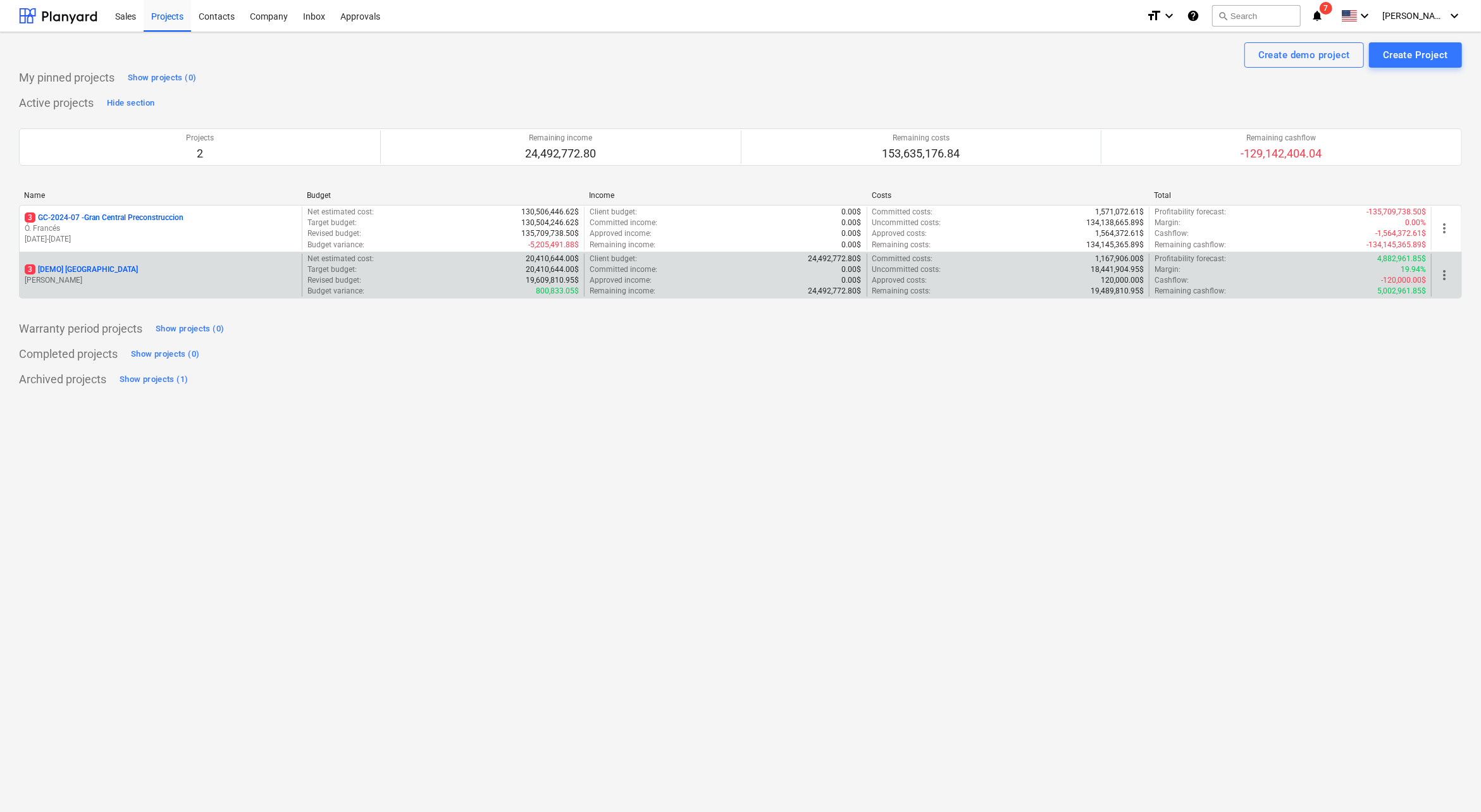
click at [1085, 275] on span "more_vert" at bounding box center [1444, 275] width 15 height 15
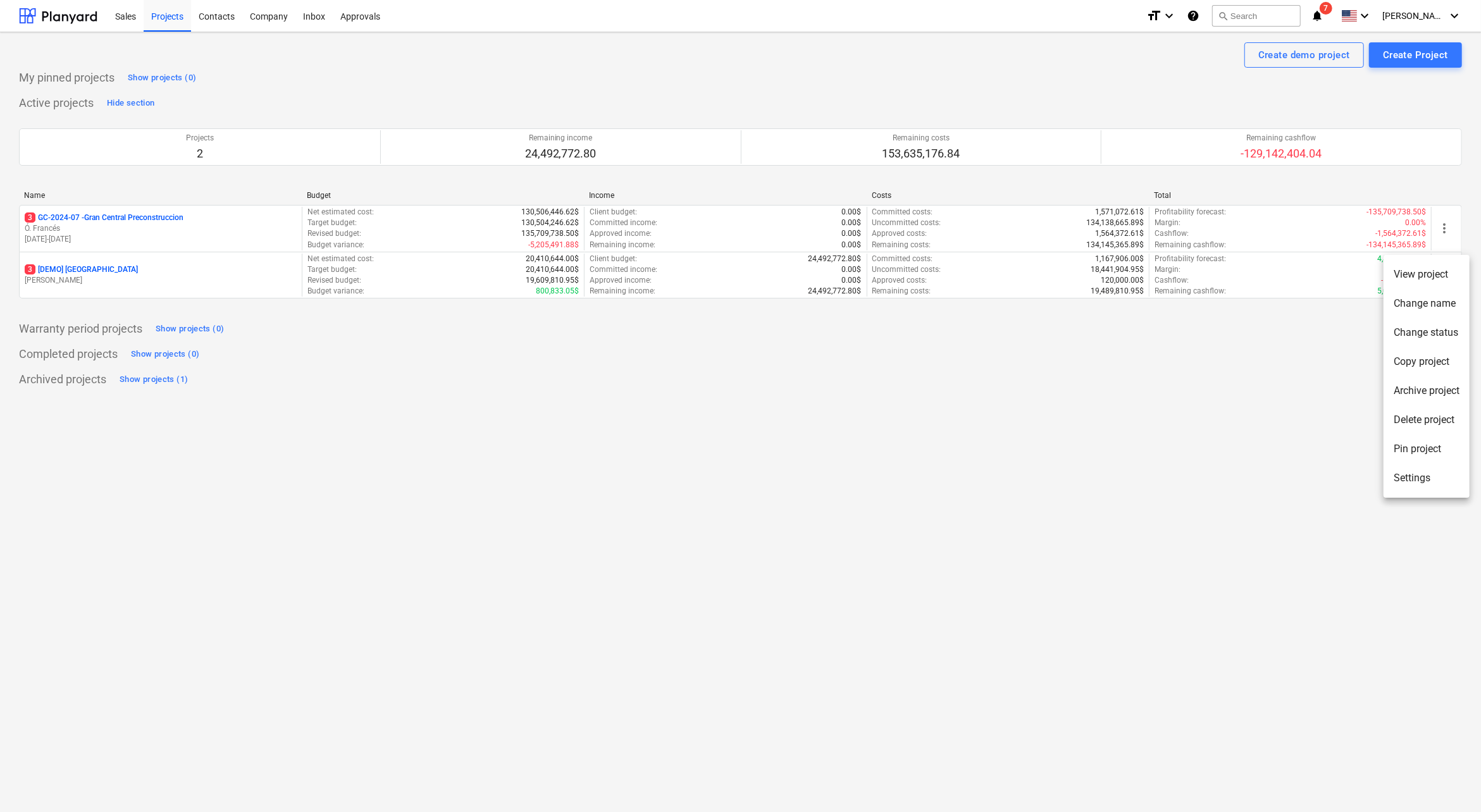
click at [1085, 424] on li "Delete project" at bounding box center [1427, 420] width 86 height 29
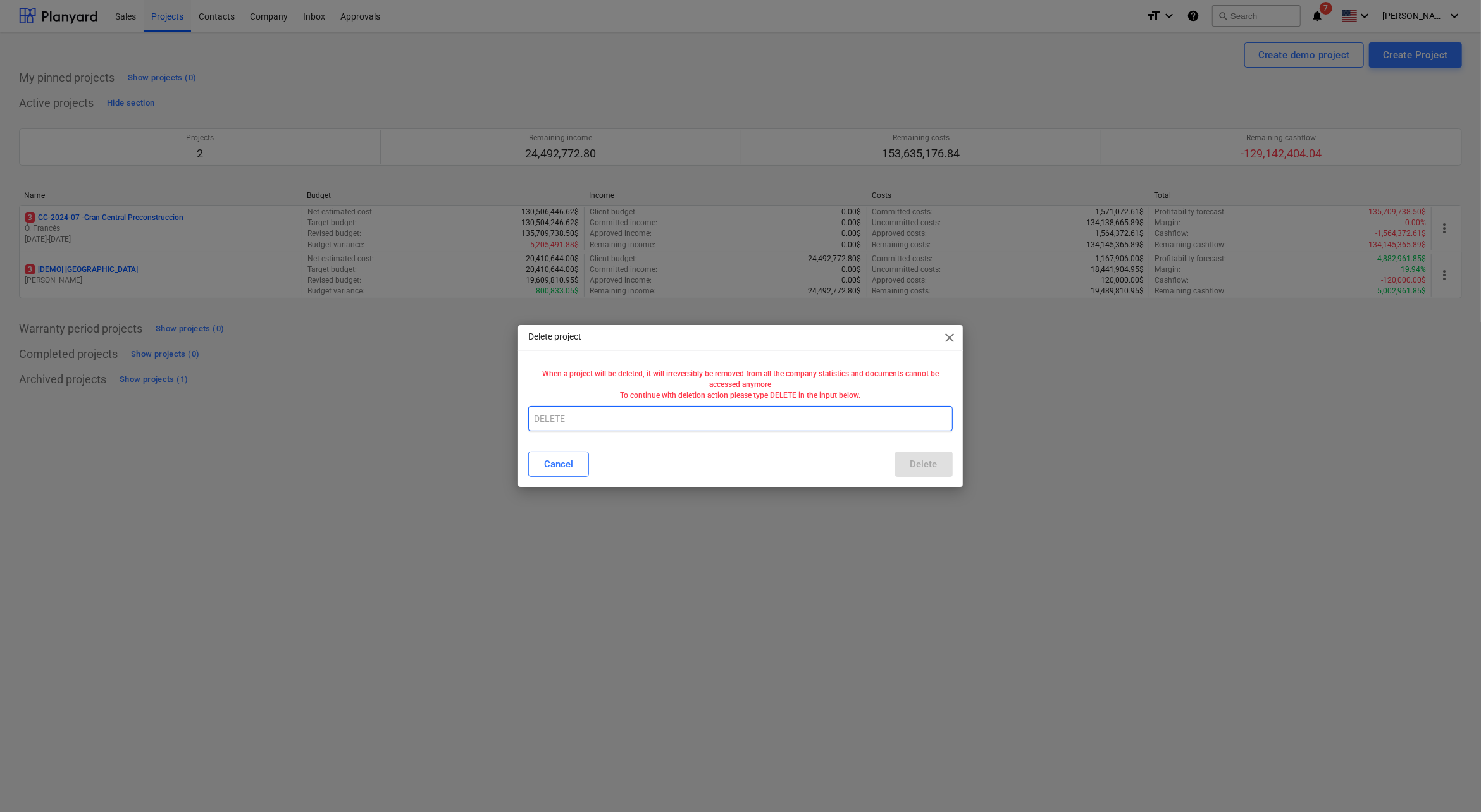
click at [917, 419] on input "text" at bounding box center [740, 419] width 424 height 25
type input "E"
type input "DELETE"
click at [923, 465] on div "Delete" at bounding box center [924, 464] width 27 height 17
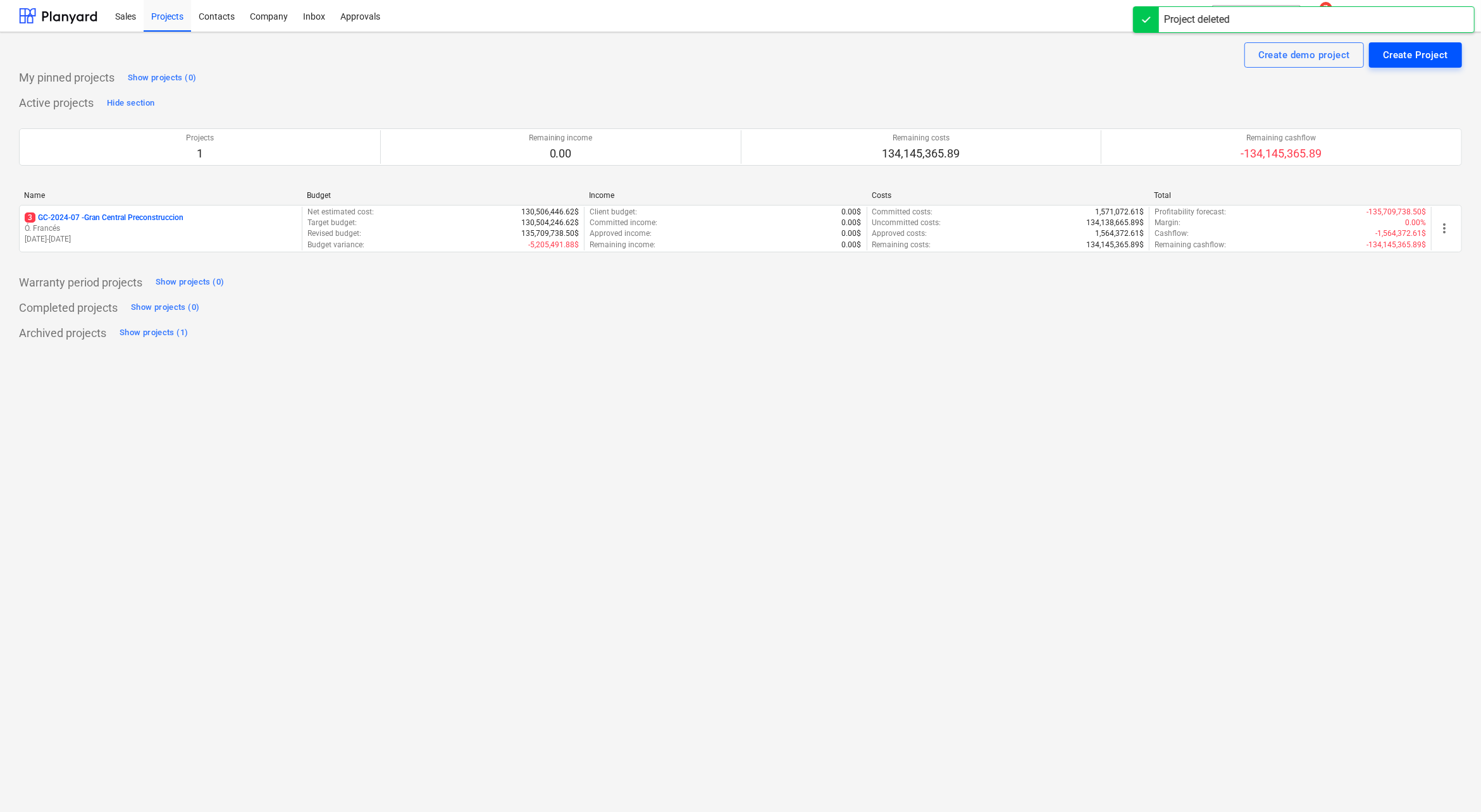
click at [1085, 58] on div "Create Project" at bounding box center [1416, 55] width 65 height 17
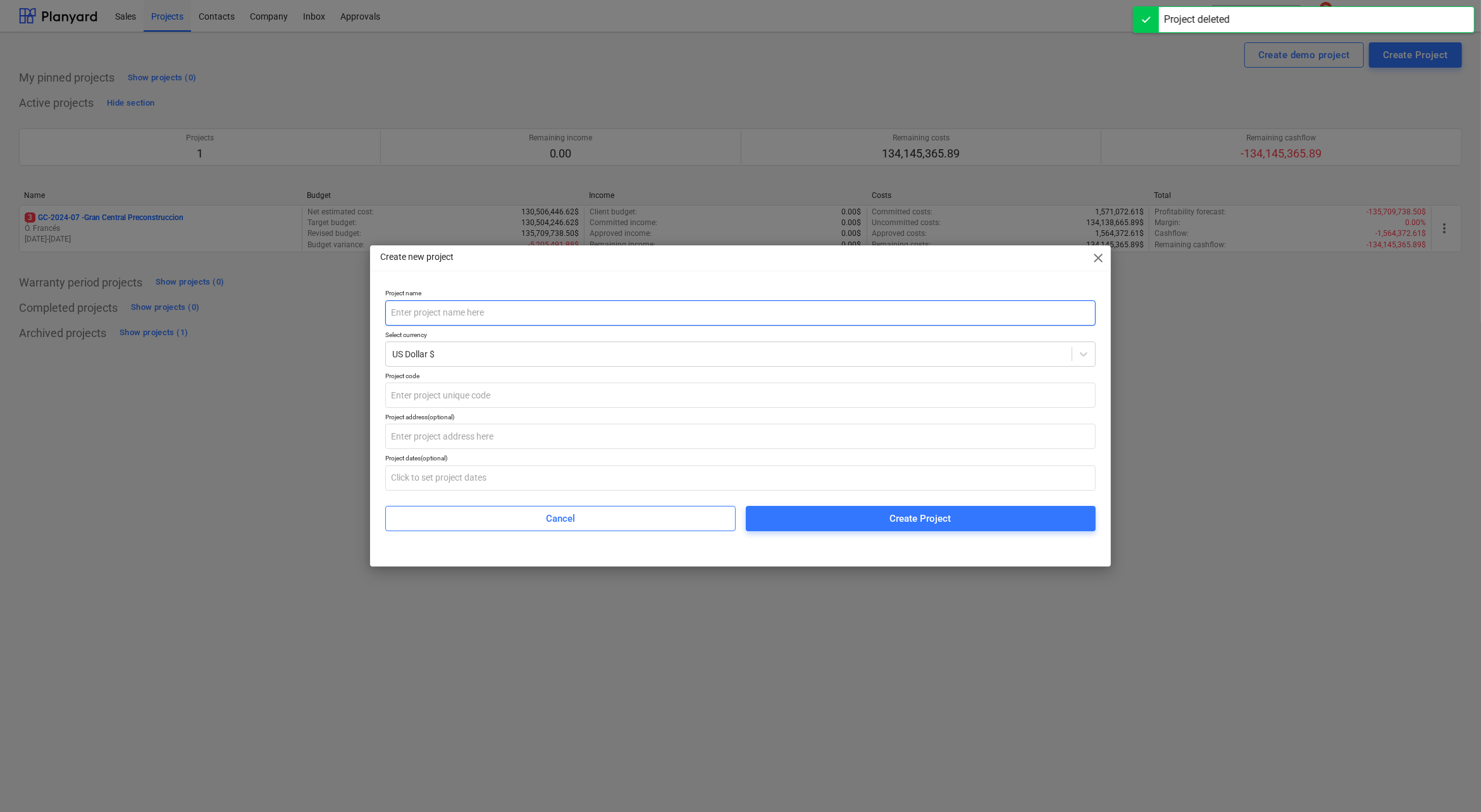
click at [524, 307] on input "text" at bounding box center [741, 313] width 711 height 25
type input "g"
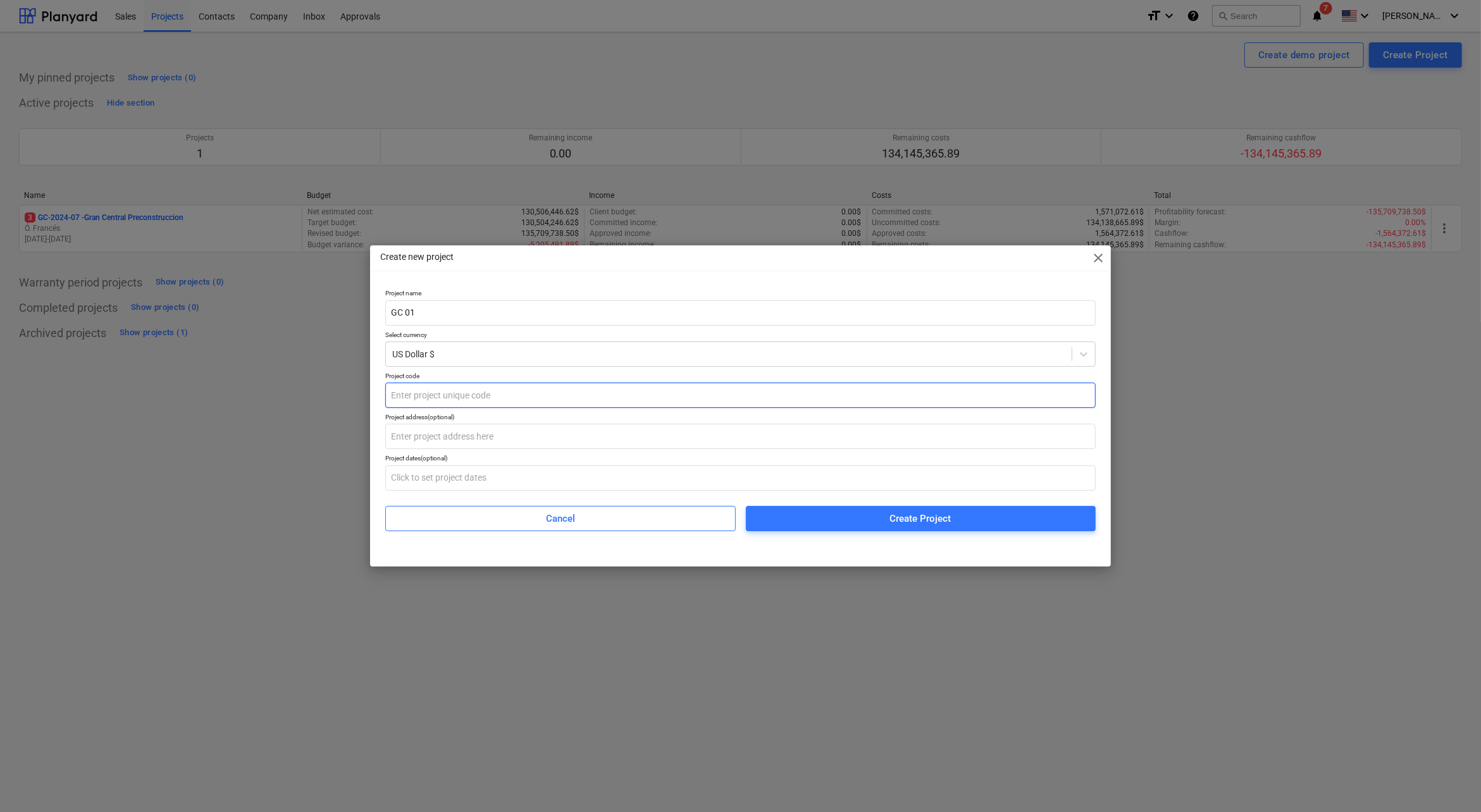
type input "GC 01"
click at [491, 390] on input "text" at bounding box center [741, 396] width 711 height 25
type input "GC-02"
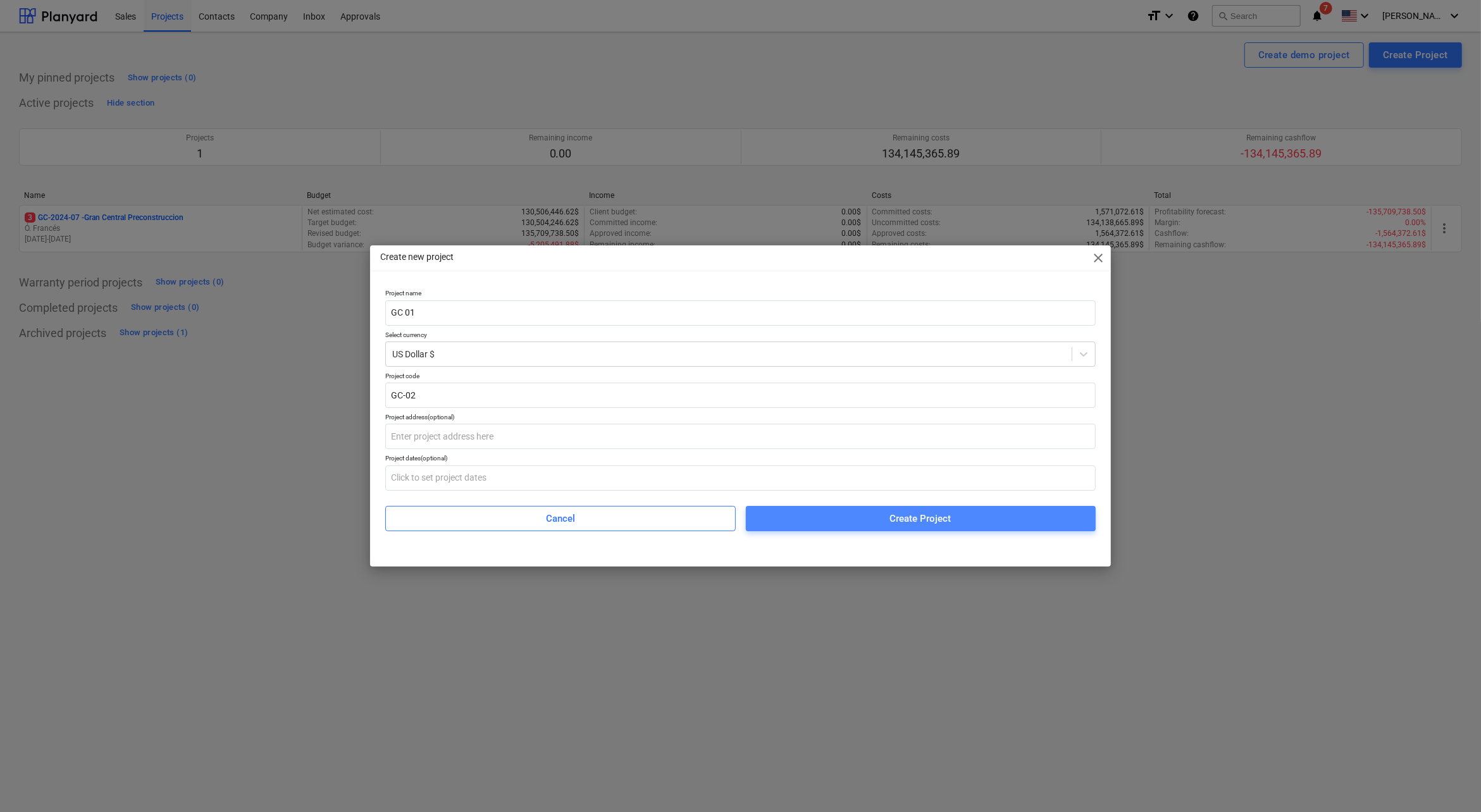
click at [852, 521] on span "Create Project" at bounding box center [920, 519] width 319 height 17
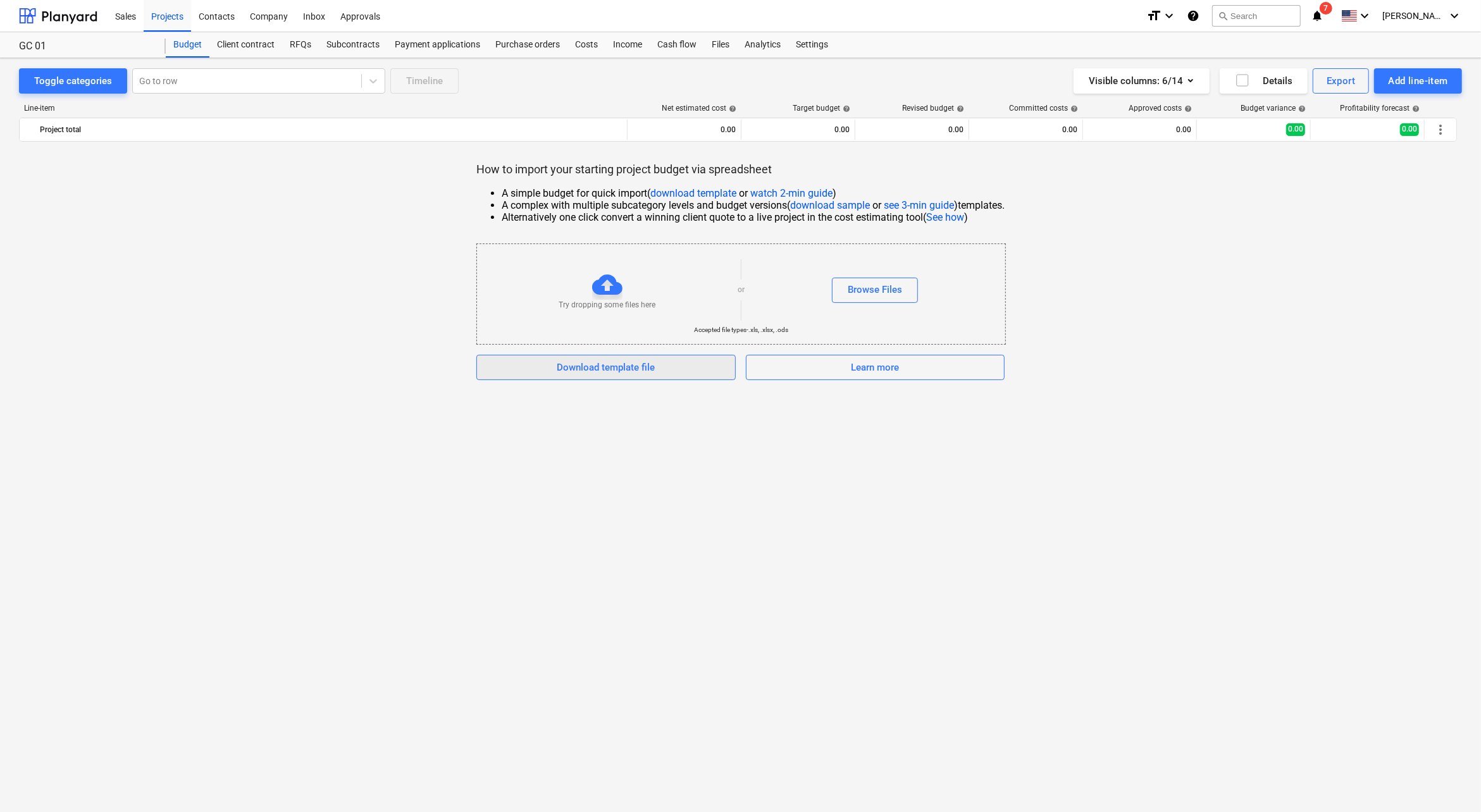
click at [639, 360] on div "Download template file" at bounding box center [605, 368] width 98 height 17
drag, startPoint x: 53, startPoint y: 19, endPoint x: 112, endPoint y: 1, distance: 61.7
click at [53, 19] on div at bounding box center [59, 16] width 79 height 32
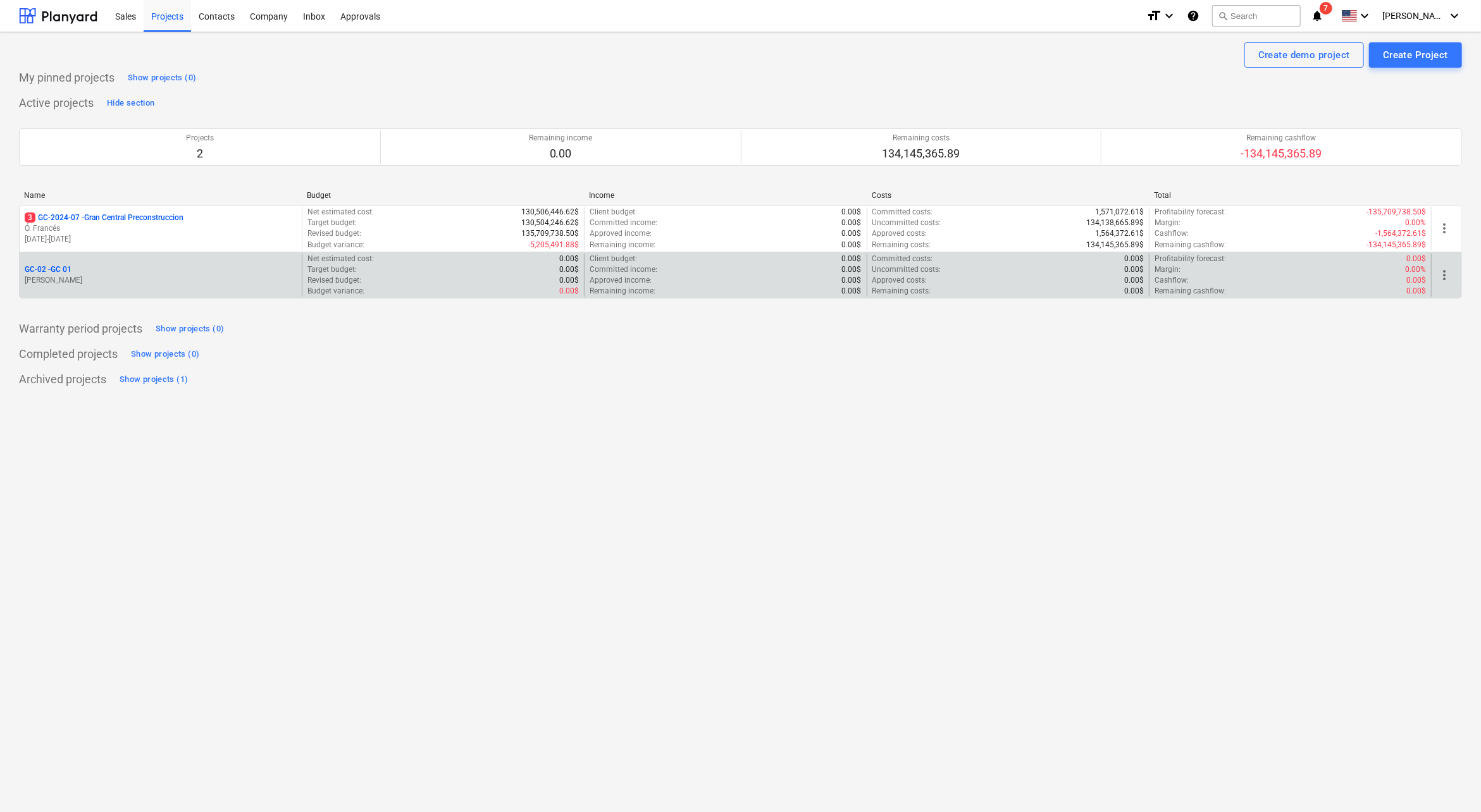
click at [1085, 277] on span "more_vert" at bounding box center [1444, 275] width 15 height 15
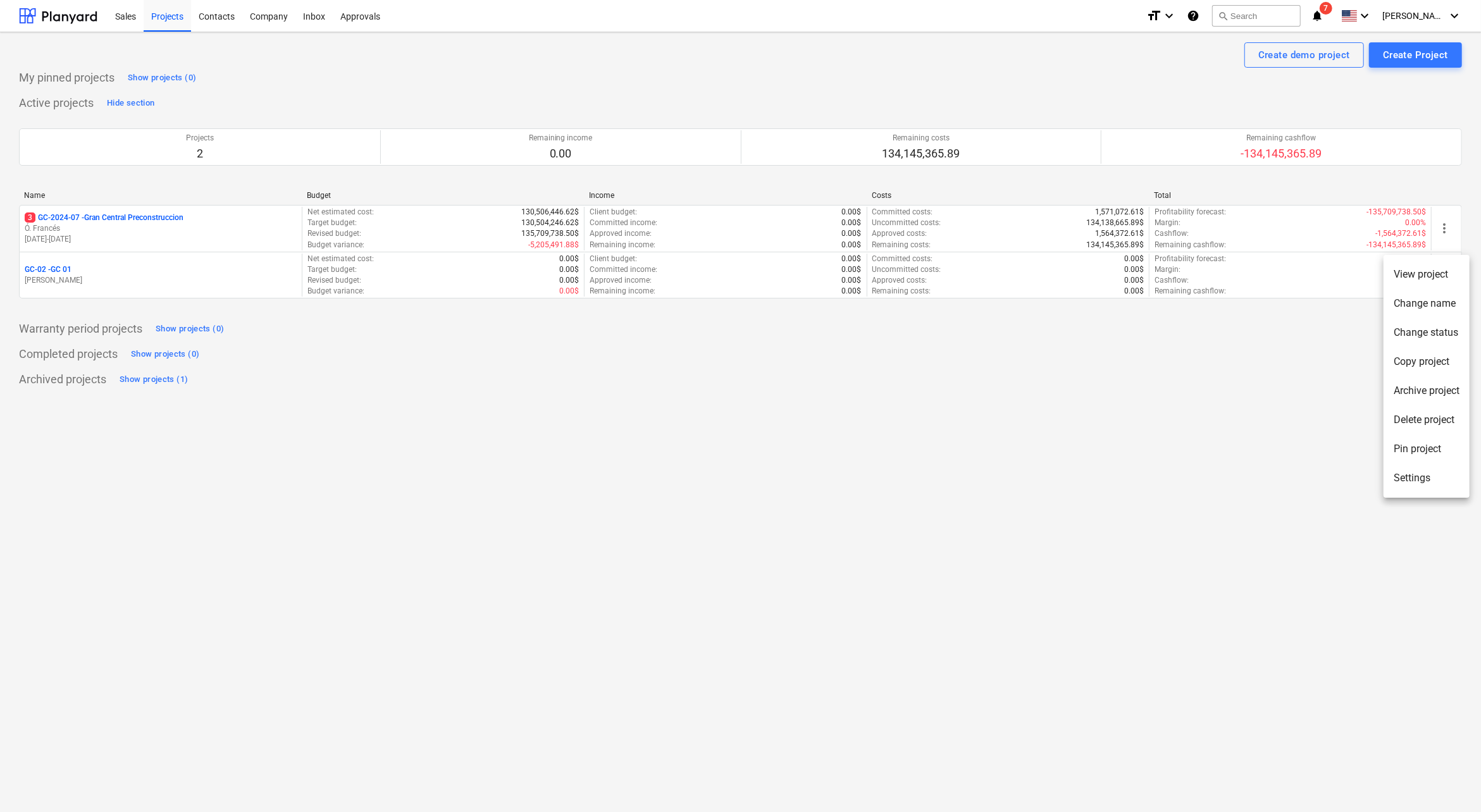
click at [1085, 419] on li "Delete project" at bounding box center [1427, 420] width 86 height 29
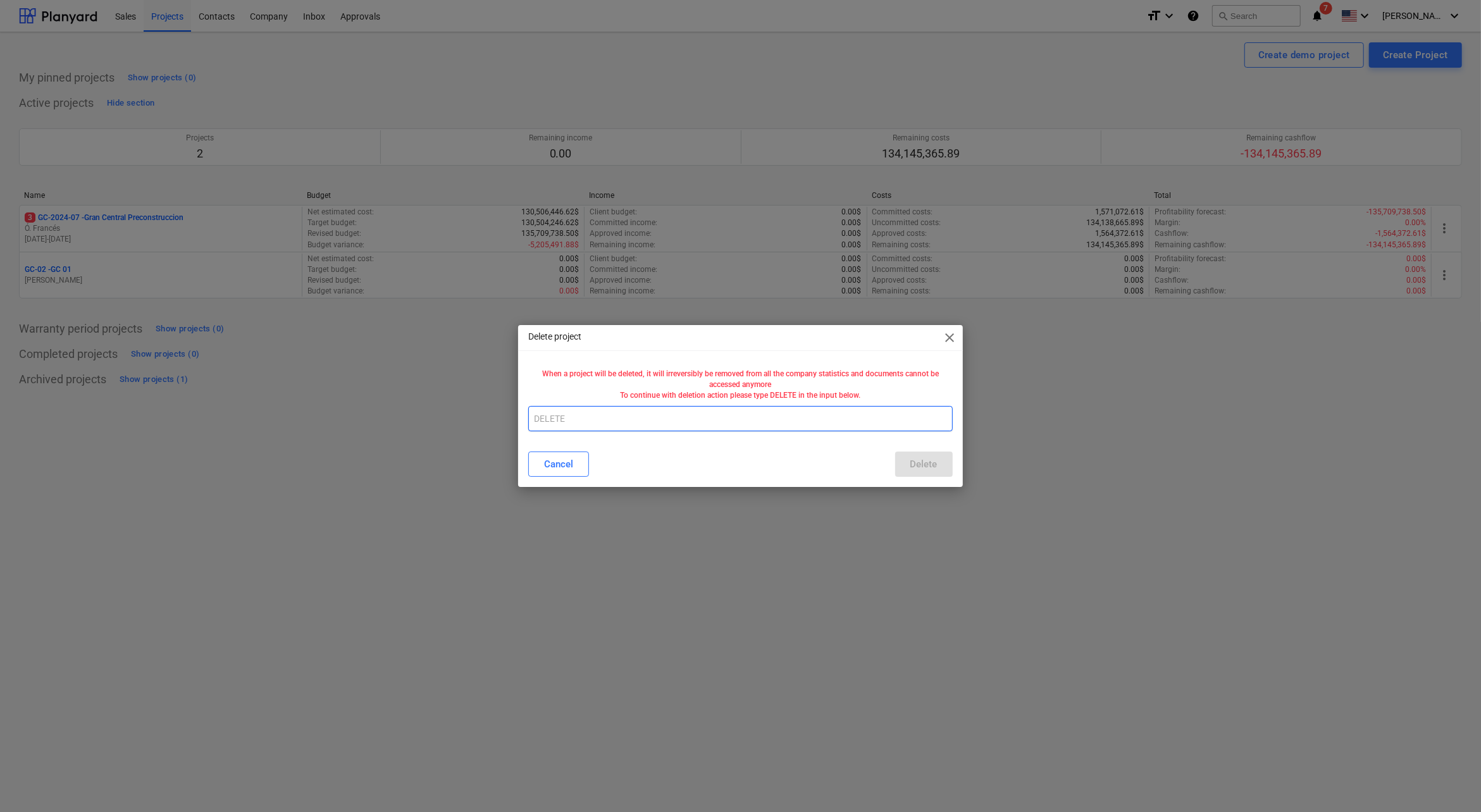
click at [881, 419] on input "text" at bounding box center [740, 419] width 424 height 25
drag, startPoint x: 931, startPoint y: 409, endPoint x: 388, endPoint y: 411, distance: 543.0
click at [388, 411] on div "Delete project close When a project will be deleted, it will irreversibly be re…" at bounding box center [740, 406] width 1481 height 812
type input "DELETE"
click at [943, 464] on button "Delete" at bounding box center [924, 464] width 58 height 25
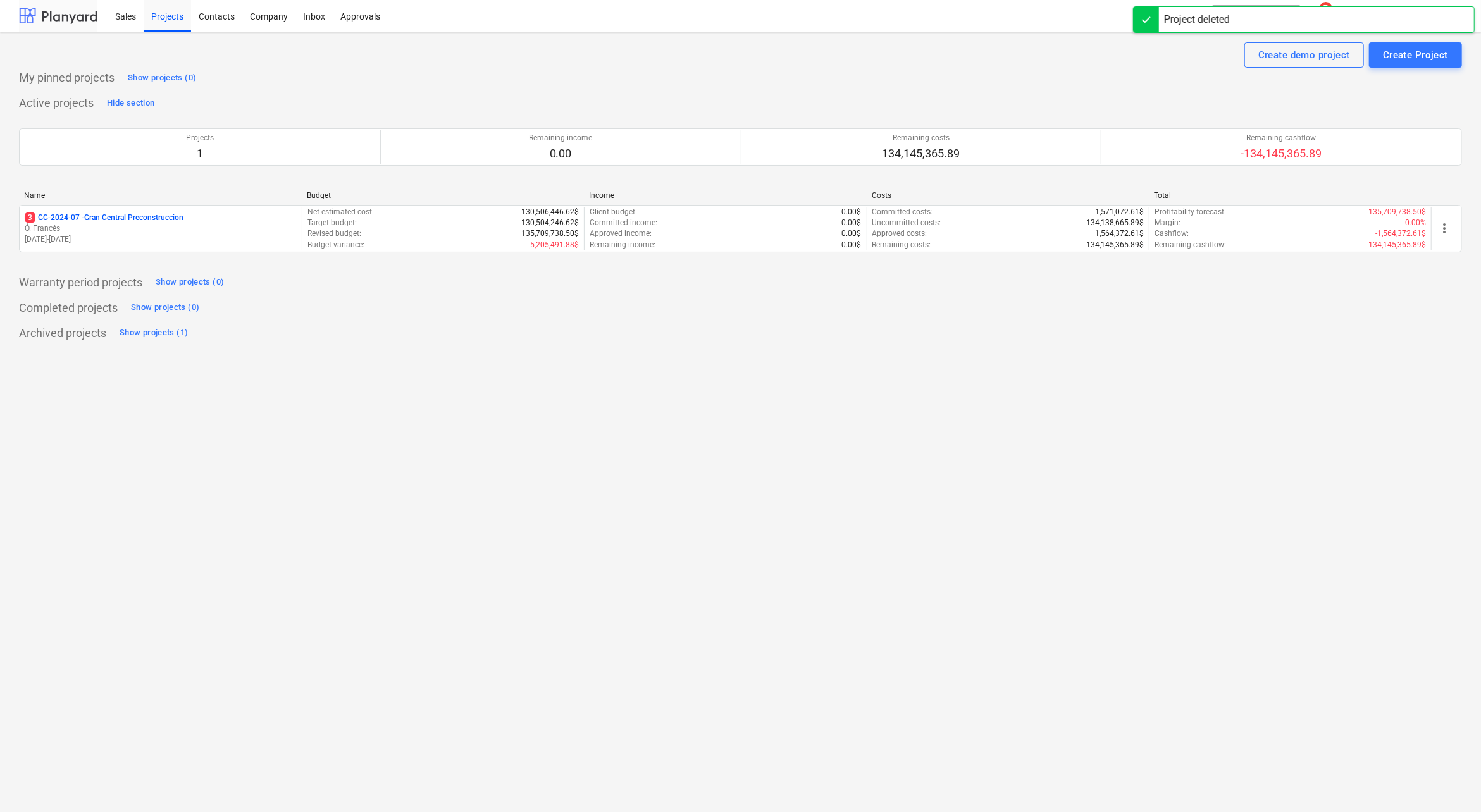
click at [63, 16] on div at bounding box center [59, 16] width 79 height 32
